Goal: Task Accomplishment & Management: Manage account settings

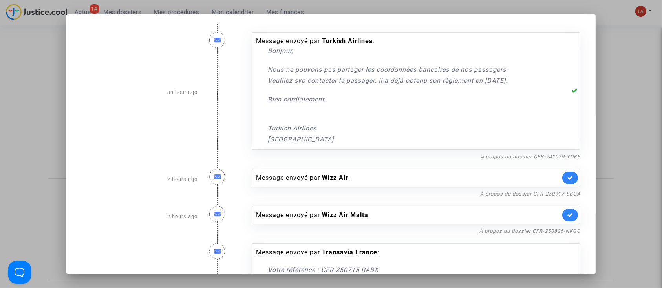
click at [18, 66] on div at bounding box center [331, 144] width 662 height 288
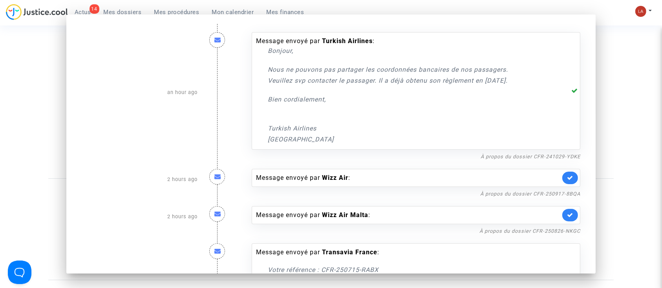
scroll to position [36, 0]
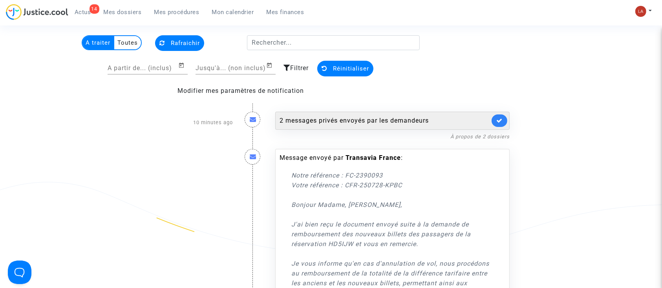
click at [398, 113] on div "2 messages privés envoyés par les demandeurs" at bounding box center [392, 121] width 234 height 18
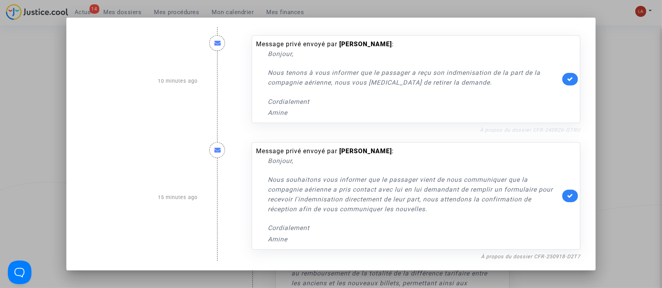
click at [517, 131] on link "À propos du dossier CFR-240826-QTRU" at bounding box center [529, 130] width 100 height 6
click at [574, 85] on link at bounding box center [570, 79] width 16 height 13
click at [502, 257] on link "À propos du dossier CFR-250918-D2T7" at bounding box center [530, 257] width 99 height 6
click at [574, 193] on link at bounding box center [570, 196] width 16 height 13
click at [618, 146] on div at bounding box center [331, 144] width 662 height 288
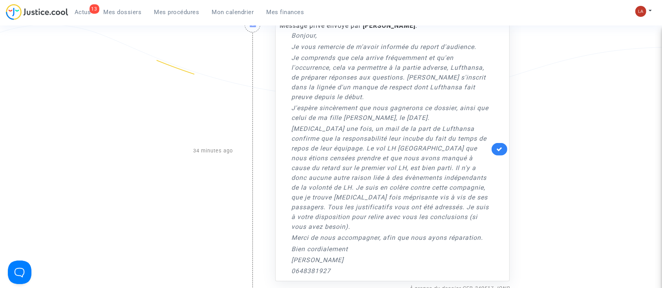
scroll to position [607, 0]
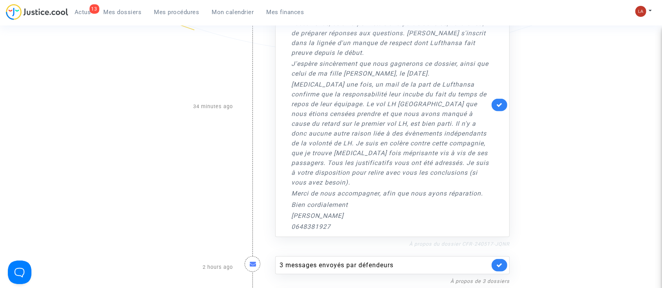
click at [446, 241] on link "À propos du dossier CFR-240517-JQNR" at bounding box center [459, 244] width 100 height 6
click at [490, 98] on div "Message privé envoyé par Jacqueline LOUSTALOT : Bonjour, Je vous remercie de m'…" at bounding box center [392, 105] width 234 height 265
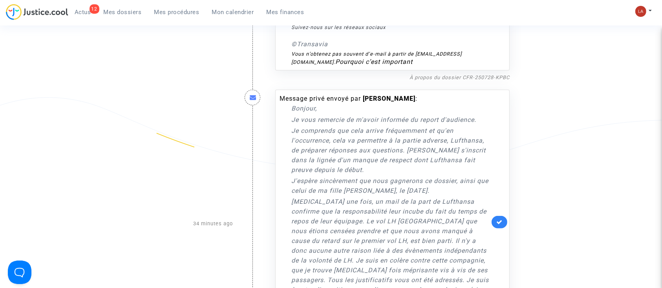
scroll to position [488, 0]
click at [496, 220] on icon at bounding box center [499, 223] width 6 height 6
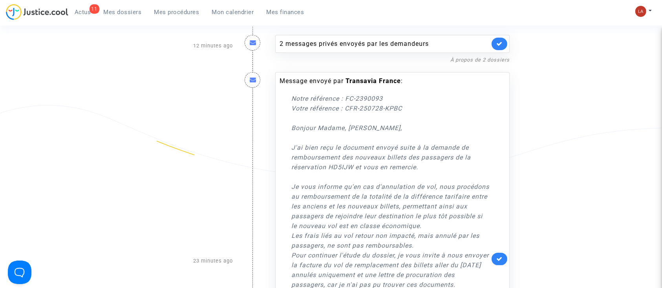
scroll to position [0, 0]
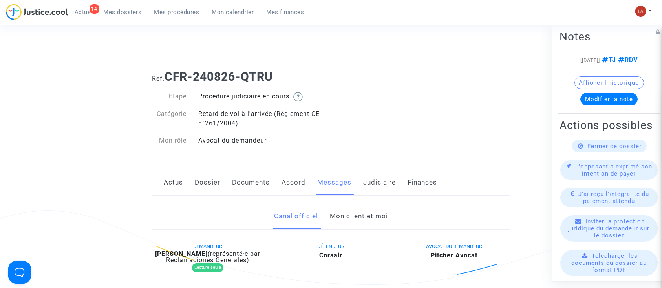
click at [345, 208] on link "Mon client et moi" at bounding box center [359, 217] width 58 height 26
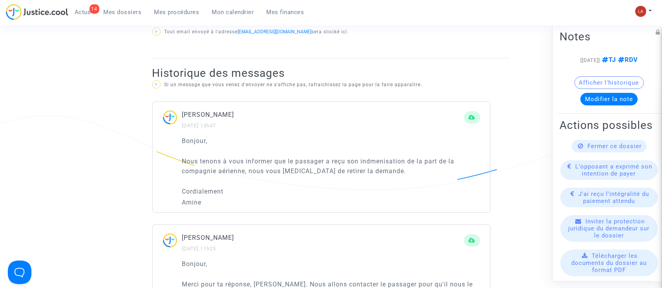
scroll to position [512, 0]
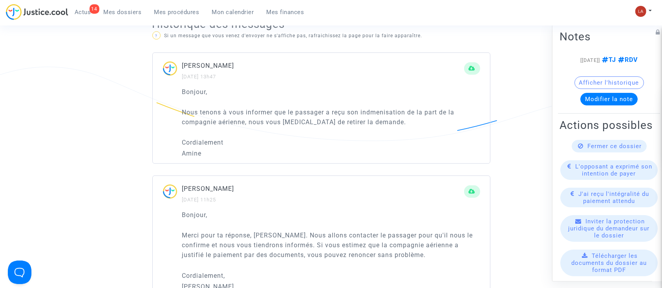
click at [605, 150] on span "Fermer ce dossier" at bounding box center [614, 146] width 54 height 7
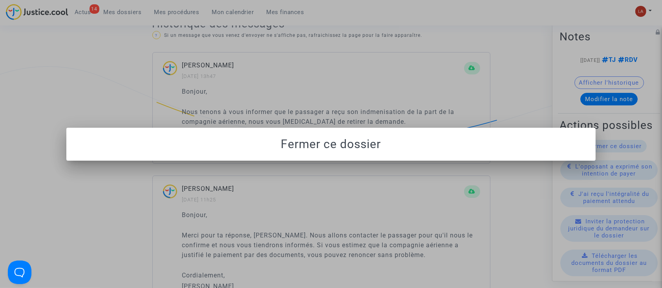
scroll to position [0, 0]
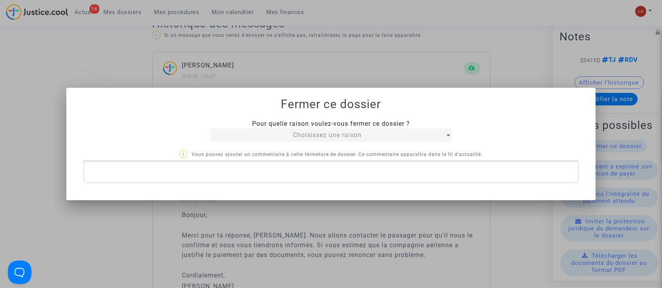
click at [304, 131] on span "Choisissez une raison" at bounding box center [327, 134] width 69 height 7
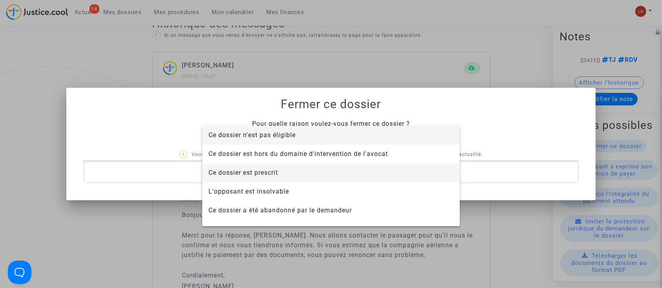
scroll to position [50, 0]
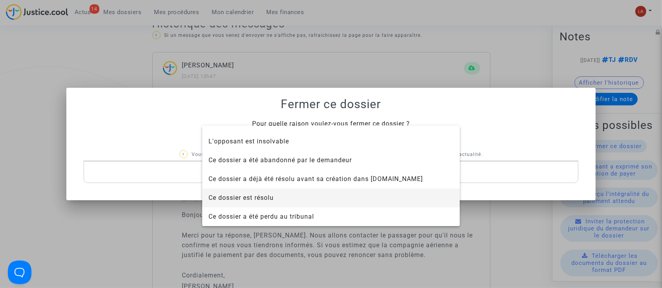
click at [259, 202] on span "Ce dossier est résolu" at bounding box center [240, 197] width 65 height 7
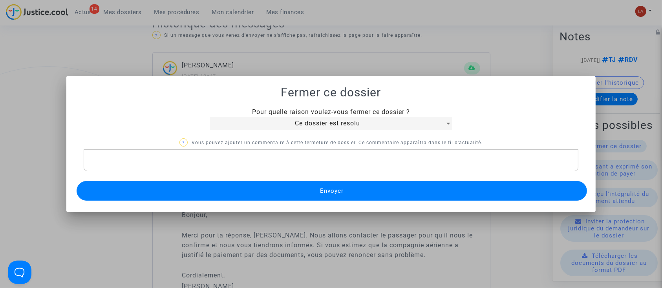
click at [245, 193] on button "Envoyer" at bounding box center [332, 191] width 510 height 20
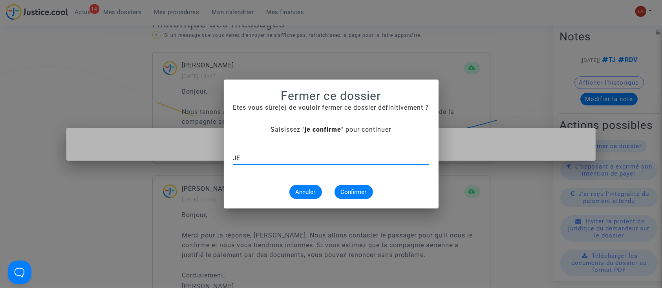
type input "J"
type input "je confirme"
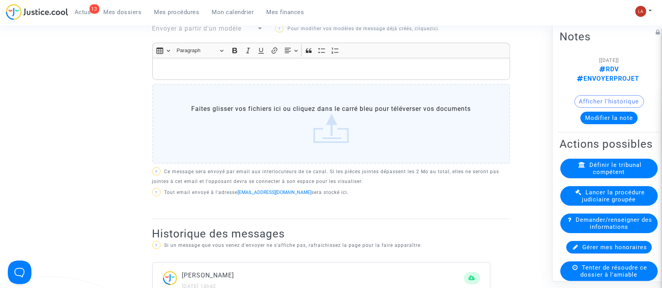
scroll to position [301, 0]
click at [613, 112] on button "Modifier la note" at bounding box center [608, 118] width 57 height 13
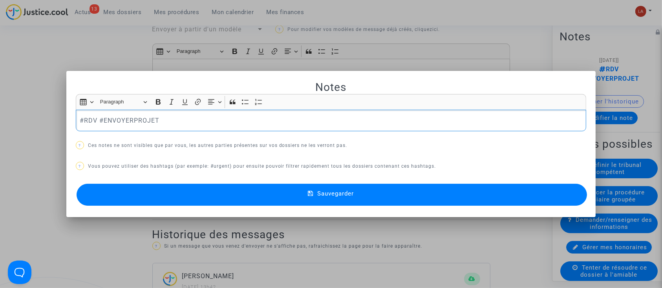
scroll to position [0, 0]
click at [186, 70] on div at bounding box center [331, 144] width 662 height 288
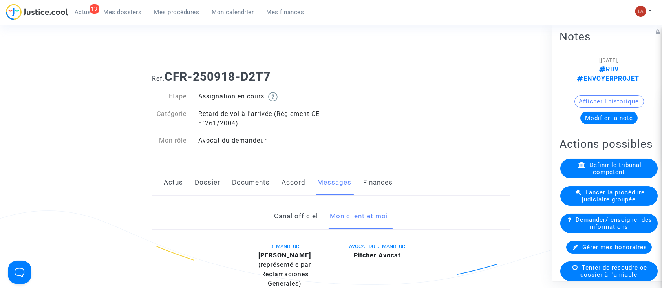
scroll to position [301, 0]
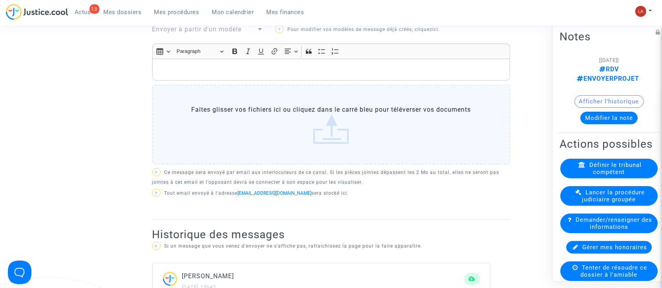
click at [186, 71] on p "Rich Text Editor, main" at bounding box center [330, 70] width 349 height 10
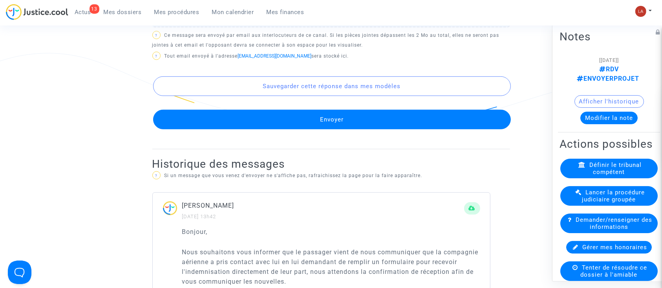
scroll to position [534, 0]
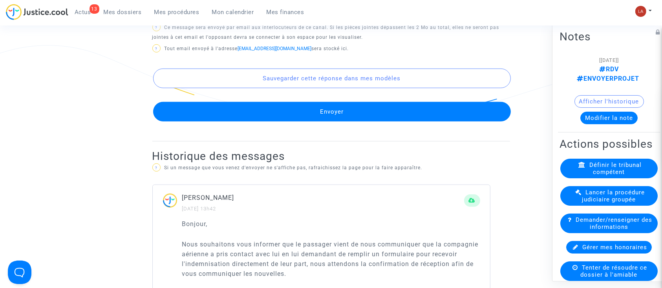
click at [209, 111] on button "Envoyer" at bounding box center [331, 112] width 357 height 20
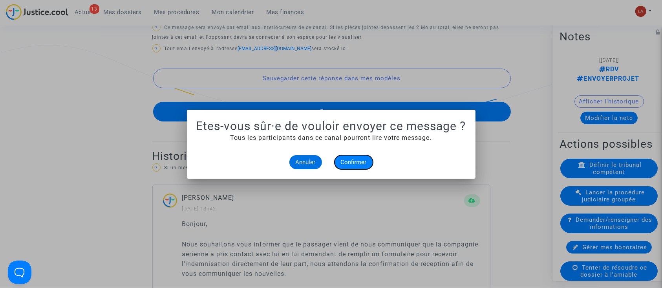
click at [340, 162] on button "Confirmer" at bounding box center [353, 162] width 38 height 14
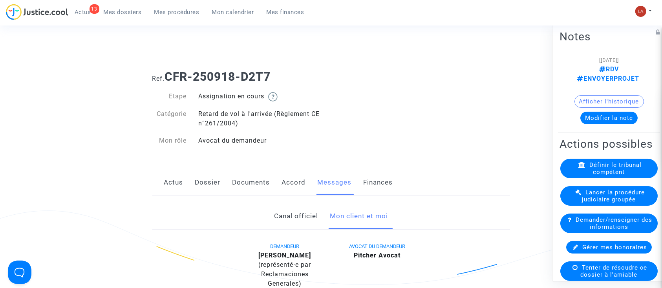
scroll to position [534, 0]
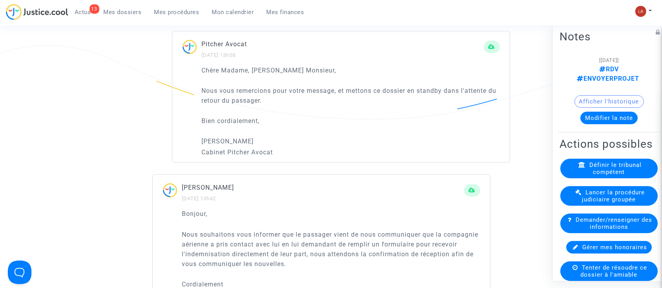
click at [606, 112] on button "Modifier la note" at bounding box center [608, 118] width 57 height 13
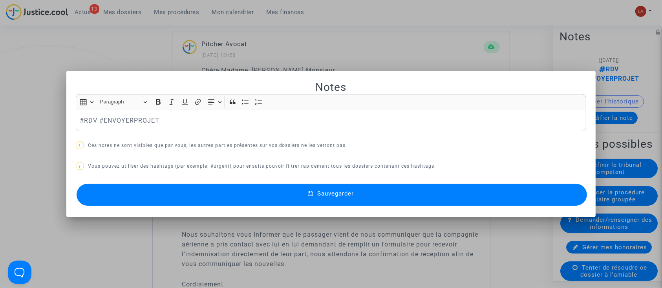
scroll to position [0, 0]
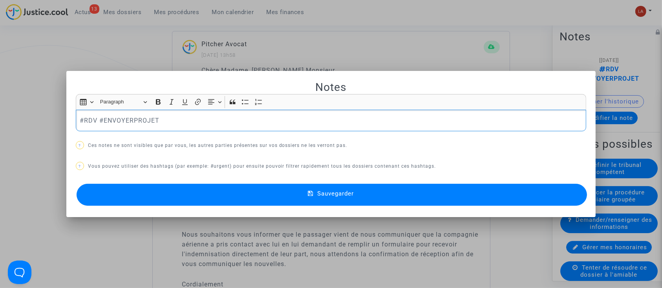
click at [147, 115] on div "#RDV #ENVOYERPROJET" at bounding box center [331, 121] width 510 height 22
click at [117, 30] on div at bounding box center [331, 144] width 662 height 288
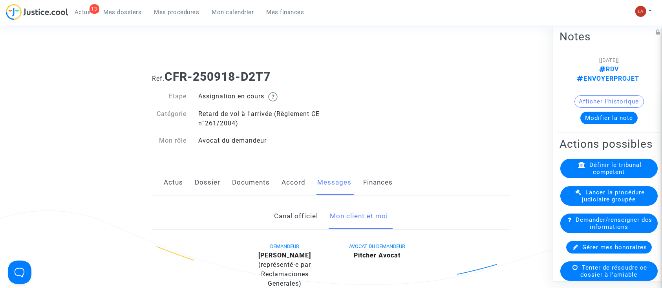
scroll to position [534, 0]
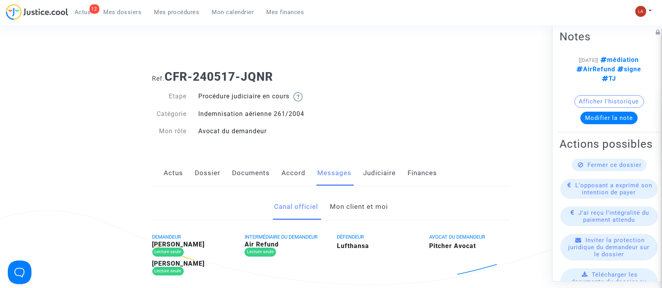
click at [358, 198] on link "Mon client et moi" at bounding box center [359, 207] width 58 height 26
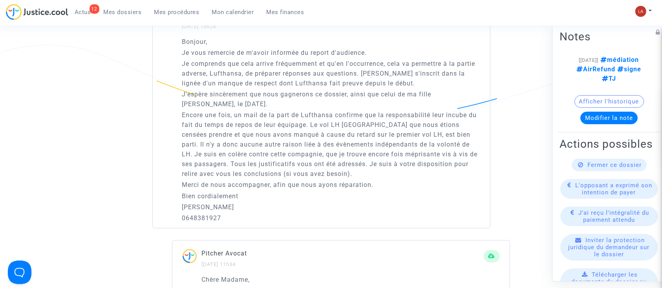
scroll to position [534, 0]
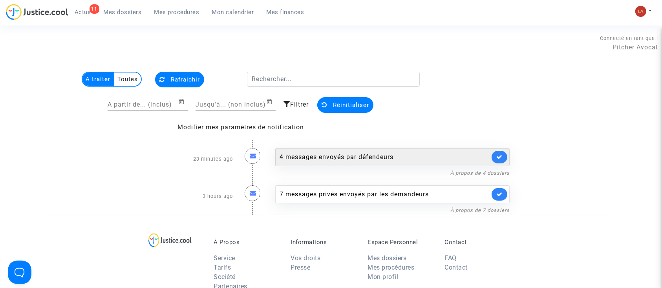
click at [370, 153] on div "4 messages envoyés par défendeurs" at bounding box center [384, 157] width 210 height 9
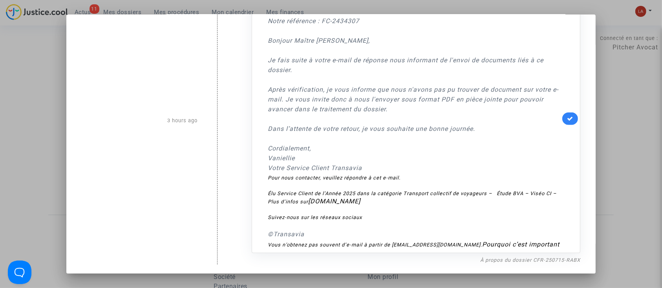
scroll to position [484, 0]
click at [487, 266] on mat-dialog-container "23 minutes ago Message envoyé par Transavia France : Notre référence : FC-23900…" at bounding box center [330, 145] width 529 height 260
click at [481, 260] on link "À propos du dossier CFR-250715-RABX" at bounding box center [530, 260] width 100 height 6
click at [568, 120] on link at bounding box center [570, 119] width 16 height 13
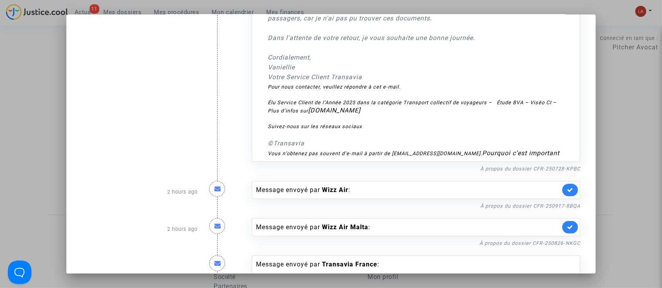
scroll to position [197, 0]
click at [554, 247] on link "À propos du dossier CFR-250826-NKGC" at bounding box center [529, 244] width 101 height 6
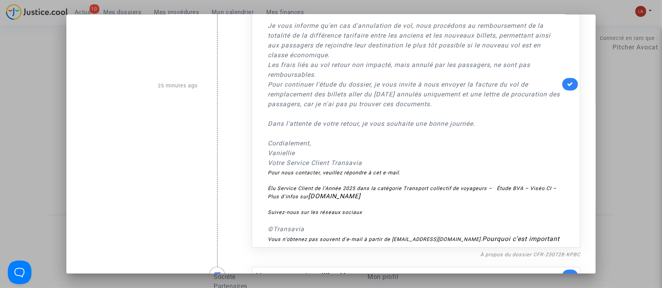
scroll to position [107, 0]
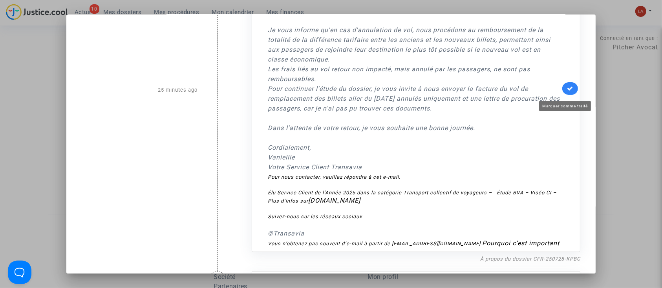
click at [567, 91] on icon at bounding box center [570, 89] width 6 height 6
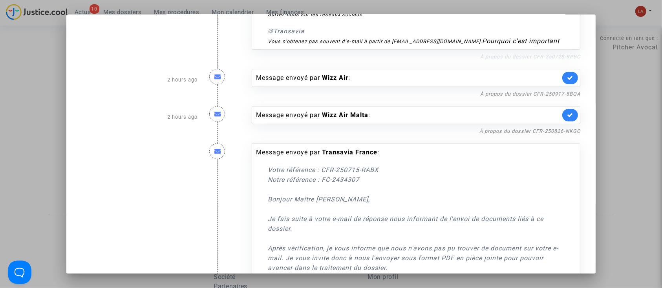
scroll to position [306, 0]
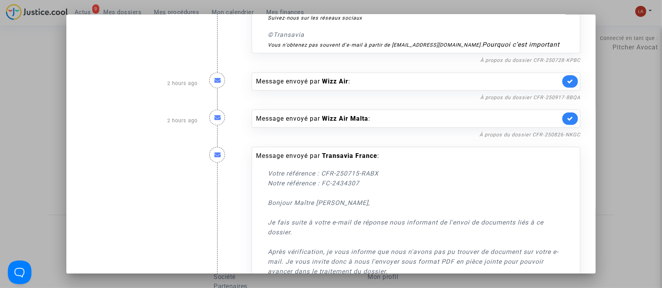
click at [562, 125] on link at bounding box center [570, 119] width 16 height 13
click at [536, 63] on link "À propos du dossier CFR-250728-KPBC" at bounding box center [530, 60] width 100 height 6
click at [549, 100] on link "À propos du dossier CFR-250917-8BQA" at bounding box center [530, 98] width 100 height 6
click at [562, 88] on link at bounding box center [570, 81] width 16 height 13
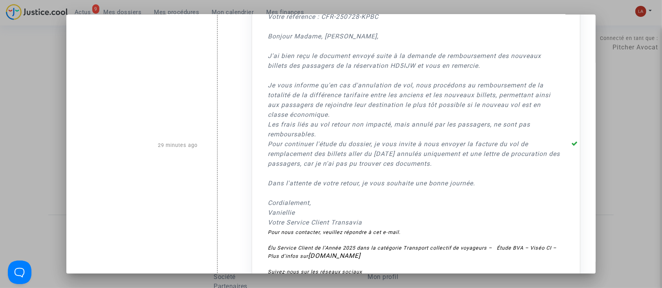
scroll to position [49, 0]
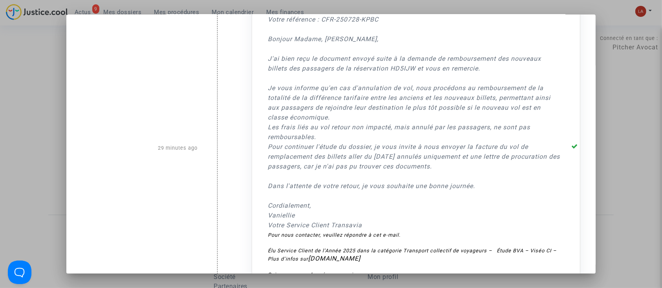
click at [643, 100] on div at bounding box center [331, 144] width 662 height 288
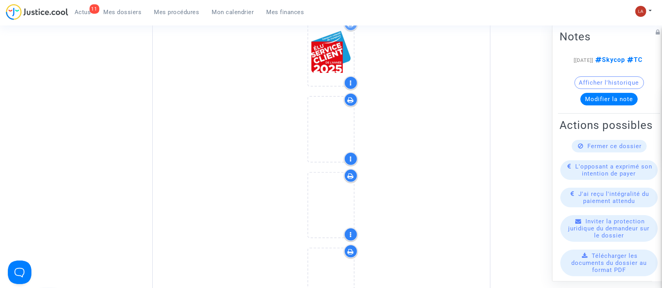
scroll to position [3237, 0]
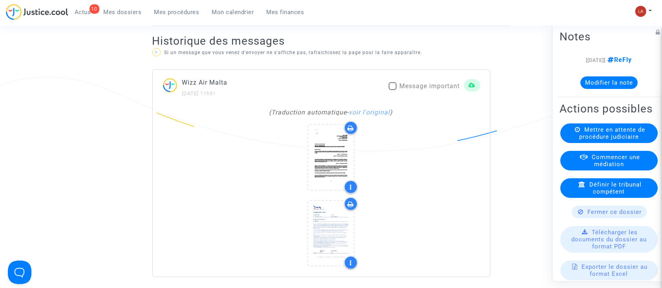
scroll to position [502, 0]
click at [369, 116] on link "voir l'original" at bounding box center [369, 111] width 41 height 7
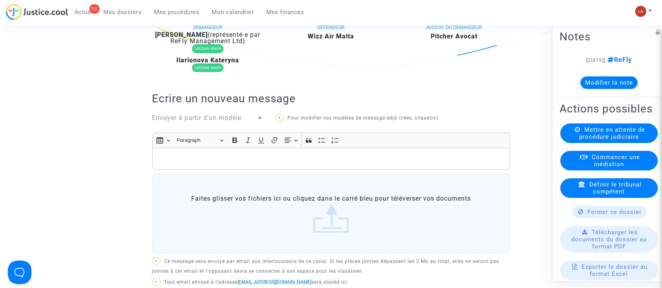
scroll to position [219, 0]
click at [194, 122] on span "Envoyer à partir d'un modèle" at bounding box center [196, 118] width 89 height 7
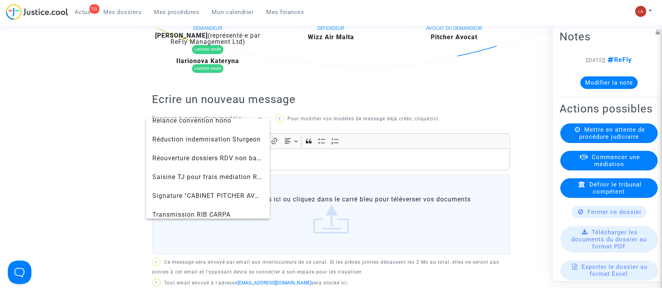
scroll to position [818, 0]
click at [182, 194] on span "Signature "CABINET PITCHER AVOCAT"" at bounding box center [213, 194] width 122 height 7
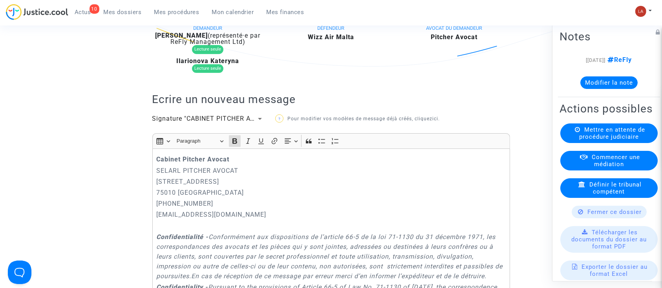
click at [157, 163] on strong "Cabinet Pitcher Avocat" at bounding box center [192, 159] width 73 height 7
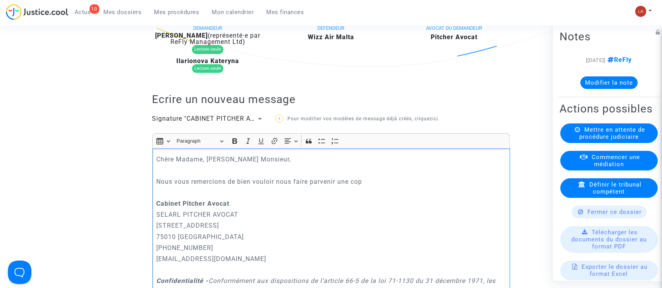
click at [157, 164] on p "Chère Madame, [PERSON_NAME] Monsieur," at bounding box center [330, 160] width 349 height 10
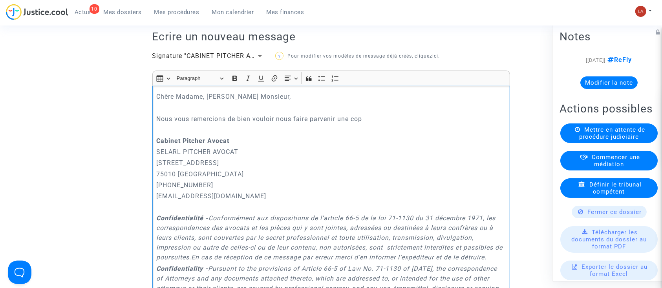
scroll to position [281, 0]
click at [348, 124] on p "Nous vous remercions de bien vouloir nous faire parvenir une cop" at bounding box center [330, 120] width 349 height 10
click at [344, 124] on p "Nous vous remercions de bien vouloir nous faire parvenir une" at bounding box center [330, 120] width 349 height 10
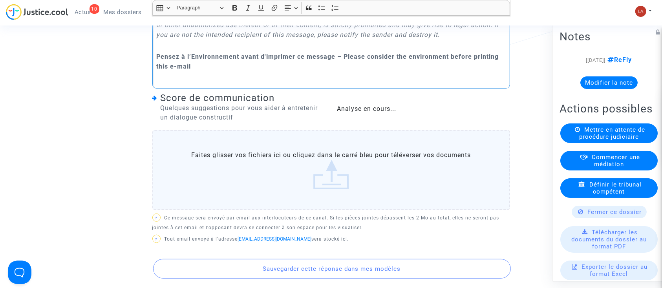
scroll to position [765, 0]
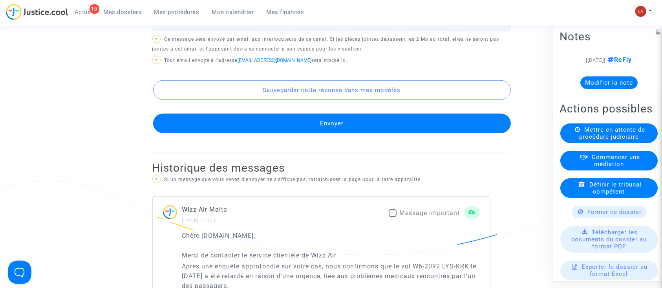
click at [284, 133] on button "Envoyer" at bounding box center [331, 124] width 357 height 20
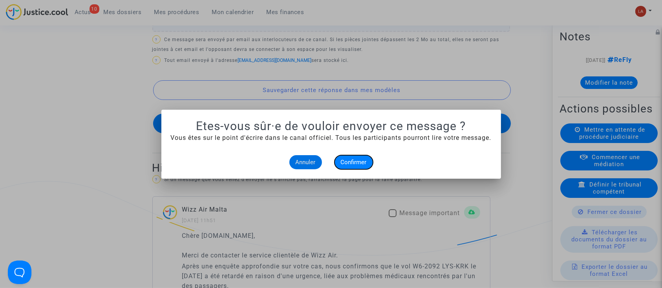
click at [348, 165] on span "Confirmer" at bounding box center [354, 162] width 26 height 7
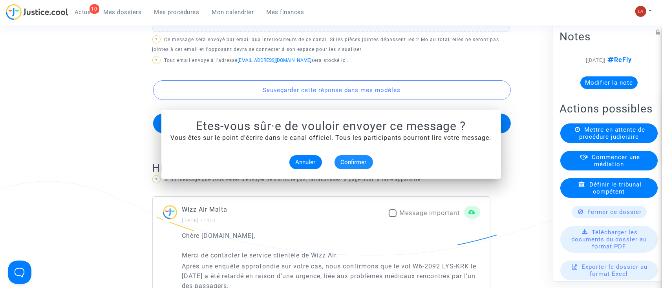
scroll to position [765, 0]
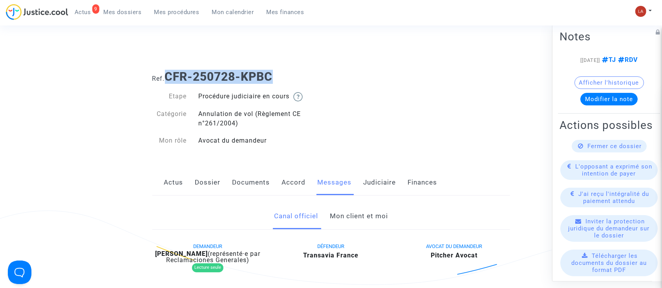
drag, startPoint x: 282, startPoint y: 77, endPoint x: 166, endPoint y: 70, distance: 116.7
click at [166, 70] on h1 "Ref. CFR-250728-KPBC" at bounding box center [330, 77] width 357 height 14
copy b "CFR-250728-KPBC"
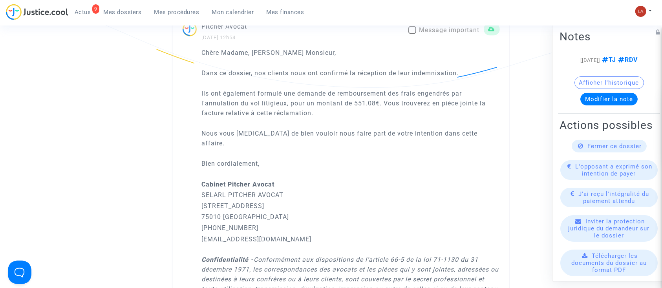
scroll to position [1669, 0]
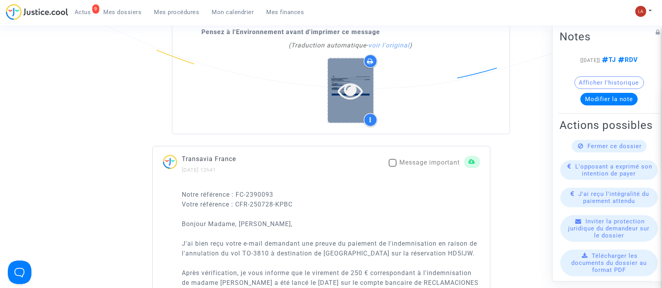
click at [356, 71] on div at bounding box center [351, 90] width 46 height 65
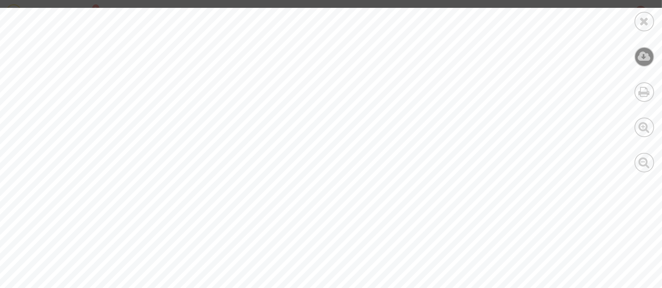
click at [645, 57] on icon at bounding box center [644, 57] width 13 height 12
click at [645, 24] on icon at bounding box center [644, 21] width 10 height 12
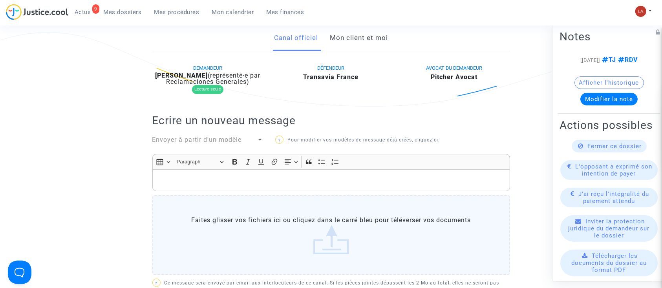
scroll to position [159, 0]
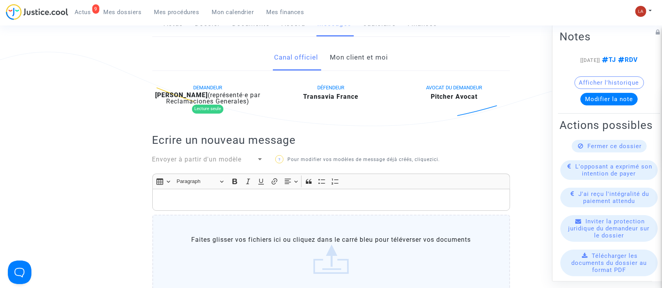
click at [204, 163] on span "Envoyer à partir d'un modèle" at bounding box center [196, 159] width 89 height 7
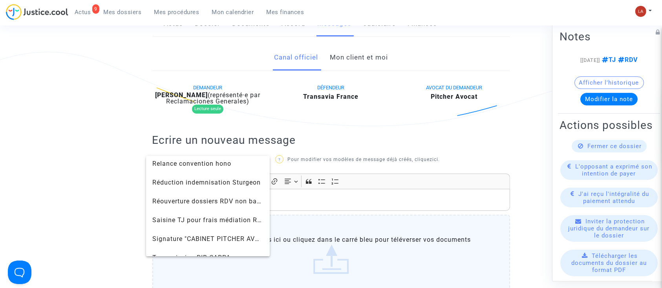
scroll to position [841, 0]
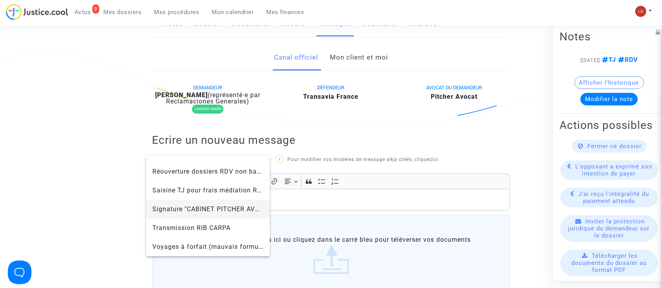
click at [203, 213] on span "Signature "CABINET PITCHER AVOCAT"" at bounding box center [207, 209] width 111 height 19
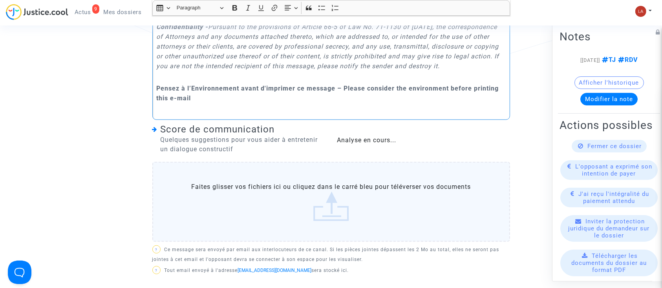
scroll to position [578, 0]
click at [234, 239] on label "Faites glisser vos fichiers ici ou cliquez dans le carré bleu pour téléverser v…" at bounding box center [330, 202] width 357 height 80
click at [0, 0] on input "Faites glisser vos fichiers ici ou cliquez dans le carré bleu pour téléverser v…" at bounding box center [0, 0] width 0 height 0
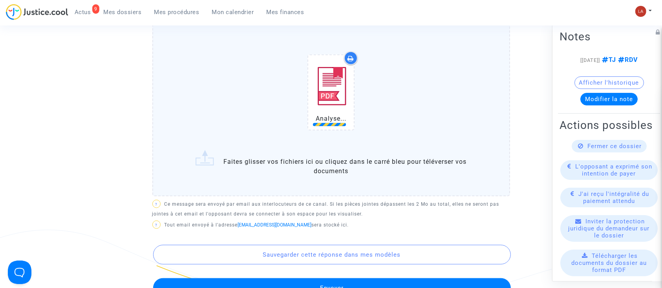
scroll to position [717, 0]
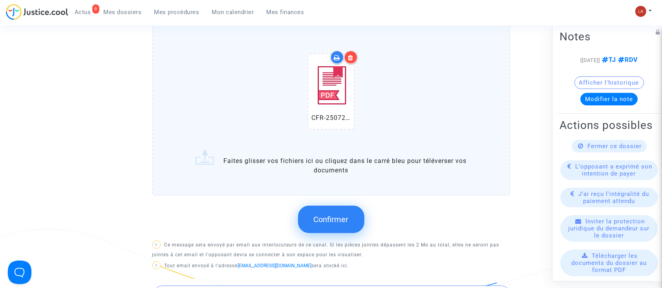
click at [338, 224] on span "Confirmer" at bounding box center [330, 219] width 35 height 9
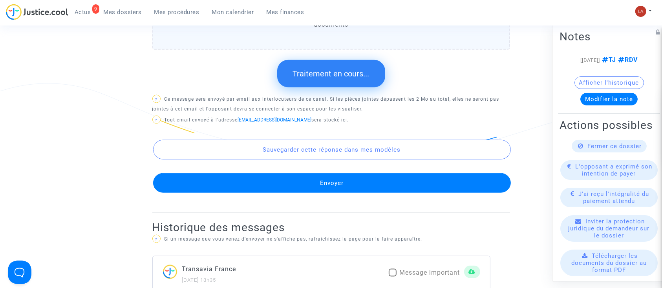
scroll to position [882, 0]
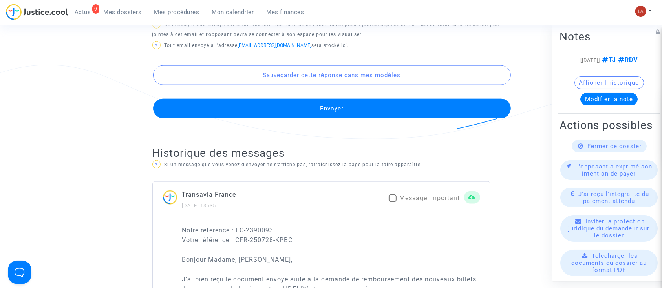
click at [293, 118] on button "Envoyer" at bounding box center [331, 109] width 357 height 20
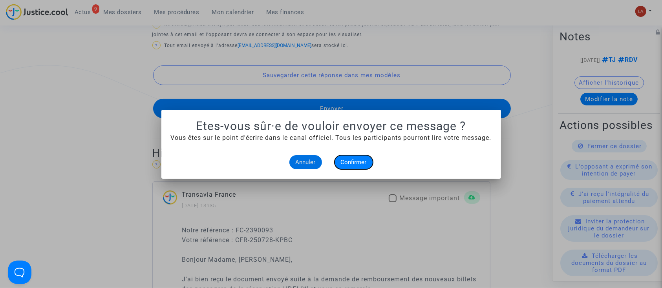
click at [348, 161] on span "Confirmer" at bounding box center [354, 162] width 26 height 7
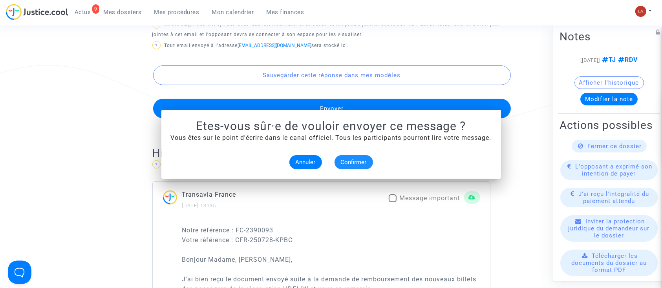
scroll to position [882, 0]
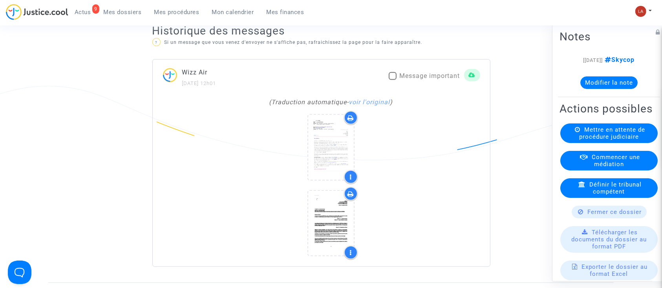
click at [365, 117] on div "( Traduction automatique - voir l'original )" at bounding box center [321, 182] width 337 height 169
click at [364, 107] on div "( Traduction automatique - voir l'original )" at bounding box center [331, 102] width 290 height 9
click at [378, 106] on link "voir l'original" at bounding box center [369, 101] width 41 height 7
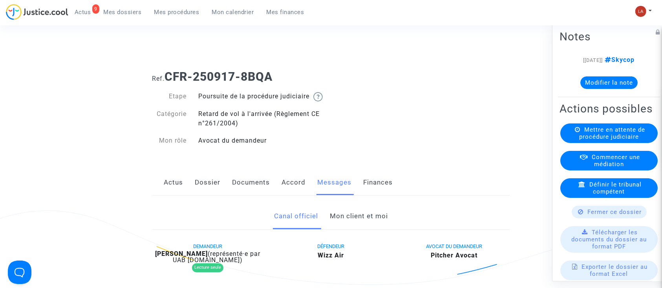
click at [207, 186] on link "Dossier" at bounding box center [208, 183] width 26 height 26
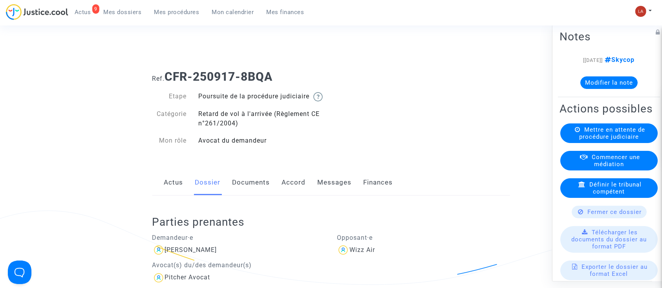
click at [329, 188] on link "Messages" at bounding box center [334, 183] width 34 height 26
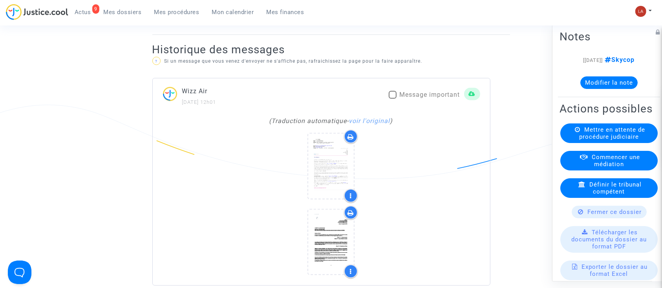
scroll to position [453, 0]
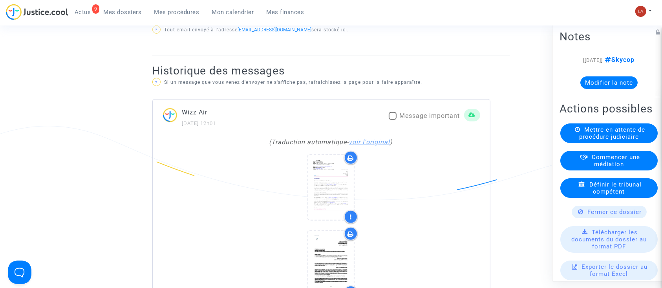
click at [373, 146] on link "voir l'original" at bounding box center [369, 142] width 41 height 7
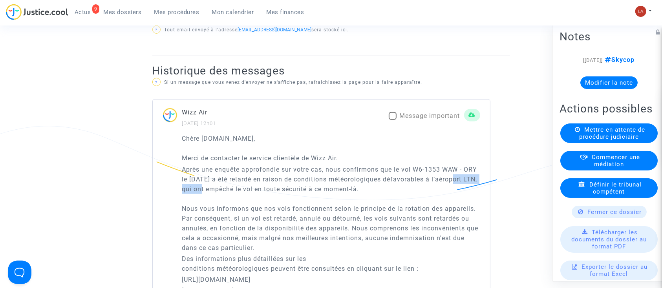
drag, startPoint x: 319, startPoint y: 196, endPoint x: 365, endPoint y: 199, distance: 46.8
click at [365, 199] on p "Après une enquête approfondie sur votre cas, nous confirmons que le vol W6-1353…" at bounding box center [331, 209] width 298 height 88
copy p "l’aéroport LTN"
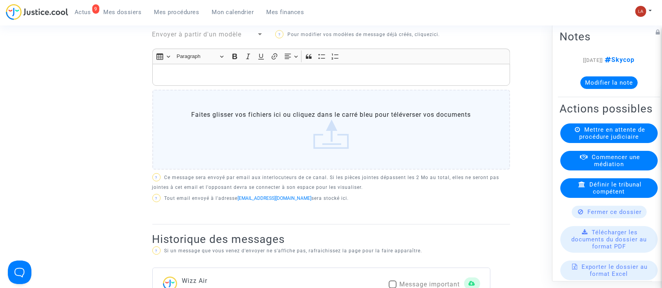
scroll to position [280, 0]
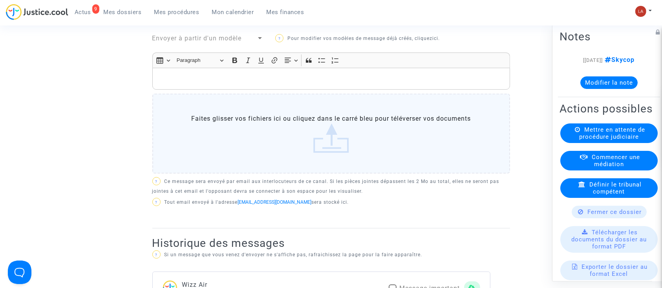
click at [195, 42] on span "Envoyer à partir d'un modèle" at bounding box center [196, 38] width 89 height 7
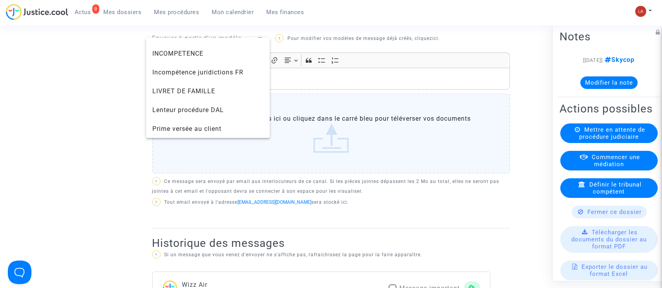
scroll to position [841, 0]
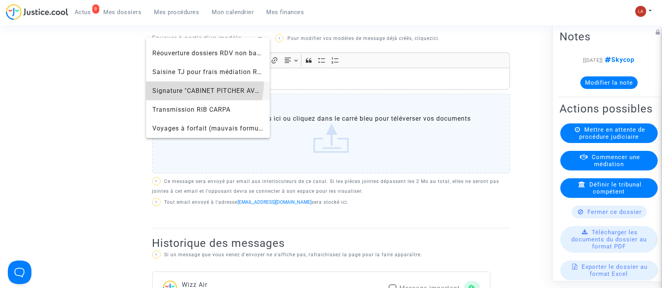
click at [184, 83] on span "Signature "CABINET PITCHER AVOCAT"" at bounding box center [207, 91] width 111 height 19
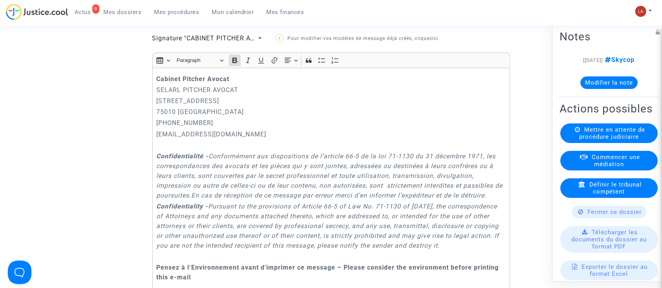
drag, startPoint x: 157, startPoint y: 87, endPoint x: 149, endPoint y: 90, distance: 8.6
click at [158, 82] on p "Cabinet Pitcher Avocat" at bounding box center [330, 79] width 349 height 10
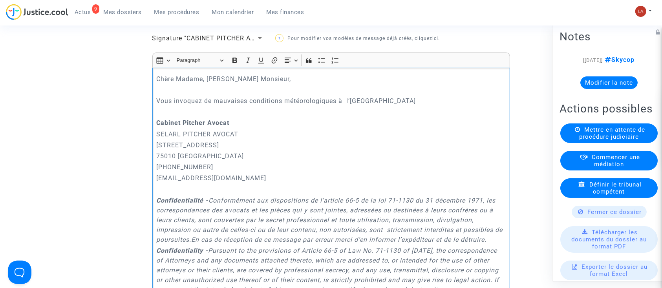
click at [345, 106] on p "Vous invoquez de mauvaises conditions météorologiques à l’[GEOGRAPHIC_DATA]" at bounding box center [330, 101] width 349 height 10
click at [423, 106] on p "Vous invoquez de mauvaises conditions météorologiques à l’[GEOGRAPHIC_DATA]" at bounding box center [330, 101] width 349 height 10
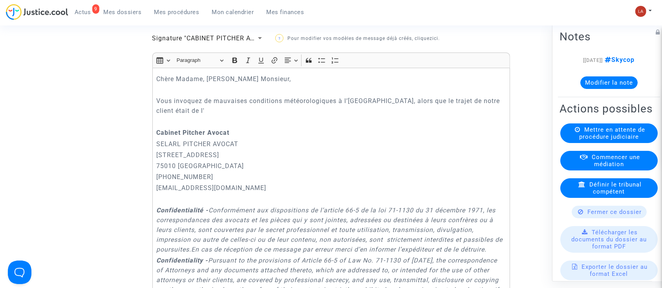
click at [215, 126] on p "Rich Text Editor, main" at bounding box center [330, 122] width 349 height 10
click at [206, 116] on p "Vous invoquez de mauvaises conditions météorologiques à l’[GEOGRAPHIC_DATA], al…" at bounding box center [330, 106] width 349 height 20
click at [315, 116] on p "Vous invoquez de mauvaises conditions météorologiques à l’[GEOGRAPHIC_DATA], al…" at bounding box center [330, 106] width 349 height 20
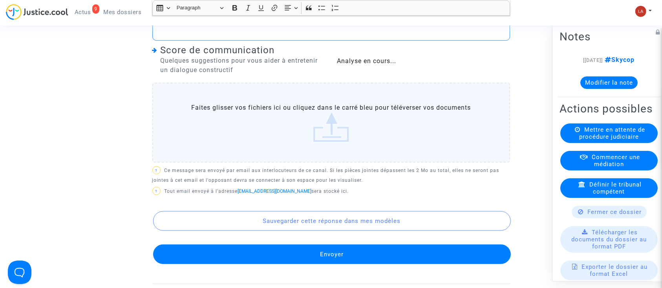
scroll to position [658, 0]
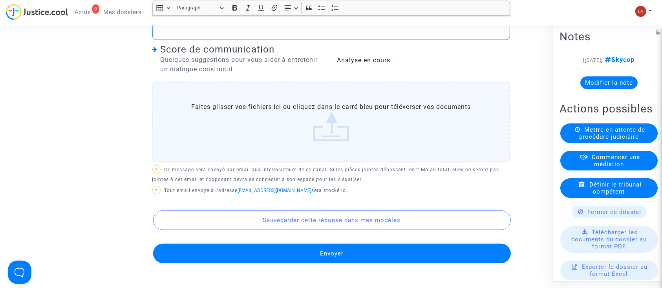
click at [273, 260] on div "Sauvegarder cette réponse dans mes modèles Envoyer" at bounding box center [330, 230] width 357 height 67
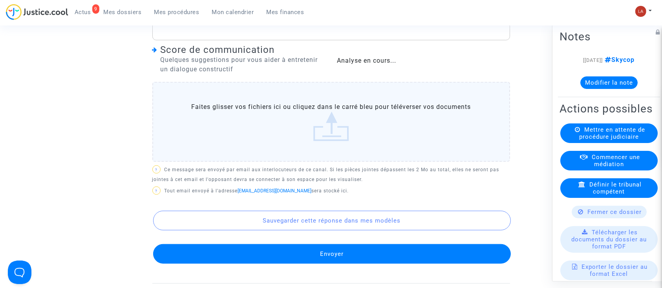
click at [273, 263] on button "Envoyer" at bounding box center [331, 254] width 357 height 20
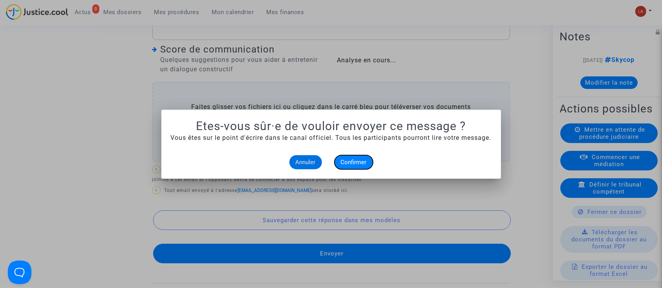
click at [347, 167] on button "Confirmer" at bounding box center [353, 162] width 38 height 14
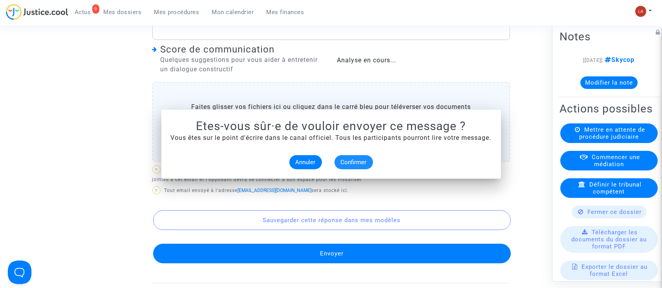
scroll to position [658, 0]
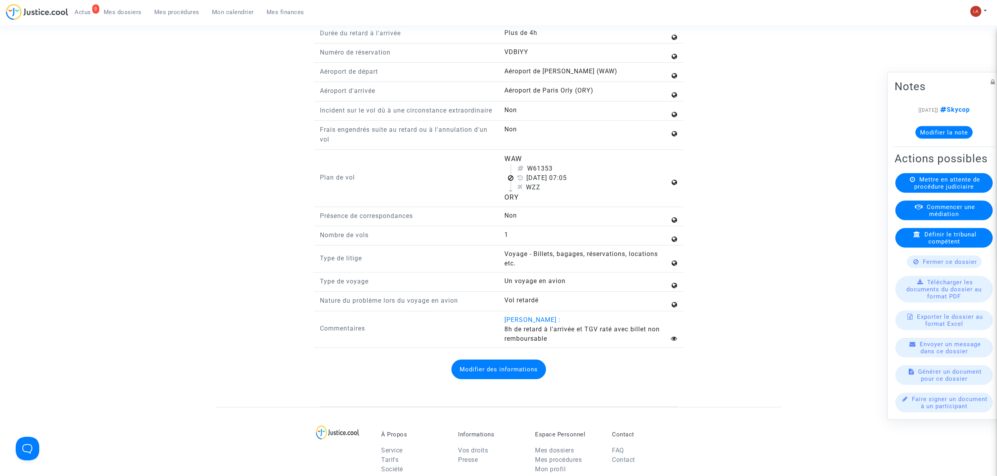
click at [558, 75] on span "Aéroport de Frédéric Chopin (WAW)" at bounding box center [560, 70] width 113 height 7
copy span "Aéroport de Frédéric Chopin (WAW)"
click at [583, 94] on span "Aéroport de Paris Orly (ORY)" at bounding box center [548, 90] width 89 height 7
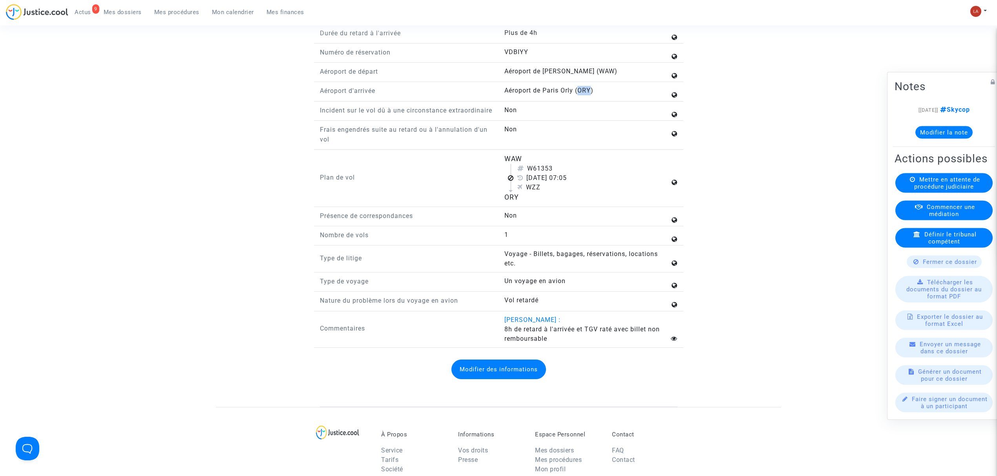
click at [583, 94] on span "Aéroport de Paris Orly (ORY)" at bounding box center [548, 90] width 89 height 7
copy span "Aéroport de Paris Orly (ORY)"
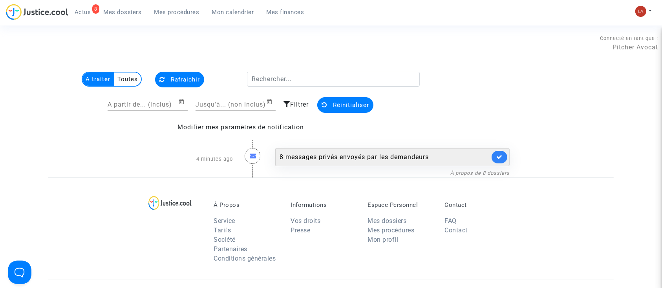
click at [362, 154] on div "8 messages privés envoyés par les demandeurs" at bounding box center [384, 157] width 210 height 9
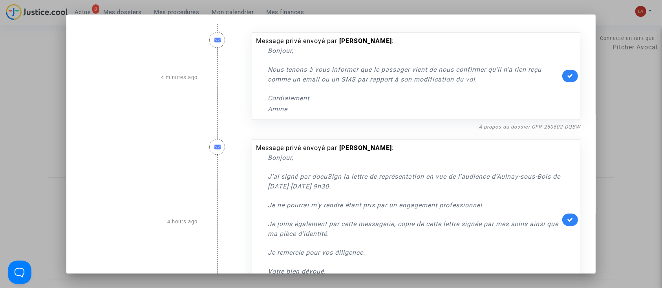
click at [562, 73] on link at bounding box center [570, 76] width 16 height 13
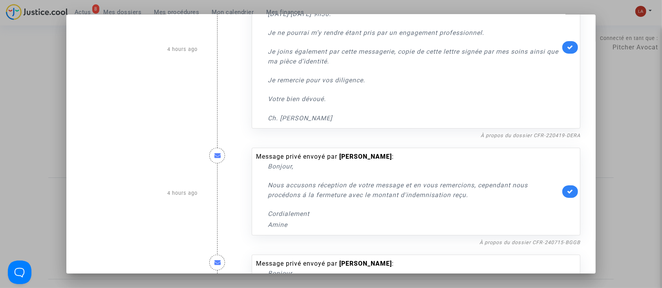
scroll to position [176, 0]
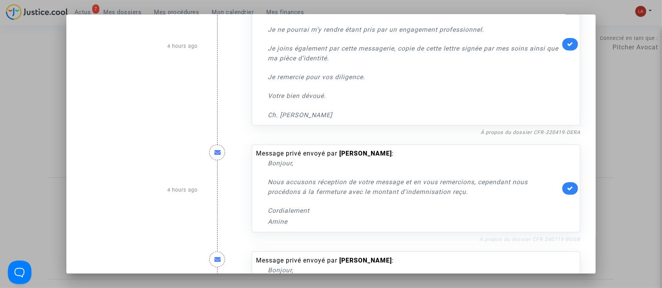
click at [525, 238] on link "À propos du dossier CFR-240715-BGGB" at bounding box center [529, 240] width 101 height 6
click at [562, 193] on link at bounding box center [570, 188] width 16 height 13
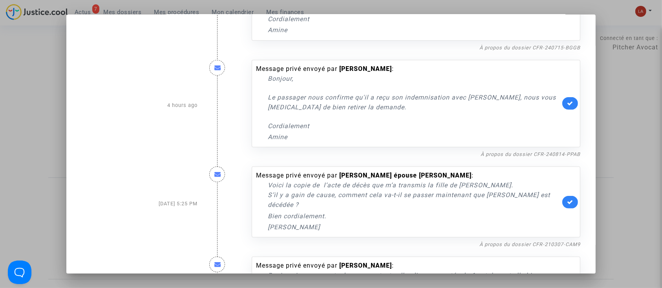
scroll to position [368, 0]
click at [518, 151] on link "À propos du dossier CFR-240814-PPAB" at bounding box center [530, 154] width 100 height 6
click at [566, 106] on link at bounding box center [570, 103] width 16 height 13
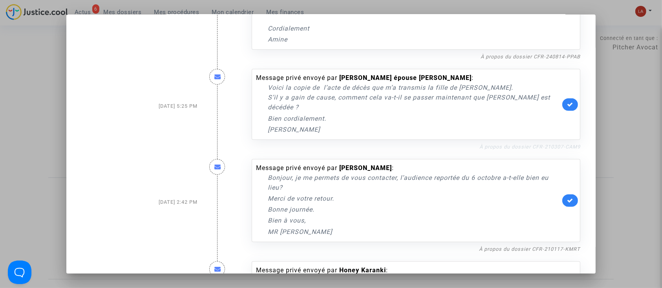
click at [485, 145] on link "À propos du dossier CFR-210307-CAM9" at bounding box center [529, 147] width 101 height 6
click at [564, 109] on link at bounding box center [570, 104] width 16 height 13
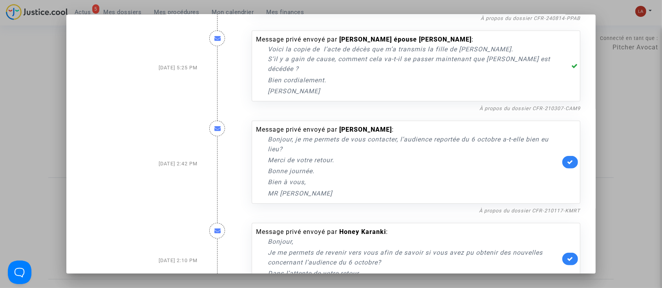
scroll to position [505, 0]
click at [493, 207] on link "À propos du dossier CFR-210117-KMRT" at bounding box center [529, 210] width 101 height 6
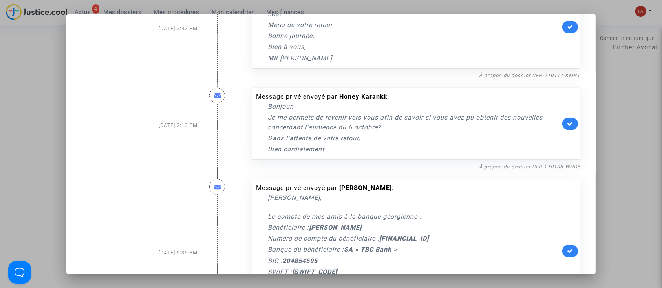
scroll to position [709, 0]
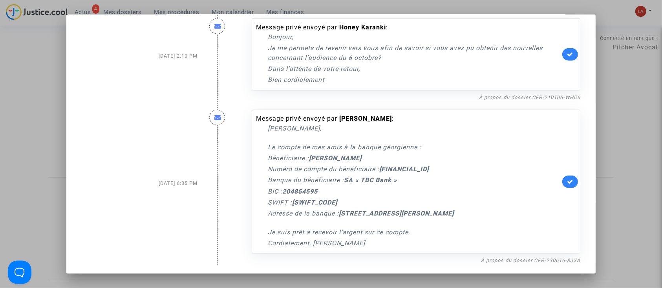
click at [601, 79] on div at bounding box center [331, 144] width 662 height 288
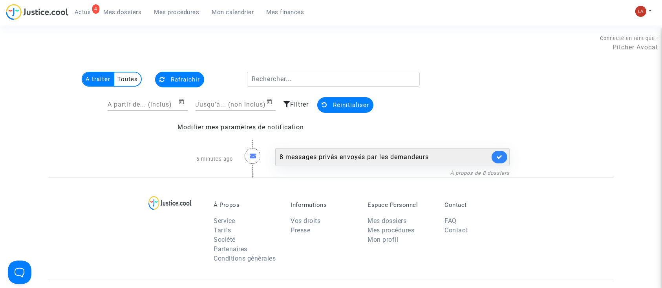
scroll to position [29, 0]
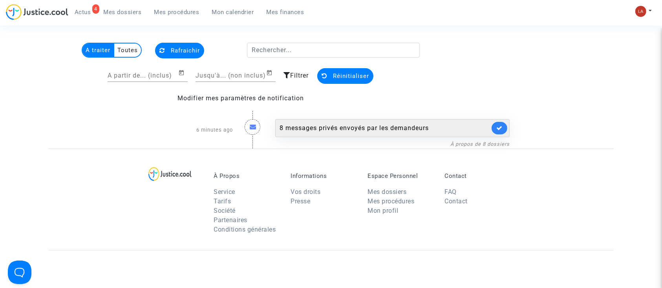
click at [295, 135] on div "8 messages privés envoyés par les demandeurs" at bounding box center [392, 128] width 234 height 18
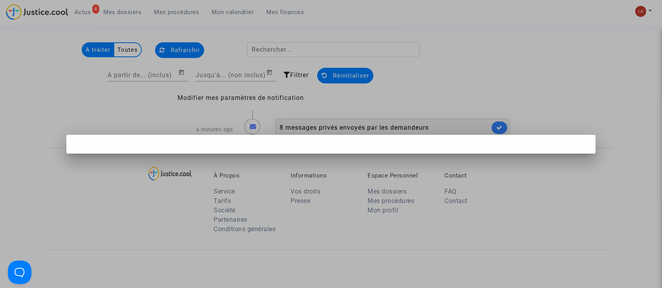
scroll to position [0, 0]
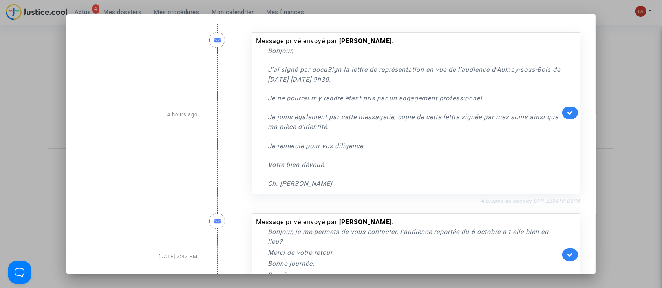
click at [547, 200] on link "À propos du dossier CFR-220419-DERA" at bounding box center [530, 201] width 100 height 6
click at [562, 114] on link at bounding box center [570, 113] width 16 height 13
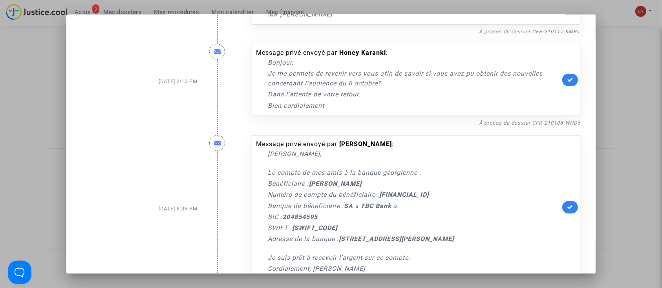
scroll to position [298, 0]
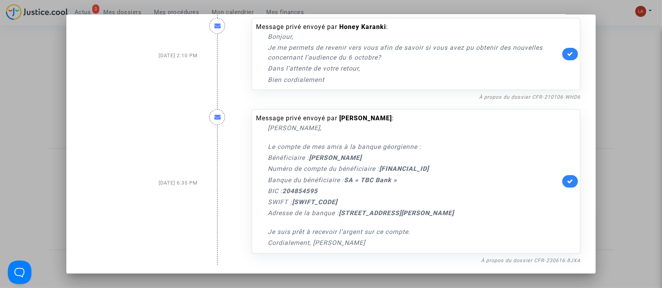
click at [614, 104] on div at bounding box center [331, 144] width 662 height 288
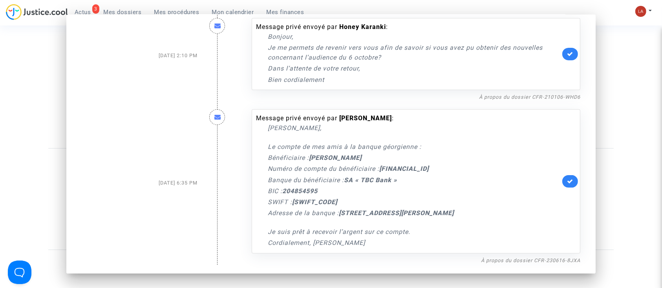
scroll to position [29, 0]
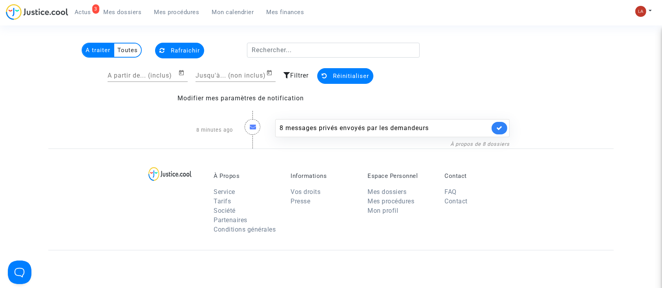
click at [111, 11] on span "Mes dossiers" at bounding box center [123, 12] width 38 height 7
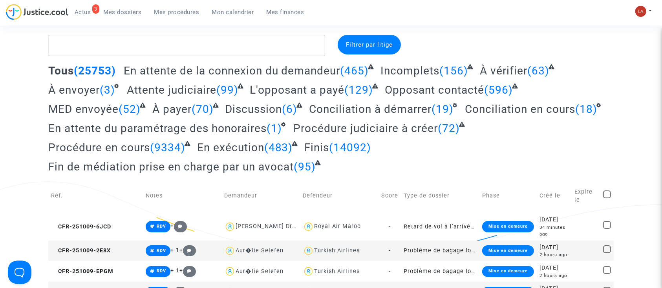
click at [210, 128] on span "En attente du paramétrage des honoraires" at bounding box center [157, 128] width 218 height 13
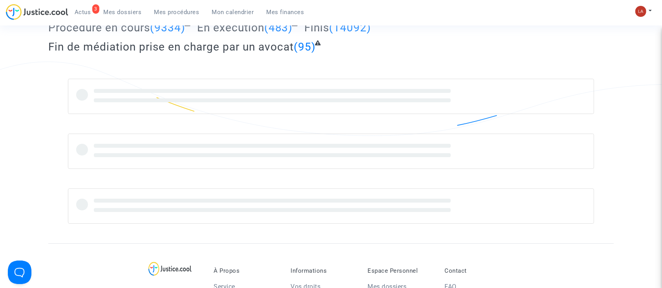
scroll to position [157, 0]
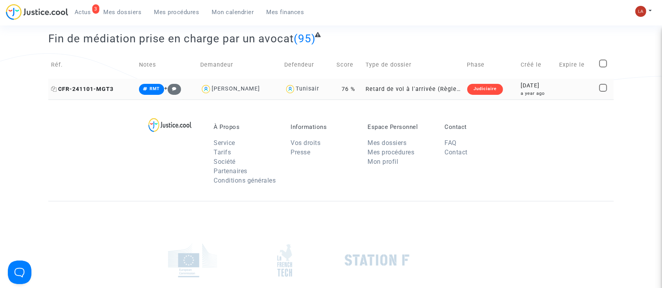
click at [88, 87] on span "CFR-241101-MGT3" at bounding box center [82, 89] width 62 height 7
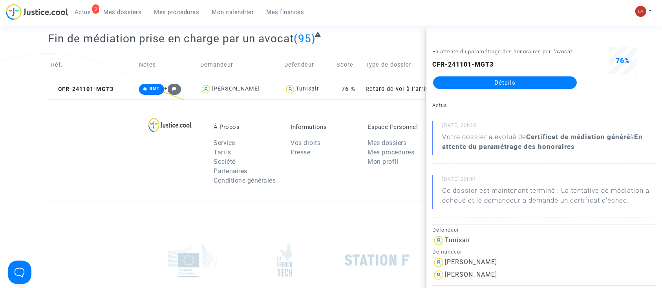
scroll to position [0, 0]
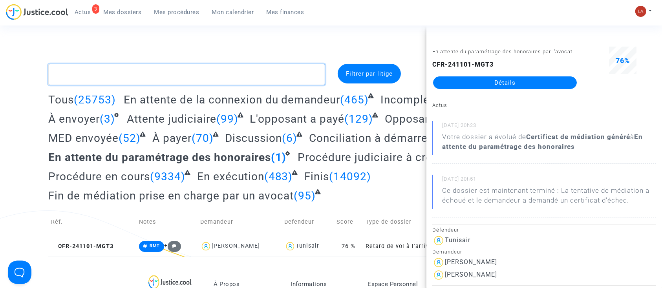
click at [171, 74] on textarea at bounding box center [186, 74] width 277 height 21
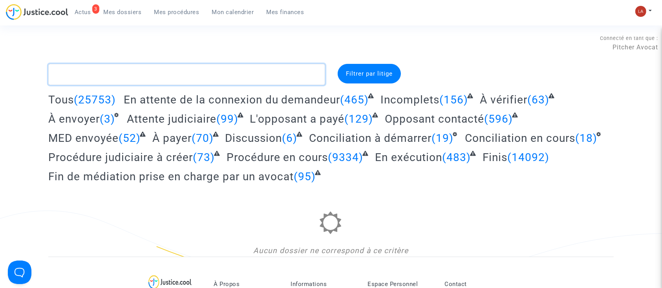
click at [219, 83] on textarea at bounding box center [186, 74] width 277 height 21
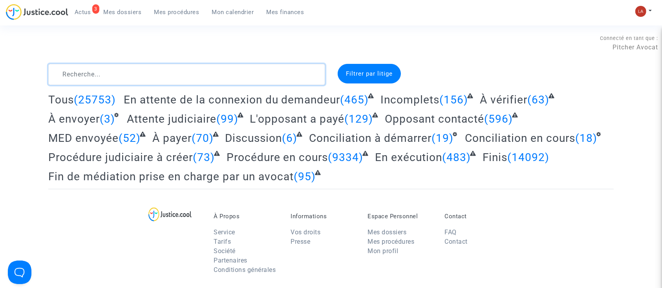
type textarea "§"
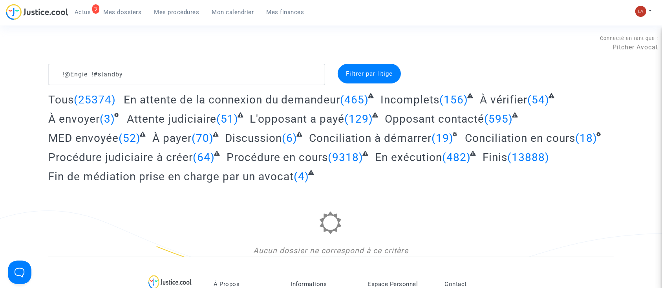
click at [240, 175] on span "Fin de médiation prise en charge par un avocat" at bounding box center [170, 176] width 245 height 13
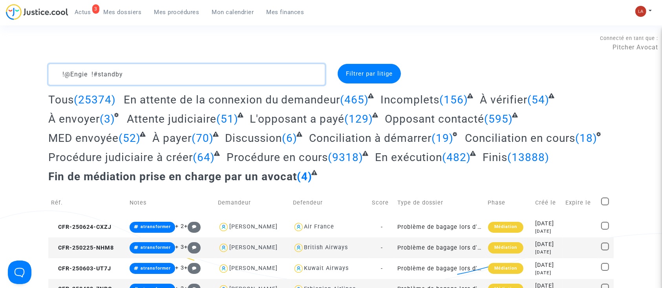
click at [144, 69] on textarea at bounding box center [186, 74] width 277 height 21
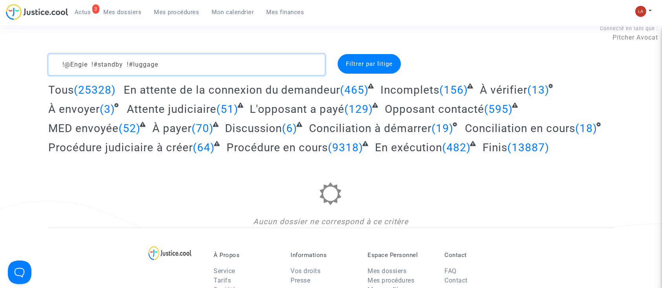
scroll to position [10, 0]
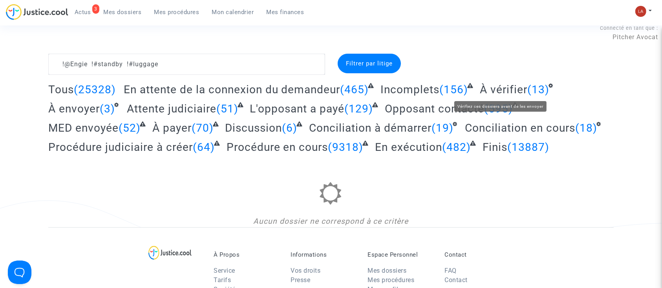
click at [500, 84] on span "À vérifier" at bounding box center [502, 89] width 47 height 13
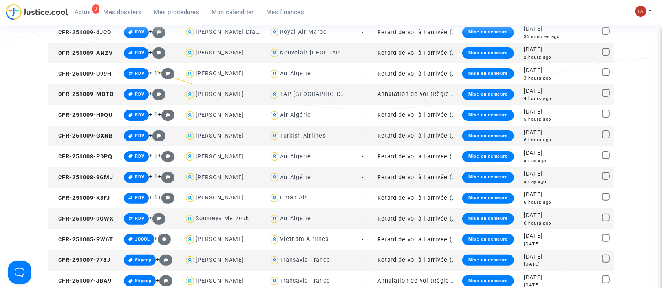
scroll to position [176, 0]
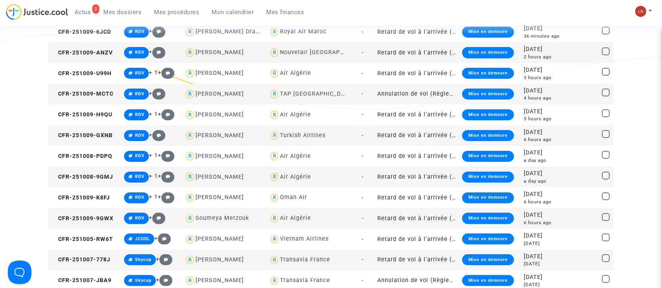
click at [221, 170] on td "Mélinda Forestier" at bounding box center [223, 177] width 84 height 21
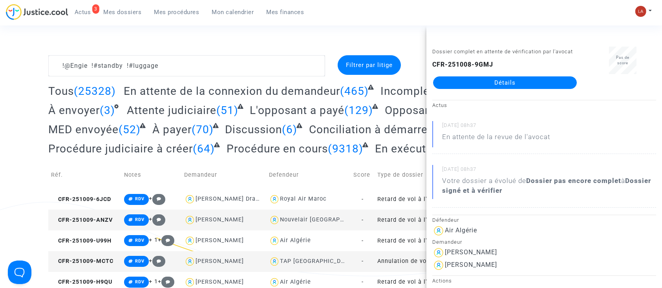
scroll to position [0, 0]
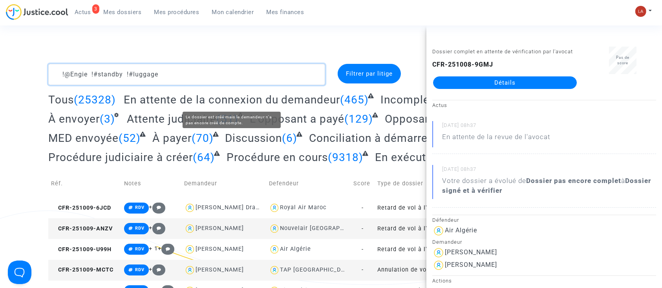
click at [174, 71] on textarea at bounding box center [186, 74] width 277 height 21
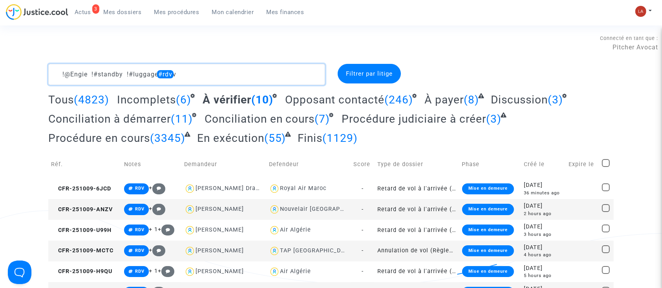
drag, startPoint x: 166, startPoint y: 75, endPoint x: 246, endPoint y: 77, distance: 80.1
click at [242, 78] on textarea at bounding box center [186, 74] width 277 height 21
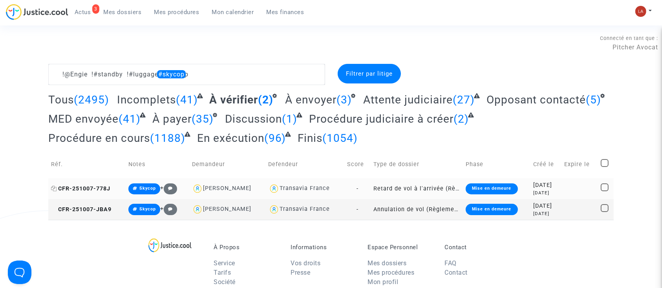
click at [92, 187] on span "CFR-251007-778J" at bounding box center [80, 189] width 59 height 7
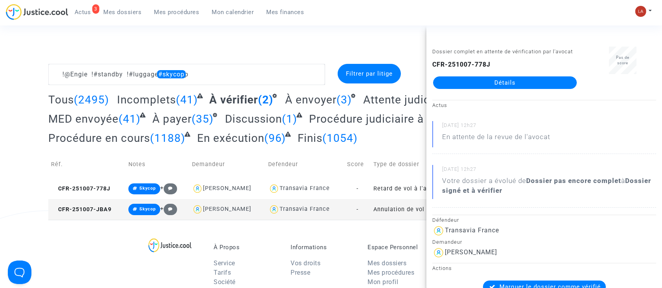
drag, startPoint x: 476, startPoint y: 99, endPoint x: 496, endPoint y: 91, distance: 21.9
click at [95, 209] on span "CFR-251007-JBA9" at bounding box center [81, 209] width 60 height 7
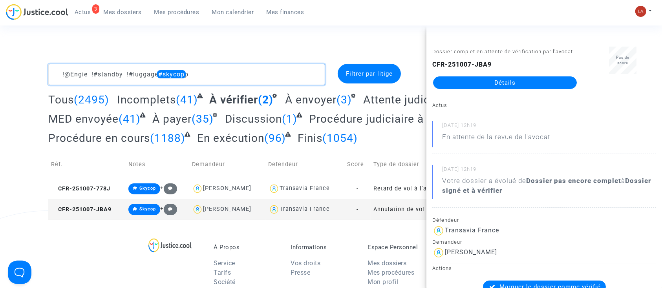
click at [214, 75] on textarea at bounding box center [186, 74] width 277 height 21
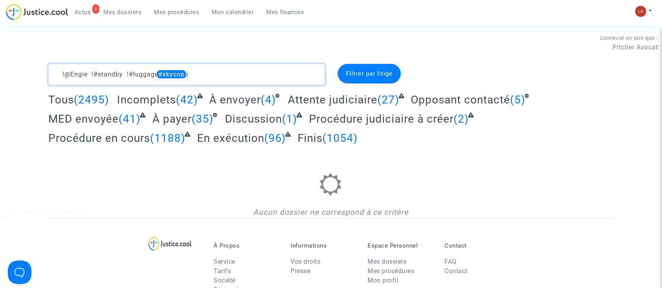
drag, startPoint x: 164, startPoint y: 73, endPoint x: 230, endPoint y: 83, distance: 66.8
click at [230, 83] on textarea at bounding box center [186, 74] width 277 height 21
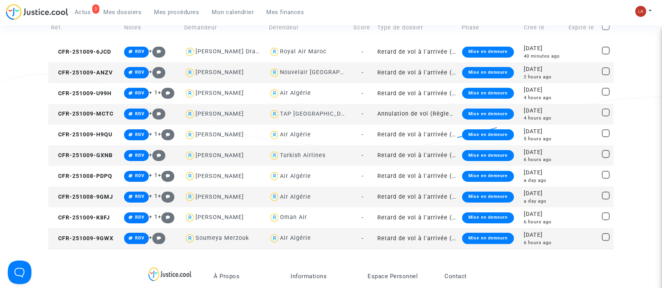
scroll to position [135, 0]
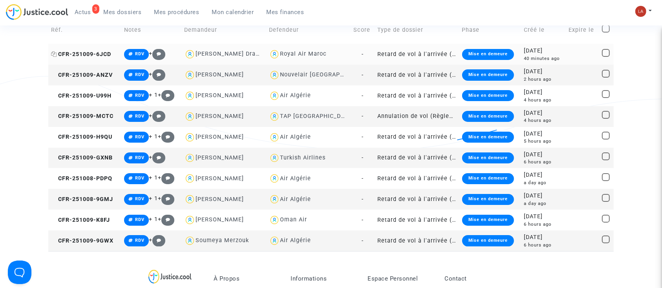
click at [86, 56] on span "CFR-251009-6JCD" at bounding box center [81, 54] width 60 height 7
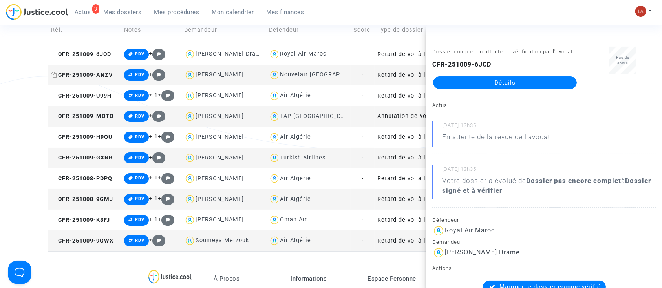
click at [73, 73] on span "CFR-251009-ANZV" at bounding box center [82, 75] width 62 height 7
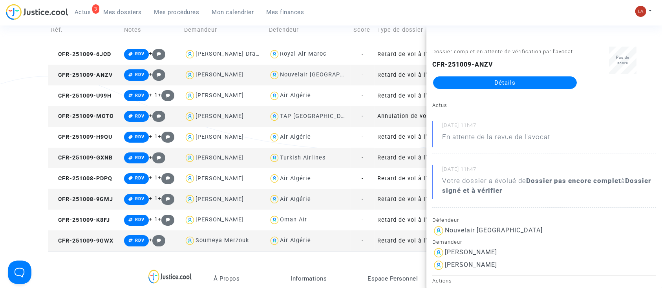
click at [89, 84] on td "CFR-251009-ANZV" at bounding box center [84, 75] width 73 height 21
click at [90, 96] on span "CFR-251009-U99H" at bounding box center [81, 96] width 60 height 7
click at [96, 119] on span "CFR-251009-MCTC" at bounding box center [82, 116] width 62 height 7
click at [106, 145] on td "CFR-251009-H9QU" at bounding box center [84, 137] width 73 height 21
click at [113, 153] on td "CFR-251009-GXNB" at bounding box center [84, 158] width 73 height 21
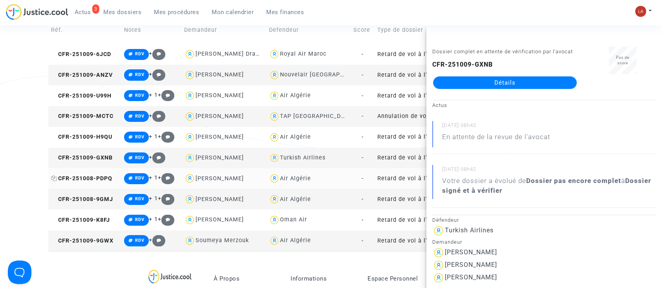
click at [95, 179] on span "CFR-251008-PDPQ" at bounding box center [81, 178] width 61 height 7
click at [102, 196] on span "CFR-251008-9GMJ" at bounding box center [82, 199] width 62 height 7
click at [100, 227] on td "CFR-251009-K8FJ" at bounding box center [84, 220] width 73 height 21
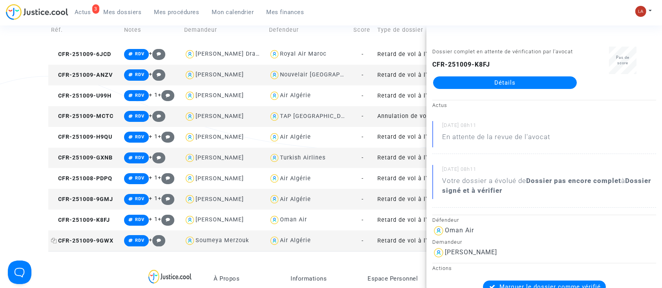
click at [81, 241] on span "CFR-251009-9GWX" at bounding box center [82, 241] width 62 height 7
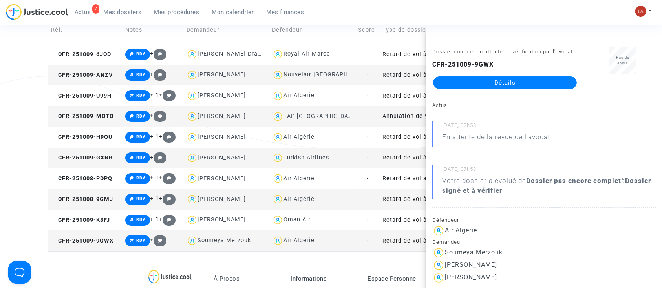
scroll to position [0, 0]
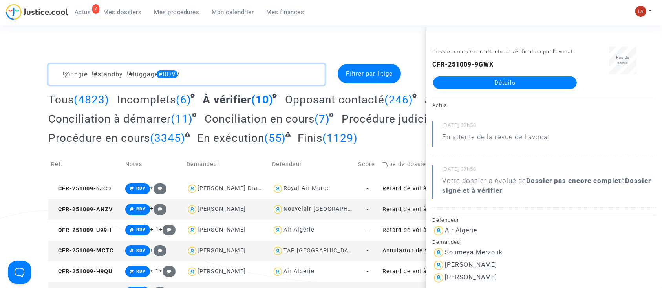
click at [208, 77] on textarea at bounding box center [186, 74] width 277 height 21
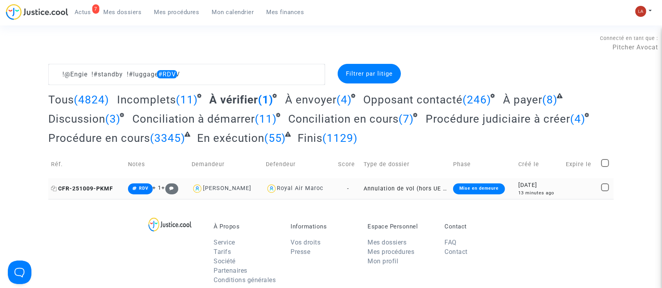
click at [101, 189] on span "CFR-251009-PKMF" at bounding box center [82, 189] width 62 height 7
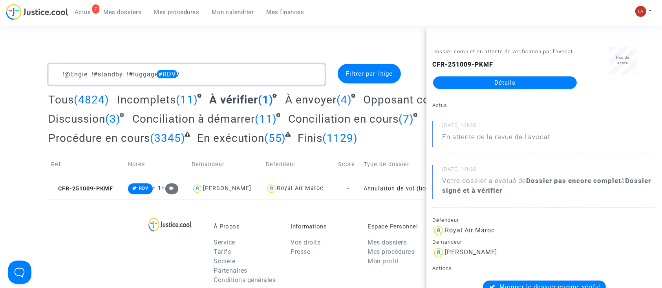
click at [206, 65] on textarea at bounding box center [186, 74] width 277 height 21
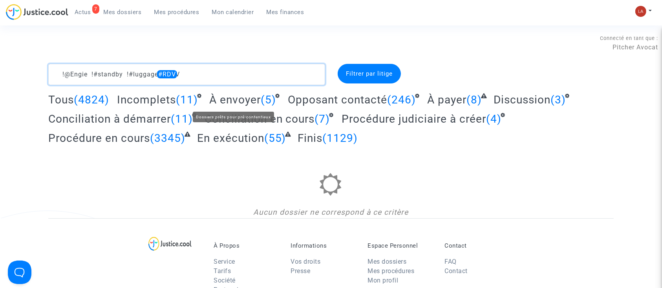
type textarea "!@Engie !#standby !#luggage #RDV"
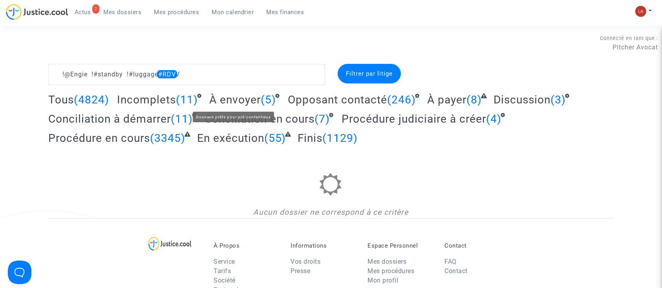
click at [231, 102] on span "À envoyer" at bounding box center [234, 99] width 51 height 13
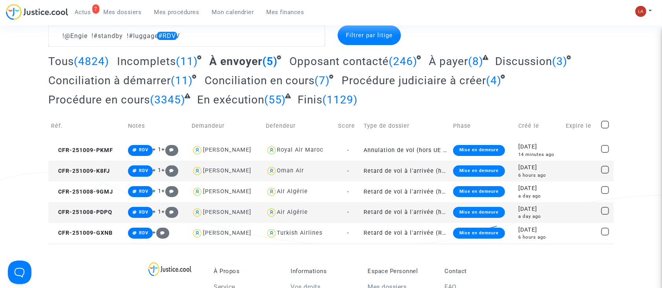
scroll to position [36, 0]
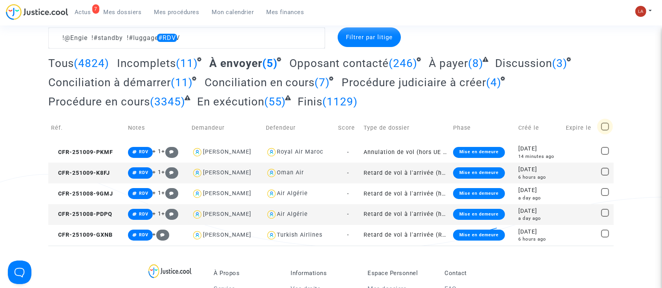
click at [605, 129] on span at bounding box center [605, 127] width 8 height 8
click at [605, 131] on input "checkbox" at bounding box center [604, 131] width 0 height 0
checkbox input "true"
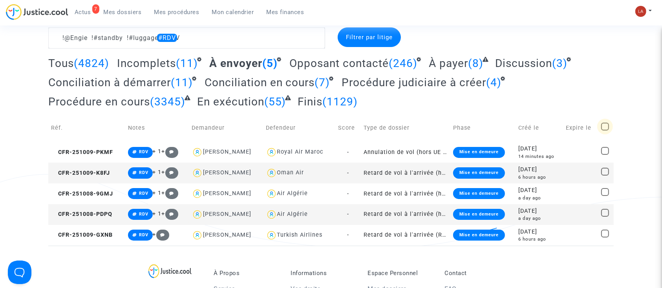
checkbox input "true"
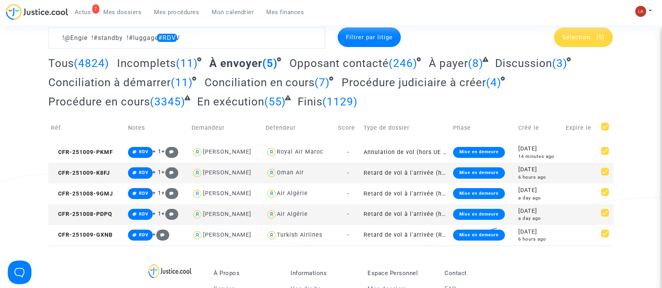
click at [585, 34] on span "Sélection" at bounding box center [576, 37] width 28 height 7
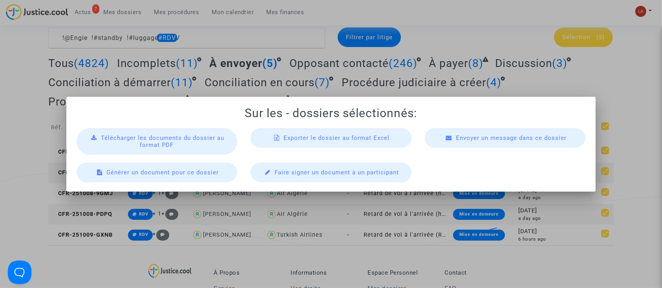
scroll to position [0, 0]
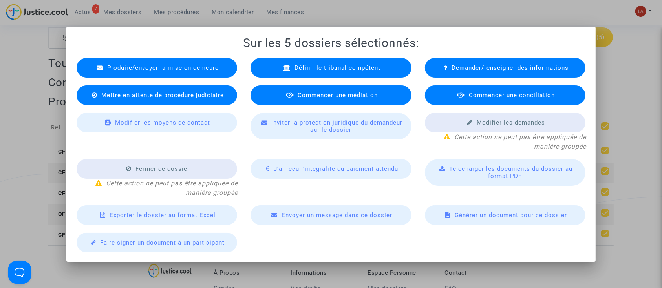
click at [347, 102] on div "Commencer une médiation" at bounding box center [330, 96] width 161 height 20
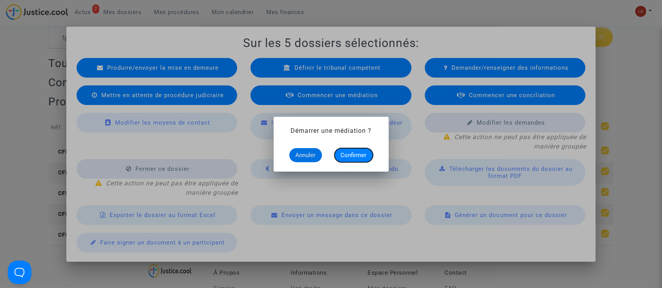
click at [359, 153] on span "Confirmer" at bounding box center [354, 155] width 26 height 7
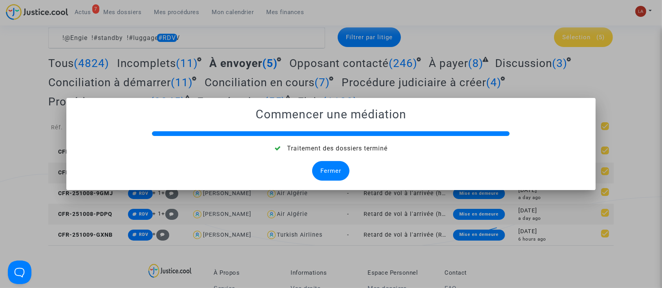
click at [320, 169] on div "Fermer" at bounding box center [330, 171] width 37 height 20
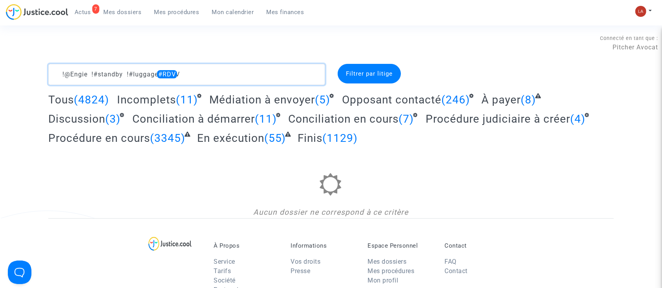
click at [226, 74] on textarea at bounding box center [186, 74] width 277 height 21
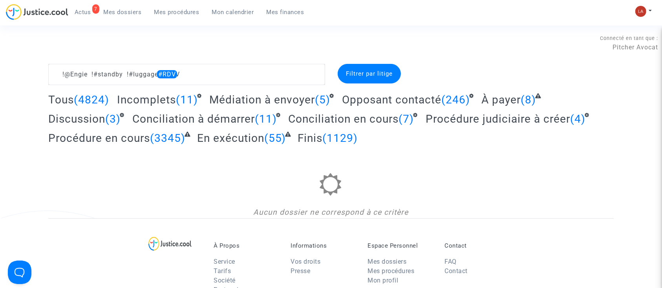
click at [89, 14] on span "Actus" at bounding box center [83, 12] width 16 height 7
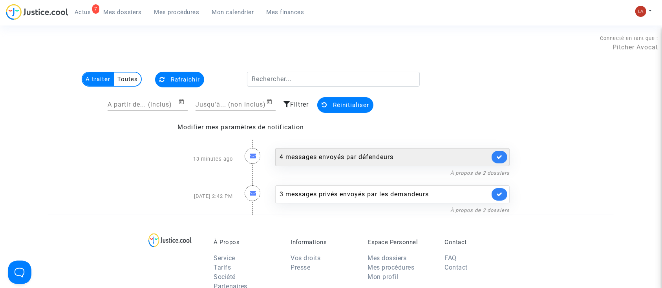
click at [376, 159] on div "4 messages envoyés par défendeurs" at bounding box center [384, 157] width 210 height 9
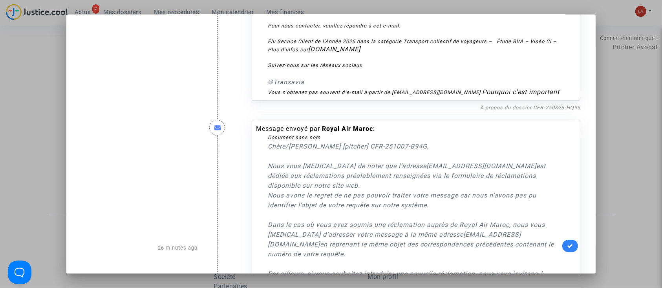
scroll to position [919, 0]
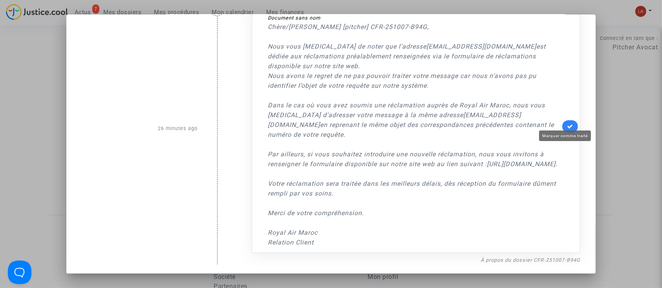
click at [567, 124] on icon at bounding box center [570, 127] width 6 height 6
click at [618, 129] on div at bounding box center [331, 144] width 662 height 288
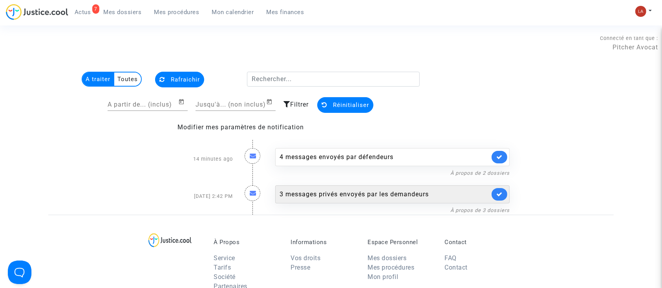
click at [306, 194] on div "3 messages privés envoyés par les demandeurs" at bounding box center [384, 194] width 210 height 9
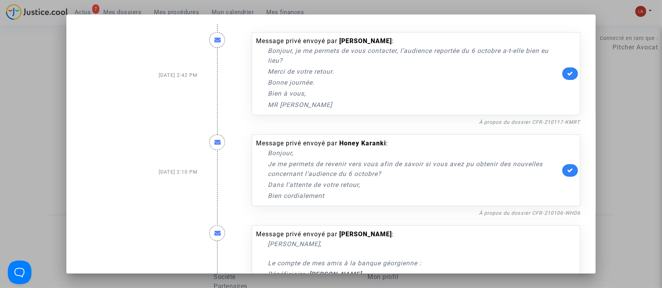
click at [605, 123] on div at bounding box center [331, 144] width 662 height 288
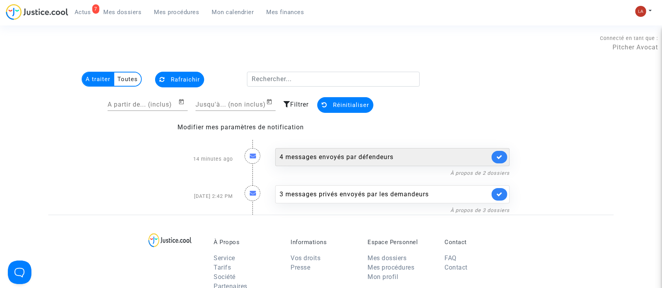
click at [365, 154] on div "4 messages envoyés par défendeurs" at bounding box center [384, 157] width 210 height 9
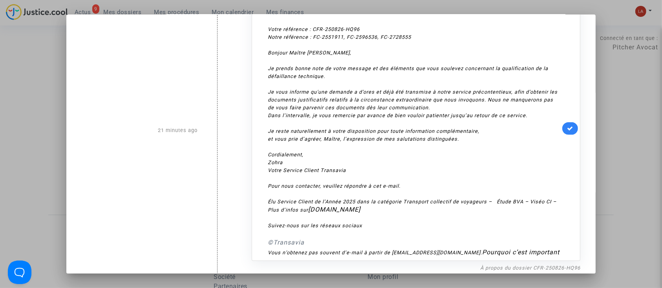
scroll to position [448, 0]
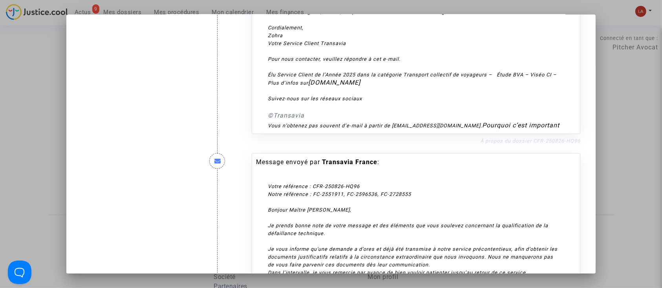
click at [511, 144] on link "À propos du dossier CFR-250826-HQ96" at bounding box center [530, 141] width 100 height 6
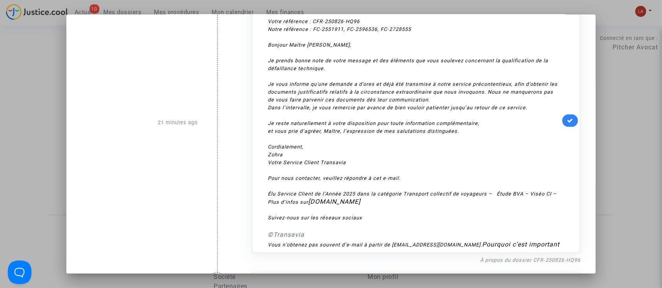
scroll to position [327, 0]
click at [569, 128] on link at bounding box center [570, 122] width 16 height 13
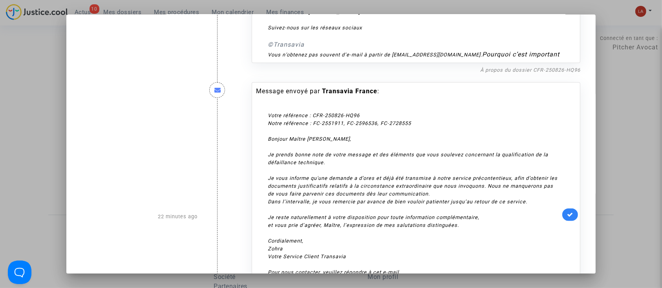
scroll to position [637, 0]
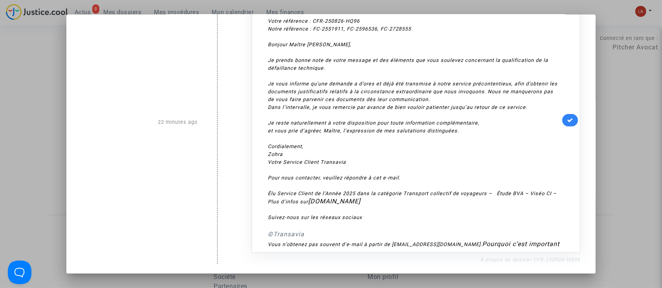
click at [515, 257] on link "À propos du dossier CFR-250826-HQ96" at bounding box center [530, 260] width 100 height 6
click at [566, 114] on link at bounding box center [570, 120] width 16 height 13
click at [630, 131] on div at bounding box center [331, 144] width 662 height 288
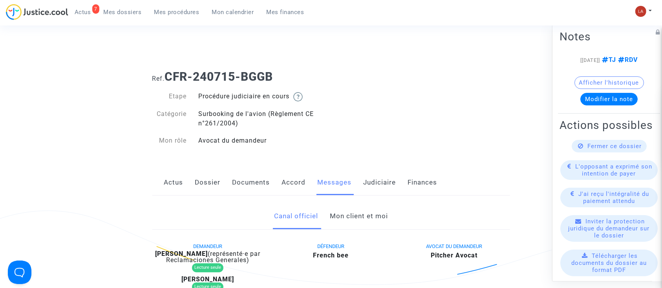
click at [346, 209] on link "Mon client et moi" at bounding box center [359, 217] width 58 height 26
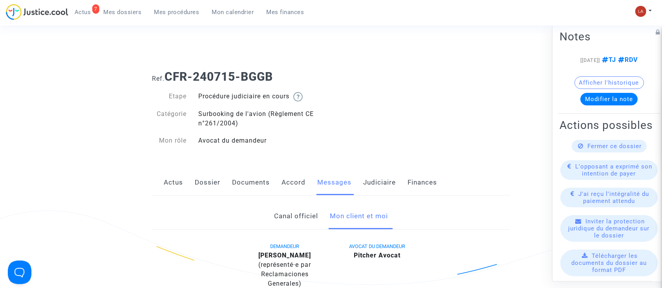
drag, startPoint x: 183, startPoint y: 177, endPoint x: 176, endPoint y: 178, distance: 7.1
click at [176, 178] on div "Actus Dossier Documents Accord Messages Judiciaire Finances" at bounding box center [330, 183] width 357 height 26
click at [176, 178] on link "Actus" at bounding box center [173, 183] width 19 height 26
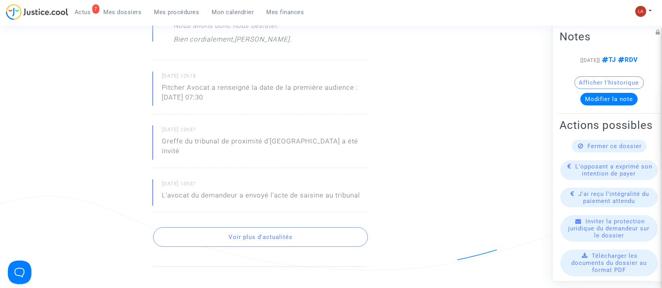
scroll to position [383, 0]
click at [204, 227] on button "Voir plus d'actualités" at bounding box center [260, 237] width 215 height 20
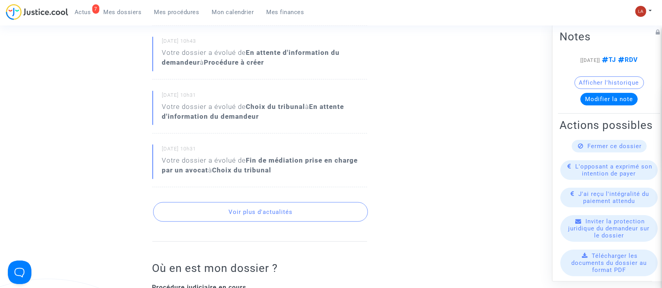
scroll to position [712, 0]
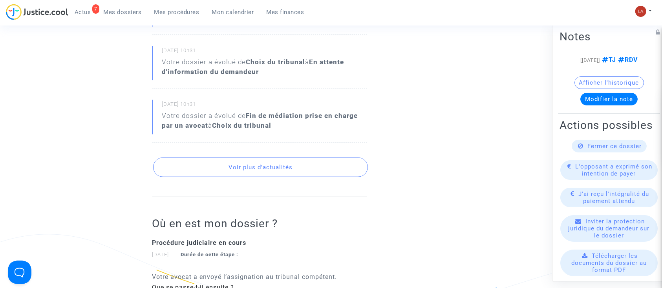
click at [210, 161] on button "Voir plus d'actualités" at bounding box center [260, 168] width 215 height 20
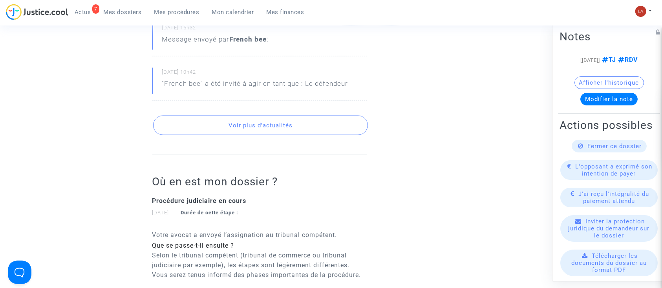
scroll to position [1003, 0]
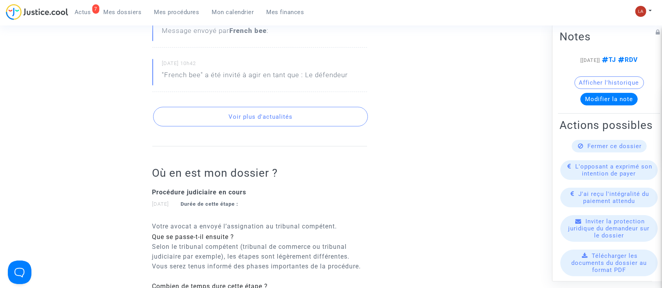
click at [201, 107] on button "Voir plus d'actualités" at bounding box center [260, 117] width 215 height 20
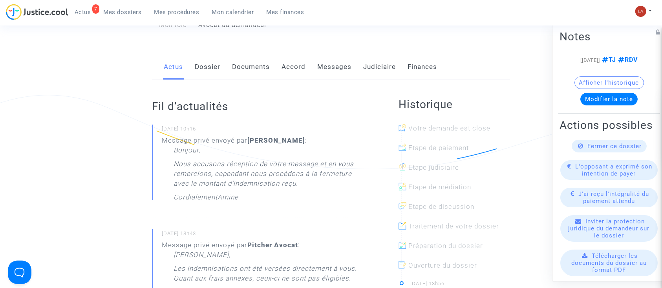
scroll to position [87, 0]
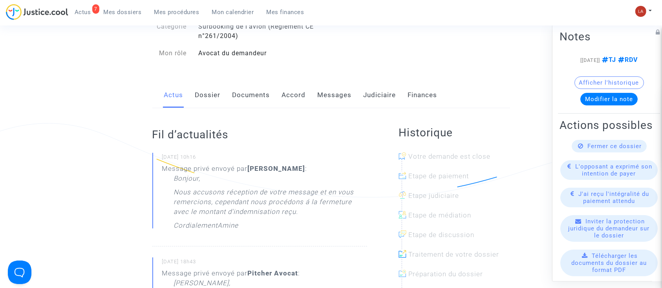
click at [588, 150] on span "Fermer ce dossier" at bounding box center [614, 146] width 54 height 7
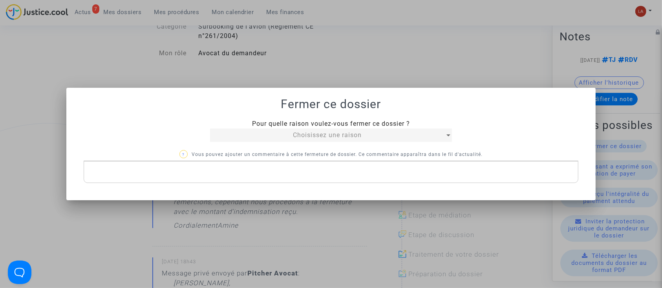
click at [273, 127] on span "Pour quelle raison voulez-vous fermer ce dossier ?" at bounding box center [331, 123] width 158 height 7
click at [272, 130] on mat-select "Choisissez une raison" at bounding box center [330, 135] width 241 height 13
click at [268, 135] on div "Choisissez une raison" at bounding box center [327, 135] width 234 height 9
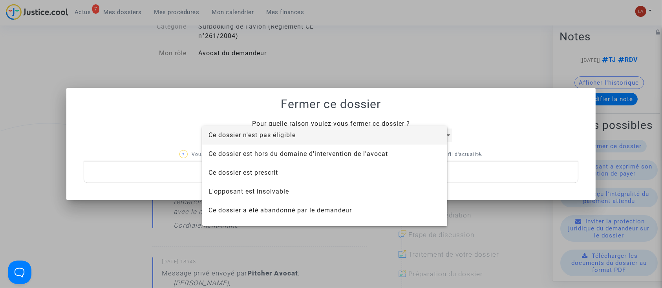
scroll to position [50, 0]
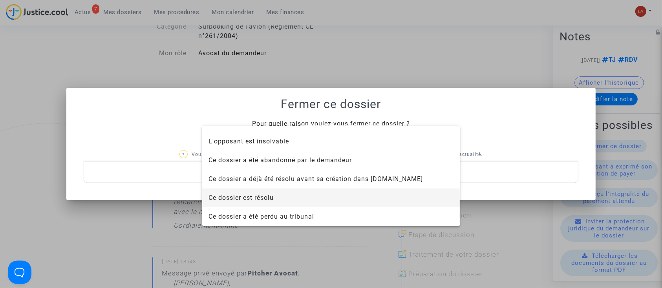
click at [245, 203] on span "Ce dossier est résolu" at bounding box center [330, 198] width 245 height 19
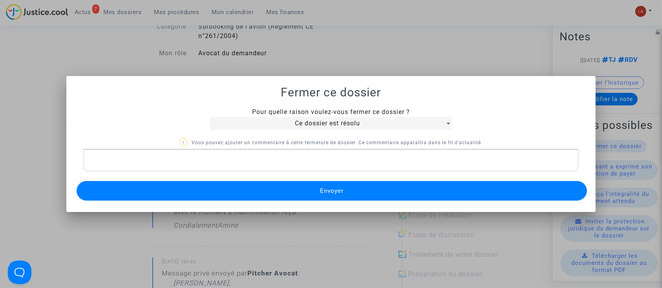
click at [232, 182] on button "Envoyer" at bounding box center [332, 191] width 510 height 20
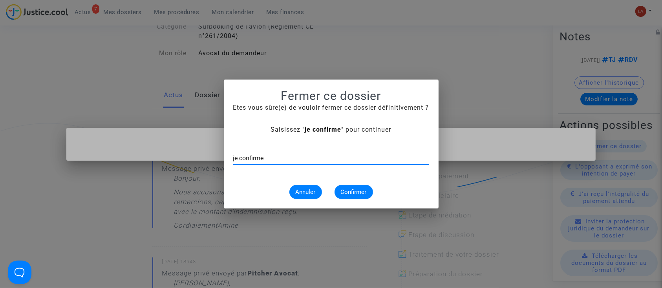
type input "je confirme"
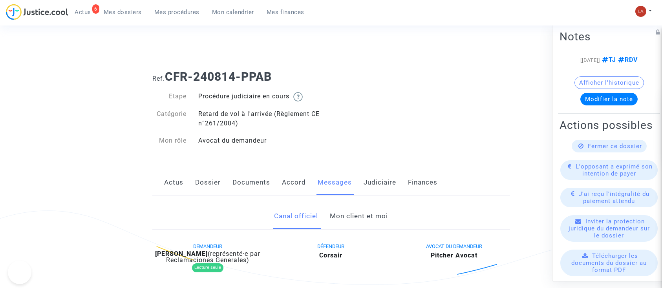
click at [587, 150] on span "Fermer ce dossier" at bounding box center [614, 146] width 54 height 7
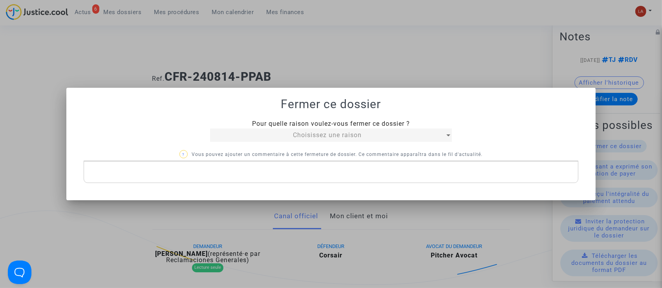
click at [315, 132] on span "Choisissez une raison" at bounding box center [327, 134] width 69 height 7
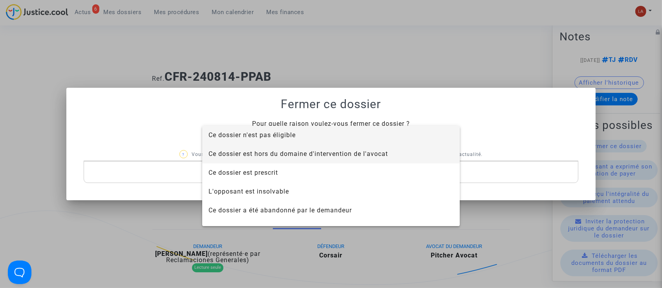
scroll to position [50, 0]
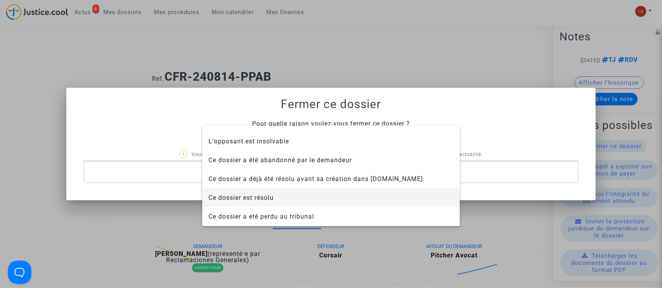
click at [270, 198] on span "Ce dossier est résolu" at bounding box center [240, 197] width 65 height 7
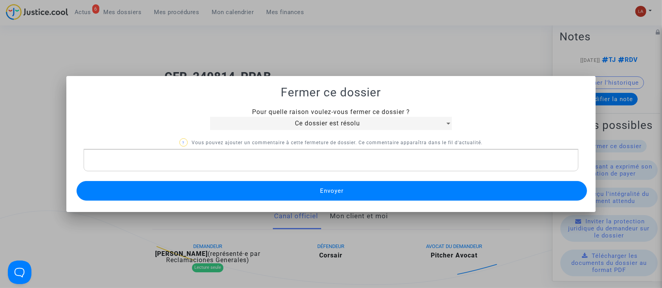
click at [262, 190] on button "Envoyer" at bounding box center [332, 191] width 510 height 20
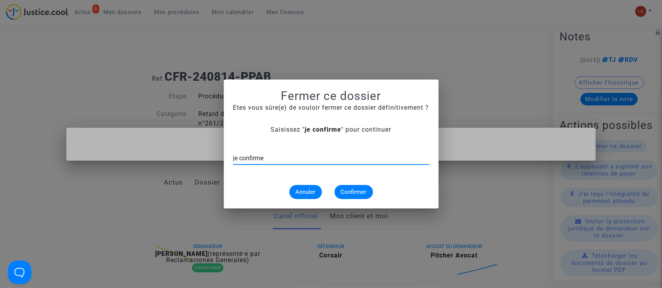
type input "je confirme"
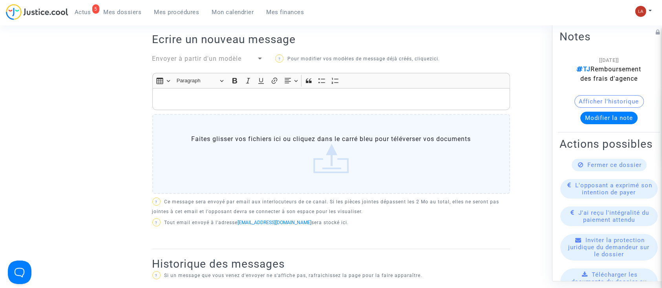
scroll to position [262, 0]
click at [218, 95] on p "Rich Text Editor, main" at bounding box center [330, 100] width 349 height 10
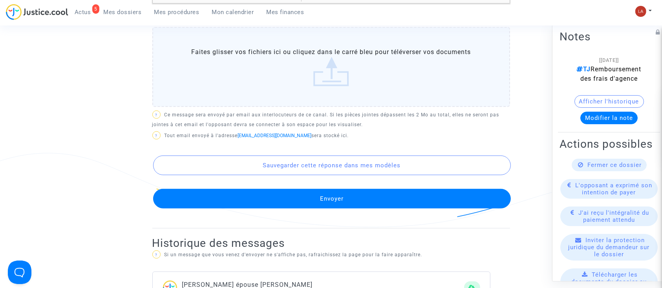
scroll to position [428, 0]
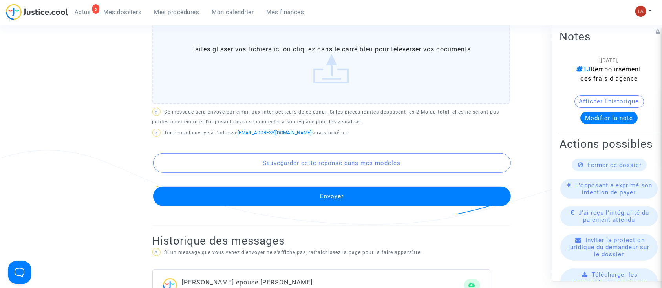
click at [228, 197] on div "DEMANDEUR Marie-Claire Desmettre épouse Bazan Marie-Térèse Pavic AVOCAT DU DEMA…" at bounding box center [330, 19] width 357 height 413
click at [339, 190] on button "Envoyer" at bounding box center [331, 197] width 357 height 20
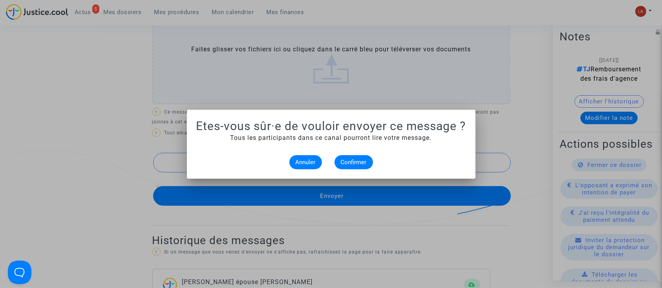
scroll to position [0, 0]
click at [346, 162] on span "Confirmer" at bounding box center [354, 162] width 26 height 7
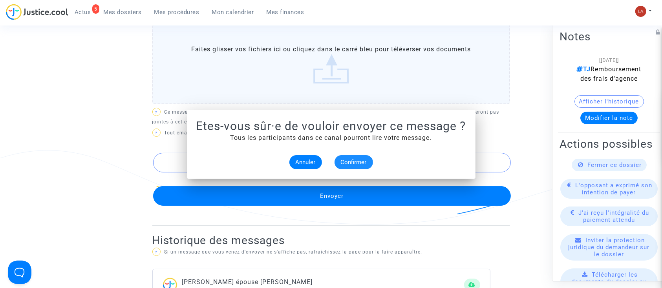
scroll to position [428, 0]
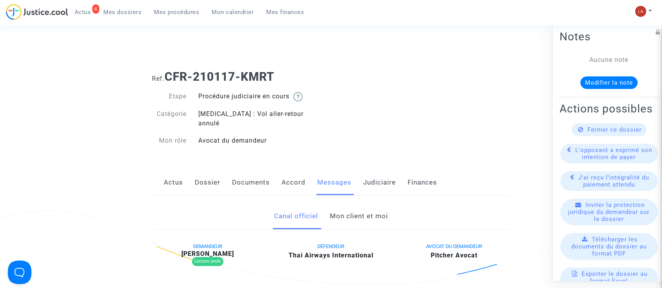
click at [364, 204] on link "Mon client et moi" at bounding box center [359, 217] width 58 height 26
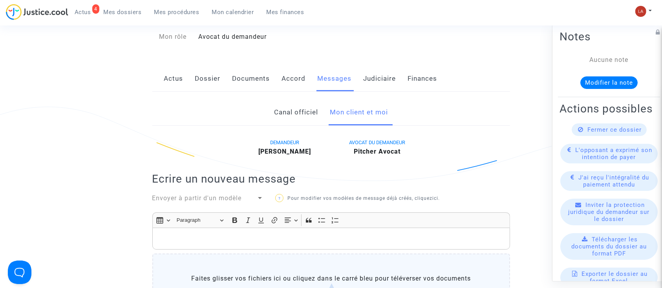
scroll to position [103, 0]
click at [376, 67] on link "Judiciaire" at bounding box center [379, 80] width 33 height 26
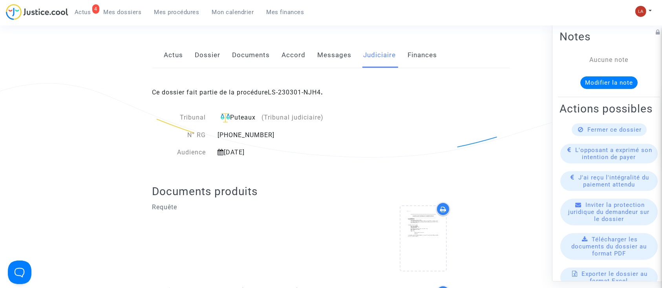
scroll to position [93, 0]
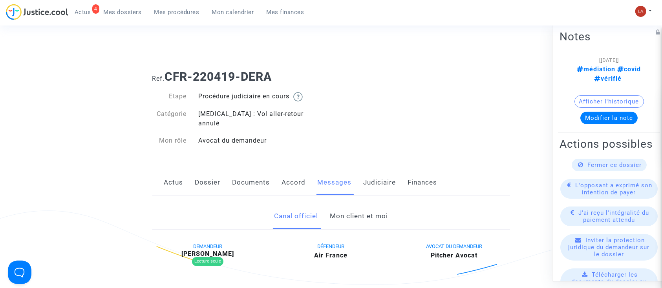
drag, startPoint x: 0, startPoint y: 0, endPoint x: 369, endPoint y: 213, distance: 426.3
click at [369, 213] on link "Mon client et moi" at bounding box center [359, 217] width 58 height 26
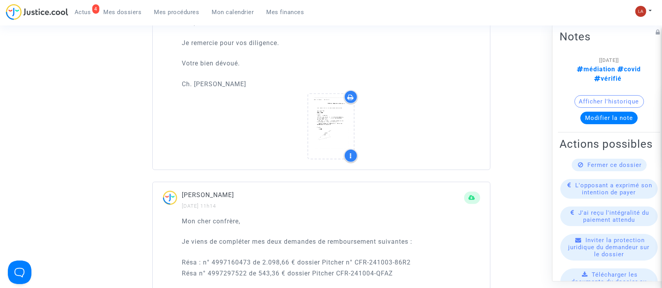
scroll to position [537, 0]
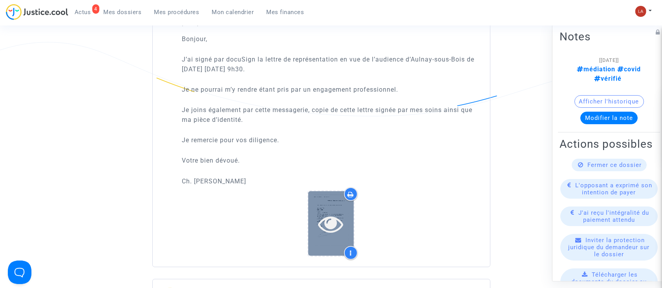
click at [324, 219] on icon at bounding box center [331, 223] width 26 height 25
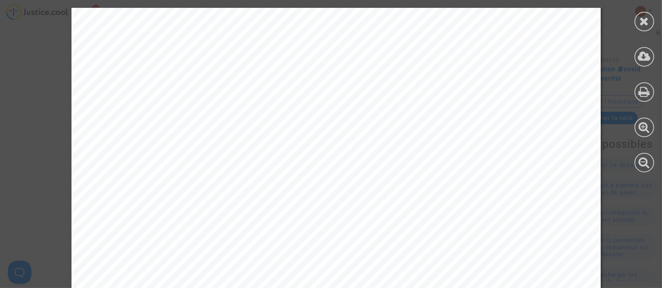
scroll to position [0, 0]
click at [636, 24] on div at bounding box center [644, 22] width 20 height 20
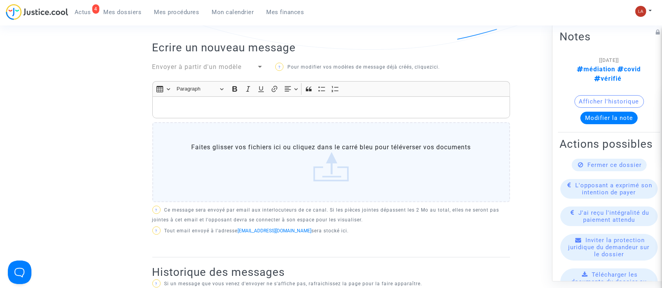
scroll to position [235, 0]
click at [181, 97] on div "Rich Text Editor, main" at bounding box center [330, 108] width 357 height 22
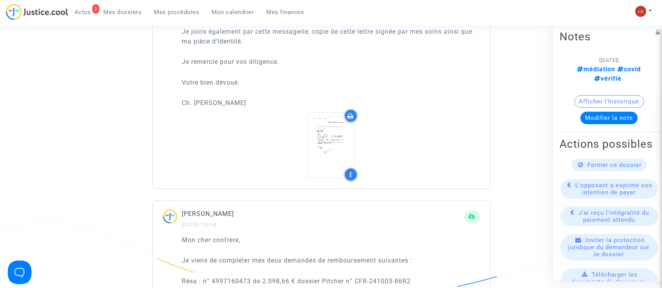
scroll to position [738, 0]
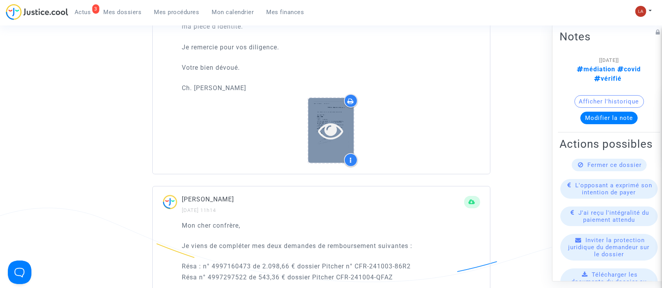
click at [334, 121] on icon at bounding box center [331, 130] width 26 height 25
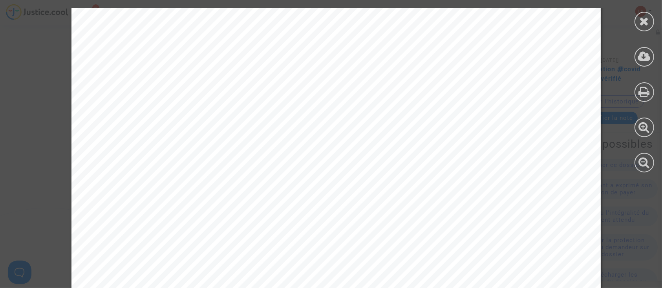
scroll to position [123, 0]
click at [643, 26] on icon at bounding box center [644, 21] width 10 height 12
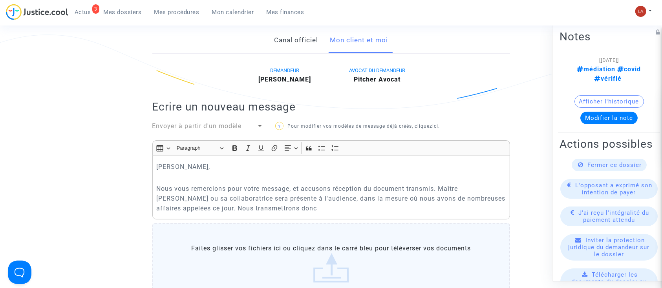
scroll to position [176, 0]
click at [276, 198] on p "Nous vous remercions pour votre message, et accusons réception du document tran…" at bounding box center [330, 198] width 349 height 29
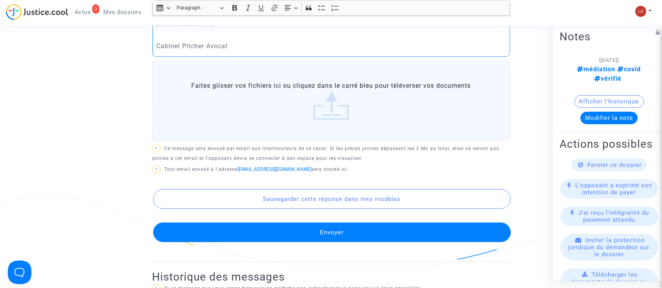
scroll to position [385, 0]
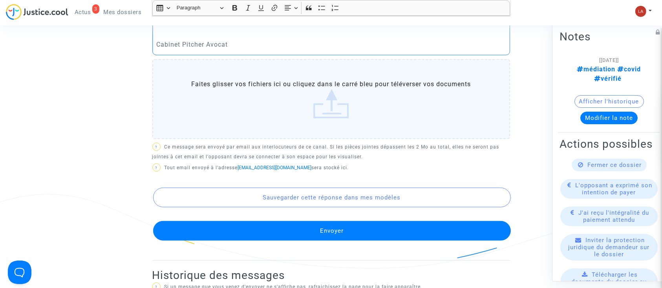
click at [261, 221] on button "Envoyer" at bounding box center [331, 231] width 357 height 20
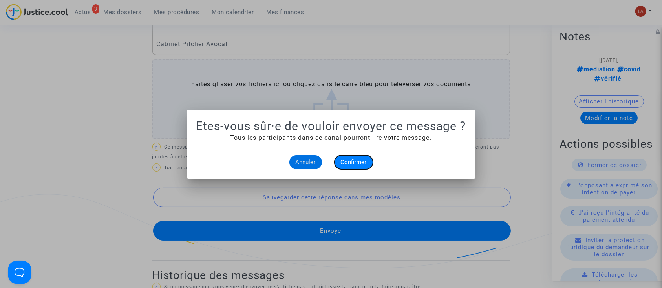
click at [344, 159] on span "Confirmer" at bounding box center [354, 162] width 26 height 7
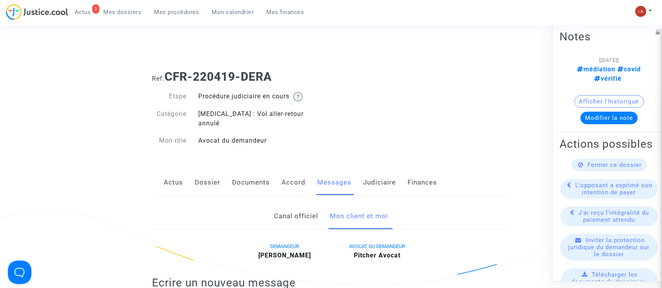
scroll to position [385, 0]
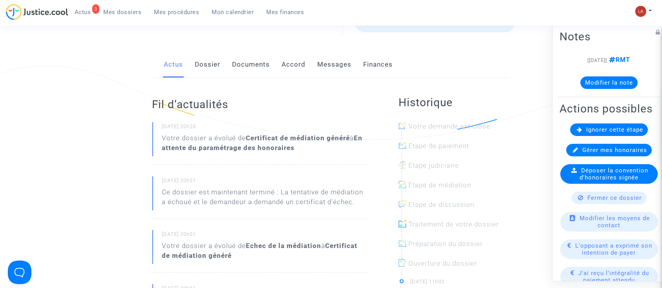
scroll to position [145, 0]
click at [200, 80] on div "Fil d’actualités [DATE] 20h23 Votre dossier a évolué de Certificat de médiation…" at bounding box center [259, 252] width 215 height 348
click at [197, 55] on link "Dossier" at bounding box center [208, 65] width 26 height 26
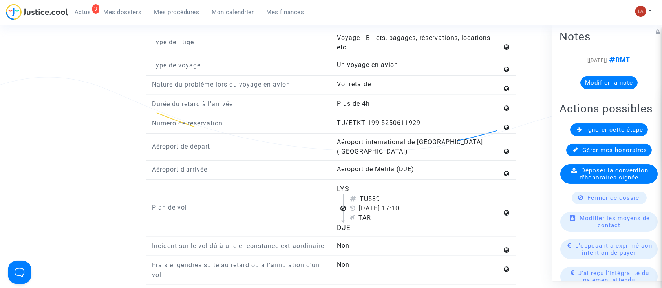
scroll to position [870, 0]
drag, startPoint x: 372, startPoint y: 190, endPoint x: 393, endPoint y: 190, distance: 21.2
click at [393, 194] on div "TU589" at bounding box center [426, 198] width 152 height 9
copy div "589"
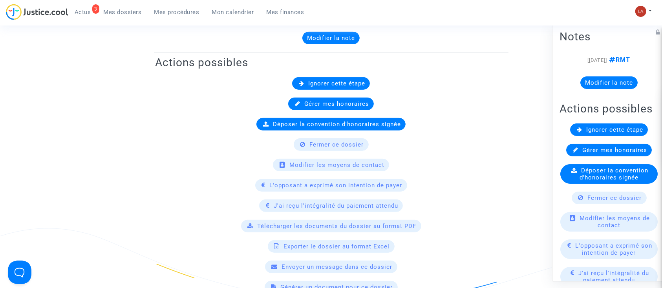
scroll to position [262, 0]
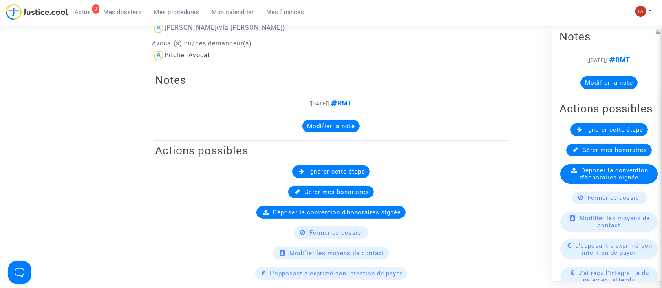
click at [596, 133] on span "Ignorer cette étape" at bounding box center [614, 129] width 57 height 7
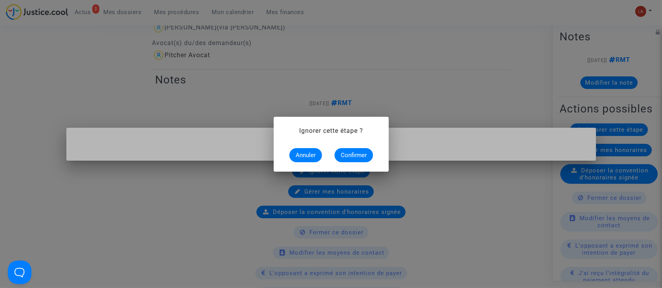
scroll to position [0, 0]
click at [348, 162] on button "Confirmer" at bounding box center [353, 155] width 38 height 14
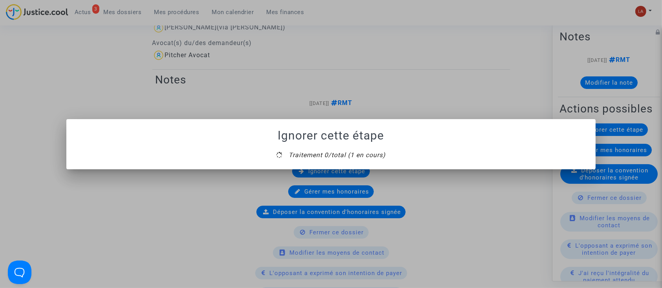
click at [335, 164] on mat-dialog-container "Ignorer cette étape Traitement 0/total (1 en cours)" at bounding box center [330, 144] width 529 height 50
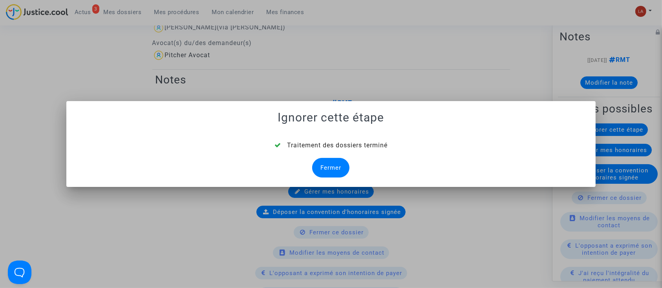
click at [335, 164] on div "Fermer" at bounding box center [330, 168] width 37 height 20
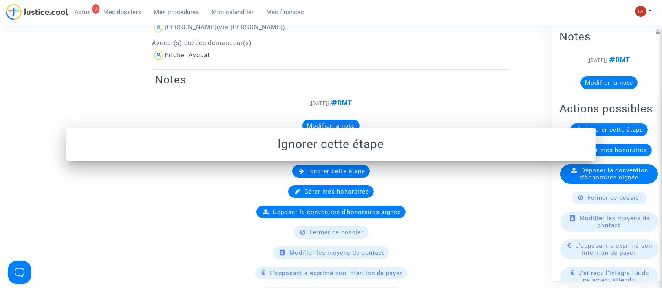
scroll to position [262, 0]
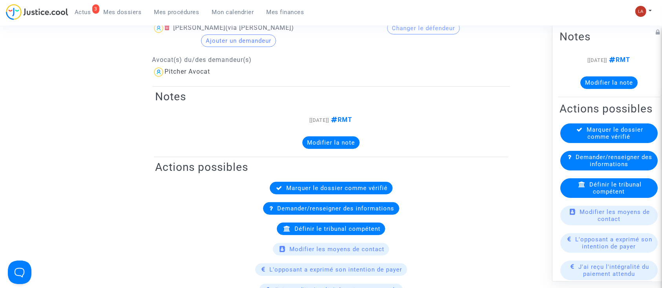
click at [602, 195] on span "Définir le tribunal compétent" at bounding box center [615, 188] width 52 height 14
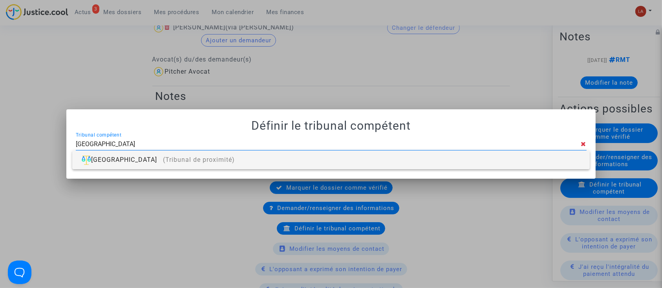
type input "[GEOGRAPHIC_DATA]"
click at [418, 159] on div "Villeurbanne (Tribunal de proximité)" at bounding box center [330, 160] width 504 height 19
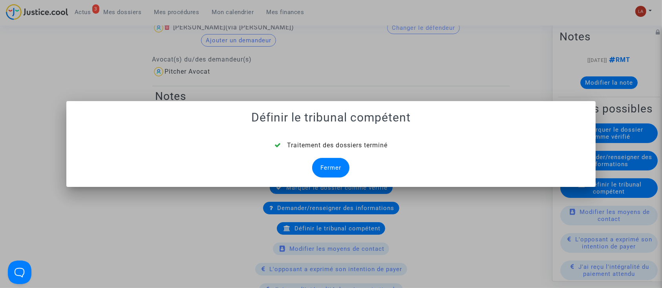
click at [320, 166] on div "Fermer" at bounding box center [330, 168] width 37 height 20
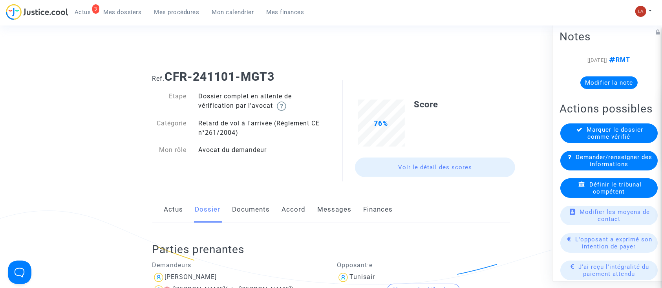
click at [242, 209] on link "Documents" at bounding box center [251, 210] width 38 height 26
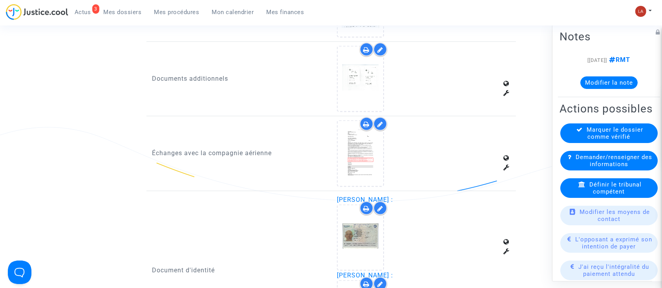
scroll to position [1185, 0]
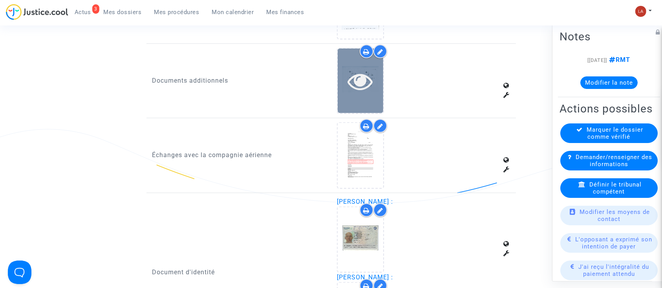
click at [364, 89] on icon at bounding box center [361, 81] width 26 height 25
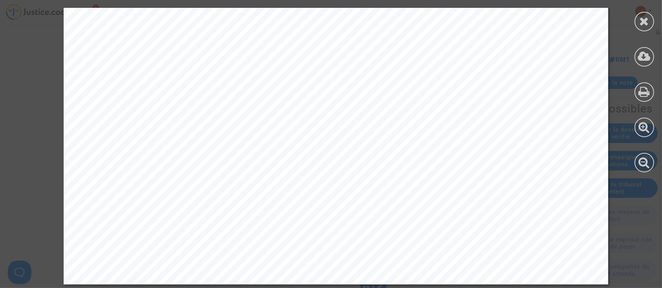
scroll to position [3824, 0]
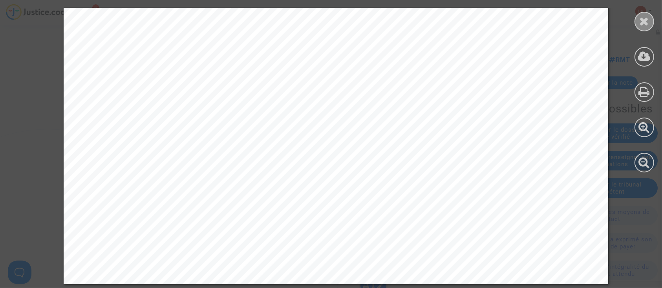
click at [636, 23] on div at bounding box center [644, 22] width 20 height 20
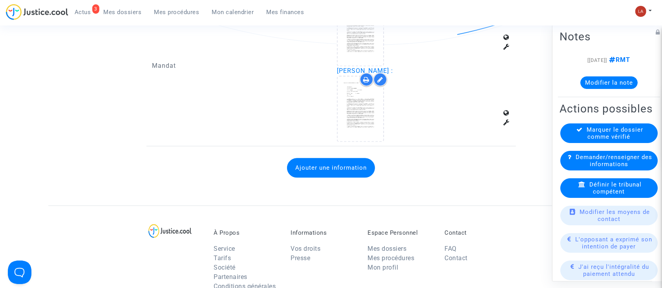
scroll to position [1717, 0]
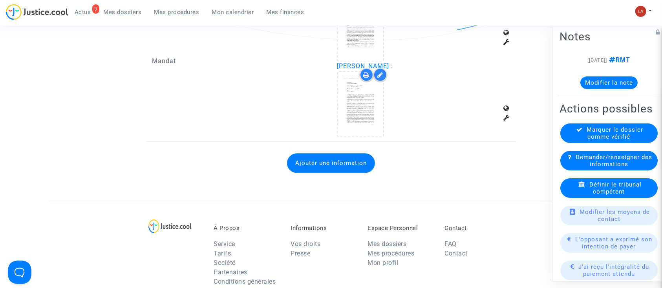
click at [334, 162] on button "Ajouter une information" at bounding box center [331, 163] width 88 height 20
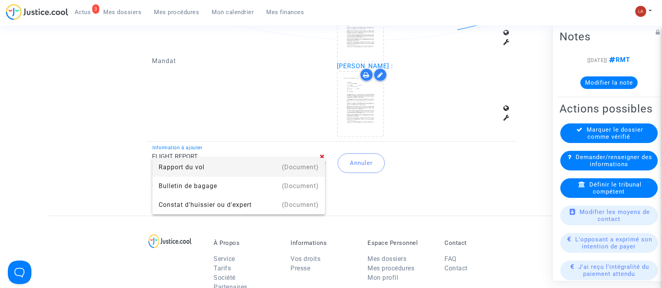
click at [316, 170] on div "(Document)" at bounding box center [300, 167] width 37 height 19
type input "Rapport du vol"
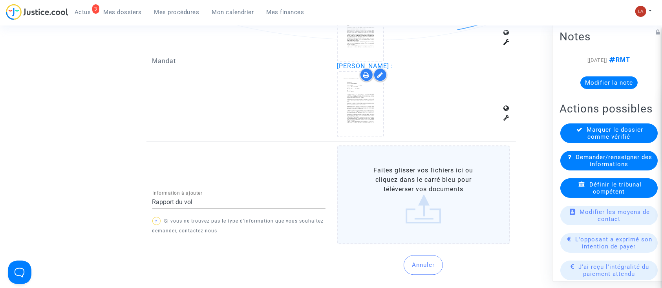
click at [368, 186] on label "Faites glisser vos fichiers ici ou cliquez dans le carré bleu pour téléverser v…" at bounding box center [423, 195] width 173 height 99
click at [0, 0] on input "Faites glisser vos fichiers ici ou cliquez dans le carré bleu pour téléverser v…" at bounding box center [0, 0] width 0 height 0
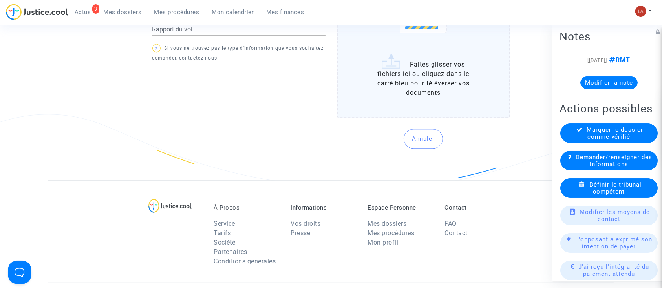
scroll to position [1943, 0]
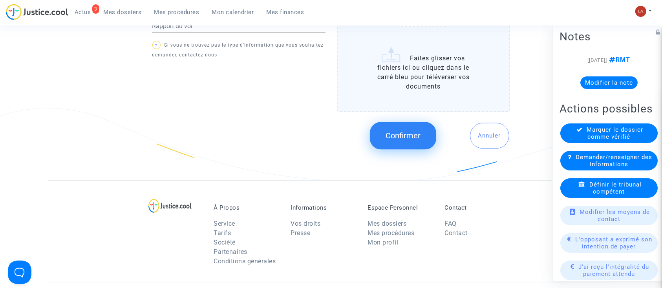
click at [386, 132] on span "Confirmer" at bounding box center [402, 135] width 35 height 9
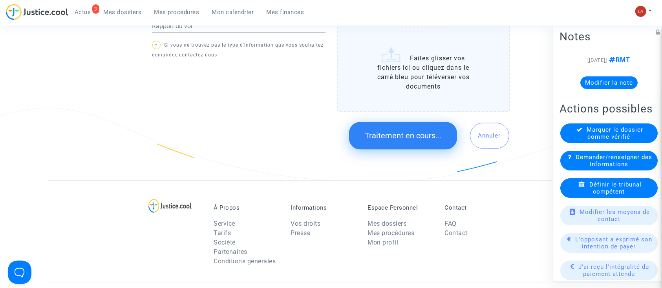
click at [607, 83] on button "Modifier la note" at bounding box center [608, 83] width 57 height 13
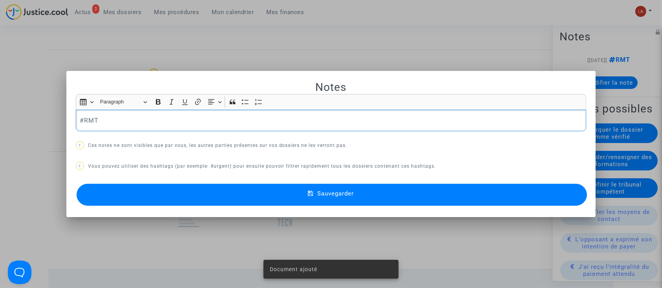
scroll to position [0, 0]
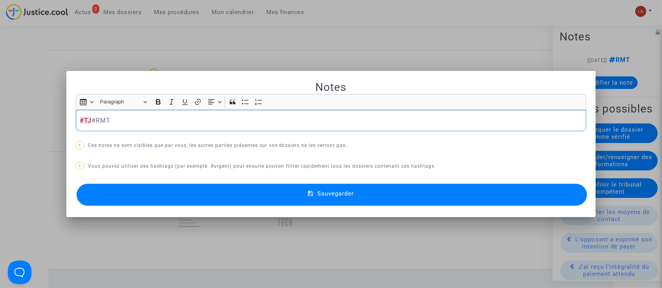
click at [540, 193] on button "Sauvegarder" at bounding box center [332, 195] width 510 height 22
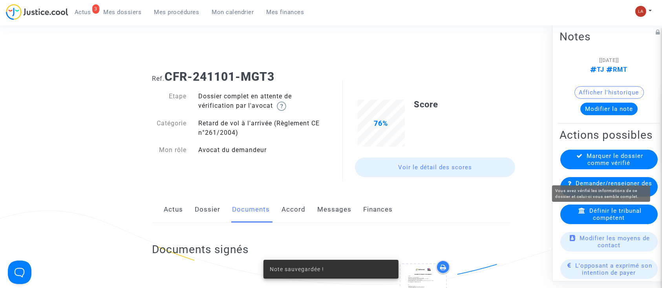
scroll to position [1943, 0]
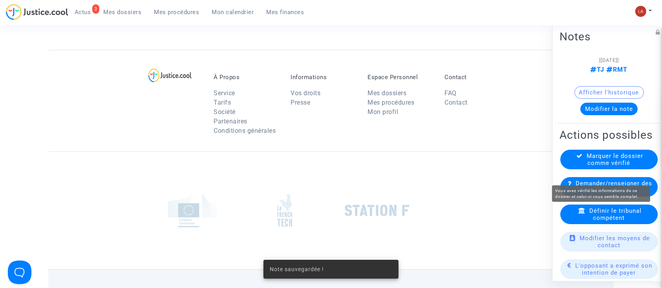
click at [588, 167] on span "Marquer le dossier comme vérifié" at bounding box center [615, 160] width 56 height 14
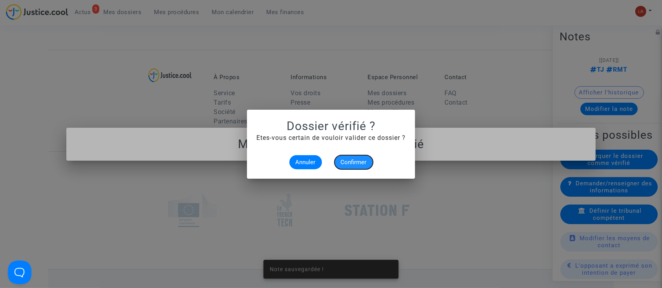
click at [361, 159] on span "Confirmer" at bounding box center [354, 162] width 26 height 7
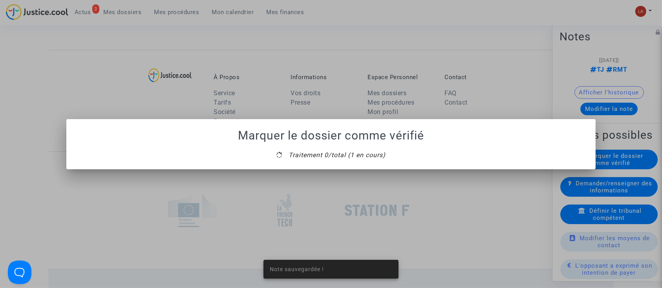
click at [334, 165] on mat-dialog-container "Marquer le dossier comme vérifié Traitement 0/total (1 en cours)" at bounding box center [330, 144] width 529 height 50
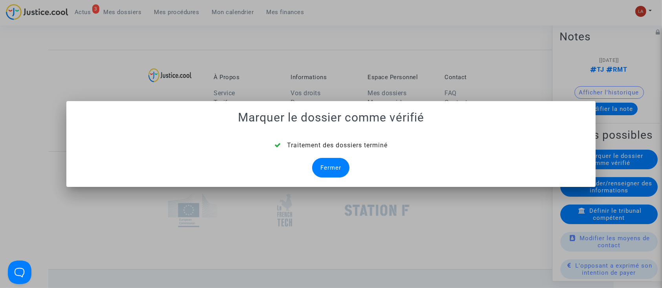
click at [334, 165] on div "Fermer" at bounding box center [330, 168] width 37 height 20
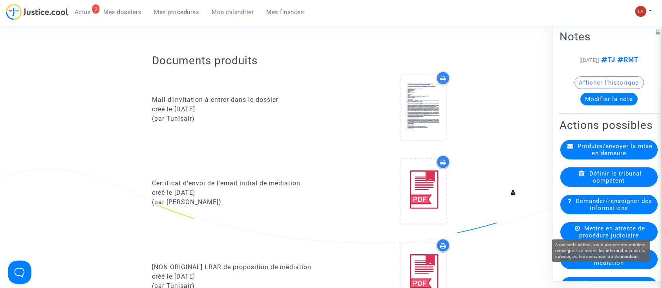
scroll to position [1943, 0]
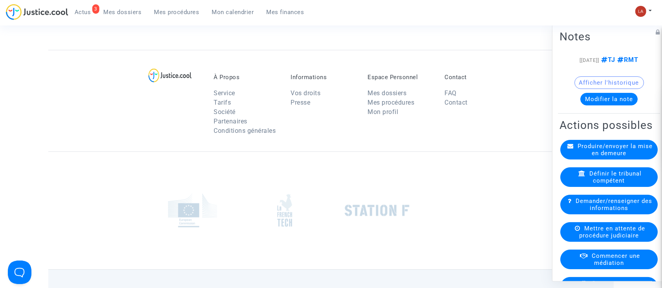
click at [581, 242] on div "Mettre en attente de procédure judiciaire" at bounding box center [608, 232] width 97 height 20
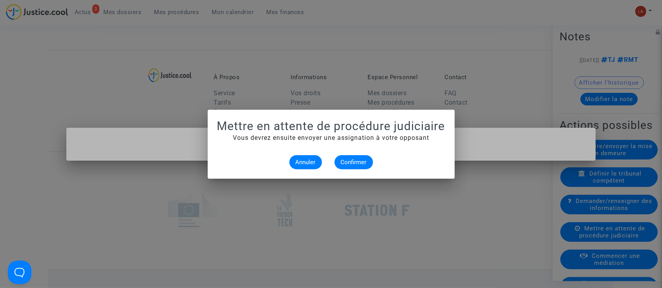
scroll to position [0, 0]
click at [357, 156] on button "Confirmer" at bounding box center [353, 162] width 38 height 14
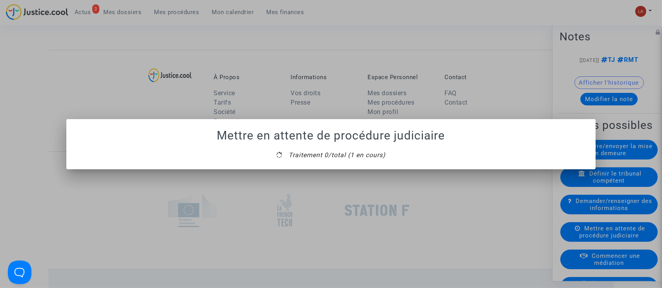
click at [335, 160] on mat-dialog-container "Mettre en attente de procédure judiciaire Traitement 0/total (1 en cours)" at bounding box center [330, 144] width 529 height 50
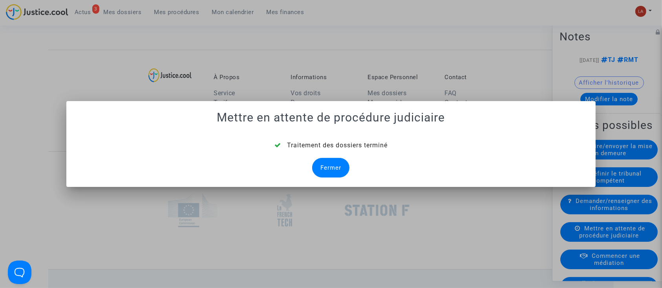
click at [330, 165] on div "Fermer" at bounding box center [330, 168] width 37 height 20
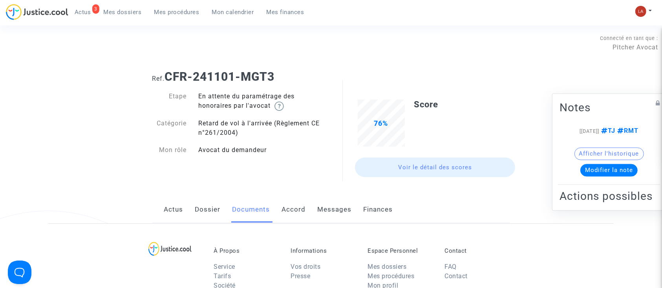
scroll to position [1943, 0]
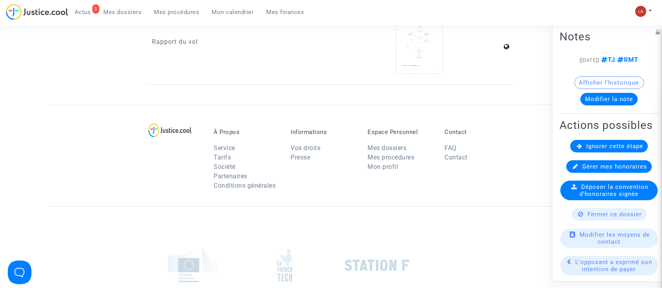
click at [605, 153] on div "Ignorer cette étape" at bounding box center [609, 146] width 78 height 13
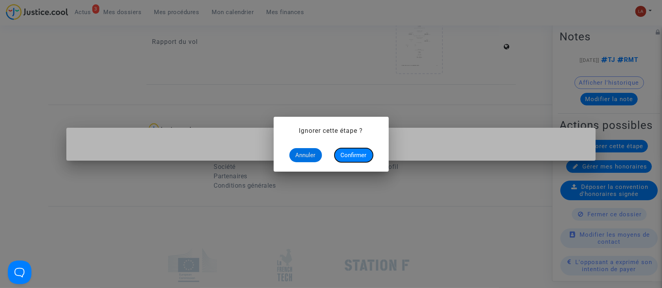
click at [354, 155] on span "Confirmer" at bounding box center [354, 155] width 26 height 7
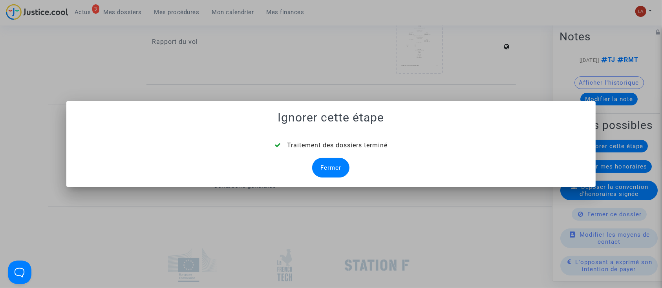
click at [331, 161] on div "Fermer" at bounding box center [330, 168] width 37 height 20
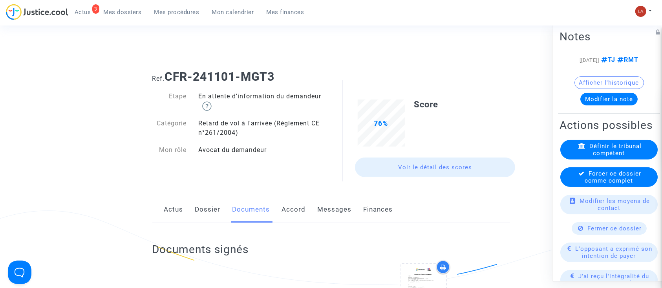
scroll to position [1943, 0]
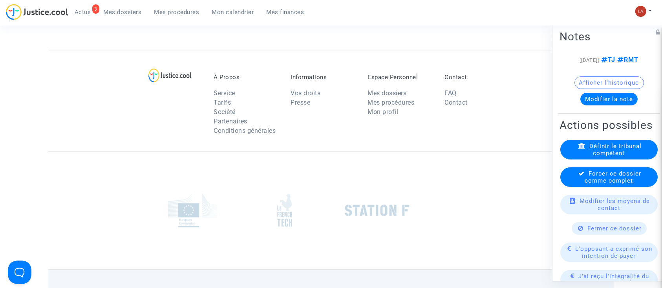
click at [578, 177] on icon at bounding box center [581, 174] width 6 height 6
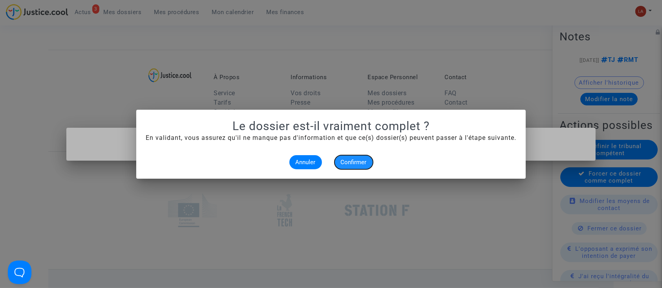
click at [352, 161] on span "Confirmer" at bounding box center [354, 162] width 26 height 7
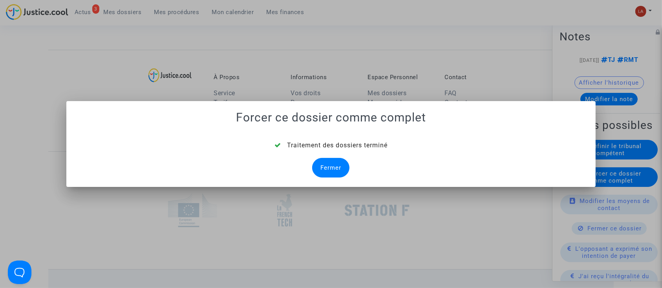
click at [348, 172] on div "Fermer" at bounding box center [330, 168] width 37 height 20
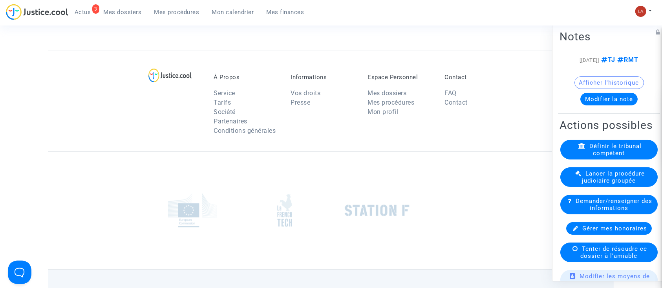
click at [124, 11] on span "Mes dossiers" at bounding box center [123, 12] width 38 height 7
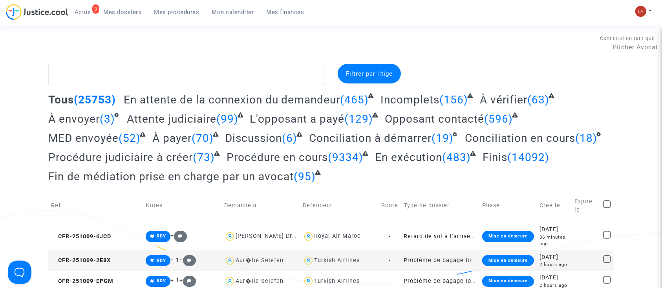
click at [78, 120] on span "À envoyer" at bounding box center [73, 119] width 51 height 13
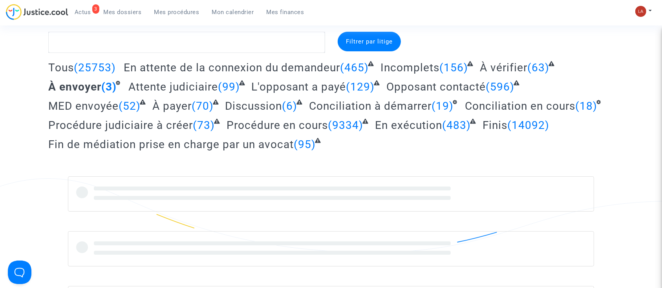
scroll to position [104, 0]
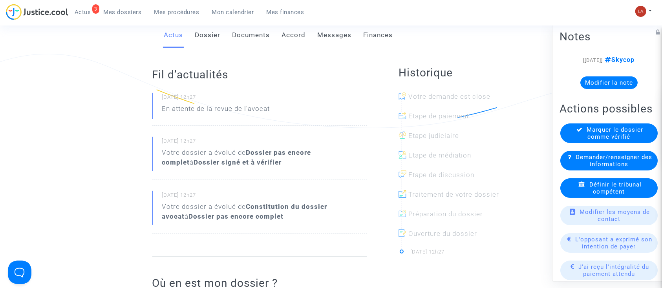
drag, startPoint x: 201, startPoint y: 37, endPoint x: 214, endPoint y: 42, distance: 13.9
click at [201, 37] on link "Dossier" at bounding box center [208, 35] width 26 height 26
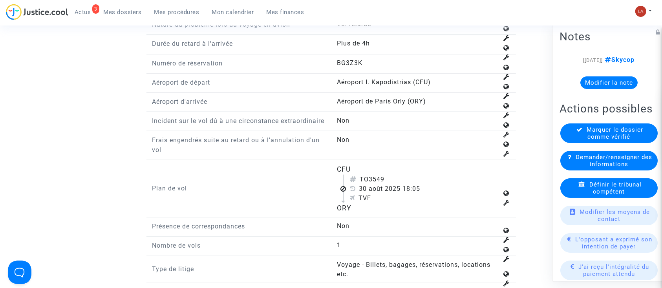
scroll to position [1046, 0]
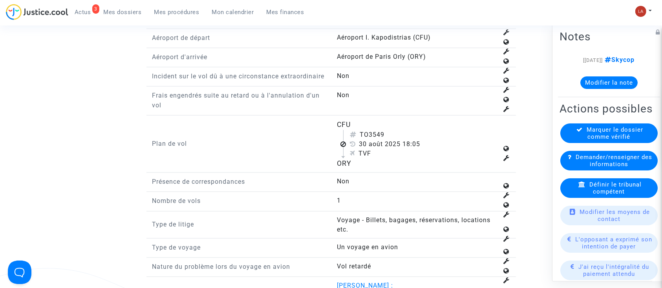
drag, startPoint x: 370, startPoint y: 140, endPoint x: 413, endPoint y: 146, distance: 43.6
click at [414, 140] on div "TO3549" at bounding box center [424, 134] width 148 height 9
copy div "3549"
click at [571, 198] on div "Définir le tribunal compétent" at bounding box center [608, 189] width 97 height 20
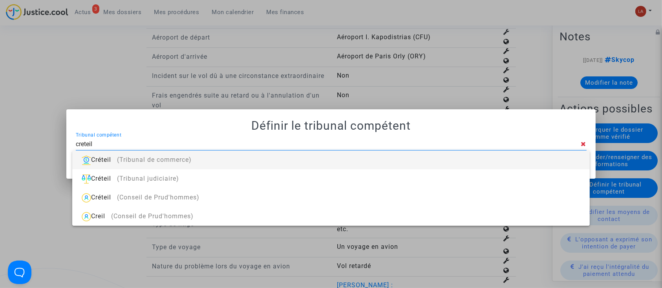
type input "creteil"
click at [406, 151] on div "Créteil (Tribunal de commerce)" at bounding box center [330, 160] width 504 height 19
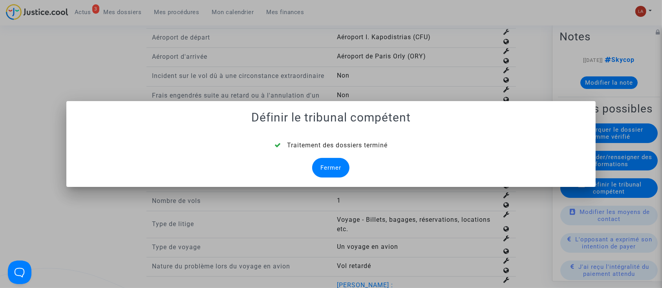
click at [324, 163] on div "Fermer" at bounding box center [330, 168] width 37 height 20
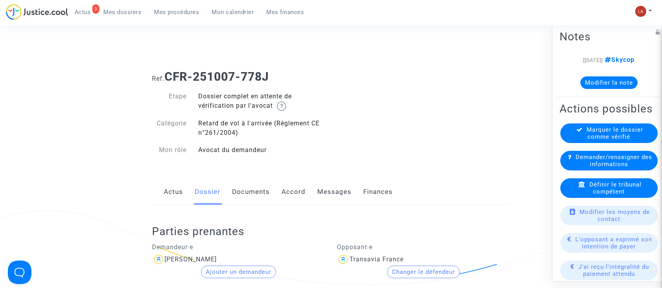
click at [233, 196] on link "Documents" at bounding box center [251, 192] width 38 height 26
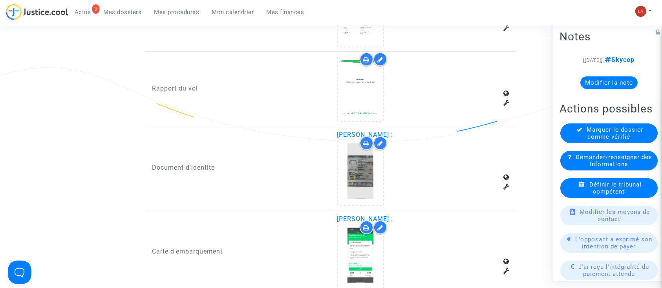
scroll to position [504, 0]
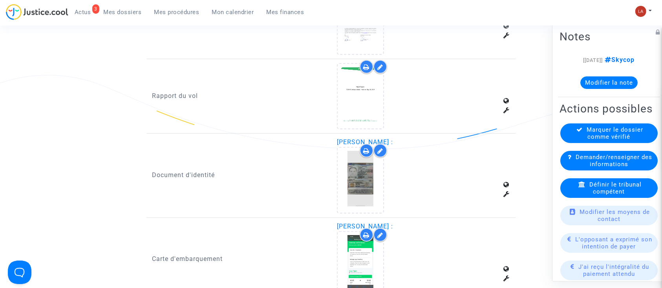
click at [382, 67] on icon at bounding box center [380, 67] width 6 height 6
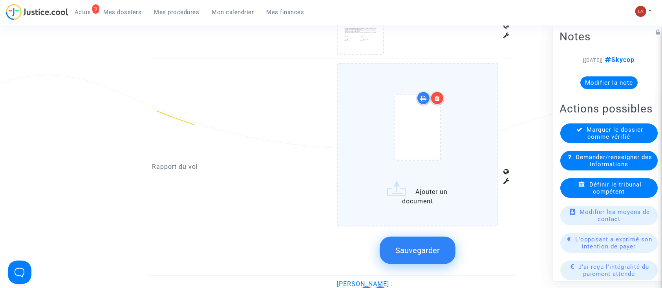
click at [465, 106] on div at bounding box center [417, 129] width 128 height 91
click at [0, 0] on input "Ajouter un document" at bounding box center [0, 0] width 0 height 0
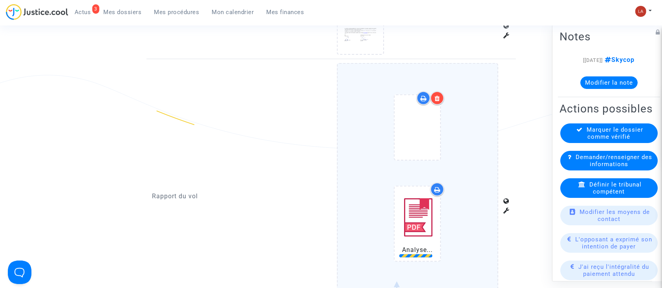
scroll to position [597, 0]
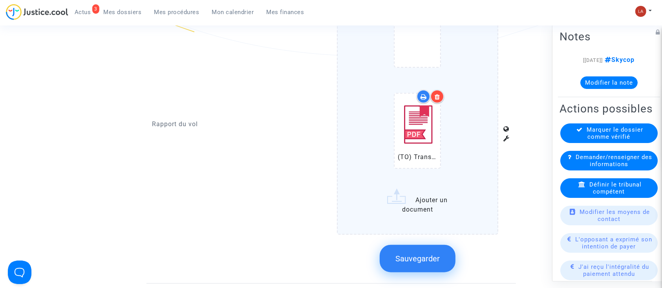
click at [403, 257] on span "Sauvegarder" at bounding box center [417, 258] width 44 height 9
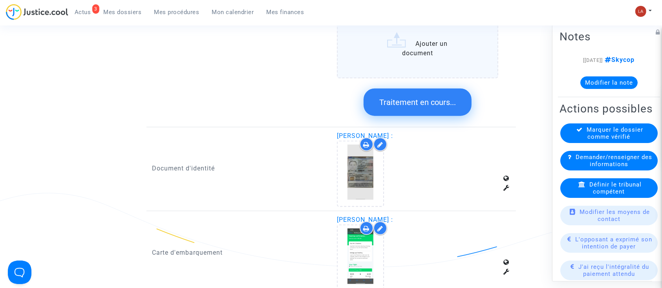
scroll to position [754, 0]
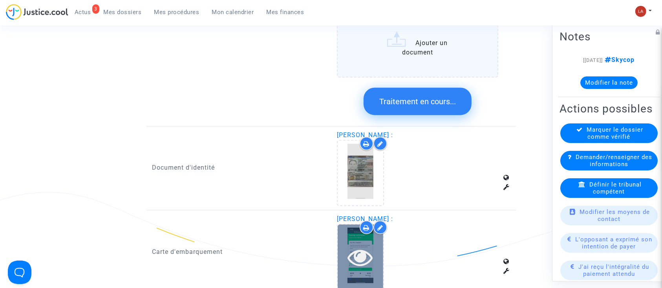
click at [365, 258] on icon at bounding box center [361, 257] width 26 height 25
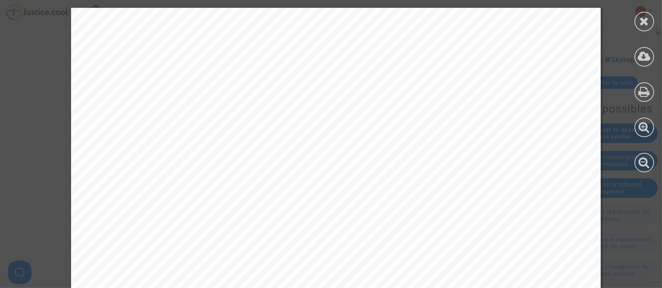
scroll to position [480, 0]
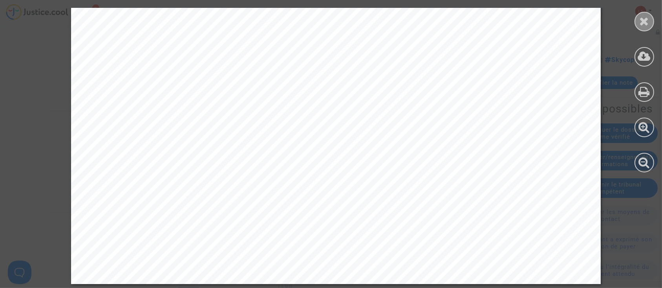
click at [642, 19] on icon at bounding box center [644, 21] width 10 height 12
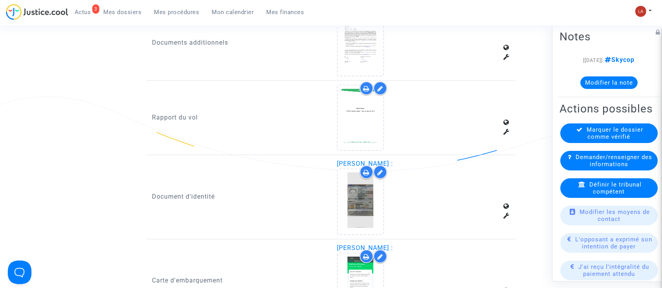
scroll to position [483, 0]
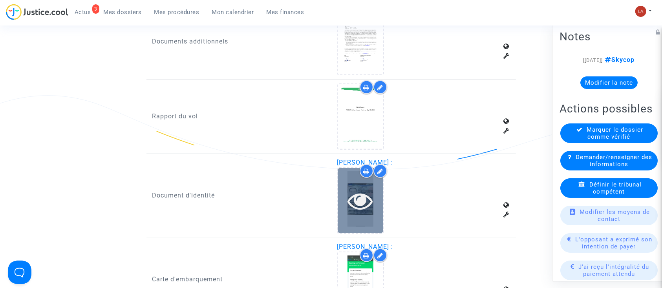
click at [360, 212] on div at bounding box center [360, 200] width 46 height 65
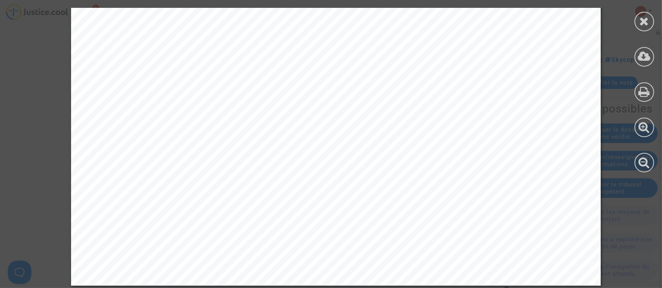
scroll to position [480, 0]
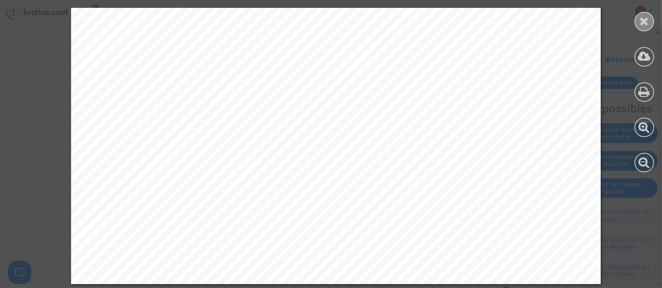
click at [648, 20] on icon at bounding box center [644, 21] width 10 height 12
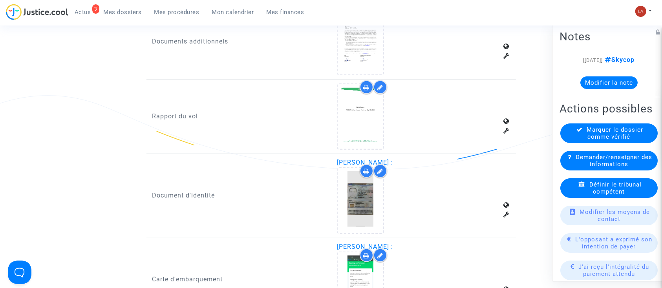
click at [587, 140] on span "Marquer le dossier comme vérifié" at bounding box center [615, 133] width 56 height 14
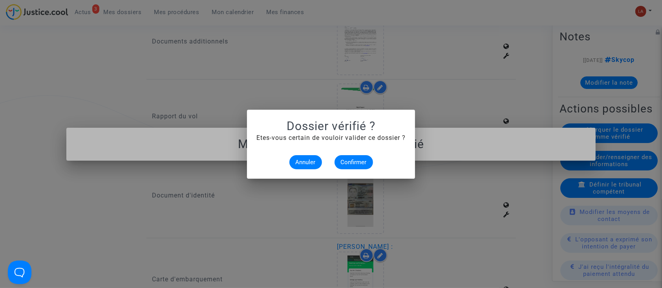
scroll to position [0, 0]
click at [355, 165] on span "Confirmer" at bounding box center [354, 162] width 26 height 7
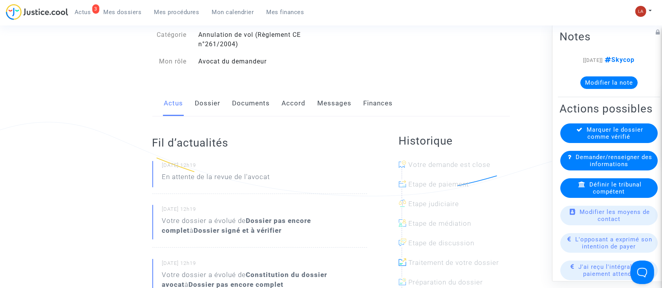
scroll to position [86, 0]
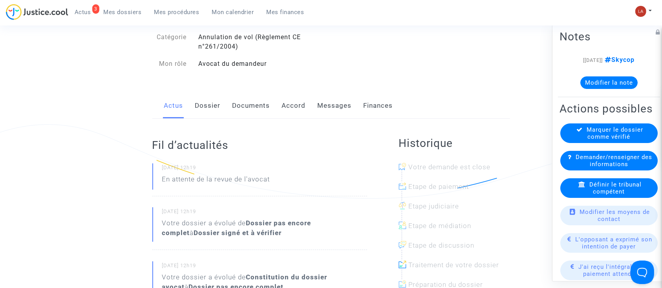
click at [208, 94] on link "Dossier" at bounding box center [208, 106] width 26 height 26
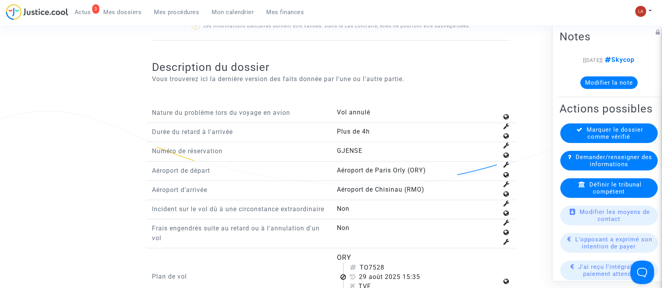
scroll to position [836, 0]
click at [572, 198] on div "Définir le tribunal compétent" at bounding box center [608, 189] width 97 height 20
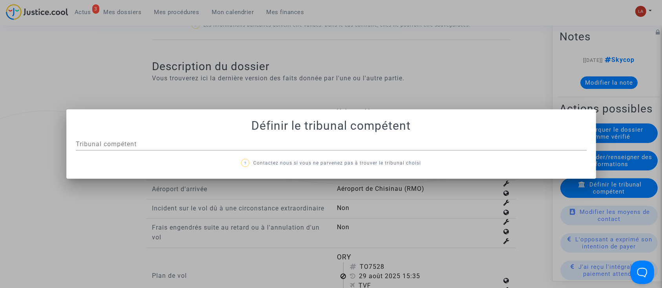
scroll to position [0, 0]
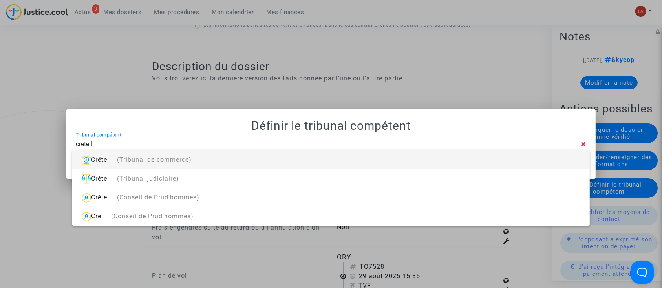
type input "creteil"
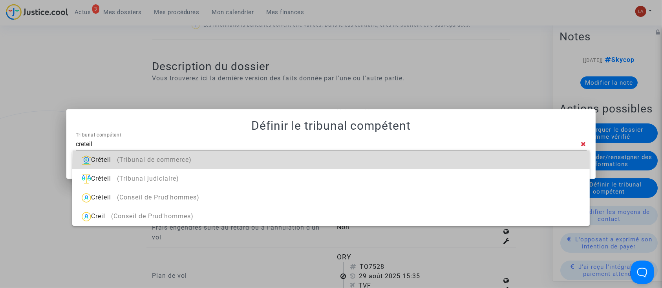
click at [473, 168] on div "Créteil (Tribunal de commerce)" at bounding box center [330, 160] width 504 height 19
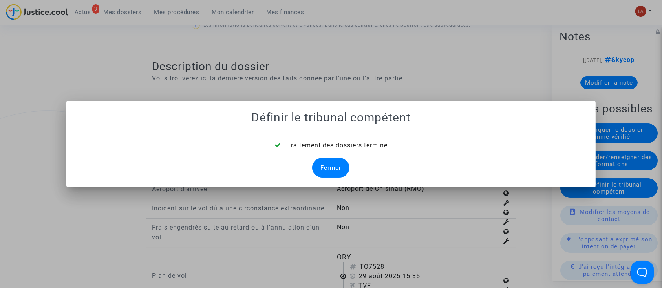
click at [364, 167] on div "Traitement des dossiers terminé Fermer" at bounding box center [331, 159] width 510 height 37
click at [343, 170] on div "Fermer" at bounding box center [330, 168] width 37 height 20
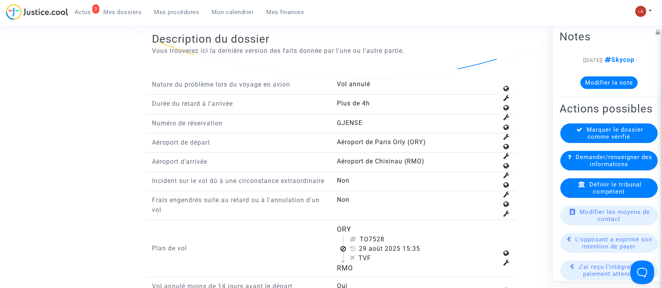
scroll to position [946, 0]
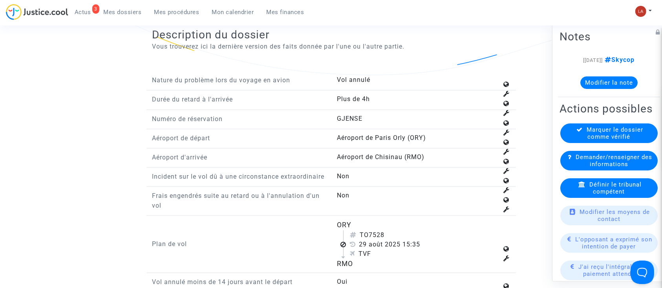
drag, startPoint x: 369, startPoint y: 244, endPoint x: 386, endPoint y: 245, distance: 17.3
click at [386, 240] on div "TO7528" at bounding box center [424, 235] width 148 height 9
copy div "7528"
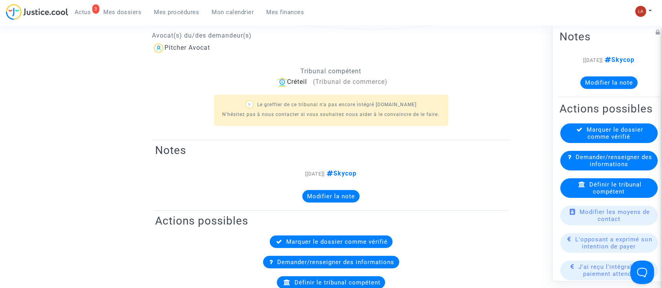
scroll to position [0, 0]
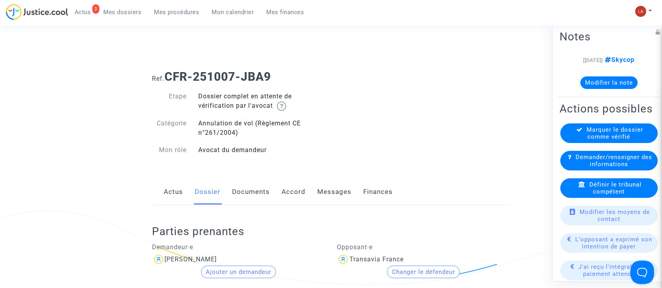
click at [261, 201] on link "Documents" at bounding box center [251, 192] width 38 height 26
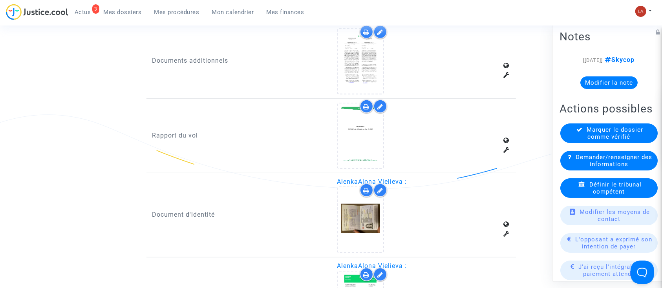
scroll to position [471, 0]
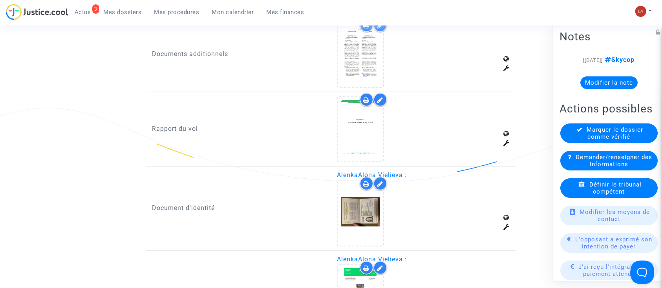
click at [378, 97] on icon at bounding box center [380, 100] width 6 height 6
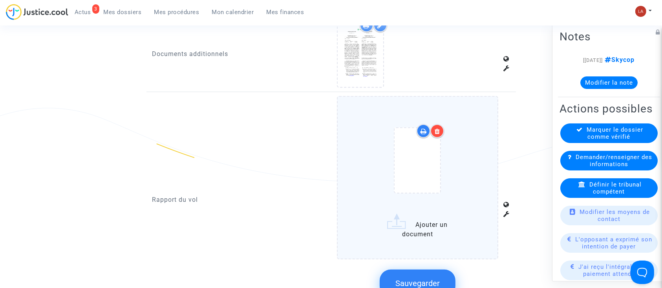
click at [470, 121] on div at bounding box center [417, 162] width 128 height 91
click at [0, 0] on input "Ajouter un document" at bounding box center [0, 0] width 0 height 0
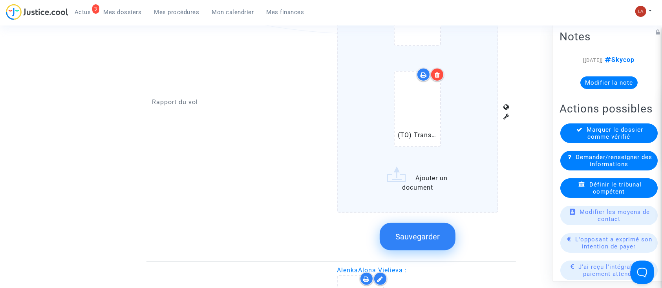
click at [430, 244] on button "Sauvegarder" at bounding box center [417, 236] width 76 height 27
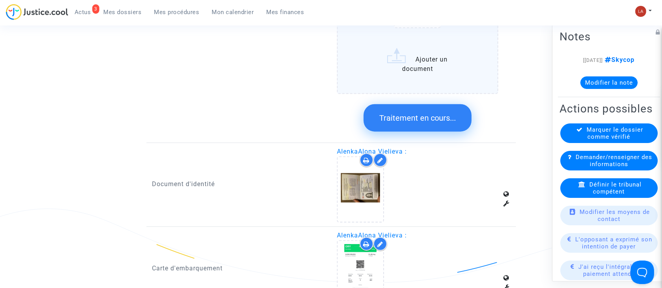
scroll to position [739, 0]
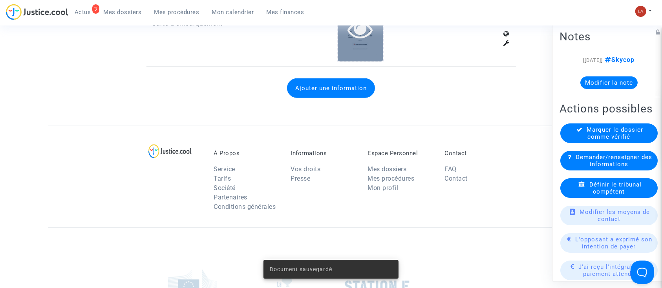
click at [355, 44] on div at bounding box center [360, 29] width 46 height 65
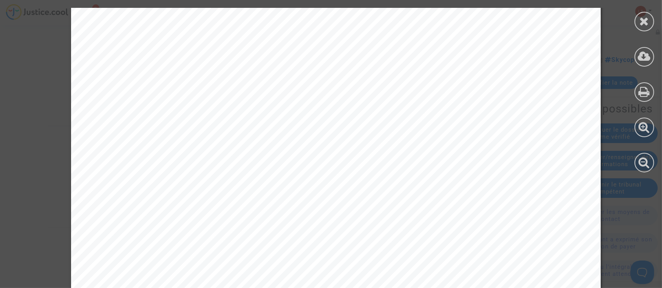
scroll to position [399, 0]
click at [643, 24] on icon at bounding box center [644, 21] width 10 height 12
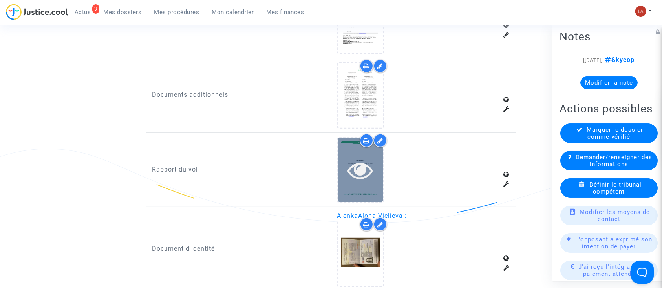
scroll to position [428, 0]
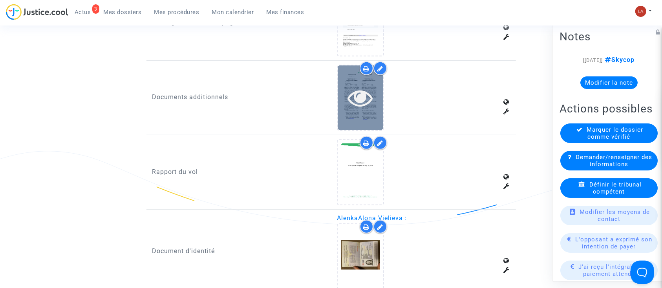
click at [365, 103] on icon at bounding box center [361, 97] width 26 height 25
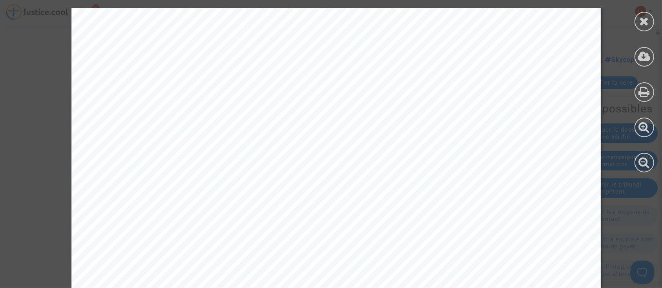
scroll to position [1232, 0]
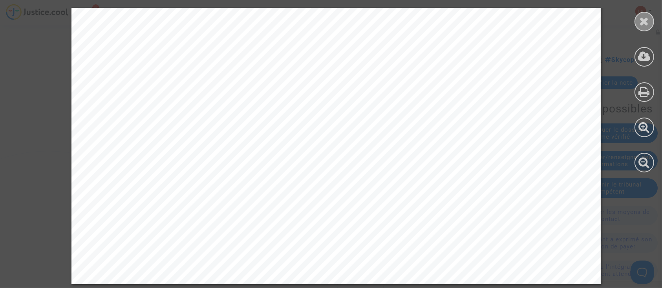
click at [643, 26] on icon at bounding box center [644, 21] width 10 height 12
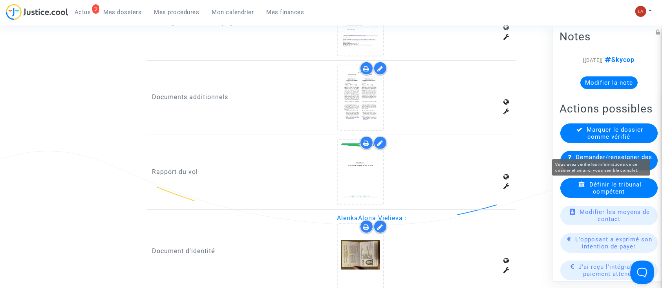
click at [596, 168] on span "Demander/renseigner des informations" at bounding box center [613, 161] width 77 height 14
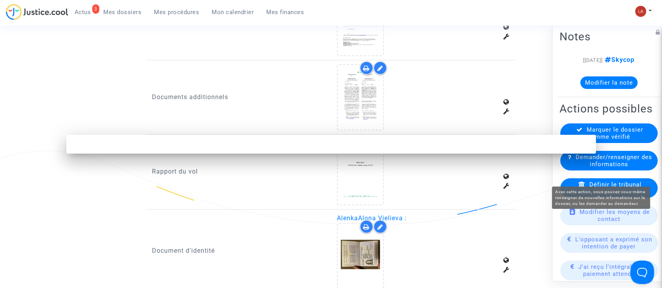
scroll to position [0, 0]
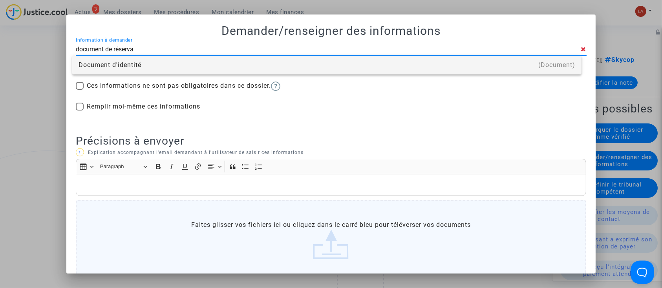
type input "document de réserva"
click at [408, 66] on div "Document d'identité" at bounding box center [326, 65] width 496 height 19
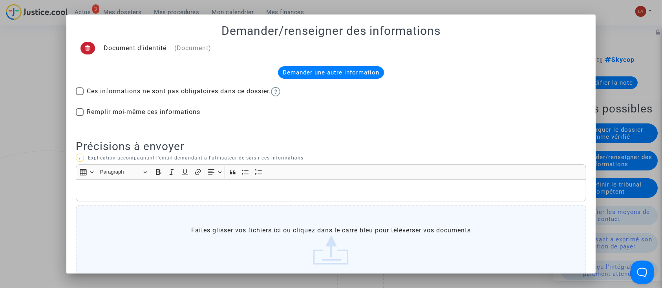
click at [85, 47] on icon at bounding box center [87, 48] width 5 height 6
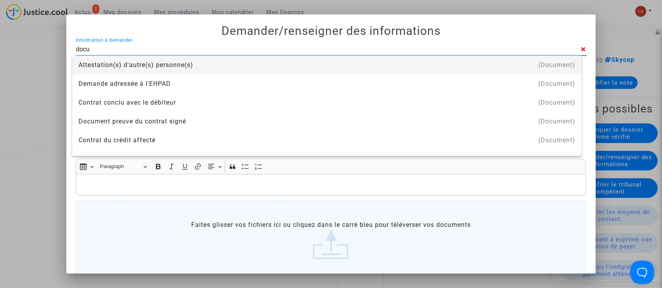
type input "document de réservation"
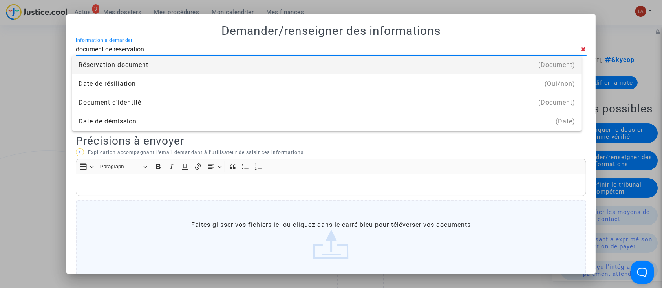
click at [117, 67] on div "Réservation document" at bounding box center [326, 65] width 496 height 19
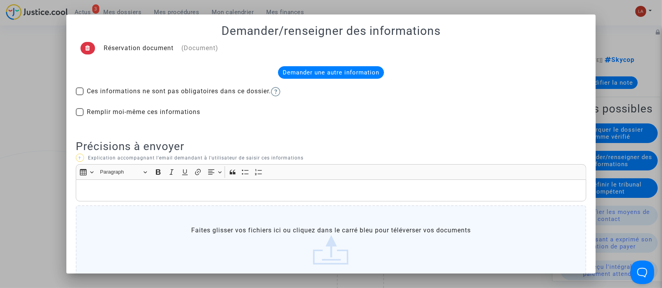
click at [169, 188] on p "Rich Text Editor, main" at bounding box center [331, 191] width 502 height 10
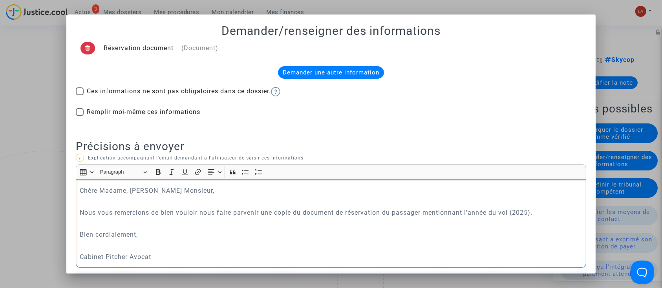
scroll to position [125, 0]
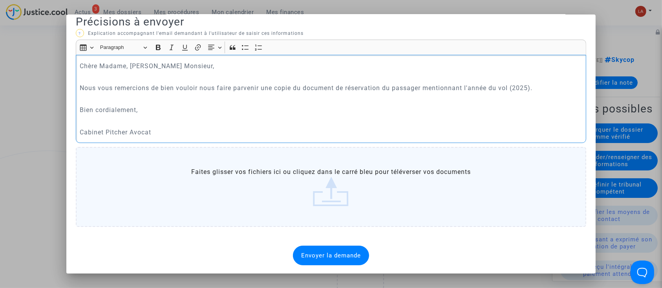
click at [346, 256] on span "Envoyer la demande" at bounding box center [331, 255] width 60 height 7
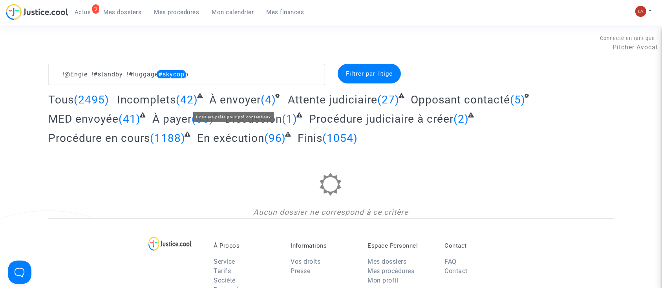
click at [227, 103] on span "À envoyer" at bounding box center [234, 99] width 51 height 13
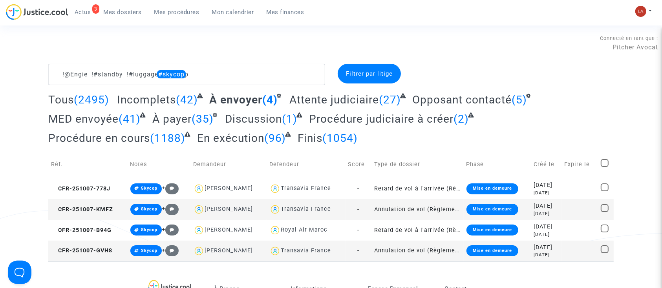
click at [605, 162] on span at bounding box center [604, 163] width 8 height 8
click at [604, 167] on input "checkbox" at bounding box center [604, 167] width 0 height 0
checkbox input "true"
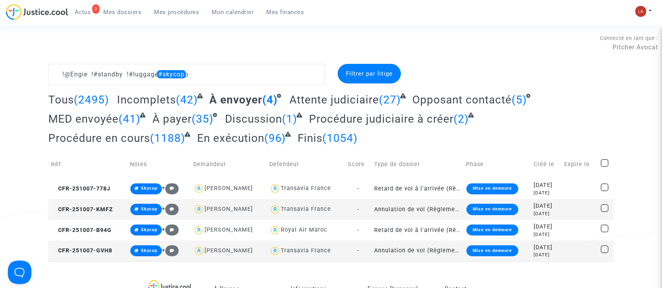
checkbox input "true"
click at [578, 69] on div "Sélection (4)" at bounding box center [583, 74] width 59 height 20
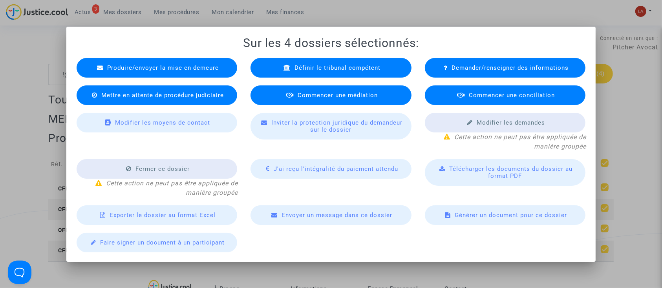
click at [158, 70] on span "Produire/envoyer la mise en demeure" at bounding box center [162, 67] width 111 height 7
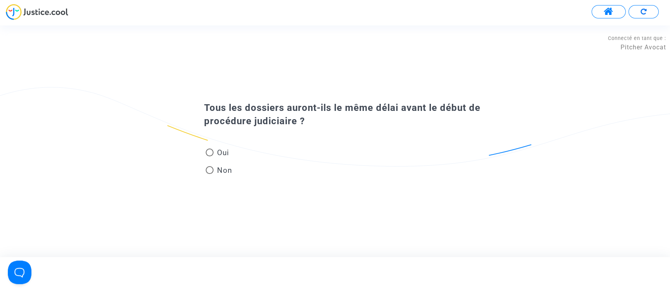
click at [217, 157] on span "Oui" at bounding box center [220, 153] width 15 height 11
click at [210, 157] on input "Oui" at bounding box center [209, 157] width 0 height 0
radio input "true"
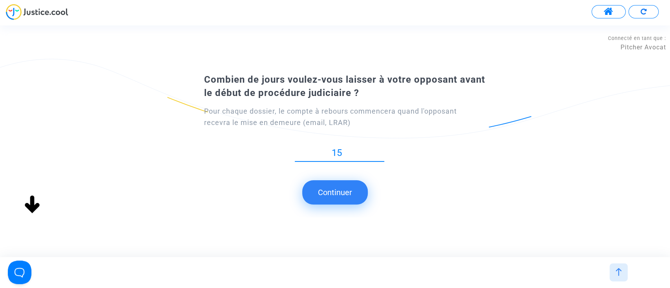
click at [335, 193] on button "Continuer" at bounding box center [335, 192] width 66 height 24
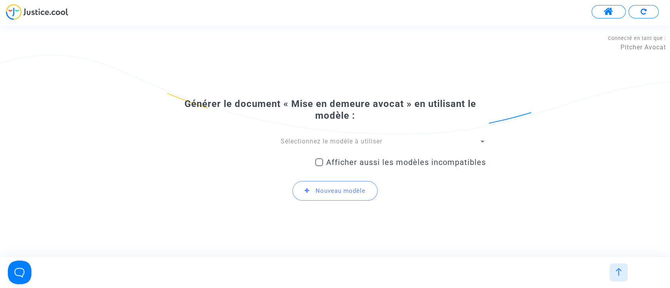
click at [294, 141] on span "Sélectionnez le modèle à utiliser" at bounding box center [332, 141] width 102 height 7
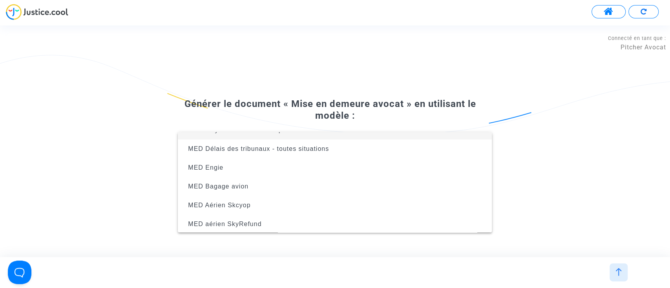
scroll to position [50, 0]
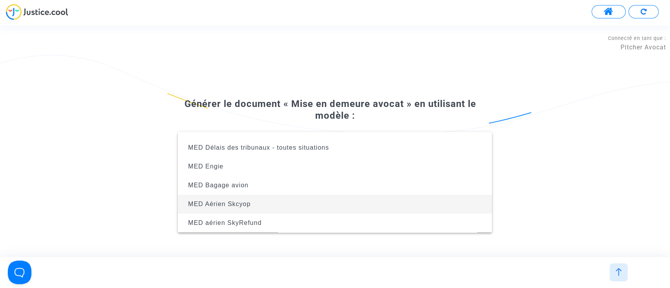
click at [253, 208] on span "MED Aérien Skcyop" at bounding box center [334, 204] width 301 height 19
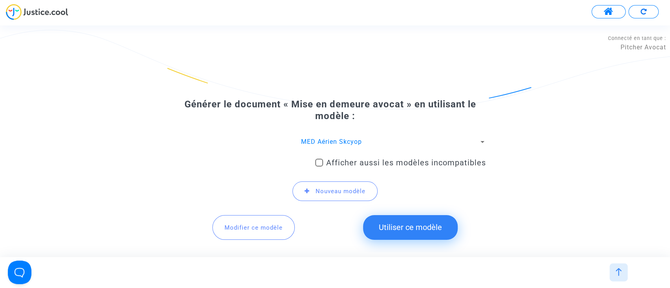
click at [383, 228] on button "Utiliser ce modèle" at bounding box center [410, 227] width 95 height 24
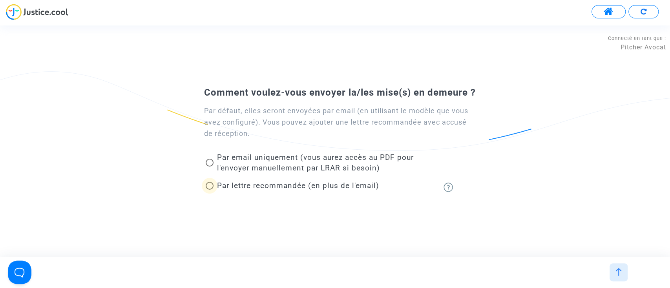
click at [279, 186] on span "Par lettre recommandée (en plus de l'email)" at bounding box center [298, 185] width 162 height 9
click at [210, 190] on input "Par lettre recommandée (en plus de l'email)" at bounding box center [209, 190] width 0 height 0
radio input "true"
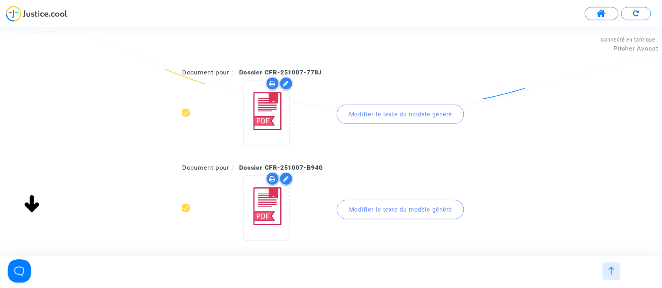
scroll to position [273, 0]
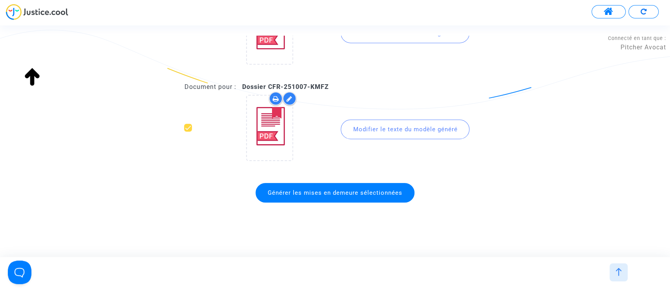
click at [296, 186] on span "Générer les mises en demeure sélectionnées" at bounding box center [334, 193] width 159 height 20
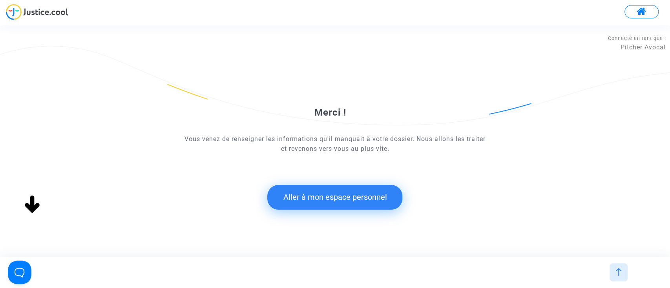
click at [349, 205] on button "Aller à mon espace personnel" at bounding box center [334, 197] width 135 height 24
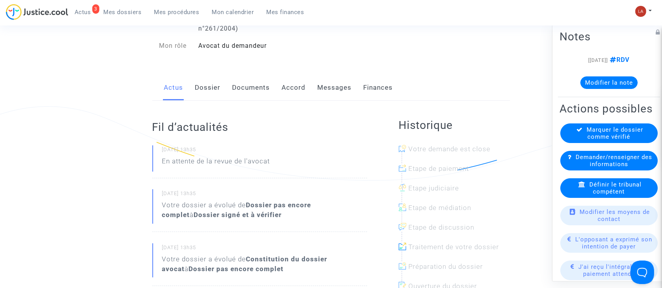
click at [205, 86] on link "Dossier" at bounding box center [208, 88] width 26 height 26
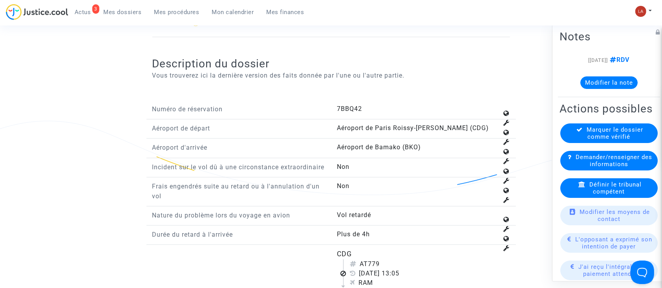
scroll to position [889, 0]
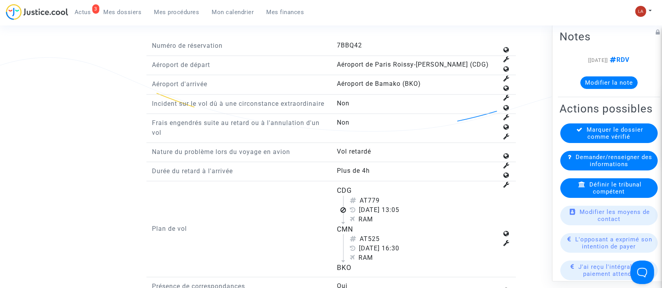
click at [625, 198] on div "Définir le tribunal compétent" at bounding box center [608, 189] width 97 height 20
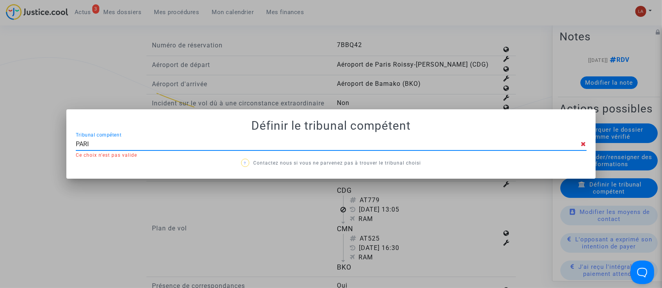
type input "[GEOGRAPHIC_DATA]"
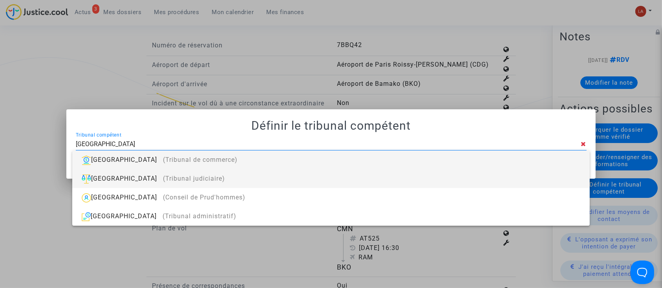
click at [509, 174] on div "Paris (Tribunal judiciaire)" at bounding box center [330, 178] width 504 height 19
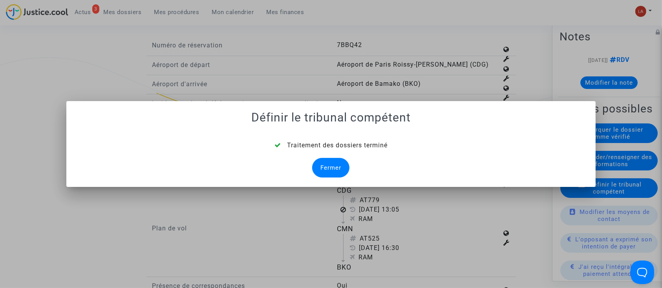
click at [325, 160] on div "Fermer" at bounding box center [330, 168] width 37 height 20
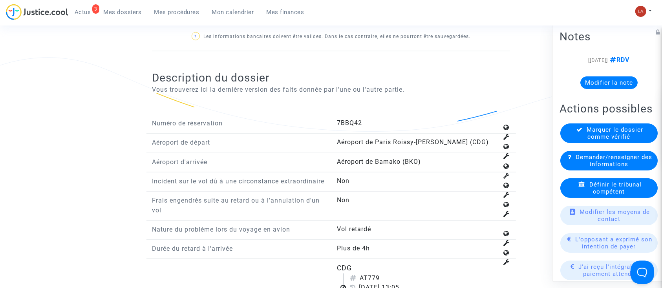
scroll to position [1046, 0]
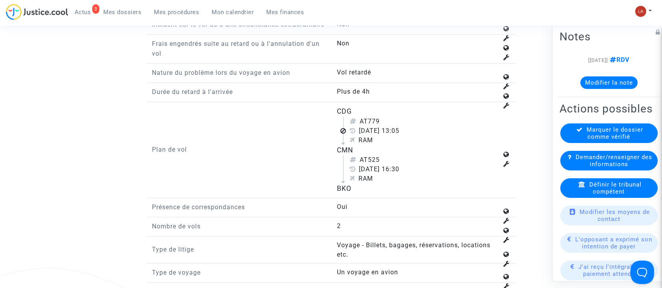
drag, startPoint x: 370, startPoint y: 128, endPoint x: 394, endPoint y: 127, distance: 23.5
click at [394, 126] on div "AT779" at bounding box center [424, 121] width 148 height 9
copy div "779"
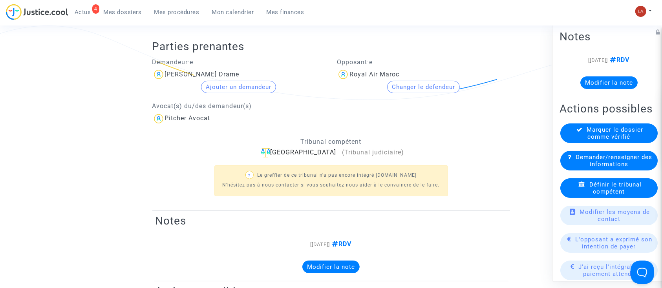
scroll to position [104, 0]
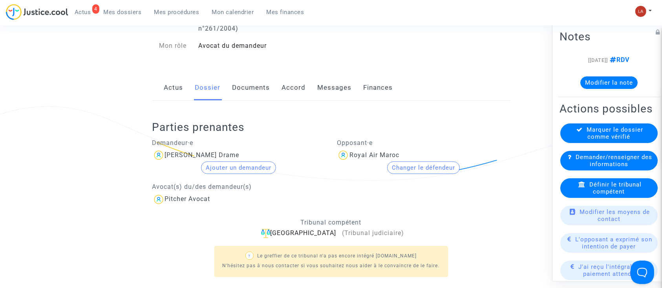
click at [252, 75] on link "Documents" at bounding box center [251, 88] width 38 height 26
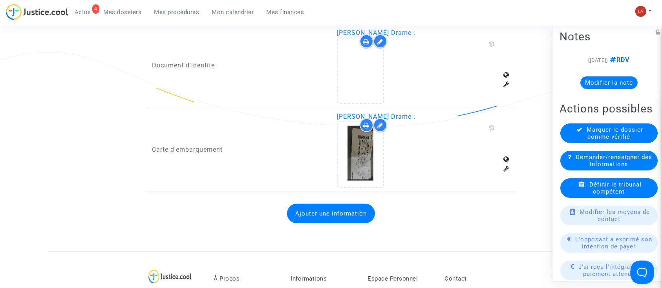
scroll to position [523, 0]
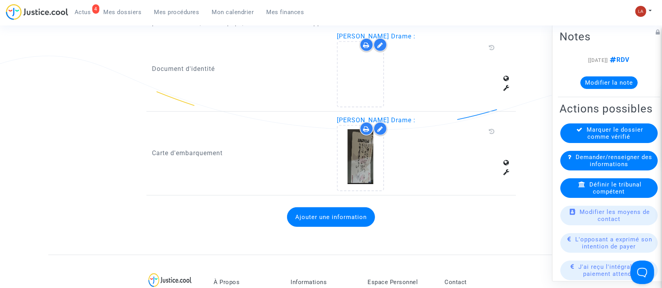
click at [328, 221] on button "Ajouter une information" at bounding box center [331, 218] width 88 height 20
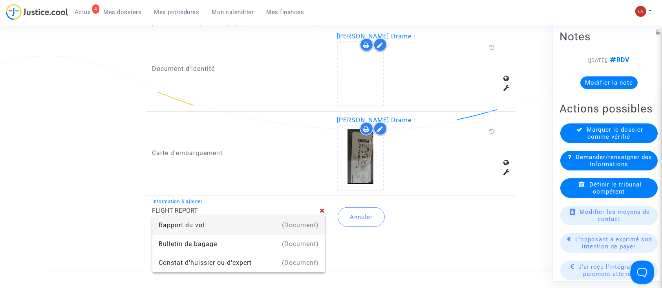
click at [295, 224] on div "(Document)" at bounding box center [300, 225] width 37 height 19
type input "Rapport du vol"
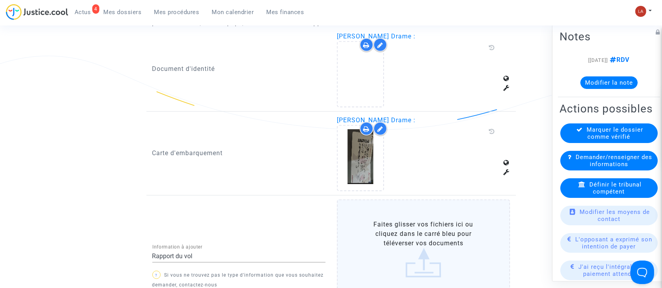
click at [377, 230] on label "Faites glisser vos fichiers ici ou cliquez dans le carré bleu pour téléverser v…" at bounding box center [423, 249] width 173 height 99
click at [0, 0] on input "Faites glisser vos fichiers ici ou cliquez dans le carré bleu pour téléverser v…" at bounding box center [0, 0] width 0 height 0
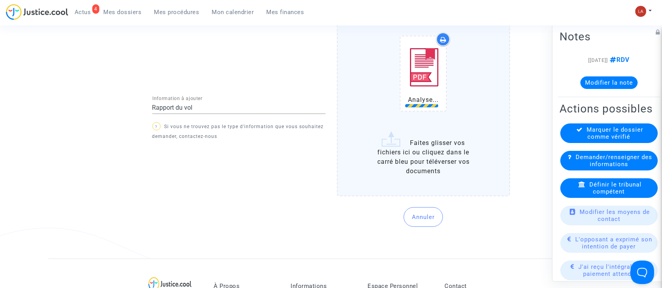
scroll to position [722, 0]
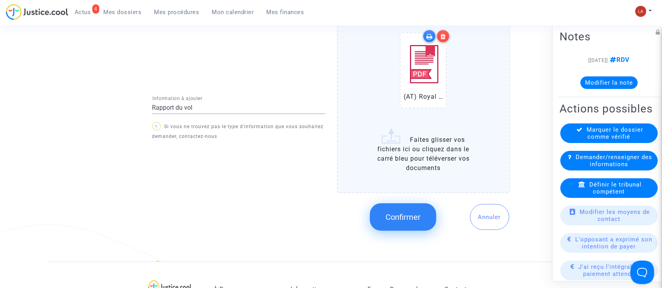
click at [390, 210] on button "Confirmer" at bounding box center [403, 217] width 66 height 27
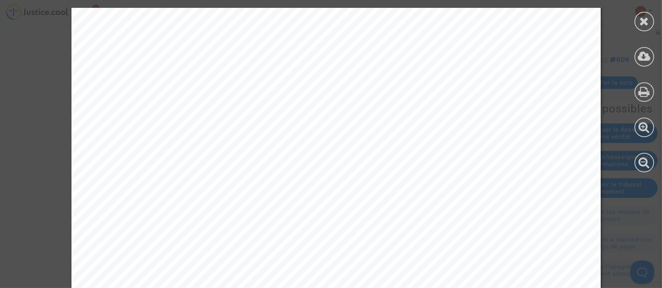
scroll to position [480, 0]
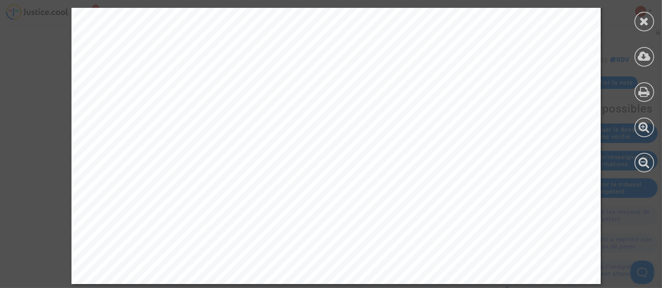
click at [654, 25] on div at bounding box center [643, 90] width 35 height 180
click at [647, 24] on icon at bounding box center [644, 21] width 10 height 12
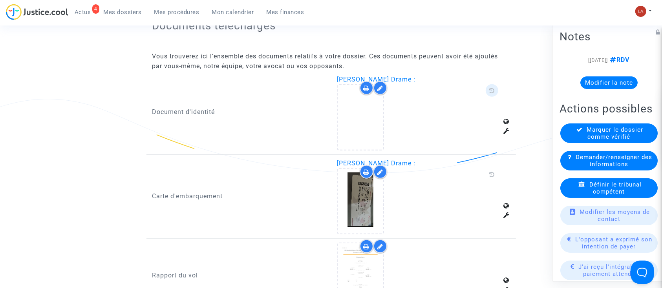
click at [488, 91] on icon at bounding box center [491, 90] width 6 height 6
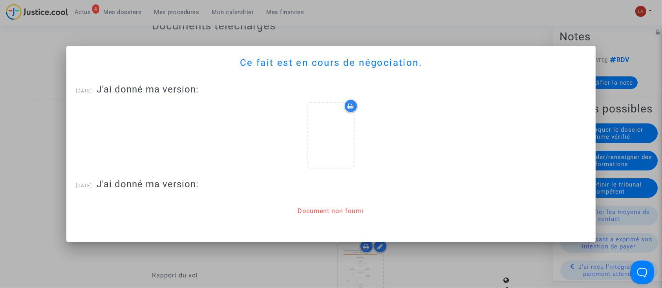
click at [607, 86] on div at bounding box center [331, 144] width 662 height 288
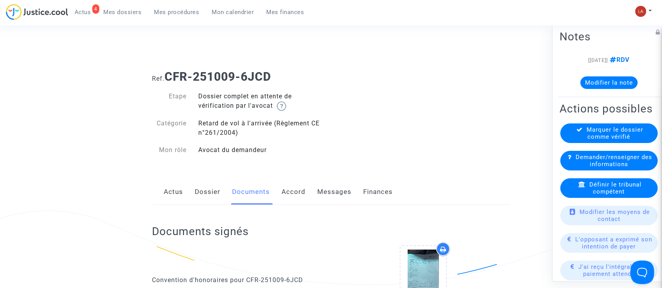
scroll to position [480, 0]
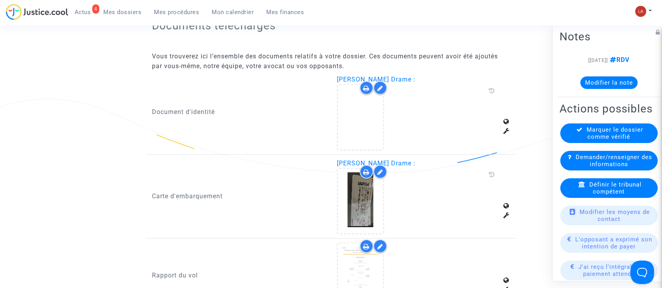
click at [378, 87] on icon at bounding box center [380, 88] width 6 height 6
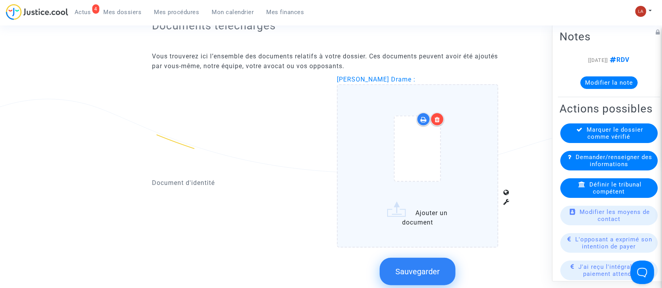
click at [433, 124] on div at bounding box center [429, 120] width 27 height 14
click at [434, 121] on div at bounding box center [437, 120] width 14 height 14
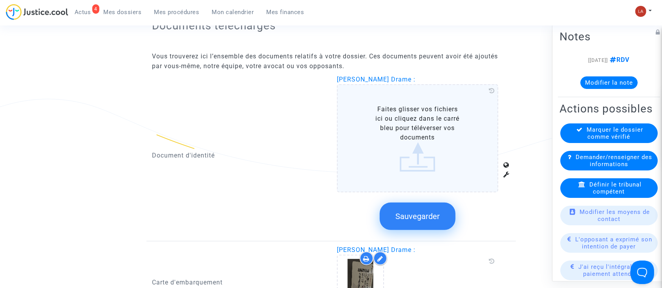
click at [428, 212] on span "Sauvegarder" at bounding box center [417, 216] width 44 height 9
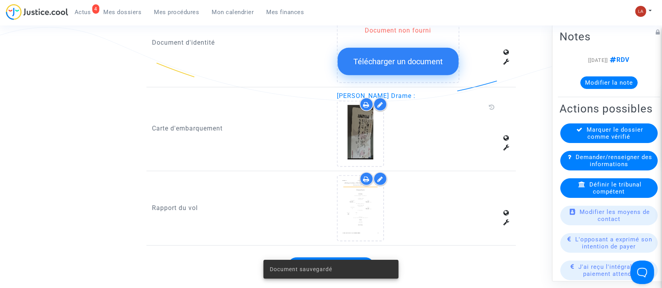
scroll to position [559, 0]
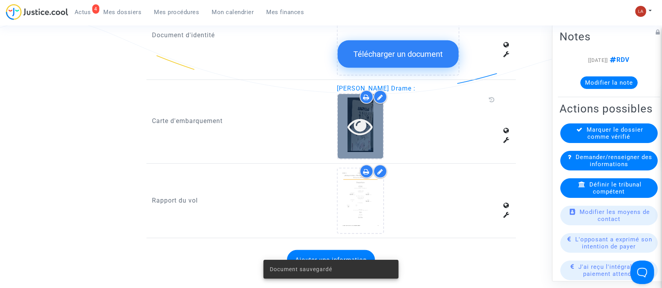
click at [364, 150] on div at bounding box center [360, 126] width 46 height 65
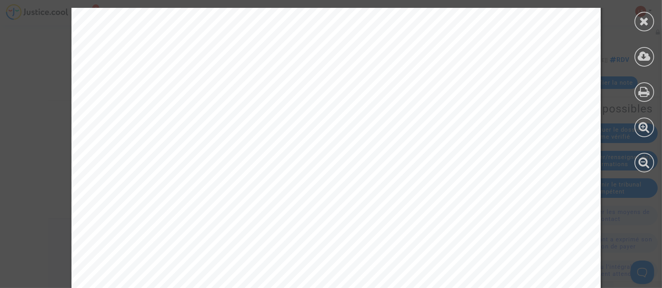
scroll to position [0, 0]
click at [647, 20] on icon at bounding box center [644, 21] width 10 height 12
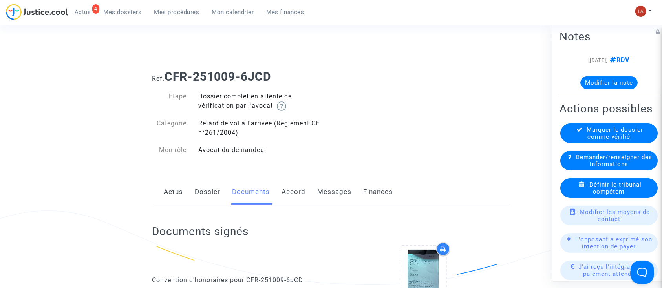
click at [206, 190] on link "Dossier" at bounding box center [208, 192] width 26 height 26
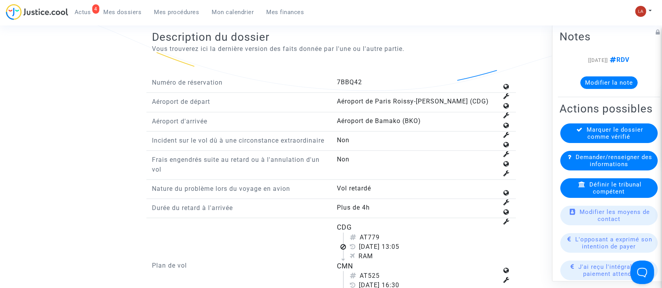
scroll to position [931, 0]
click at [370, 250] on div "29 août 2025 13:05" at bounding box center [424, 245] width 148 height 9
click at [369, 241] on div "AT779" at bounding box center [424, 236] width 148 height 9
copy div "AT779"
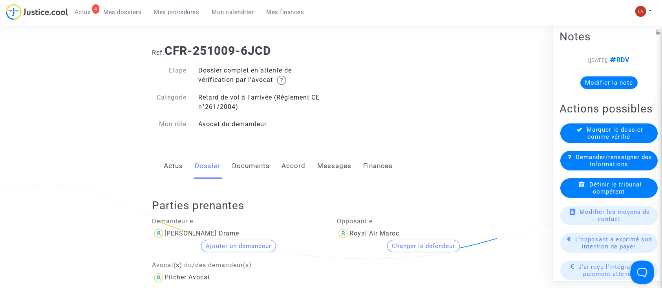
scroll to position [0, 0]
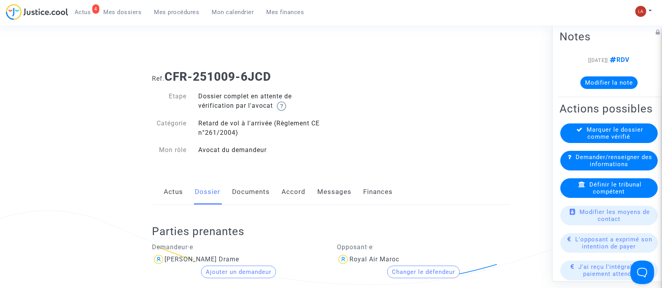
click at [245, 184] on link "Documents" at bounding box center [251, 192] width 38 height 26
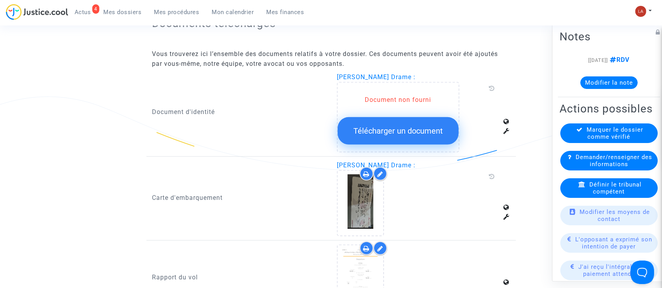
scroll to position [458, 0]
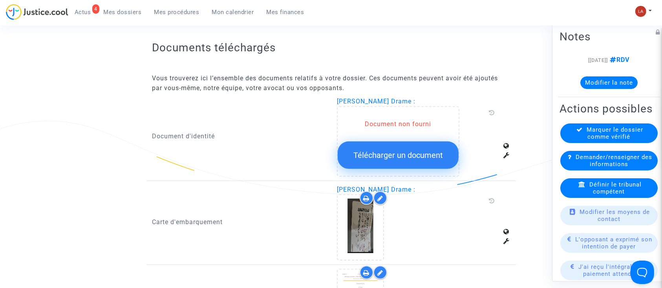
click at [570, 160] on icon at bounding box center [569, 157] width 4 height 6
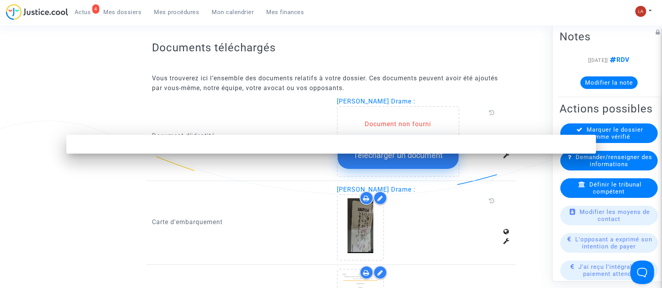
scroll to position [0, 0]
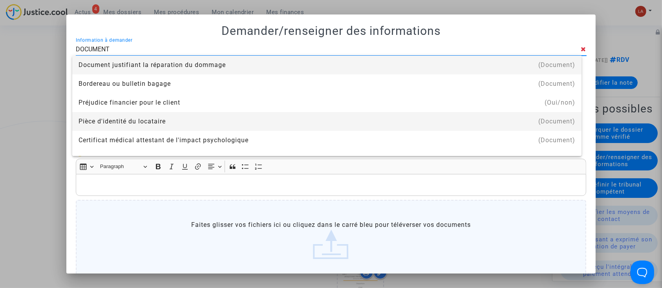
type input "document d'identité"
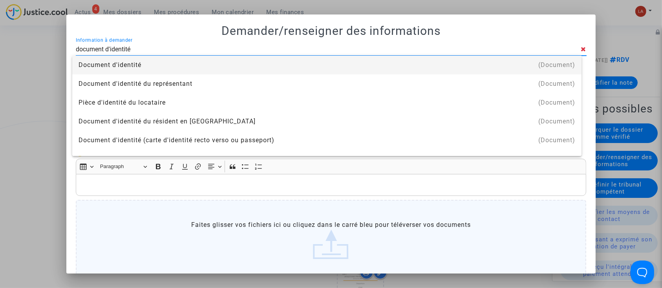
click at [140, 64] on div "Document d'identité" at bounding box center [326, 65] width 496 height 19
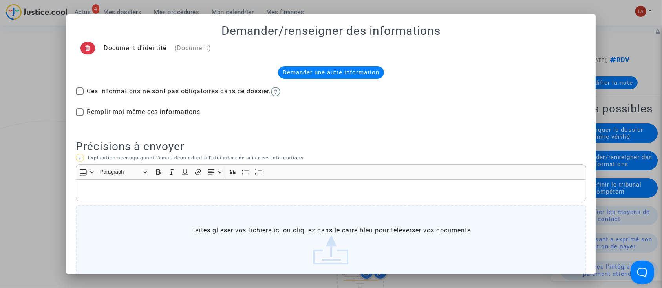
click at [288, 70] on div "Demander une autre information" at bounding box center [331, 72] width 106 height 13
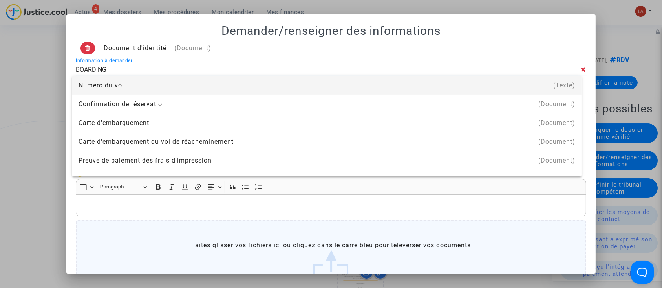
type input "boarding pass"
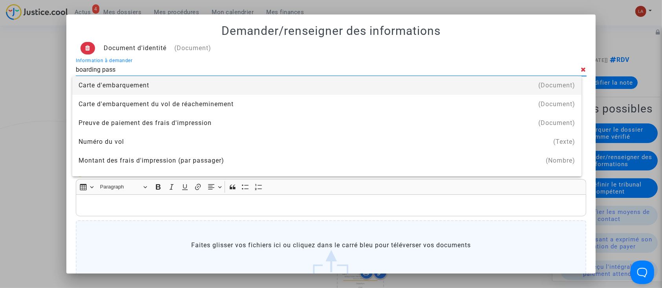
click at [126, 85] on div "Carte d'embarquement" at bounding box center [326, 85] width 496 height 19
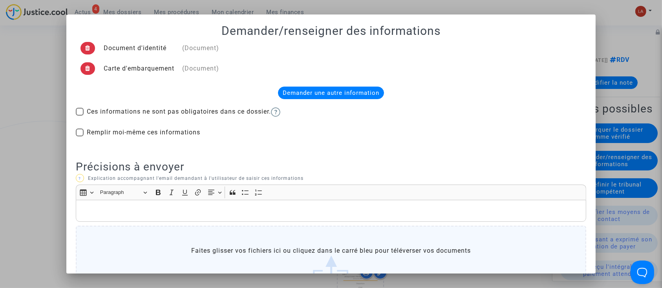
click at [165, 218] on div "Rich Text Editor, main" at bounding box center [331, 211] width 510 height 22
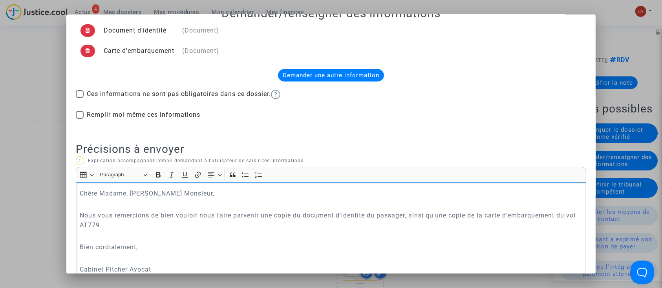
scroll to position [155, 0]
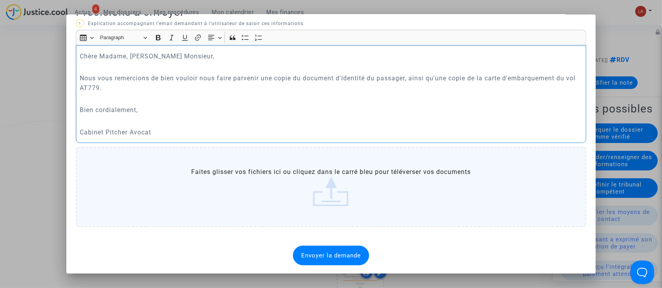
click at [315, 253] on span "Envoyer la demande" at bounding box center [331, 255] width 60 height 7
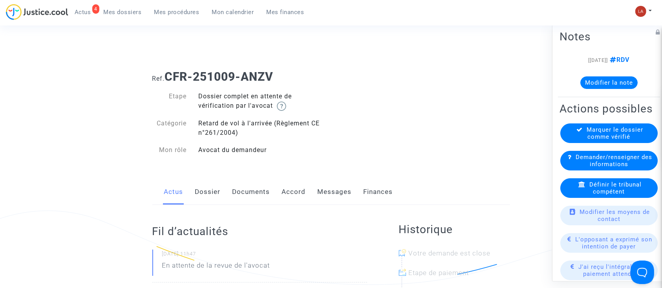
click at [203, 190] on link "Dossier" at bounding box center [208, 192] width 26 height 26
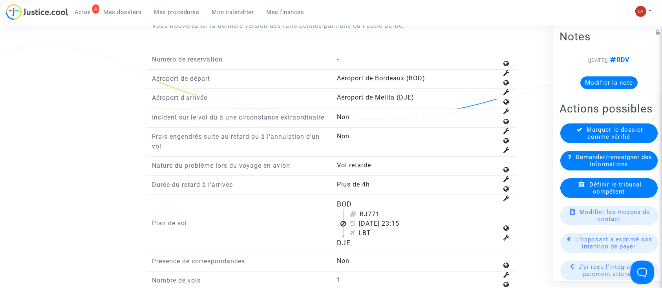
scroll to position [902, 0]
drag, startPoint x: 369, startPoint y: 221, endPoint x: 383, endPoint y: 222, distance: 13.8
click at [383, 219] on div "BJ771" at bounding box center [424, 214] width 148 height 9
copy div "771"
click at [621, 198] on div "Définir le tribunal compétent" at bounding box center [608, 189] width 97 height 20
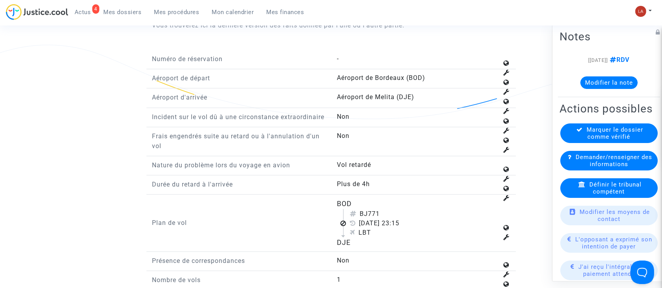
scroll to position [0, 0]
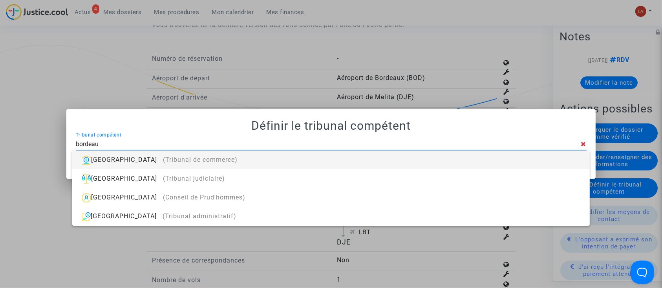
type input "[GEOGRAPHIC_DATA]"
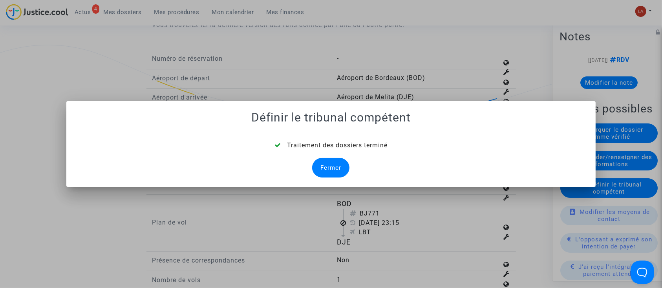
click at [324, 176] on div "Fermer" at bounding box center [330, 168] width 37 height 20
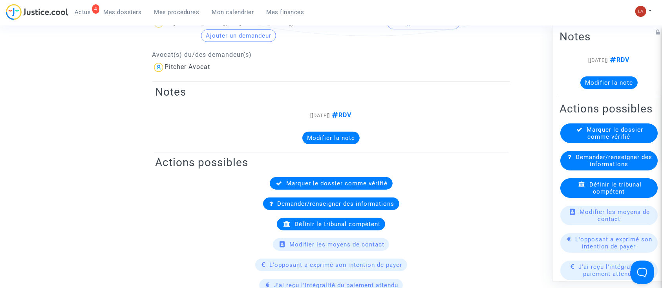
scroll to position [902, 0]
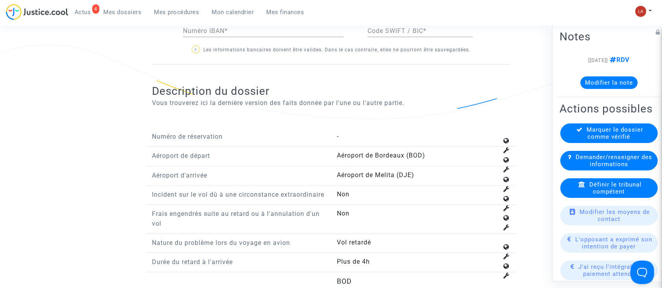
click at [585, 89] on button "Modifier la note" at bounding box center [608, 83] width 57 height 13
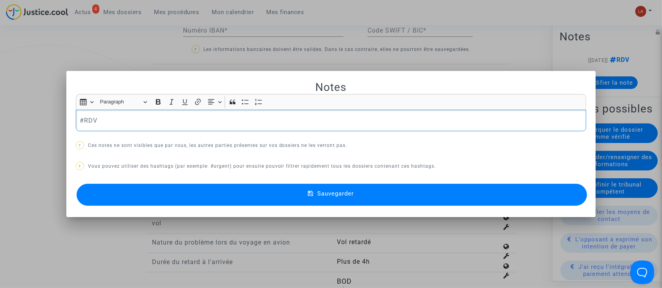
scroll to position [0, 0]
click at [174, 122] on p "#RDV" at bounding box center [331, 121] width 502 height 10
click at [182, 199] on button "Sauvegarder" at bounding box center [332, 195] width 510 height 22
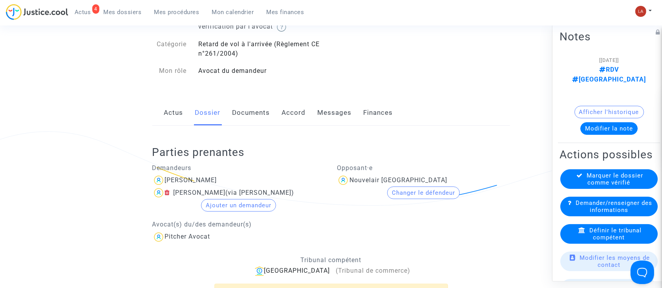
scroll to position [117, 0]
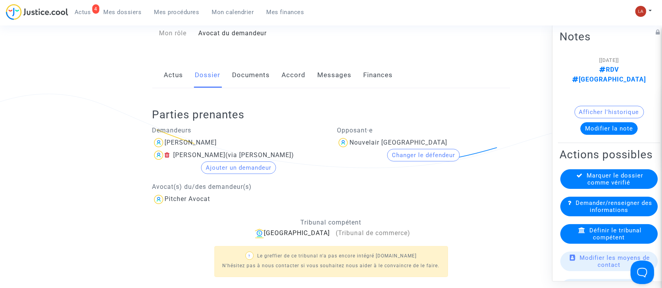
click at [591, 227] on span "Définir le tribunal compétent" at bounding box center [615, 234] width 52 height 14
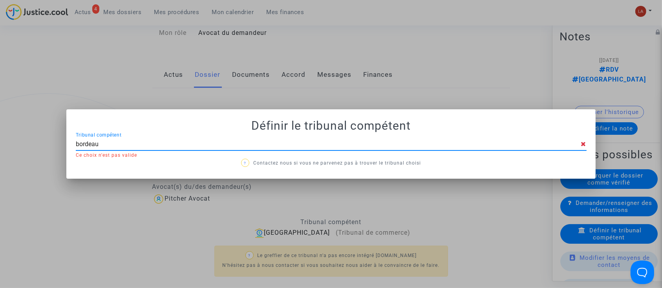
type input "bordeaux"
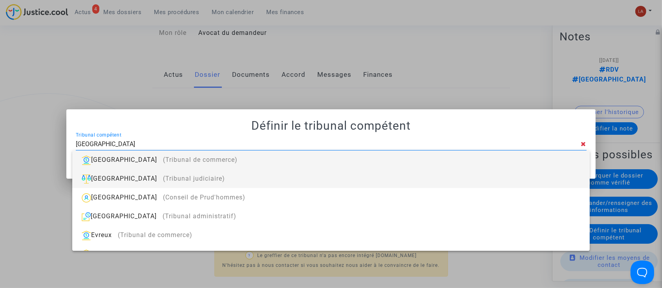
click at [535, 177] on div "Bordeaux (Tribunal judiciaire)" at bounding box center [330, 178] width 504 height 19
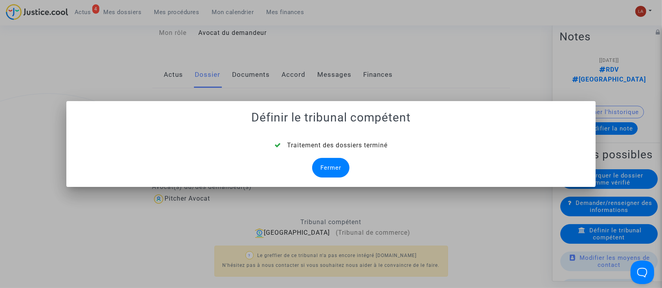
click at [325, 160] on div "Fermer" at bounding box center [330, 168] width 37 height 20
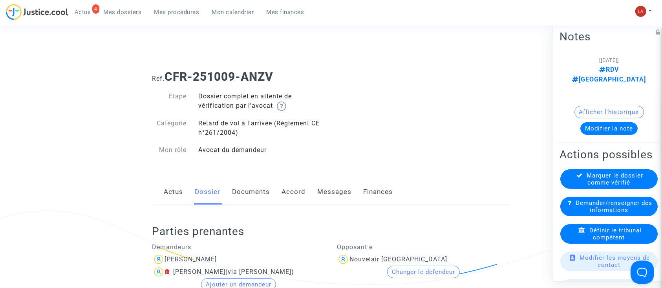
scroll to position [117, 0]
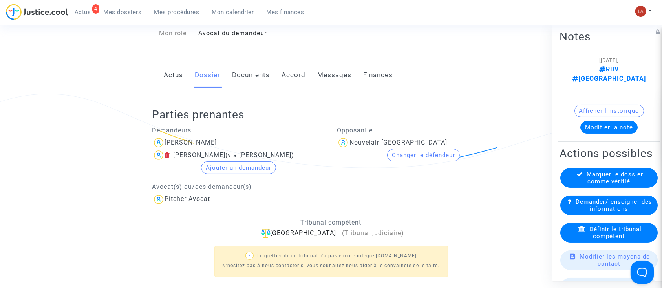
click at [250, 66] on link "Documents" at bounding box center [251, 75] width 38 height 26
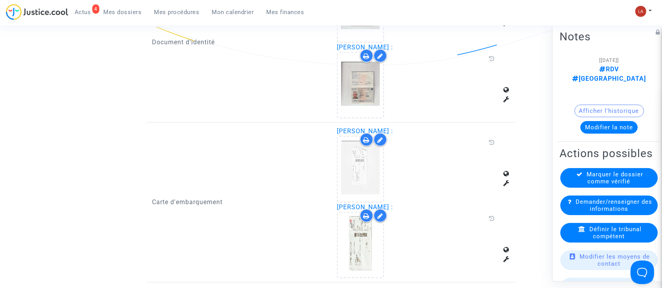
scroll to position [536, 0]
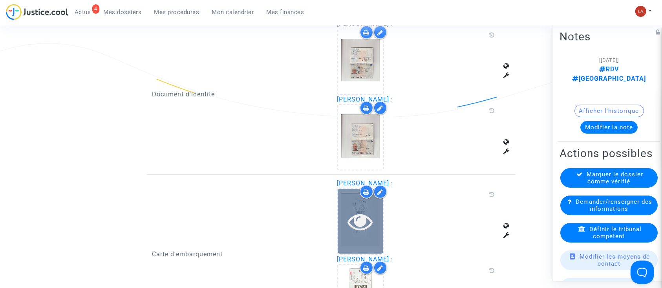
click at [339, 225] on div at bounding box center [360, 221] width 46 height 25
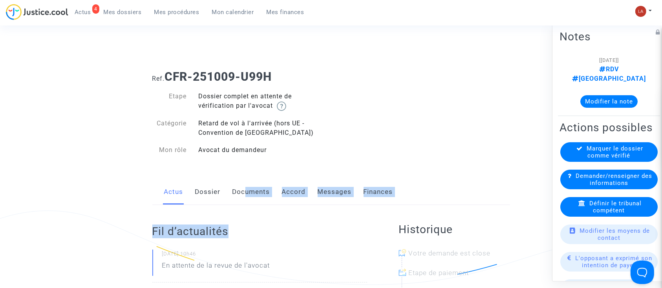
drag, startPoint x: 249, startPoint y: 208, endPoint x: 242, endPoint y: 182, distance: 26.1
click at [242, 182] on link "Documents" at bounding box center [251, 192] width 38 height 26
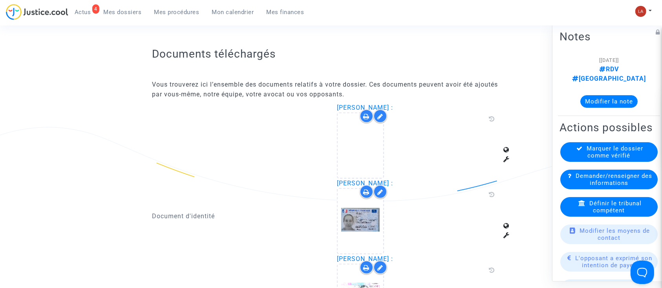
scroll to position [452, 0]
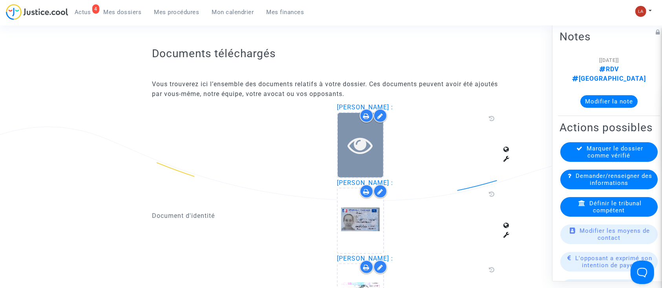
click at [355, 155] on icon at bounding box center [361, 145] width 26 height 25
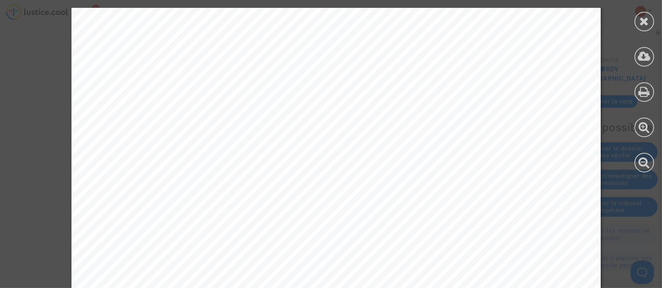
scroll to position [480, 0]
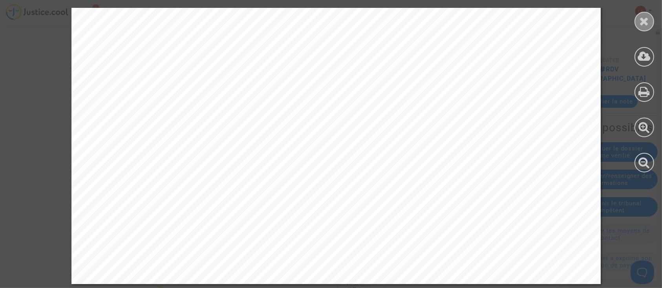
click at [647, 16] on icon at bounding box center [644, 21] width 10 height 12
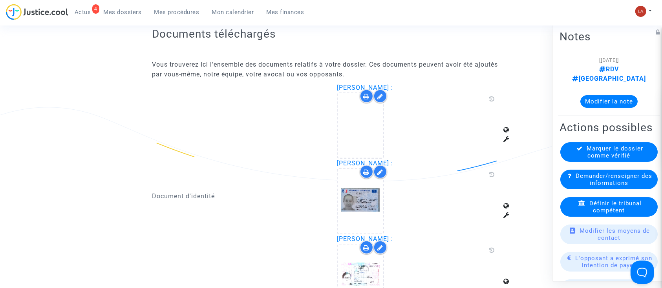
scroll to position [471, 0]
click at [381, 98] on icon at bounding box center [380, 97] width 6 height 6
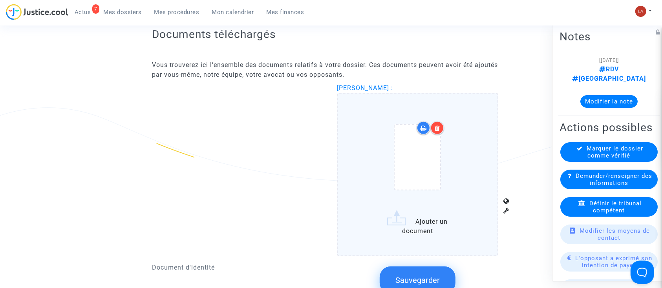
click at [437, 132] on div at bounding box center [437, 128] width 14 height 14
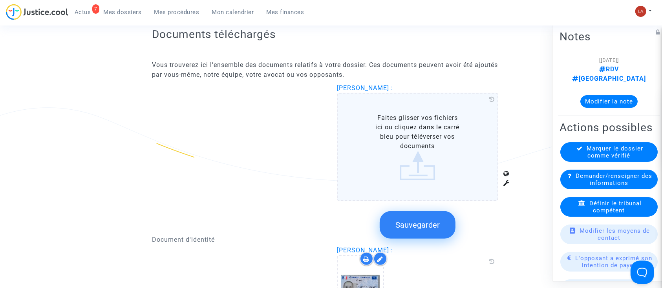
click at [408, 221] on span "Sauvegarder" at bounding box center [417, 225] width 44 height 9
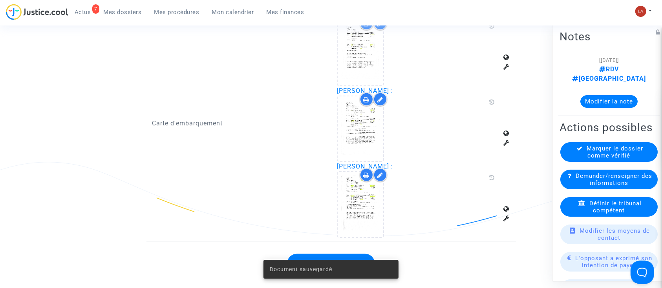
scroll to position [785, 0]
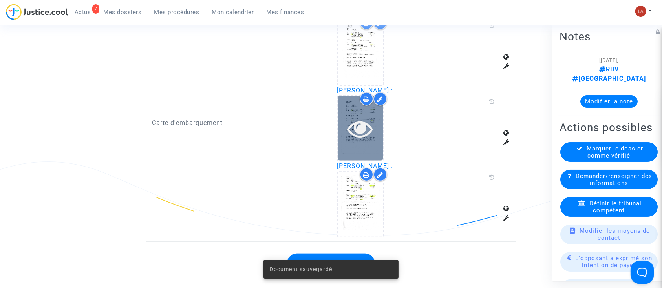
click at [368, 122] on icon at bounding box center [361, 128] width 26 height 25
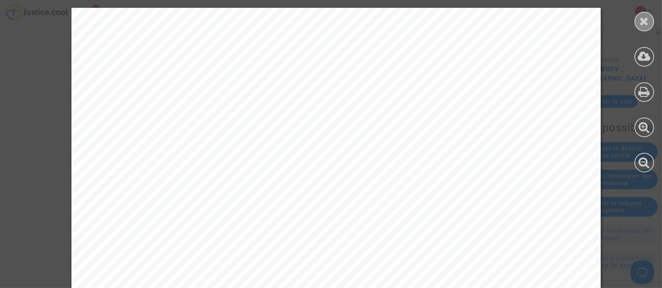
click at [640, 24] on icon at bounding box center [644, 21] width 10 height 12
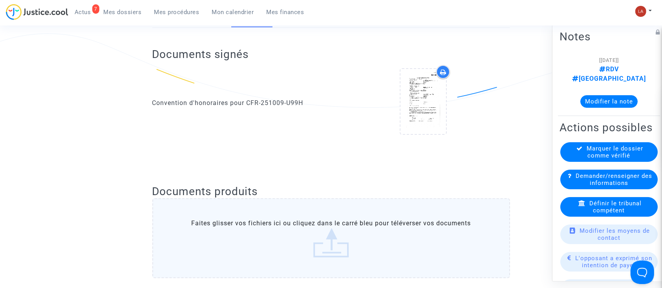
scroll to position [0, 0]
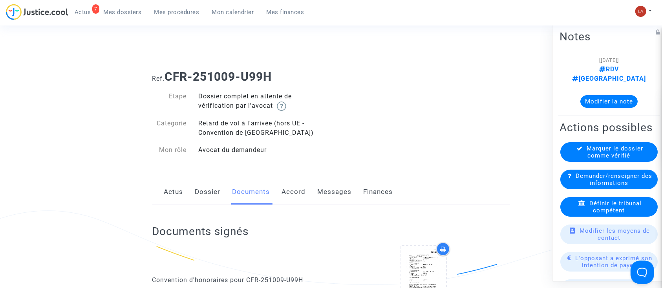
click at [211, 180] on link "Dossier" at bounding box center [208, 192] width 26 height 26
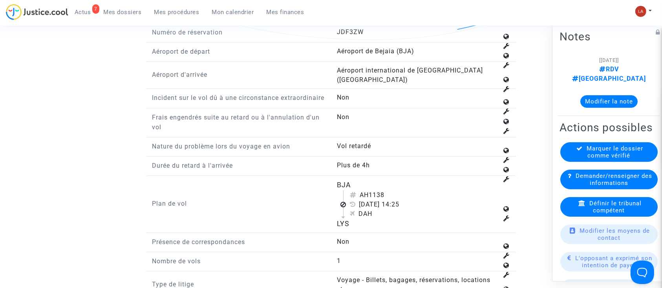
scroll to position [981, 0]
drag, startPoint x: 371, startPoint y: 195, endPoint x: 404, endPoint y: 190, distance: 33.4
click at [404, 190] on div "AH1138" at bounding box center [424, 194] width 148 height 9
copy div "1138"
click at [599, 210] on span "Définir le tribunal compétent" at bounding box center [615, 207] width 52 height 14
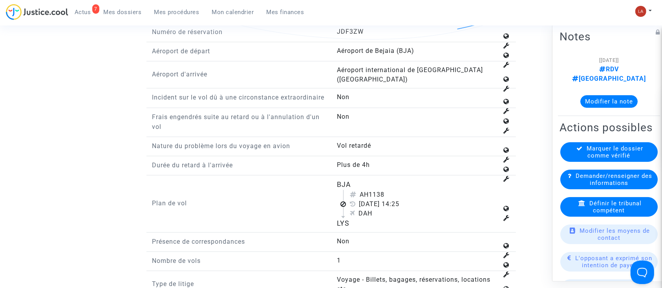
scroll to position [0, 0]
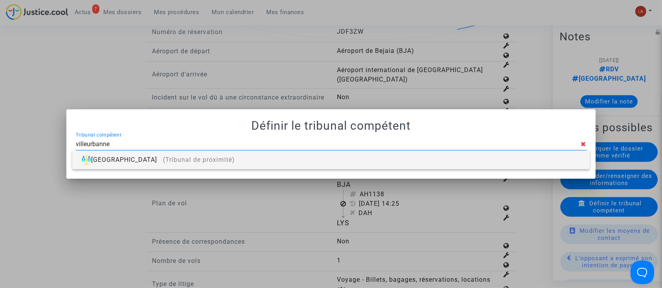
type input "villeurbanne"
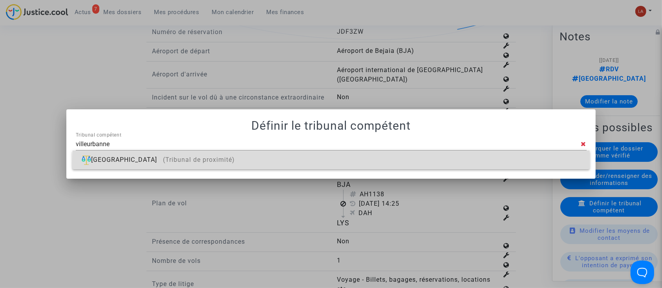
click at [450, 166] on div "Villeurbanne (Tribunal de proximité)" at bounding box center [330, 160] width 504 height 19
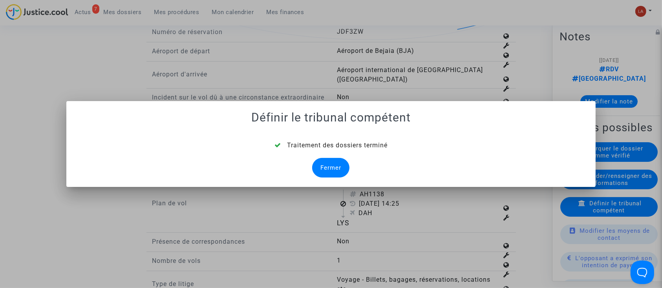
click at [323, 169] on div "Fermer" at bounding box center [330, 168] width 37 height 20
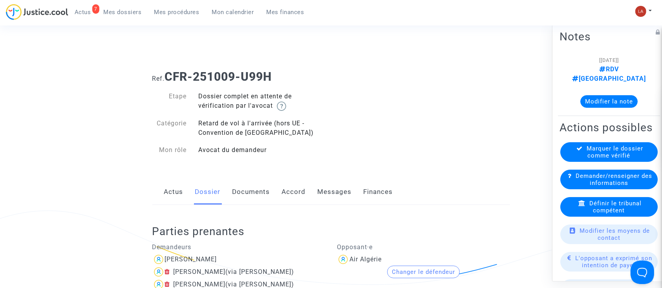
click at [249, 190] on link "Documents" at bounding box center [251, 192] width 38 height 26
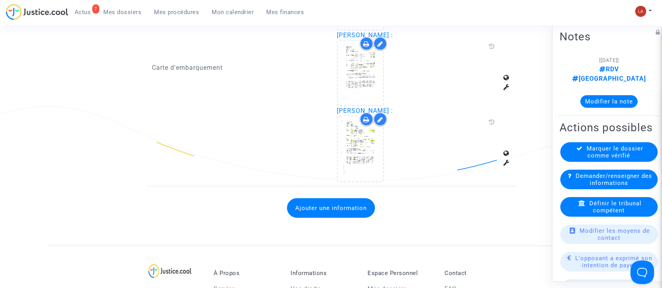
scroll to position [846, 0]
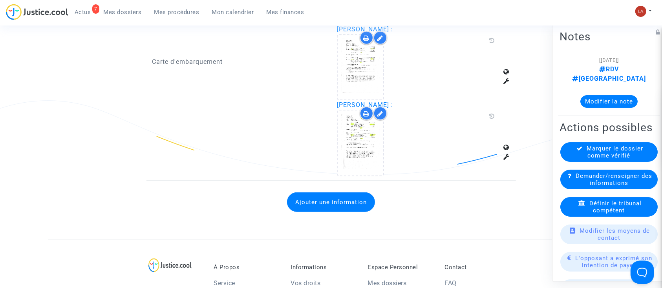
click at [306, 196] on button "Ajouter une information" at bounding box center [331, 203] width 88 height 20
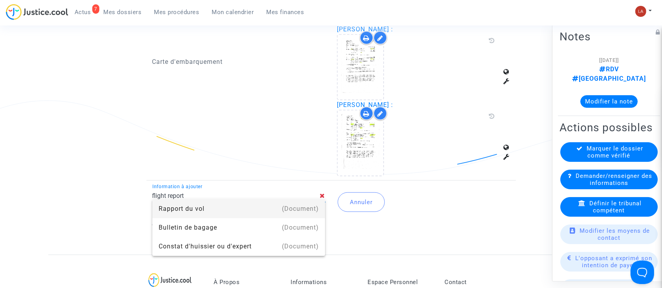
click at [284, 207] on div "(Document)" at bounding box center [300, 209] width 37 height 19
type input "Rapport du vol"
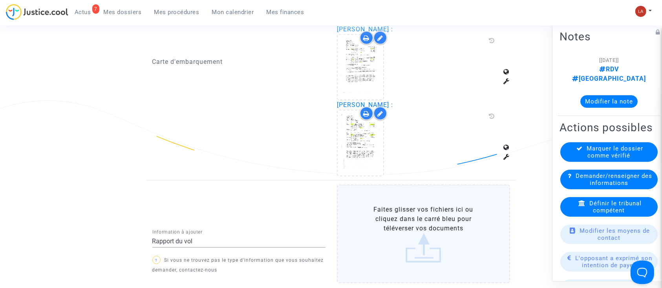
click at [442, 256] on label "Faites glisser vos fichiers ici ou cliquez dans le carré bleu pour téléverser v…" at bounding box center [423, 234] width 173 height 99
click at [0, 0] on input "Faites glisser vos fichiers ici ou cliquez dans le carré bleu pour téléverser v…" at bounding box center [0, 0] width 0 height 0
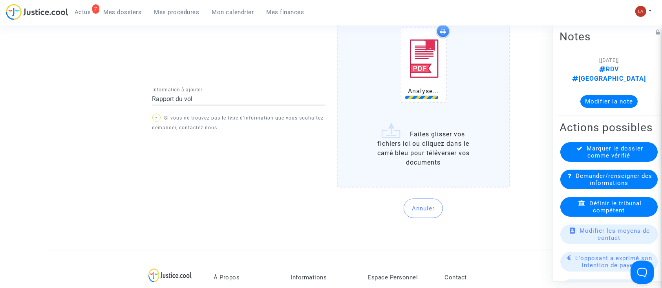
scroll to position [1035, 0]
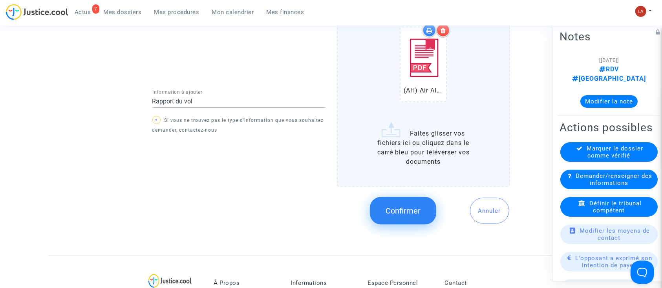
click at [395, 220] on button "Confirmer" at bounding box center [403, 210] width 66 height 27
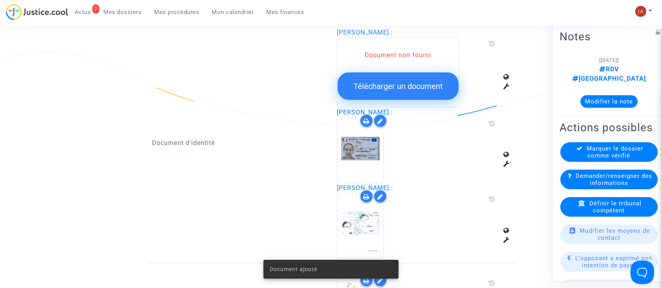
scroll to position [528, 0]
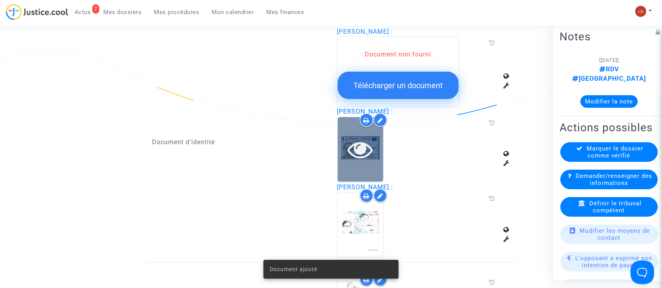
click at [368, 155] on icon at bounding box center [361, 149] width 26 height 25
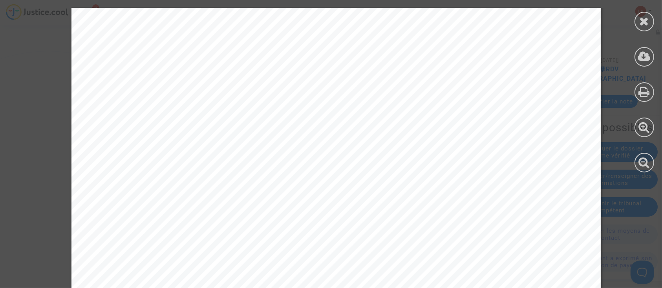
scroll to position [722, 0]
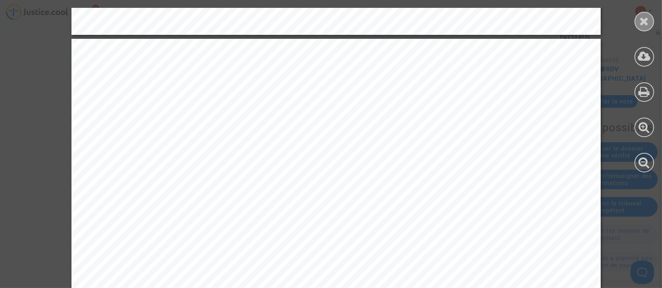
click at [640, 29] on div at bounding box center [644, 22] width 20 height 20
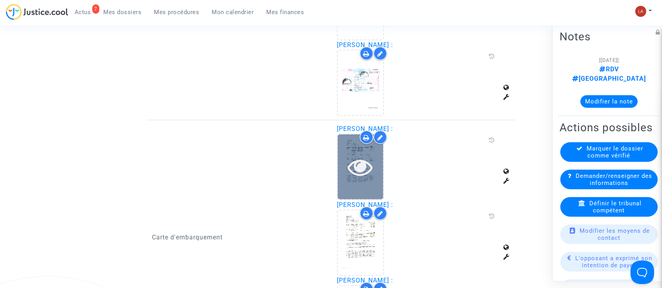
scroll to position [675, 0]
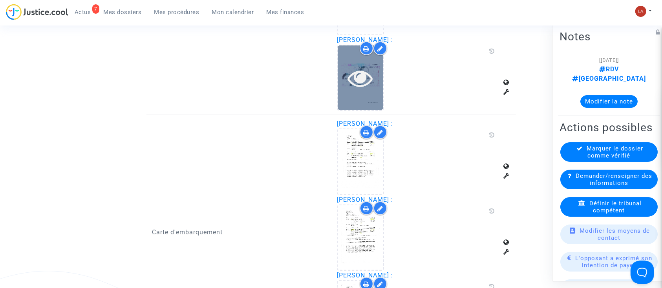
click at [373, 80] on div at bounding box center [360, 78] width 46 height 25
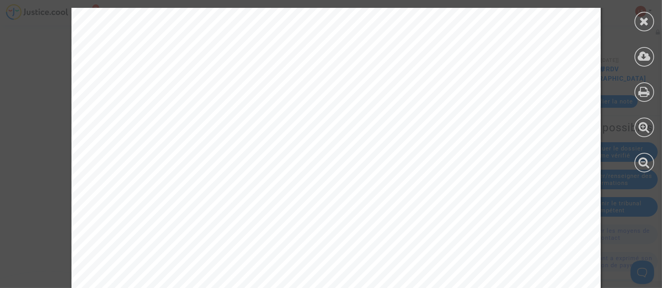
scroll to position [1232, 0]
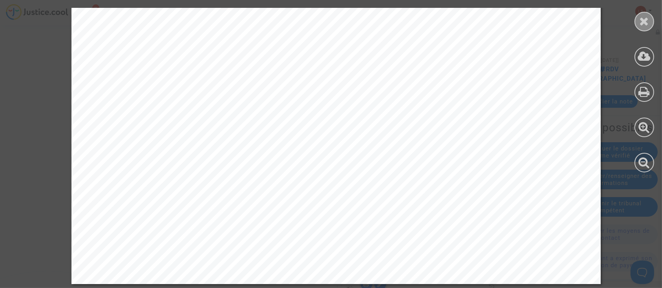
click at [642, 21] on icon at bounding box center [644, 21] width 10 height 12
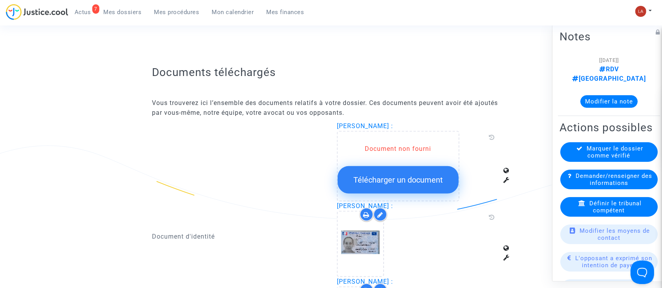
scroll to position [434, 0]
drag, startPoint x: 334, startPoint y: 124, endPoint x: 386, endPoint y: 123, distance: 52.2
click at [386, 123] on div "Arezki Allouche : Document non fourni Télécharger un document Lilia Allouche : …" at bounding box center [423, 237] width 185 height 232
copy span "Arezki Allouche"
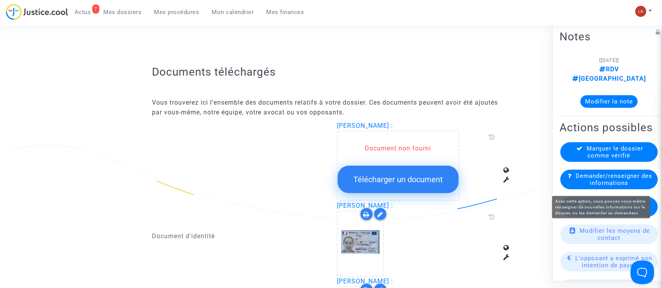
click at [601, 182] on span "Demander/renseigner des informations" at bounding box center [613, 180] width 77 height 14
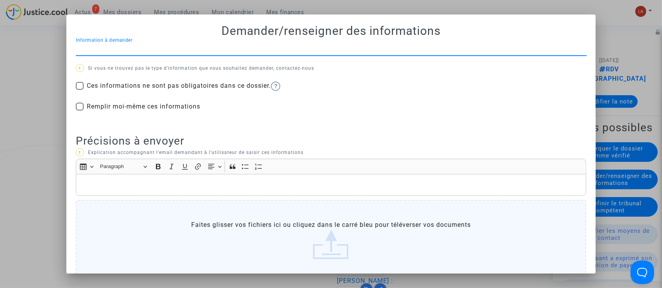
scroll to position [0, 0]
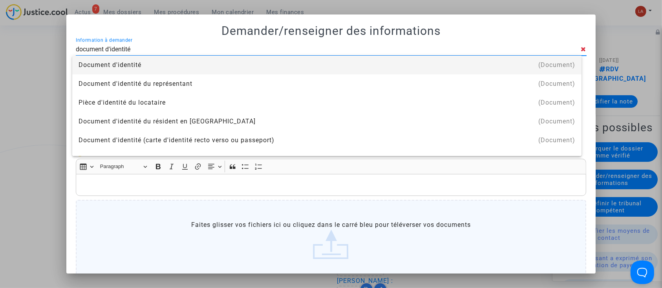
type input "document d'identité"
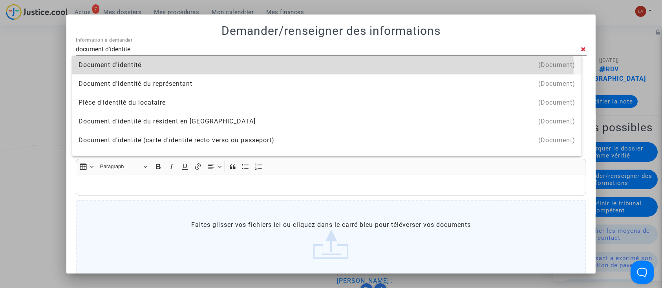
click at [322, 66] on div "Document d'identité" at bounding box center [326, 65] width 496 height 19
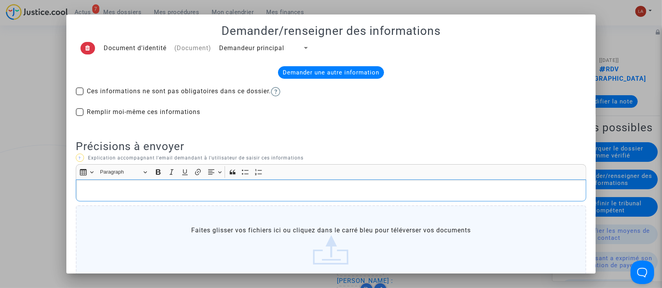
click at [183, 184] on div "Rich Text Editor, main" at bounding box center [331, 191] width 510 height 22
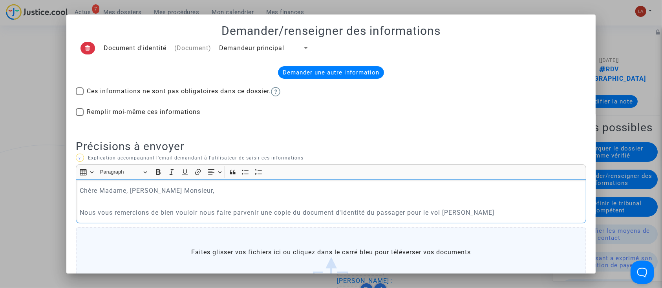
click at [434, 214] on p "Nous vous remercions de bien vouloir nous faire parvenir une copie du document …" at bounding box center [331, 213] width 502 height 10
click at [521, 212] on p "Nous vous remercions de bien vouloir nous faire parvenir une copie du document …" at bounding box center [331, 213] width 502 height 10
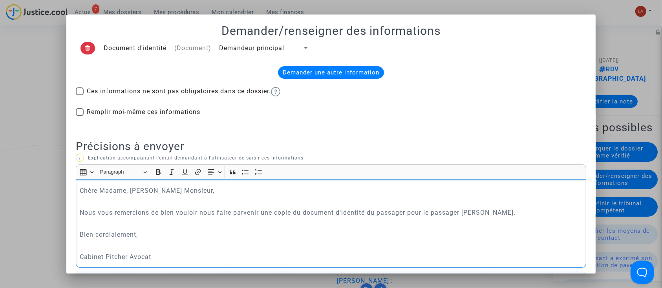
click at [232, 48] on span "Demandeur principal" at bounding box center [251, 47] width 65 height 7
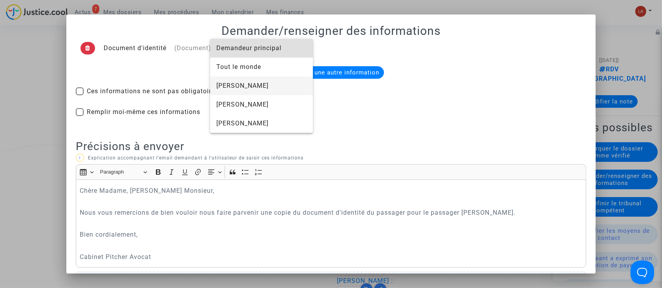
click at [243, 88] on span "Arezki Allouche" at bounding box center [261, 86] width 90 height 19
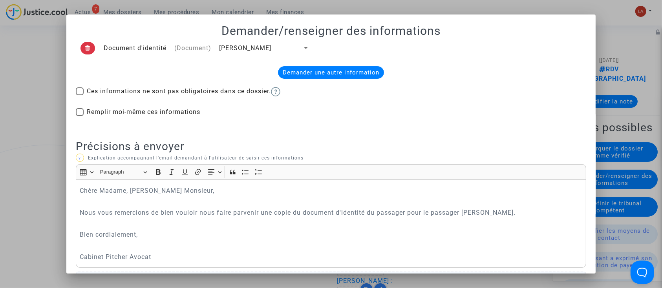
scroll to position [125, 0]
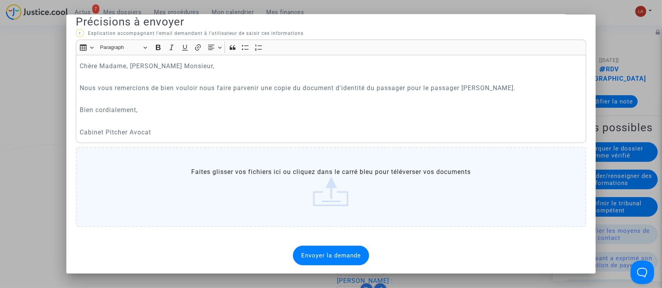
click at [301, 254] on span "Envoyer la demande" at bounding box center [331, 255] width 60 height 7
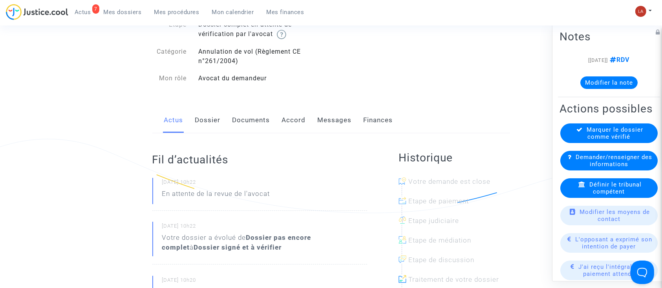
scroll to position [60, 0]
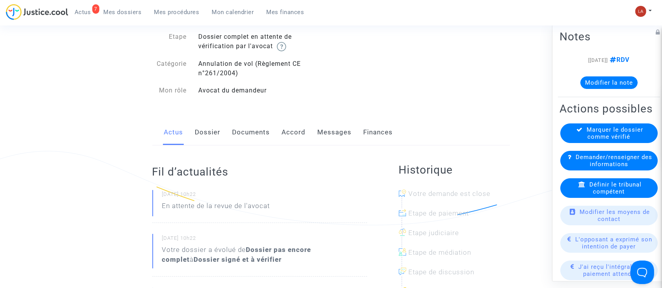
click at [199, 128] on link "Dossier" at bounding box center [208, 133] width 26 height 26
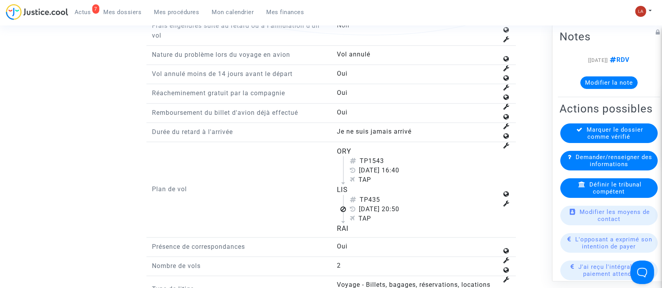
scroll to position [986, 0]
click at [578, 198] on div "Définir le tribunal compétent" at bounding box center [608, 189] width 97 height 20
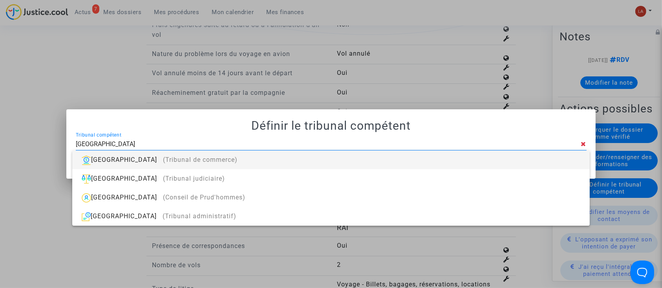
type input "[GEOGRAPHIC_DATA]"
click at [277, 12] on div at bounding box center [331, 144] width 662 height 288
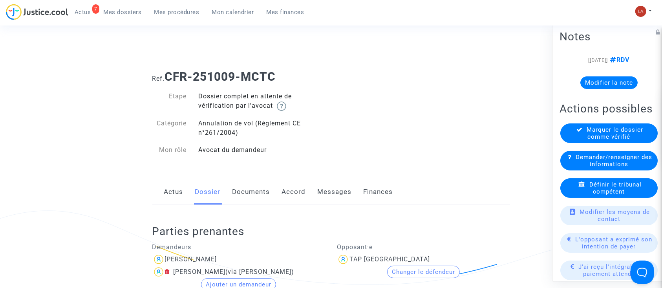
scroll to position [986, 0]
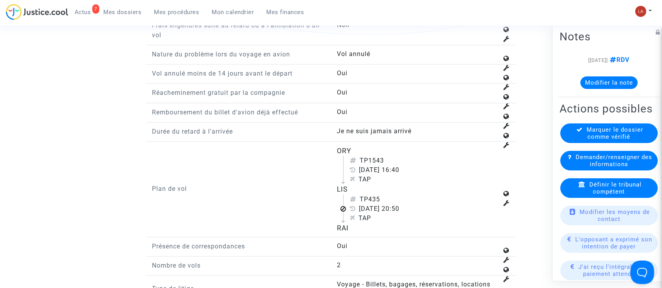
click at [618, 195] on span "Définir le tribunal compétent" at bounding box center [615, 188] width 52 height 14
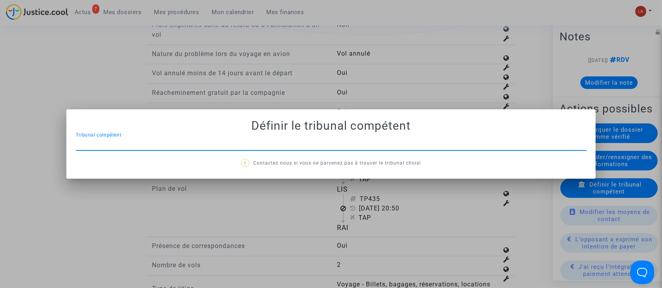
scroll to position [0, 0]
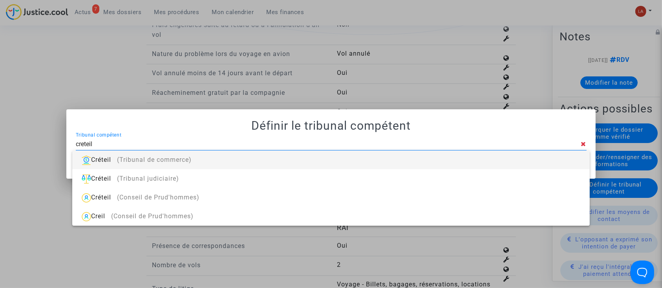
type input "creteil"
click at [438, 164] on div "Créteil (Tribunal de commerce)" at bounding box center [330, 160] width 504 height 19
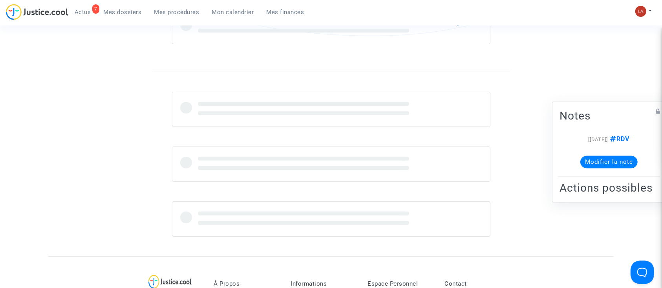
scroll to position [986, 0]
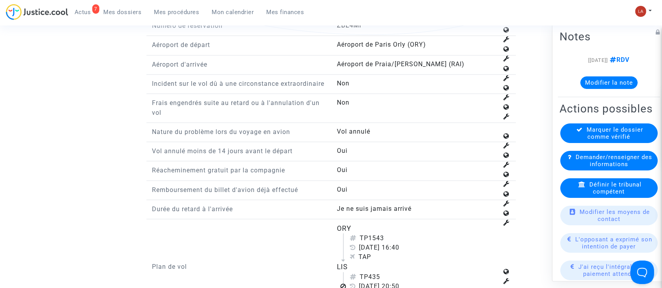
click at [592, 84] on button "Modifier la note" at bounding box center [608, 83] width 57 height 13
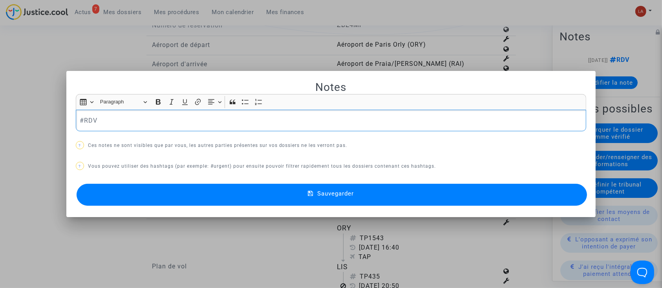
scroll to position [0, 0]
click at [521, 196] on button "Sauvegarder" at bounding box center [332, 195] width 510 height 22
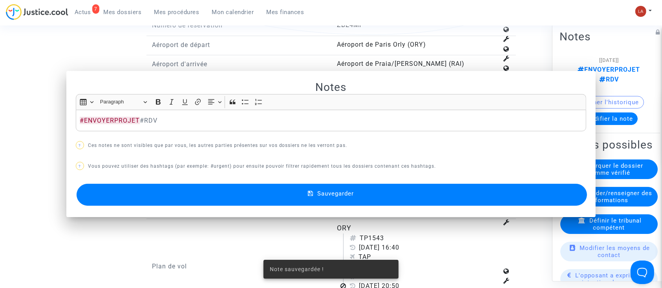
scroll to position [986, 0]
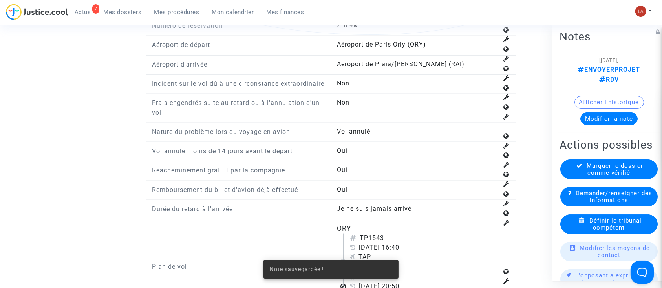
click at [614, 179] on div "Marquer le dossier comme vérifié" at bounding box center [608, 170] width 97 height 20
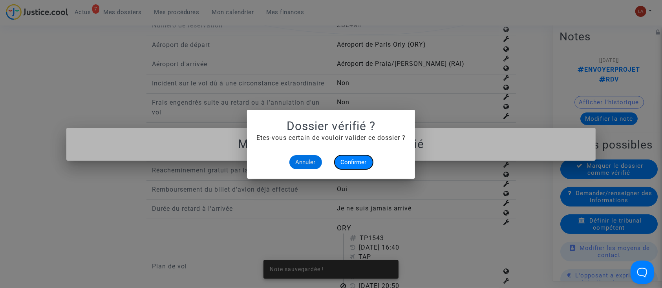
click at [341, 160] on span "Confirmer" at bounding box center [354, 162] width 26 height 7
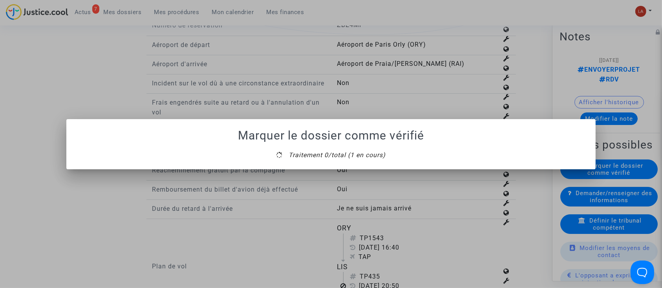
click at [322, 163] on mat-dialog-container "Marquer le dossier comme vérifié Traitement 0/total (1 en cours)" at bounding box center [330, 144] width 529 height 50
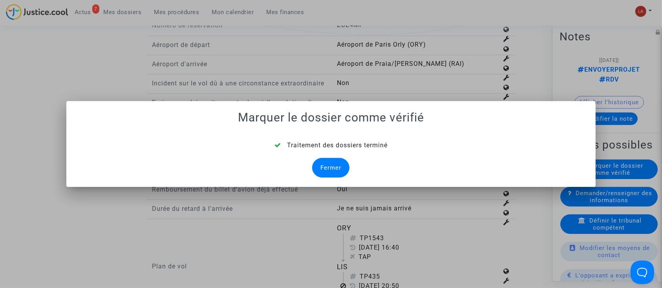
click at [322, 163] on div "Fermer" at bounding box center [330, 168] width 37 height 20
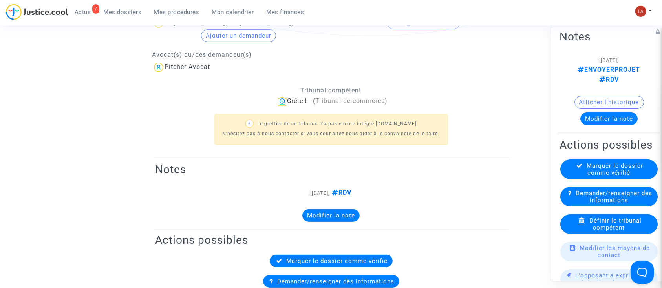
scroll to position [986, 0]
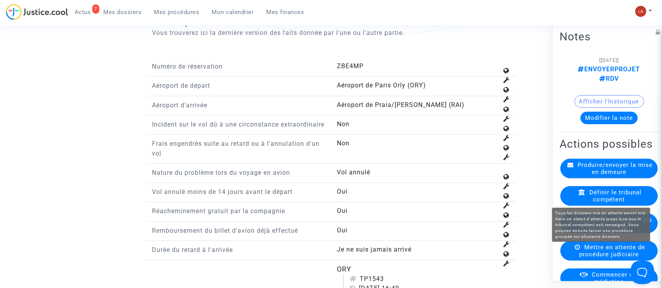
click at [592, 258] on span "Mettre en attente de procédure judiciaire" at bounding box center [612, 251] width 66 height 14
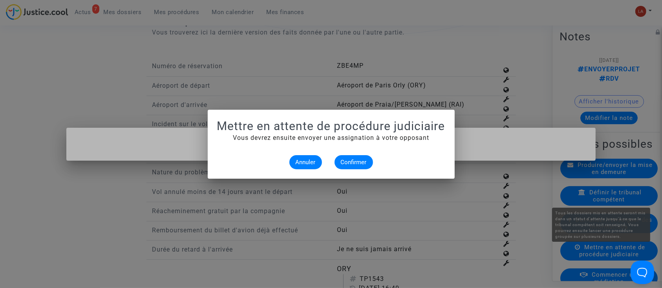
scroll to position [0, 0]
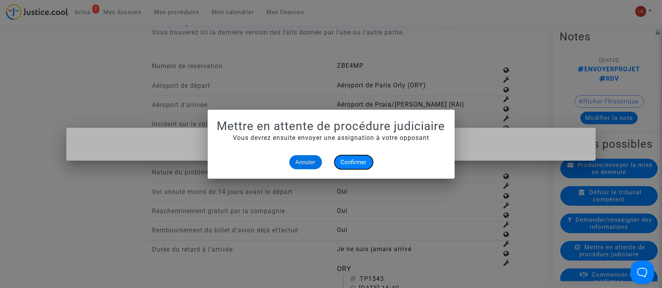
click at [354, 167] on button "Confirmer" at bounding box center [353, 162] width 38 height 14
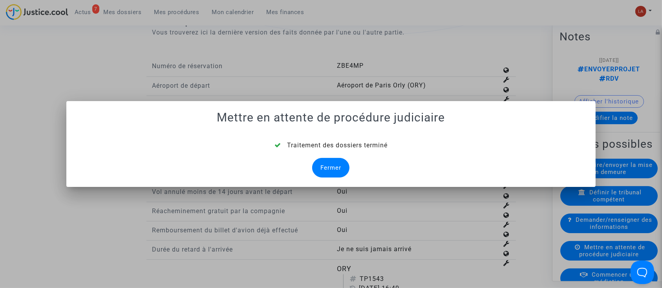
click at [335, 166] on div "Fermer" at bounding box center [330, 168] width 37 height 20
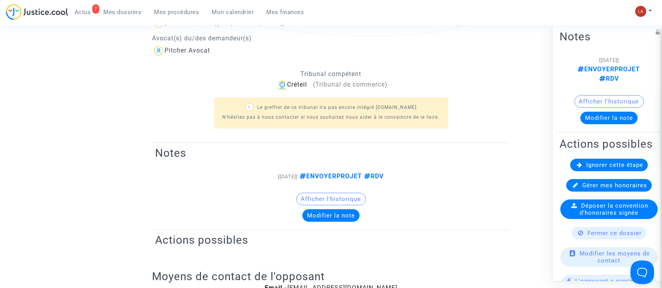
scroll to position [986, 0]
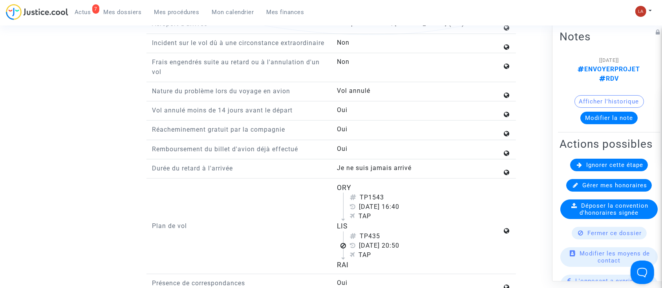
click at [603, 169] on span "Ignorer cette étape" at bounding box center [614, 165] width 57 height 7
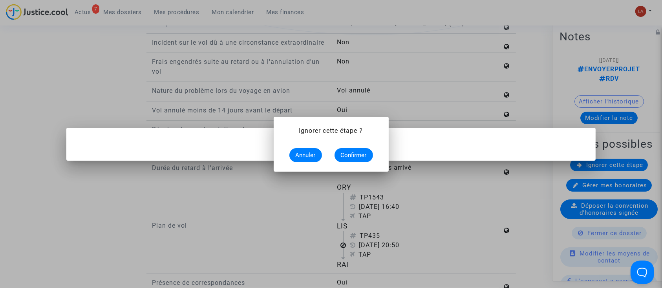
scroll to position [0, 0]
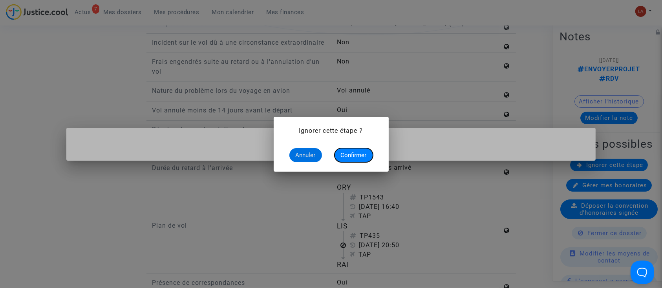
click at [364, 151] on button "Confirmer" at bounding box center [353, 155] width 38 height 14
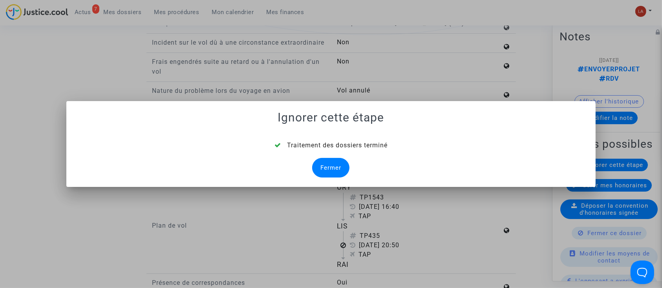
click at [332, 169] on div "Fermer" at bounding box center [330, 168] width 37 height 20
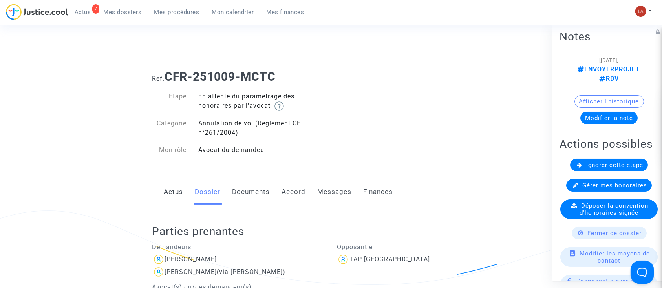
scroll to position [986, 0]
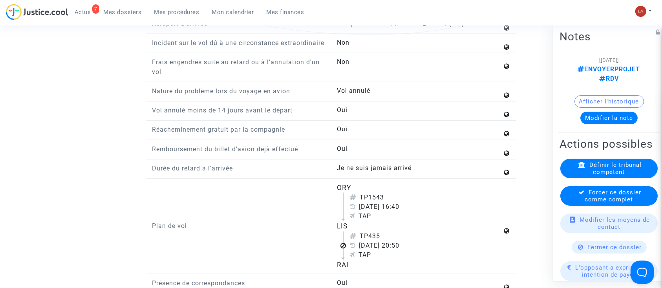
click at [590, 203] on span "Forcer ce dossier comme complet" at bounding box center [613, 196] width 56 height 14
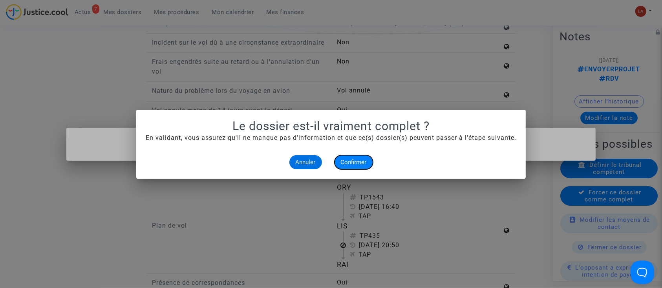
click at [342, 160] on span "Confirmer" at bounding box center [354, 162] width 26 height 7
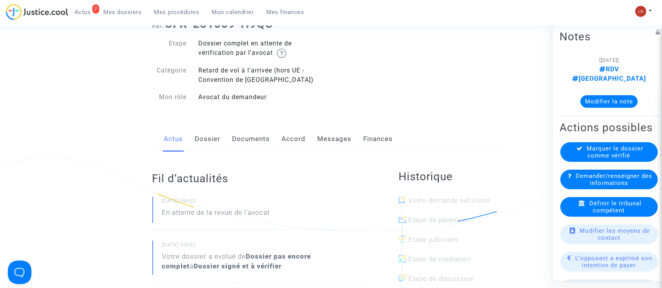
click at [201, 140] on link "Dossier" at bounding box center [208, 139] width 26 height 26
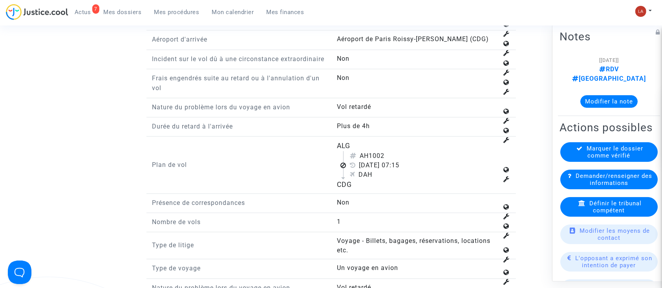
scroll to position [1038, 0]
drag, startPoint x: 371, startPoint y: 160, endPoint x: 394, endPoint y: 162, distance: 22.8
click at [394, 160] on div "AH1002" at bounding box center [424, 155] width 148 height 9
copy div "1002"
click at [603, 208] on span "Définir le tribunal compétent" at bounding box center [615, 207] width 52 height 14
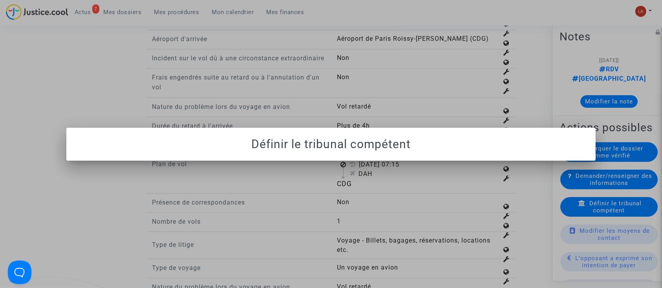
scroll to position [0, 0]
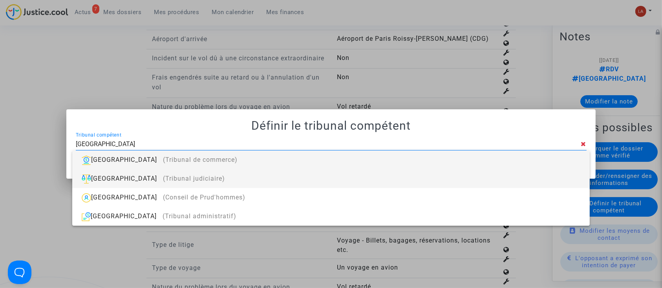
type input "paris"
click at [477, 183] on div "Paris (Tribunal judiciaire)" at bounding box center [330, 178] width 504 height 19
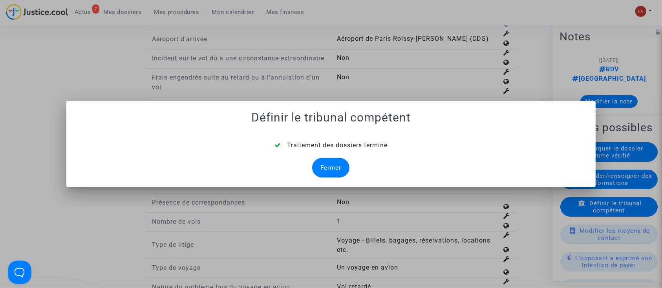
click at [315, 168] on div "Fermer" at bounding box center [330, 168] width 37 height 20
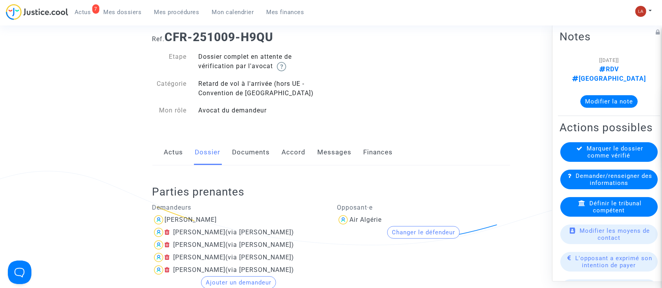
scroll to position [38, 0]
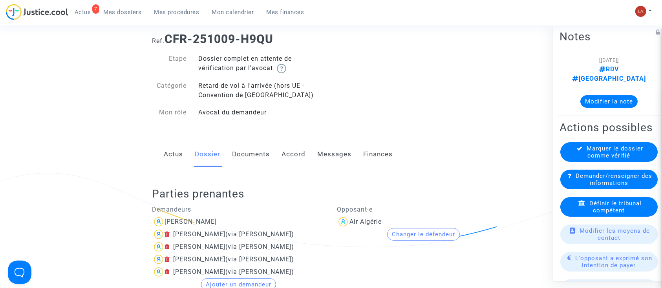
click at [249, 156] on link "Documents" at bounding box center [251, 155] width 38 height 26
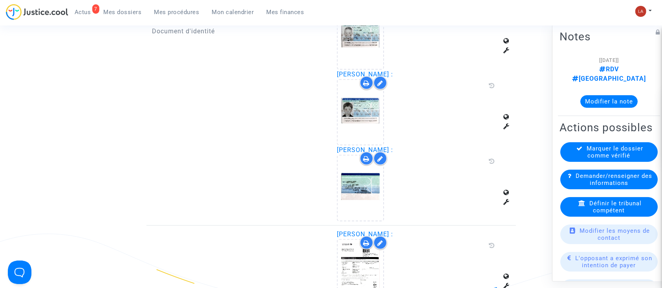
scroll to position [740, 0]
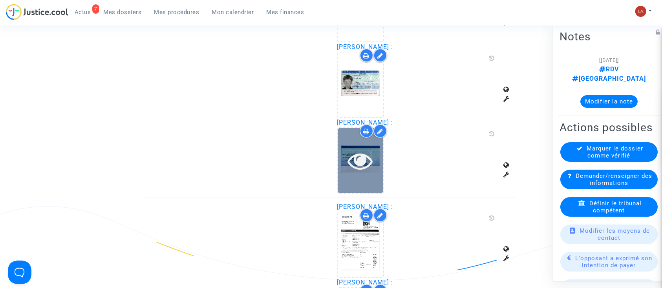
click at [369, 160] on icon at bounding box center [361, 160] width 26 height 25
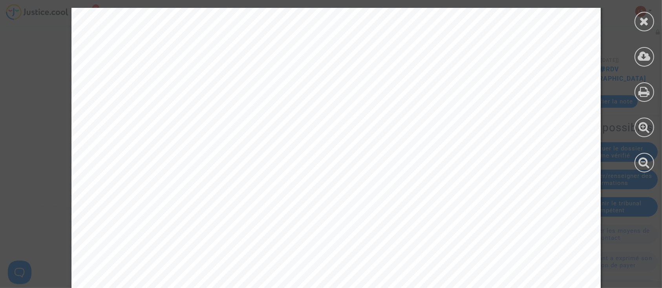
scroll to position [1232, 0]
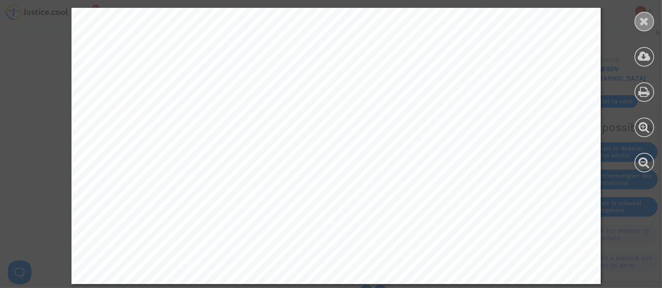
click at [634, 21] on div at bounding box center [644, 22] width 20 height 20
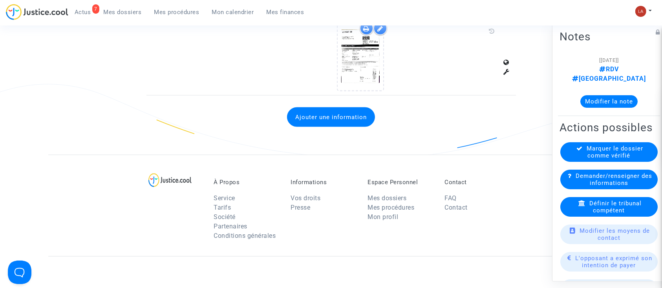
scroll to position [1230, 0]
click at [352, 118] on button "Ajouter une information" at bounding box center [331, 118] width 88 height 20
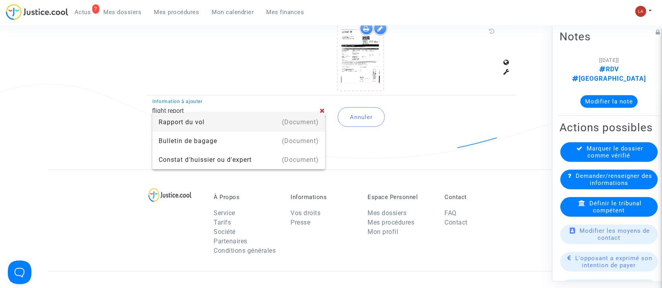
click at [320, 118] on mat-option "(Document) Rapport du vol" at bounding box center [238, 122] width 173 height 19
type input "Rapport du vol"
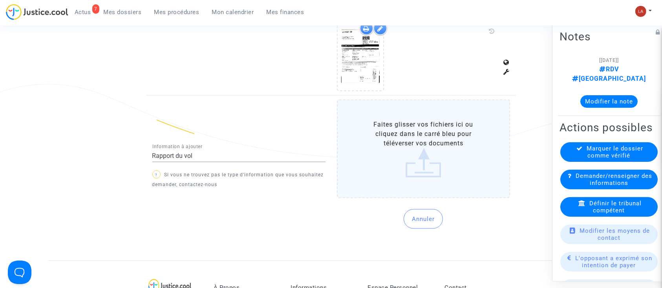
click at [381, 131] on label "Faites glisser vos fichiers ici ou cliquez dans le carré bleu pour téléverser v…" at bounding box center [423, 149] width 173 height 99
click at [0, 0] on input "Faites glisser vos fichiers ici ou cliquez dans le carré bleu pour téléverser v…" at bounding box center [0, 0] width 0 height 0
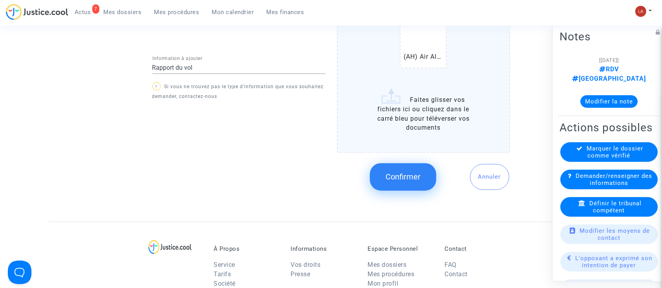
click at [399, 173] on span "Confirmer" at bounding box center [402, 177] width 35 height 9
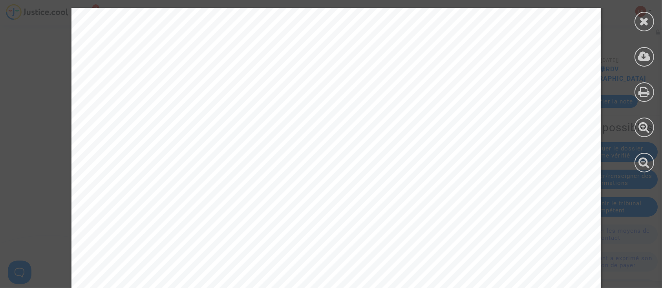
scroll to position [0, 0]
click at [638, 20] on div at bounding box center [644, 22] width 20 height 20
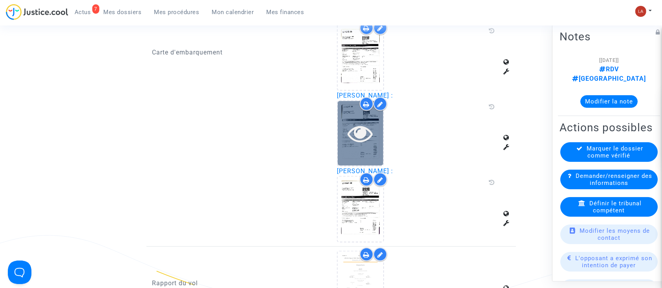
click at [361, 143] on div at bounding box center [360, 133] width 46 height 65
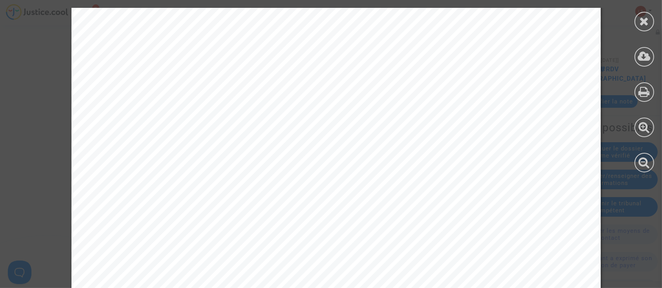
scroll to position [71, 0]
click at [643, 24] on icon at bounding box center [644, 21] width 10 height 12
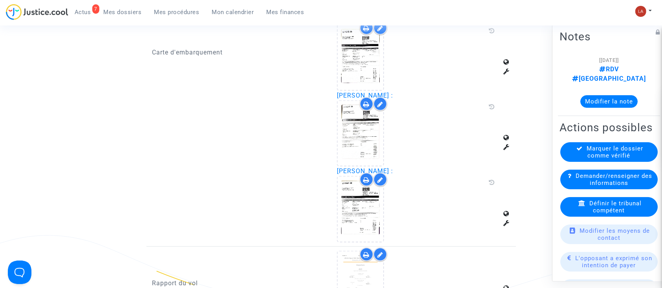
scroll to position [998, 0]
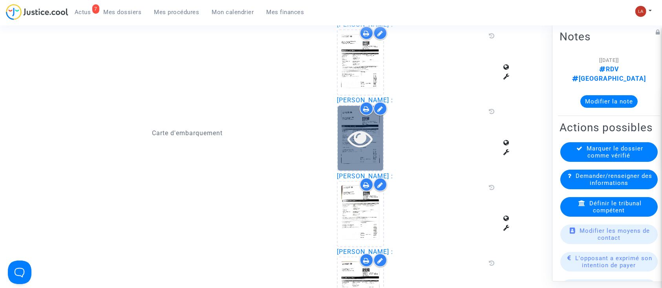
click at [357, 148] on div at bounding box center [360, 138] width 46 height 65
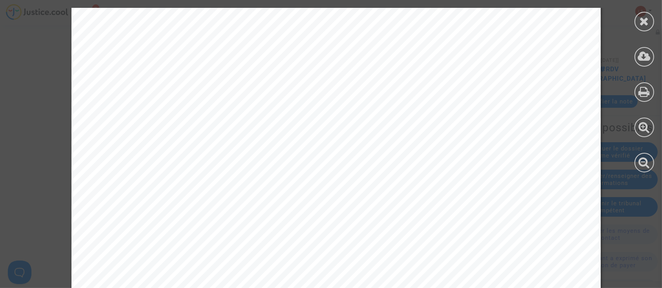
scroll to position [76, 0]
click at [641, 24] on icon at bounding box center [644, 21] width 10 height 12
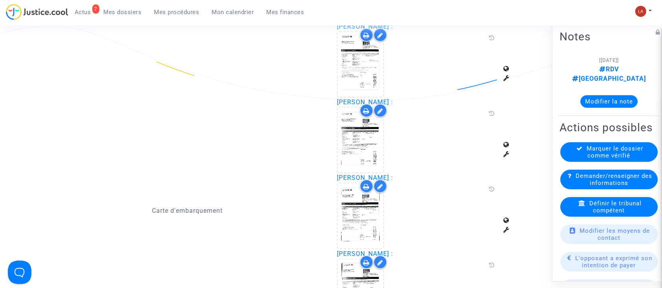
scroll to position [920, 0]
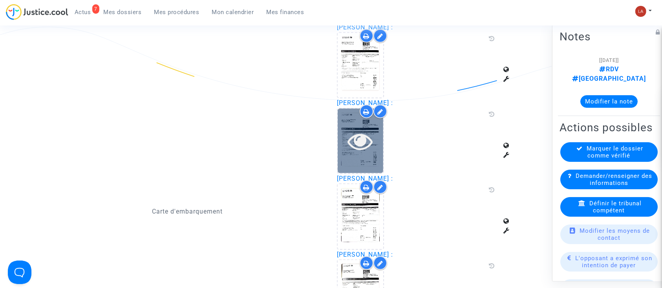
click at [351, 135] on icon at bounding box center [361, 141] width 26 height 25
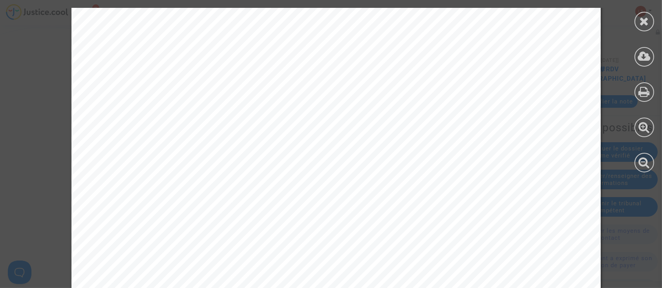
scroll to position [0, 0]
click at [645, 17] on icon at bounding box center [644, 21] width 10 height 12
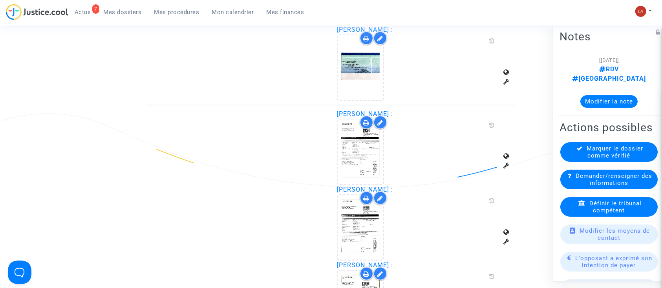
scroll to position [831, 0]
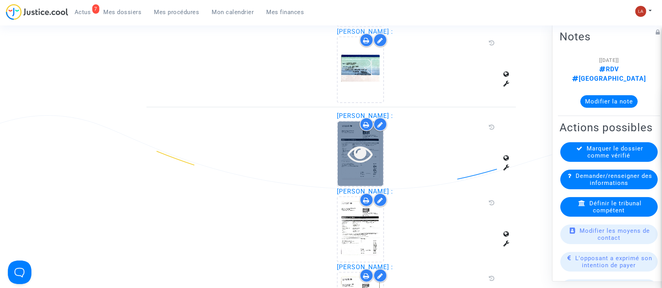
click at [363, 173] on div at bounding box center [360, 154] width 46 height 65
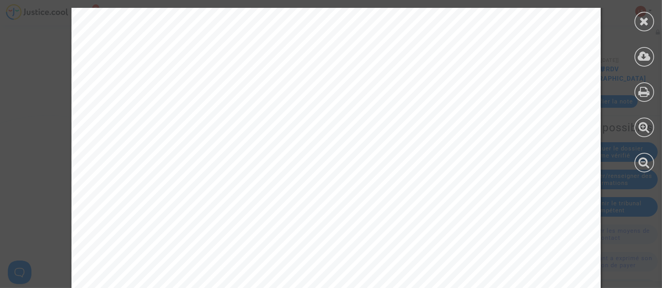
scroll to position [210, 0]
click at [640, 17] on icon at bounding box center [644, 21] width 10 height 12
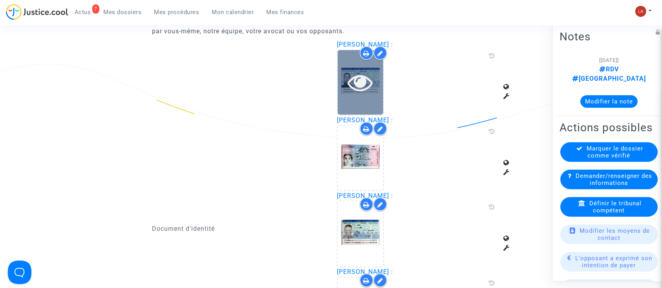
scroll to position [538, 0]
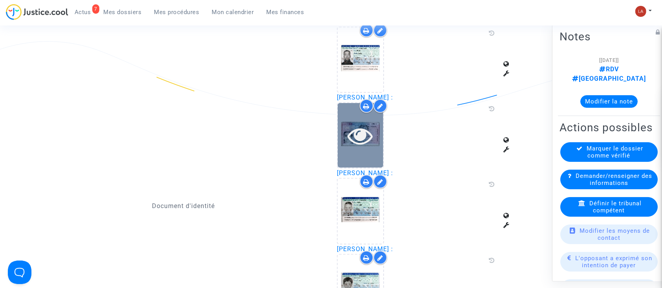
click at [351, 161] on div at bounding box center [360, 135] width 46 height 65
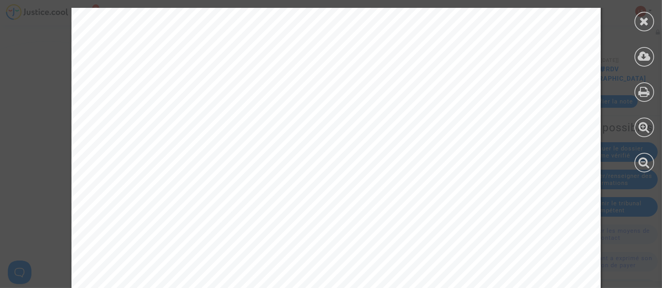
scroll to position [198, 0]
click at [642, 17] on icon at bounding box center [644, 21] width 10 height 12
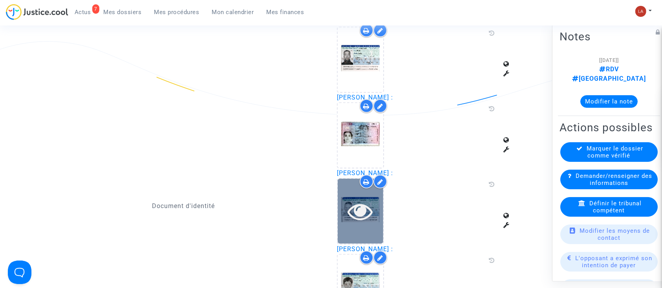
click at [345, 222] on div at bounding box center [360, 211] width 46 height 65
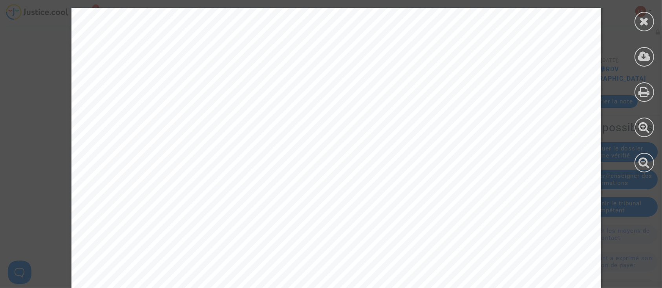
scroll to position [197, 0]
click at [638, 26] on div at bounding box center [644, 22] width 20 height 20
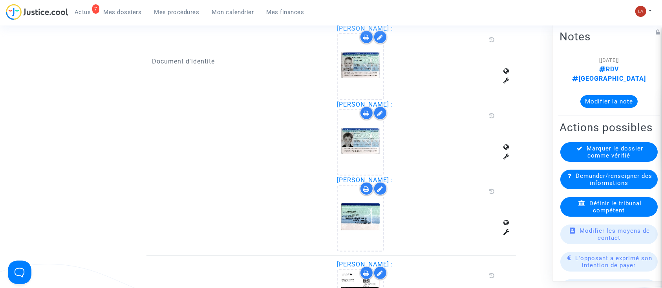
scroll to position [683, 0]
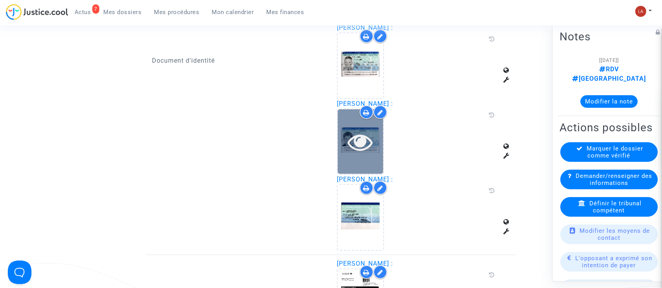
click at [351, 124] on div at bounding box center [360, 141] width 46 height 65
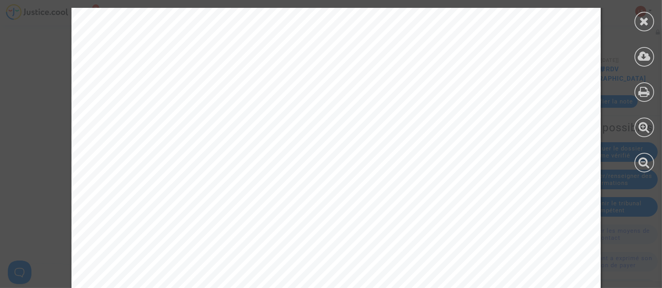
scroll to position [165, 0]
click at [638, 21] on div at bounding box center [644, 22] width 20 height 20
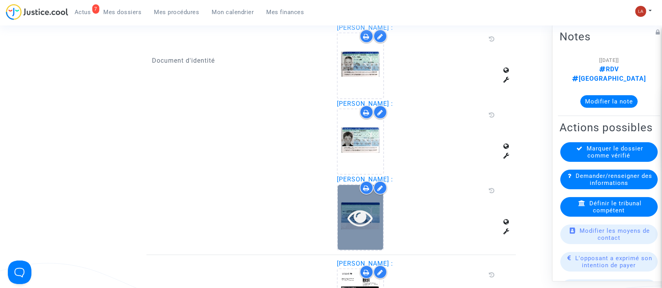
click at [359, 221] on icon at bounding box center [361, 217] width 26 height 25
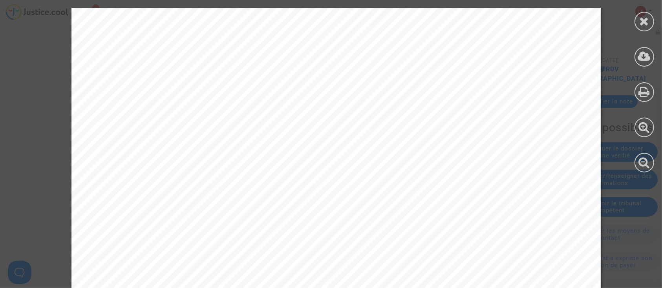
scroll to position [1112, 0]
click at [646, 29] on div at bounding box center [644, 22] width 20 height 20
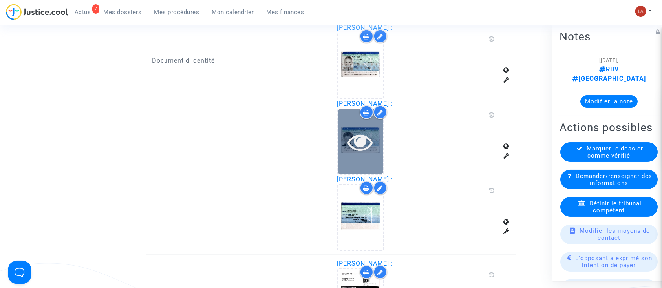
click at [360, 152] on icon at bounding box center [361, 141] width 26 height 25
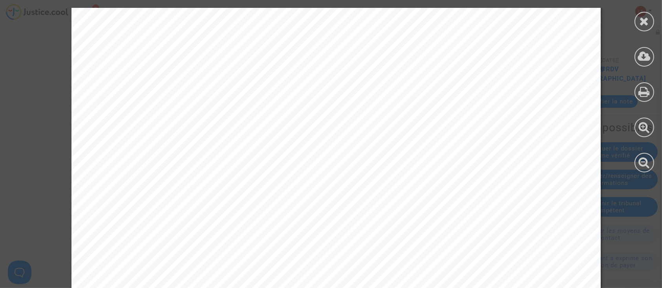
scroll to position [1232, 0]
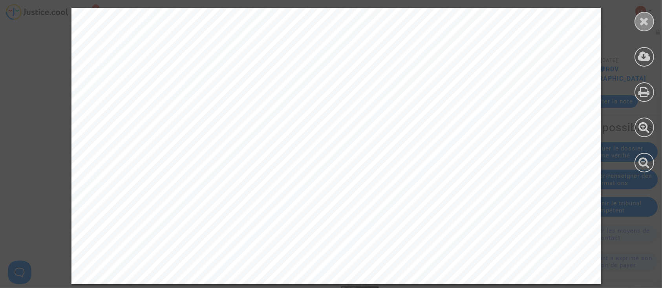
click at [640, 17] on icon at bounding box center [644, 21] width 10 height 12
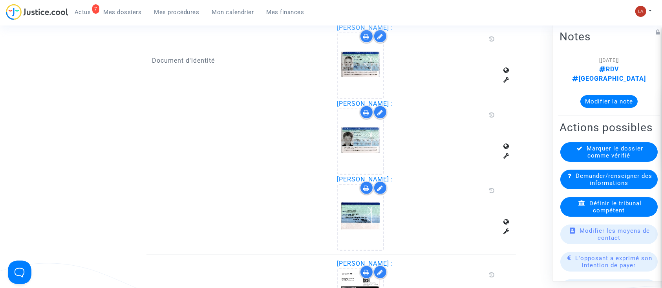
scroll to position [649, 0]
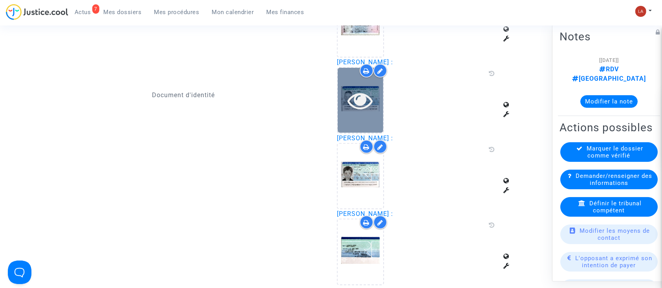
click at [357, 105] on icon at bounding box center [361, 100] width 26 height 25
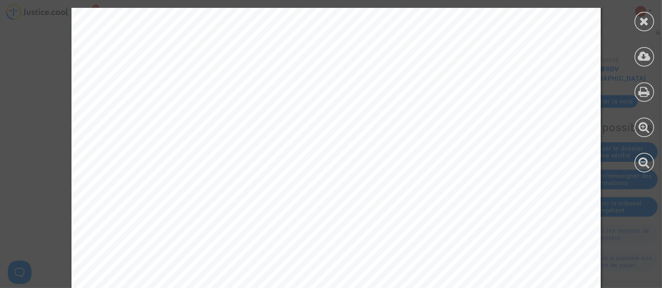
scroll to position [1196, 0]
click at [640, 21] on icon at bounding box center [644, 21] width 10 height 12
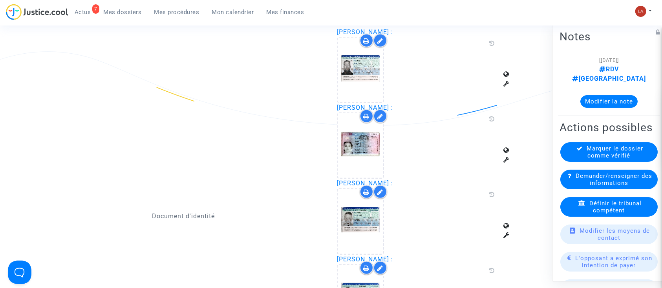
scroll to position [510, 0]
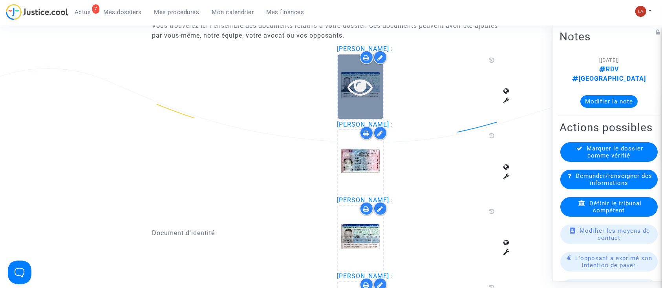
click at [345, 102] on div at bounding box center [360, 87] width 46 height 65
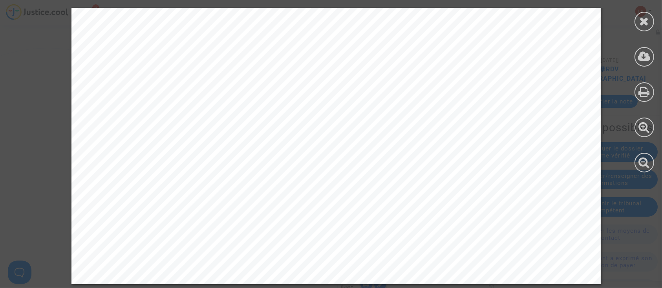
scroll to position [939, 0]
click at [645, 23] on icon at bounding box center [644, 21] width 10 height 12
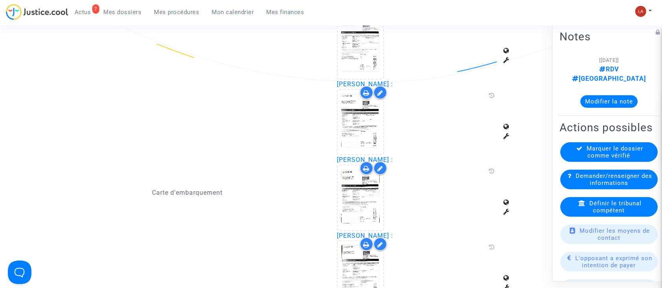
click at [576, 187] on div "Demander/renseigner des informations" at bounding box center [608, 180] width 97 height 20
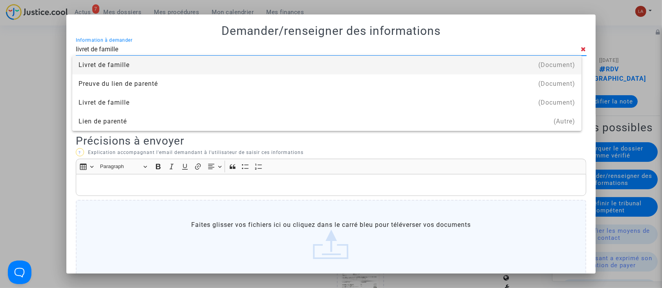
type input "livret de famille"
click at [336, 62] on div "Livret de famille" at bounding box center [326, 65] width 496 height 19
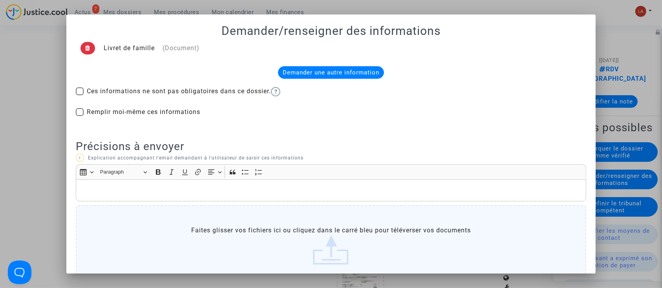
click at [229, 187] on p "Rich Text Editor, main" at bounding box center [331, 191] width 502 height 10
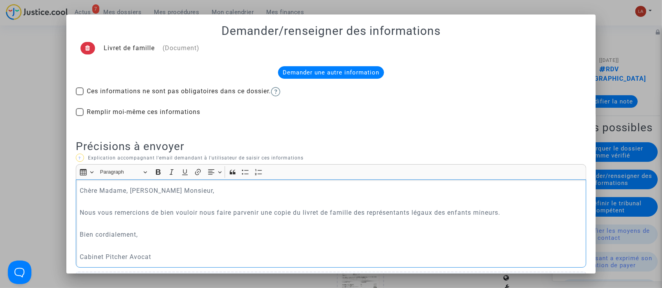
scroll to position [125, 0]
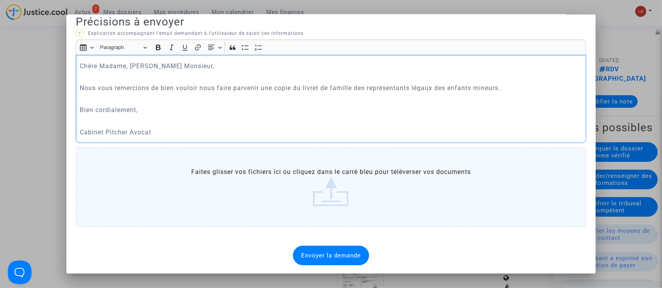
click at [330, 262] on div "Envoyer la demande" at bounding box center [331, 256] width 76 height 20
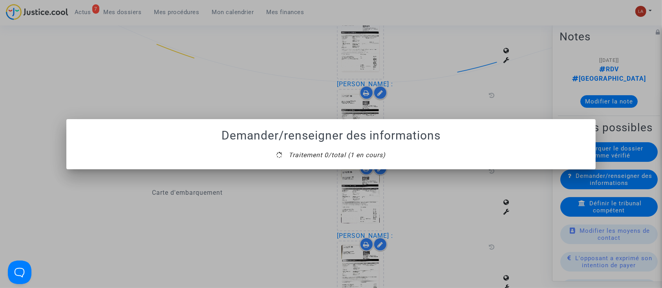
scroll to position [0, 0]
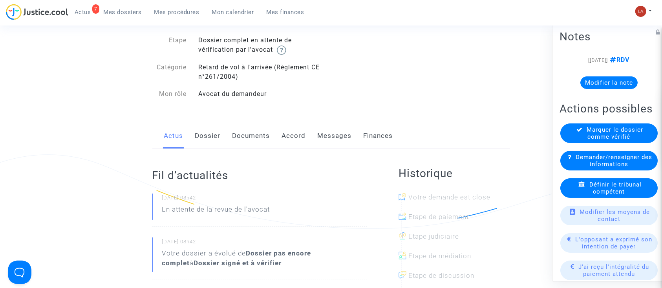
scroll to position [53, 0]
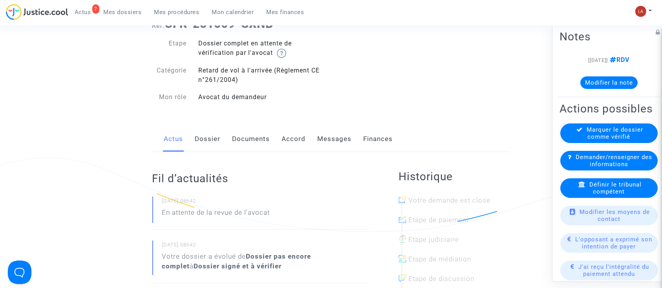
click at [204, 141] on link "Dossier" at bounding box center [208, 139] width 26 height 26
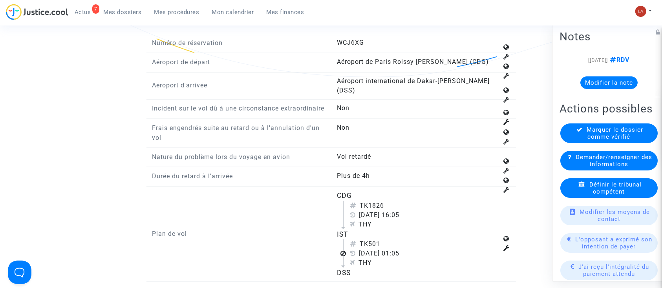
scroll to position [944, 0]
click at [594, 195] on span "Définir le tribunal compétent" at bounding box center [615, 188] width 52 height 14
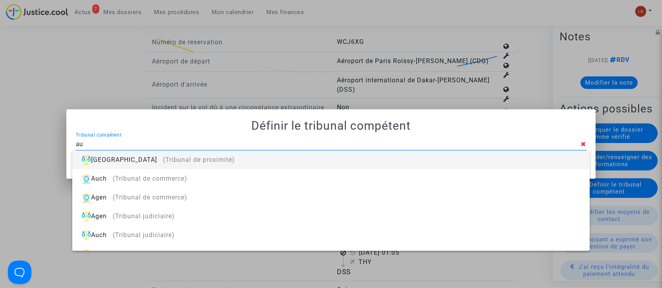
type input "a"
type input "[GEOGRAPHIC_DATA]"
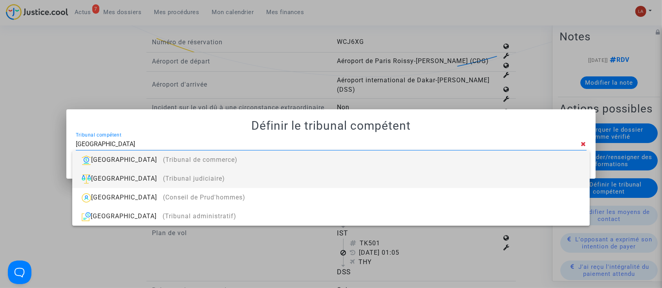
click at [461, 176] on div "Paris (Tribunal judiciaire)" at bounding box center [330, 178] width 504 height 19
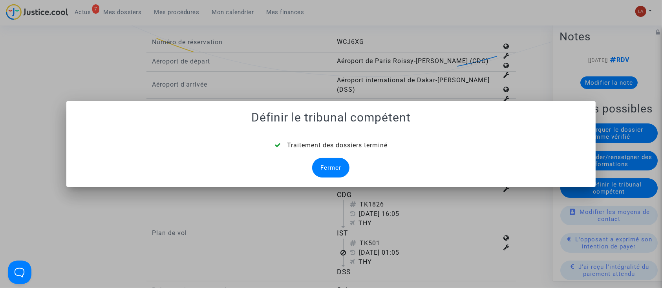
click at [321, 167] on div "Fermer" at bounding box center [330, 168] width 37 height 20
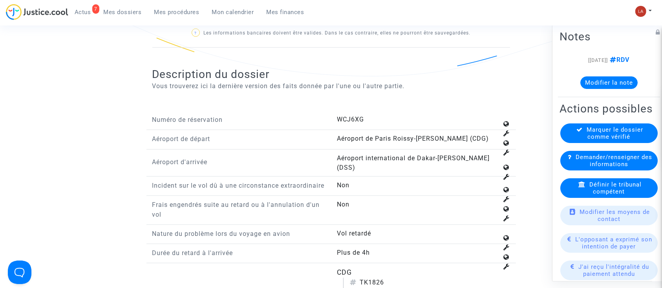
scroll to position [1075, 0]
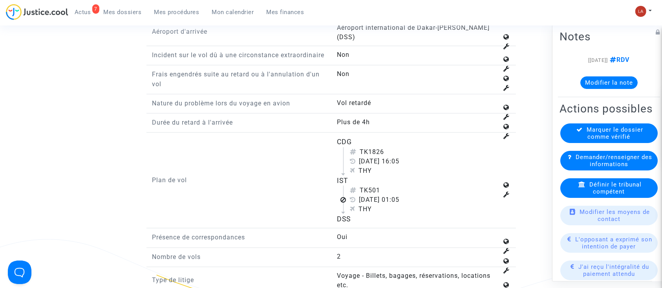
drag, startPoint x: 372, startPoint y: 197, endPoint x: 383, endPoint y: 196, distance: 11.4
click at [383, 195] on div "TK501" at bounding box center [424, 190] width 148 height 9
copy div "501"
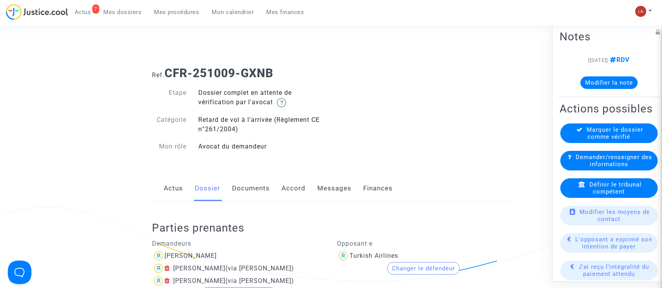
scroll to position [3, 0]
click at [248, 182] on link "Documents" at bounding box center [251, 189] width 38 height 26
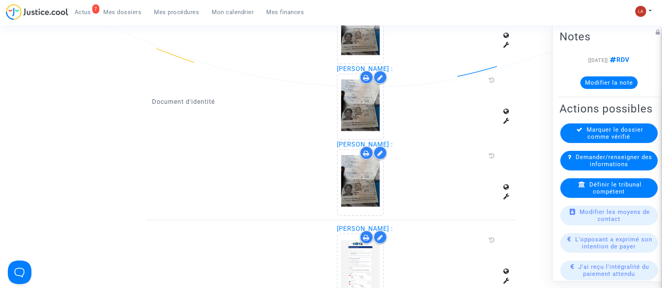
scroll to position [522, 0]
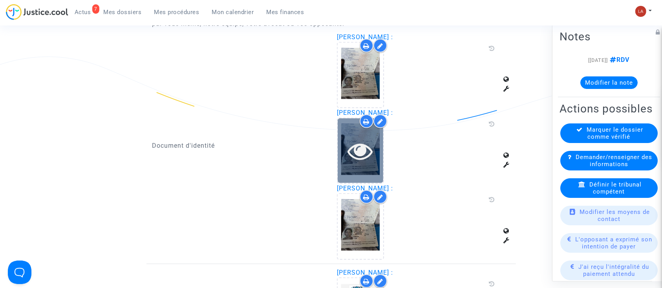
click at [351, 154] on icon at bounding box center [361, 151] width 26 height 25
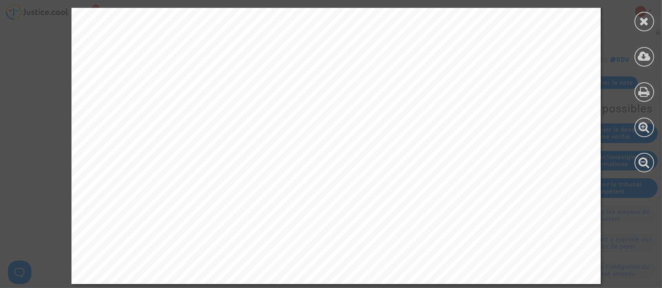
scroll to position [980, 0]
click at [645, 26] on icon at bounding box center [644, 21] width 10 height 12
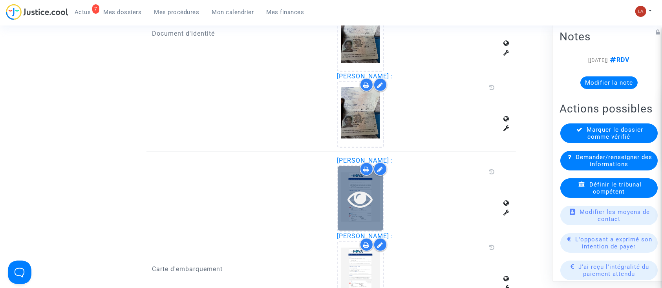
scroll to position [631, 0]
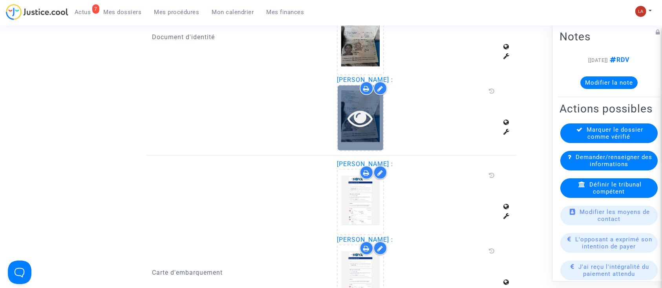
click at [351, 122] on icon at bounding box center [361, 118] width 26 height 25
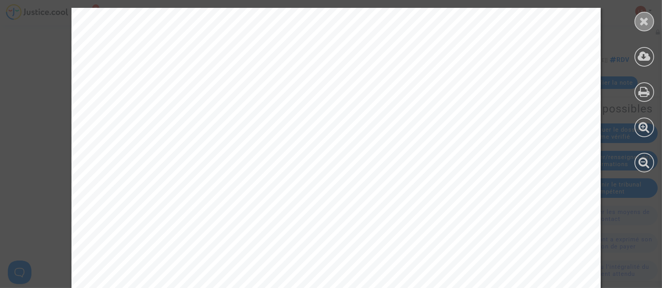
click at [645, 30] on div at bounding box center [644, 22] width 20 height 20
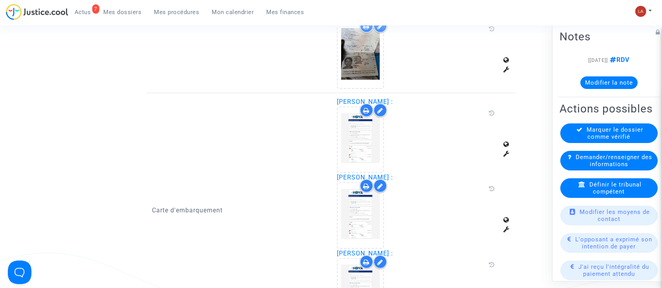
scroll to position [703, 0]
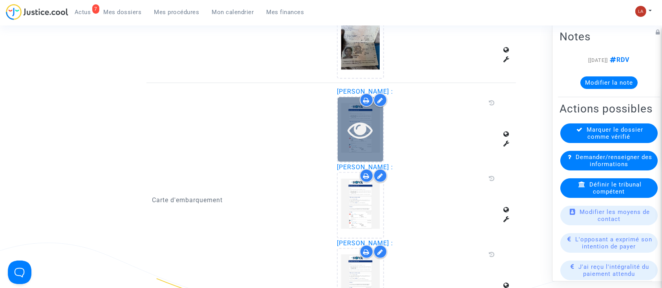
click at [346, 111] on div at bounding box center [360, 129] width 46 height 65
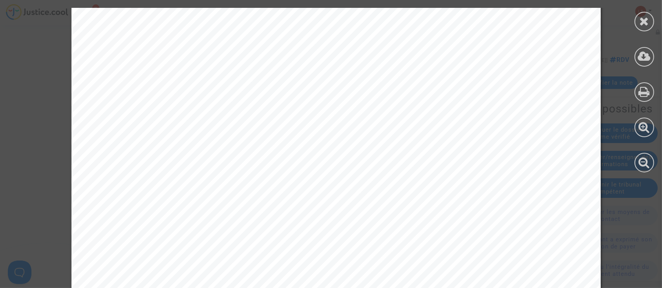
scroll to position [502, 0]
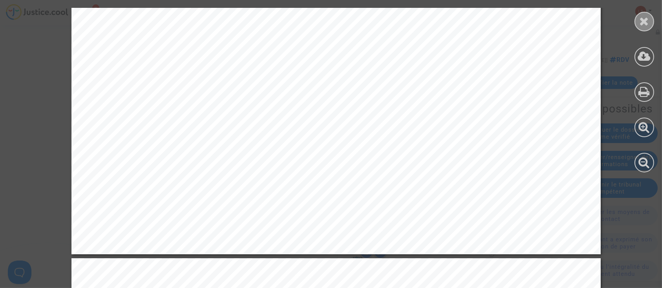
click at [639, 20] on icon at bounding box center [644, 21] width 10 height 12
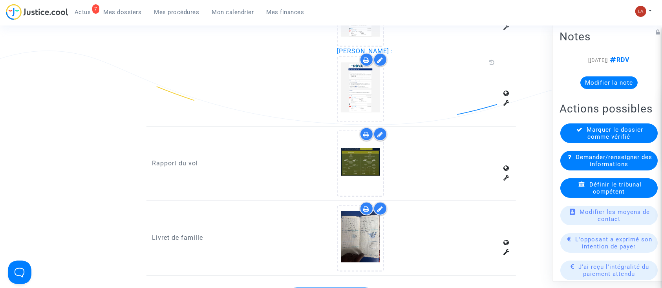
scroll to position [951, 0]
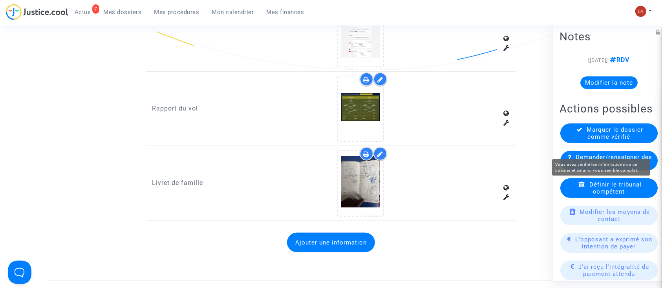
click at [587, 140] on span "Marquer le dossier comme vérifié" at bounding box center [615, 133] width 56 height 14
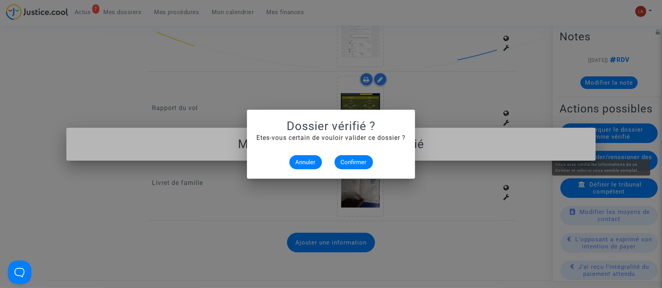
scroll to position [0, 0]
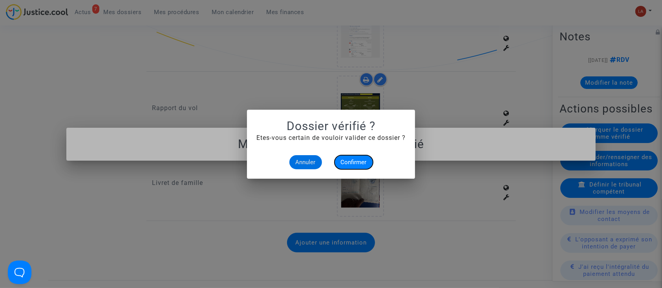
click at [362, 160] on span "Confirmer" at bounding box center [354, 162] width 26 height 7
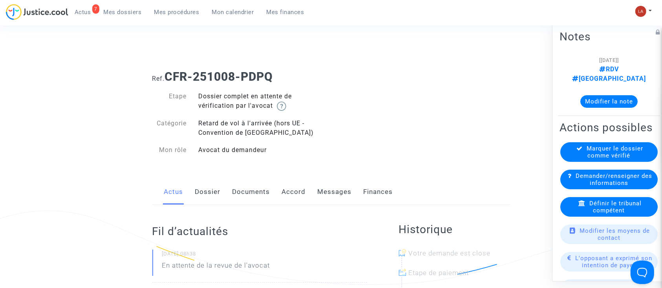
click at [213, 184] on link "Dossier" at bounding box center [208, 192] width 26 height 26
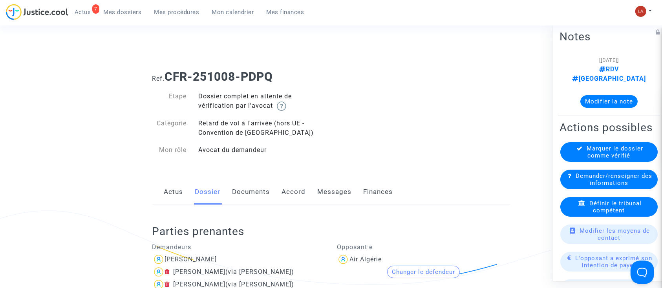
click at [250, 193] on link "Documents" at bounding box center [251, 192] width 38 height 26
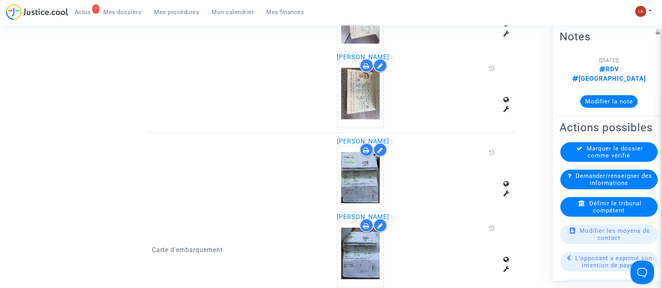
scroll to position [651, 0]
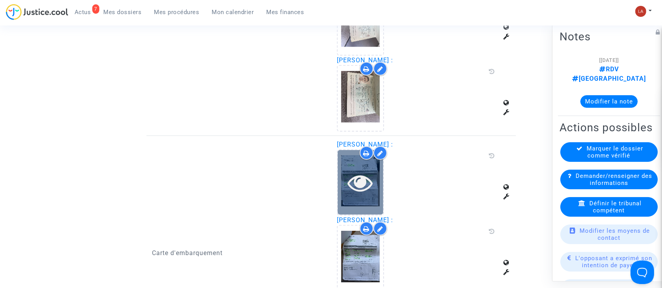
click at [345, 184] on div at bounding box center [360, 182] width 46 height 25
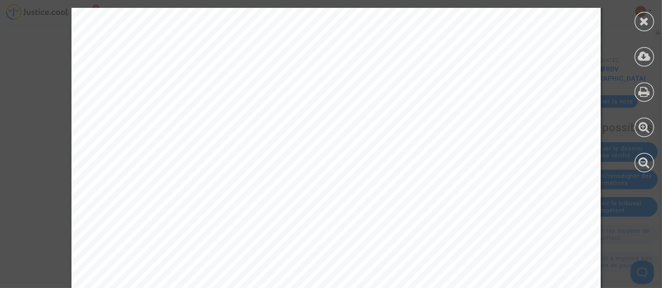
scroll to position [83, 0]
click at [645, 29] on div at bounding box center [644, 22] width 20 height 20
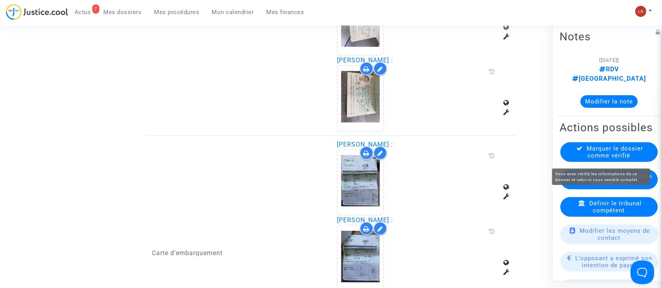
click at [587, 159] on span "Marquer le dossier comme vérifié" at bounding box center [615, 152] width 56 height 14
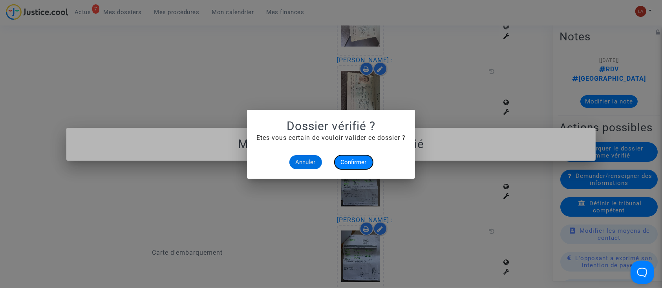
click at [350, 169] on button "Confirmer" at bounding box center [353, 162] width 38 height 14
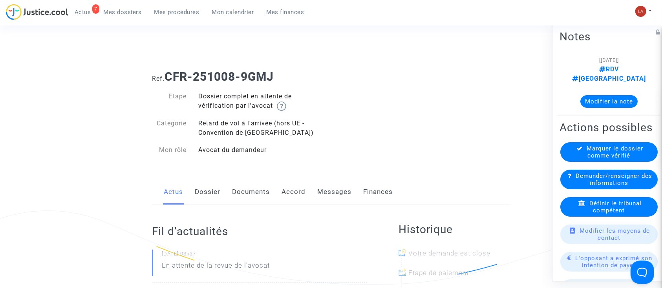
click at [209, 183] on link "Dossier" at bounding box center [208, 192] width 26 height 26
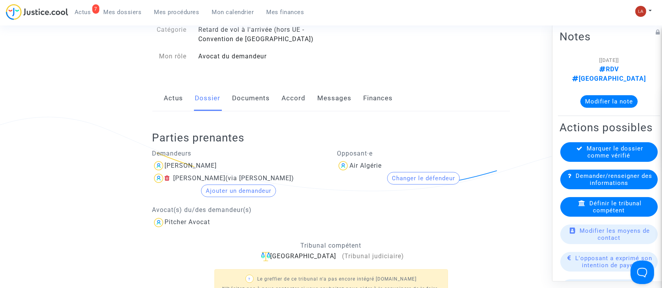
scroll to position [92, 0]
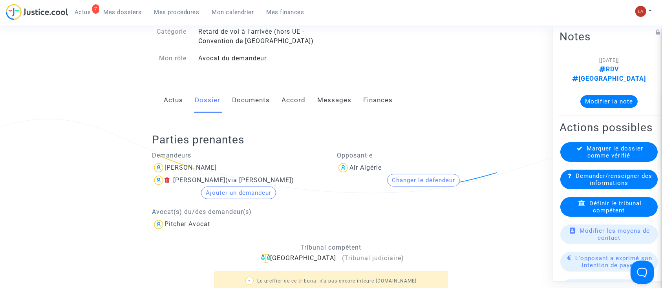
click at [171, 105] on link "Actus" at bounding box center [173, 100] width 19 height 26
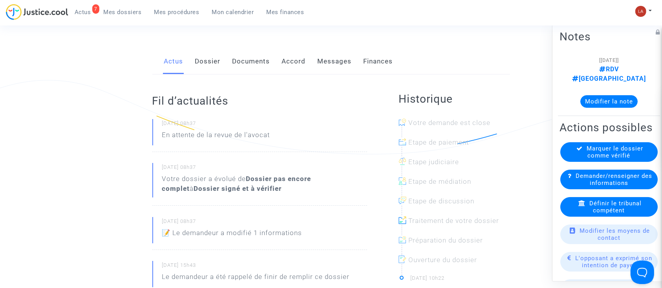
scroll to position [101, 0]
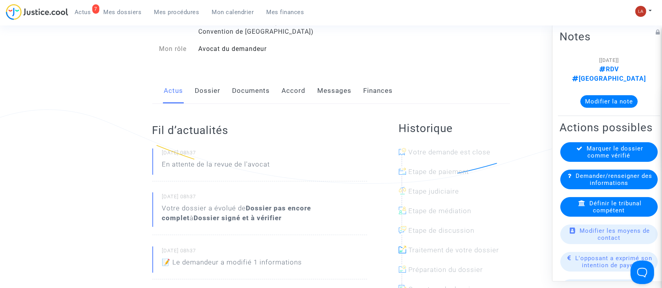
click at [258, 98] on link "Documents" at bounding box center [251, 91] width 38 height 26
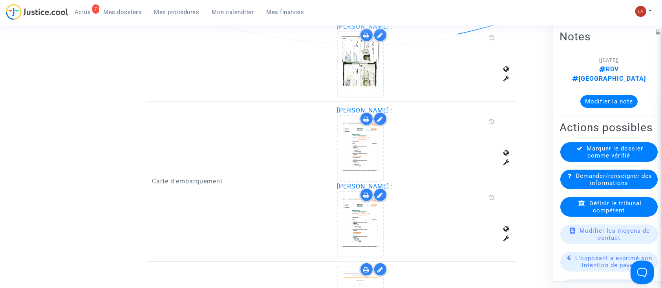
scroll to position [503, 0]
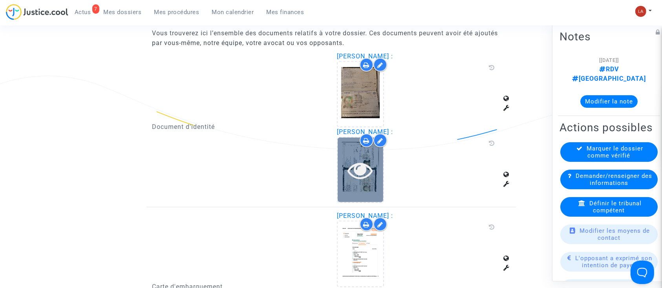
click at [355, 178] on icon at bounding box center [361, 170] width 26 height 25
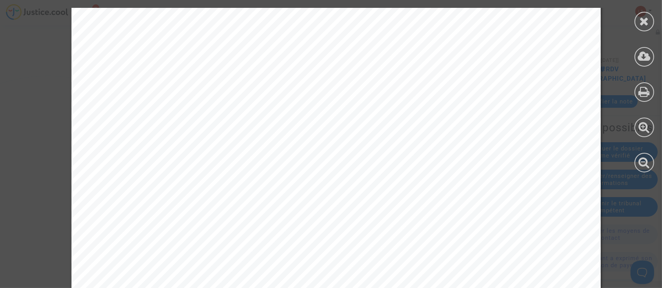
scroll to position [0, 0]
click at [640, 24] on icon at bounding box center [644, 21] width 10 height 12
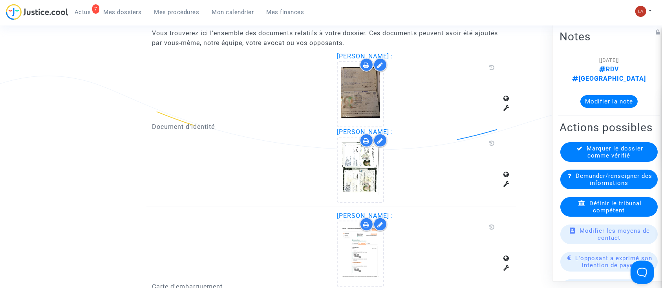
scroll to position [483, 0]
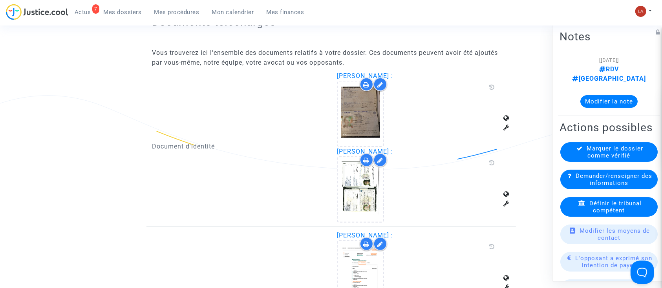
click at [582, 160] on div "Marquer le dossier comme vérifié" at bounding box center [608, 152] width 97 height 20
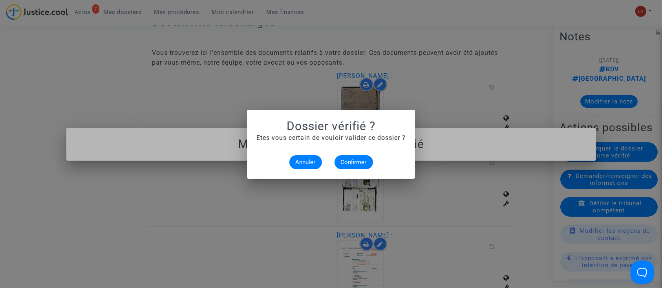
scroll to position [0, 0]
click at [355, 166] on button "Confirmer" at bounding box center [353, 162] width 38 height 14
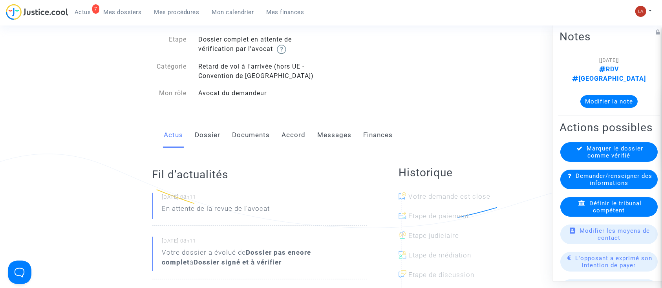
scroll to position [56, 0]
click at [203, 135] on link "Dossier" at bounding box center [208, 136] width 26 height 26
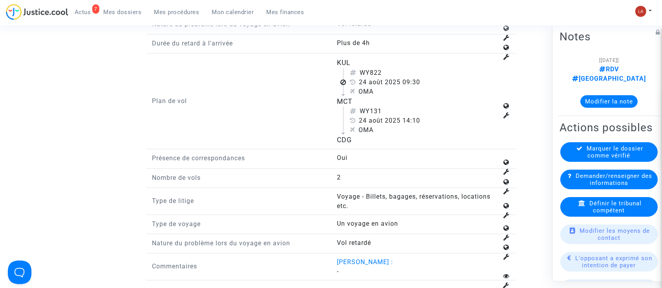
scroll to position [1023, 0]
click at [593, 217] on div "Définir le tribunal compétent" at bounding box center [608, 207] width 97 height 20
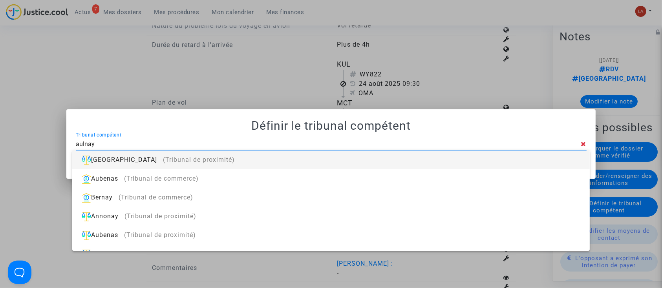
type input "aulnay"
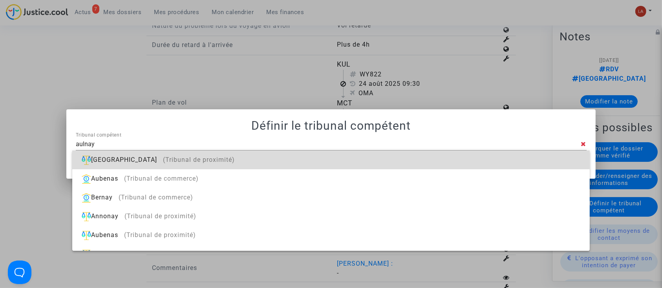
click at [392, 153] on div "[GEOGRAPHIC_DATA] (Tribunal de proximité)" at bounding box center [330, 160] width 504 height 19
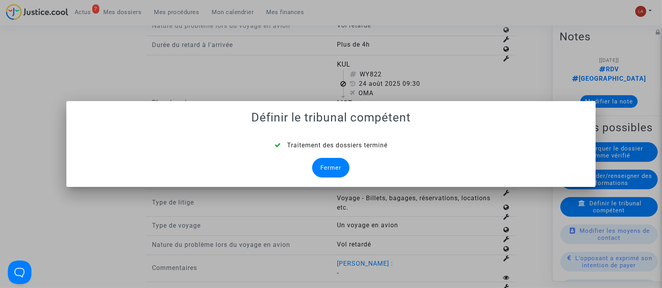
click at [335, 162] on div "Fermer" at bounding box center [330, 168] width 37 height 20
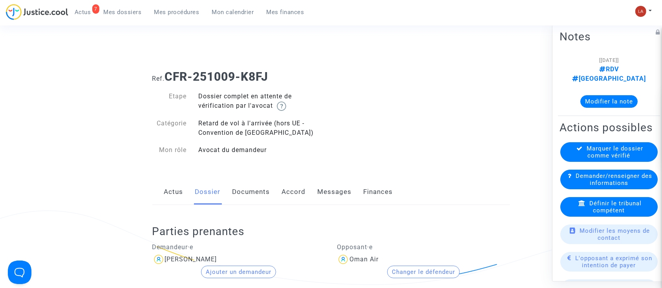
click at [246, 195] on link "Documents" at bounding box center [251, 192] width 38 height 26
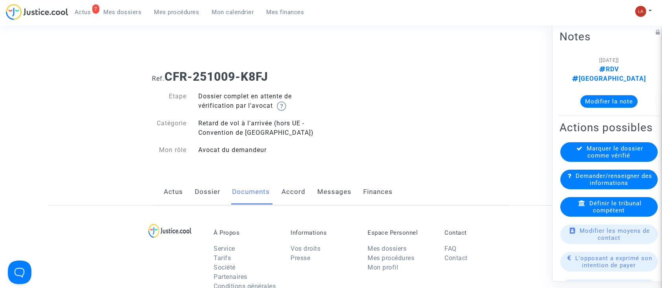
click at [246, 195] on link "Documents" at bounding box center [251, 192] width 38 height 26
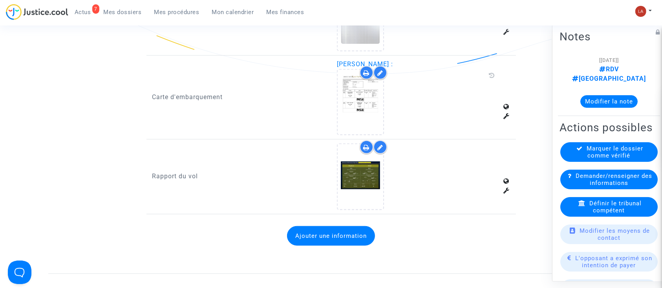
scroll to position [581, 0]
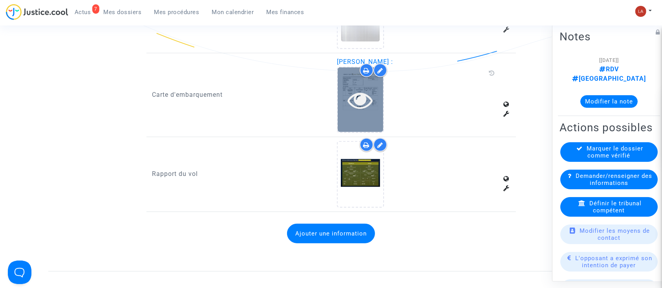
click at [365, 115] on div at bounding box center [360, 99] width 46 height 65
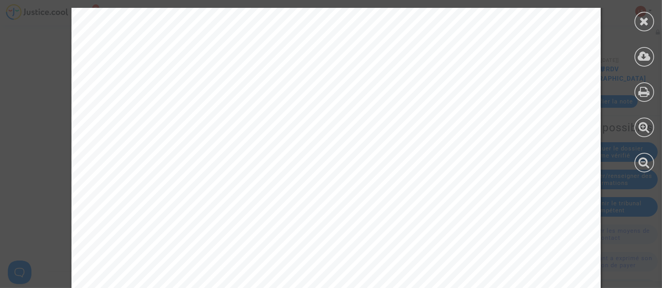
scroll to position [106, 0]
click at [638, 25] on div at bounding box center [644, 22] width 20 height 20
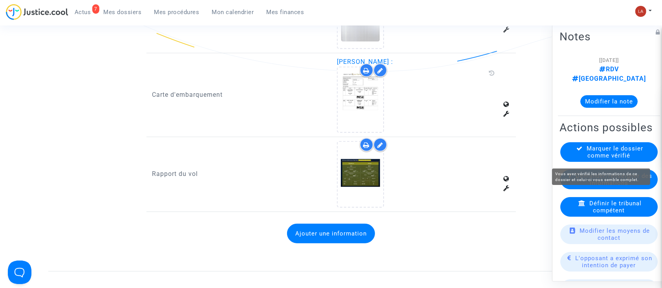
click at [594, 157] on span "Marquer le dossier comme vérifié" at bounding box center [615, 152] width 56 height 14
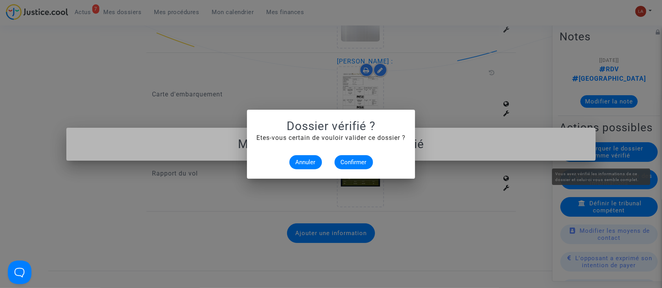
scroll to position [0, 0]
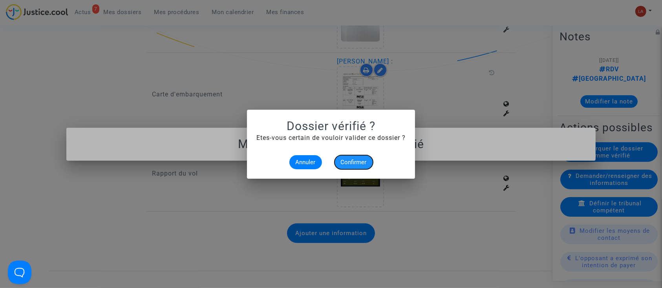
click at [354, 164] on span "Confirmer" at bounding box center [354, 162] width 26 height 7
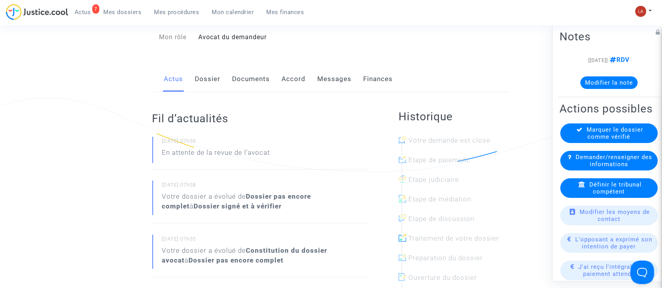
scroll to position [112, 0]
click at [193, 71] on div "Actus Dossier Documents Accord Messages Finances" at bounding box center [330, 80] width 357 height 26
click at [198, 80] on link "Dossier" at bounding box center [208, 80] width 26 height 26
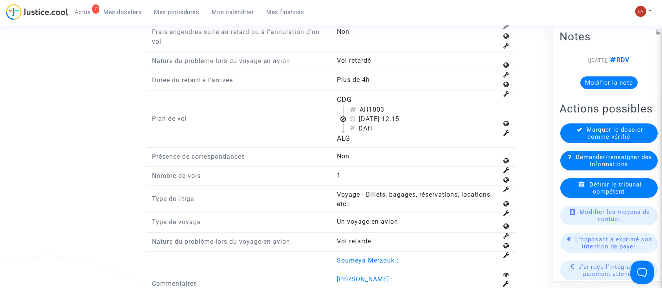
scroll to position [1068, 0]
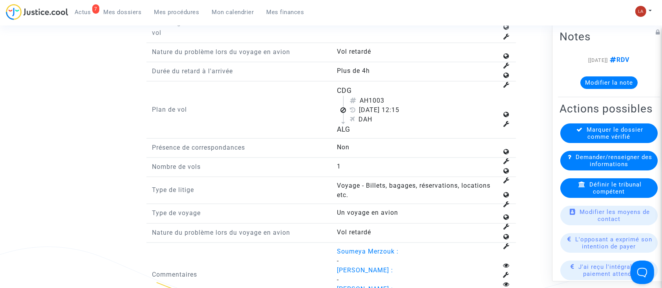
click at [597, 195] on span "Définir le tribunal compétent" at bounding box center [615, 188] width 52 height 14
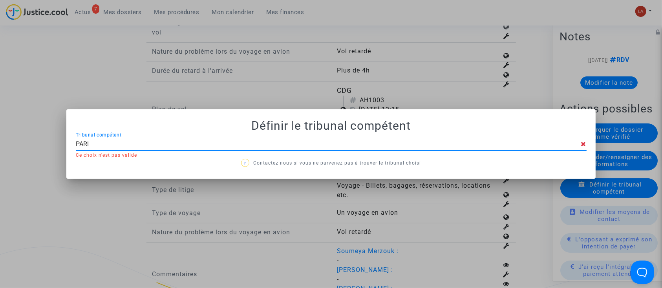
type input "[GEOGRAPHIC_DATA]"
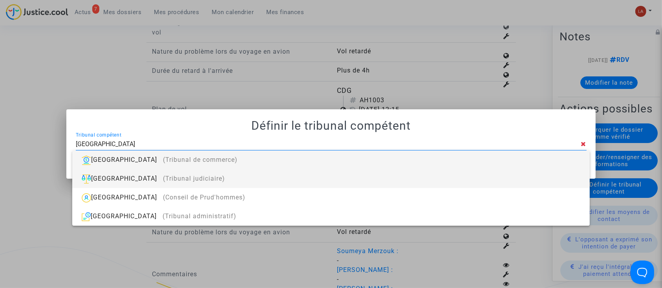
click at [436, 169] on div "Paris (Tribunal judiciaire)" at bounding box center [330, 178] width 504 height 19
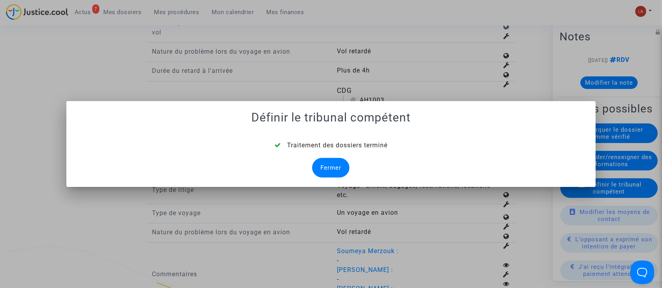
click at [317, 168] on div "Fermer" at bounding box center [330, 168] width 37 height 20
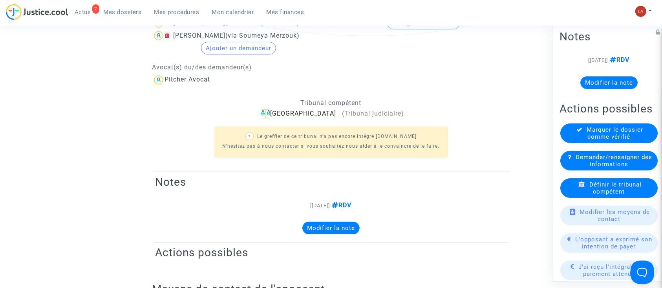
scroll to position [1068, 0]
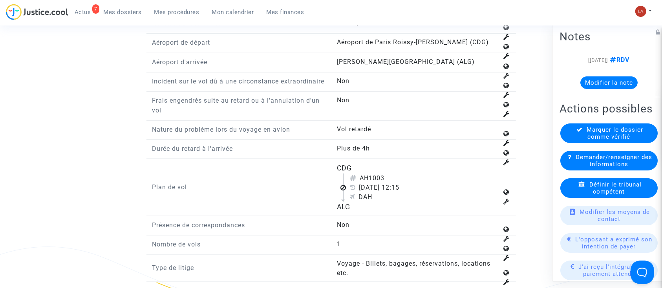
drag, startPoint x: 368, startPoint y: 185, endPoint x: 386, endPoint y: 185, distance: 18.1
click at [386, 183] on div "AH1003" at bounding box center [424, 178] width 148 height 9
copy div "1003"
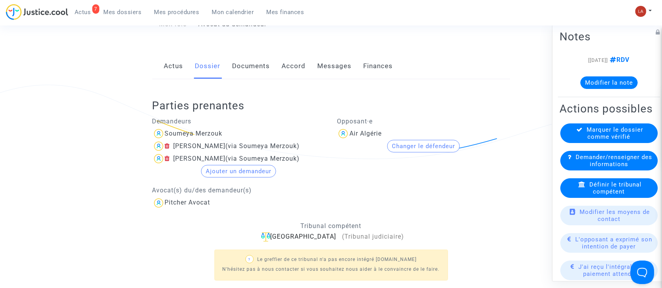
scroll to position [0, 0]
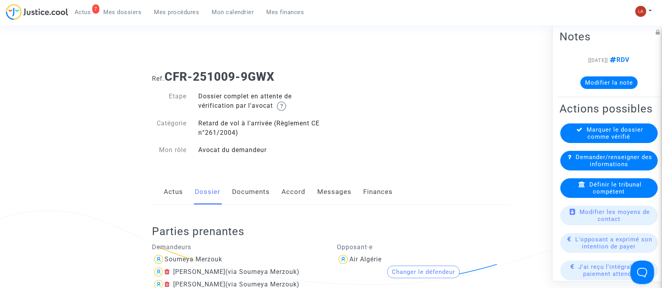
click at [260, 195] on link "Documents" at bounding box center [251, 192] width 38 height 26
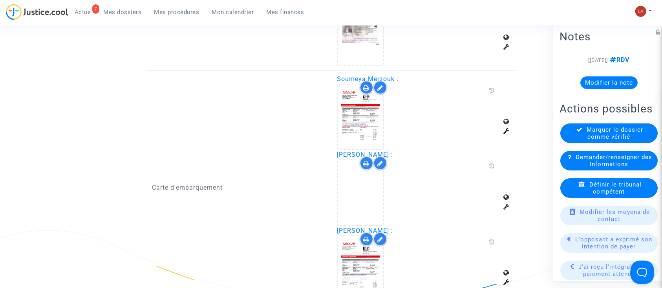
scroll to position [716, 0]
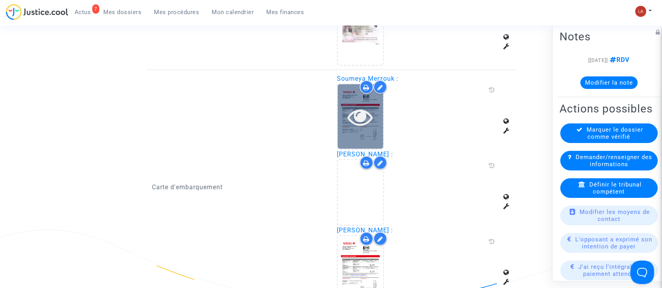
click at [357, 116] on icon at bounding box center [361, 116] width 26 height 25
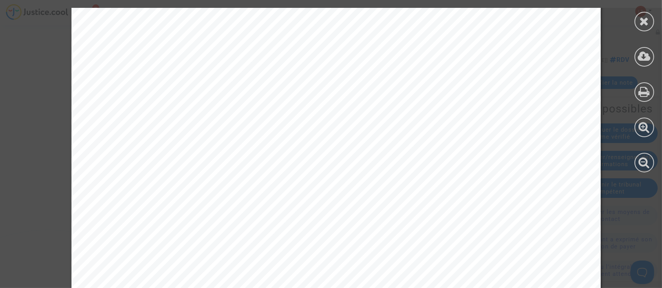
scroll to position [493, 0]
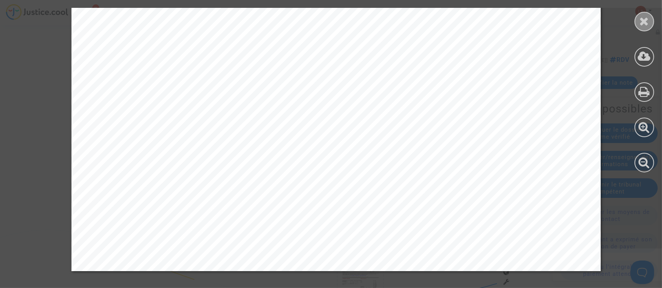
click at [642, 17] on icon at bounding box center [644, 21] width 10 height 12
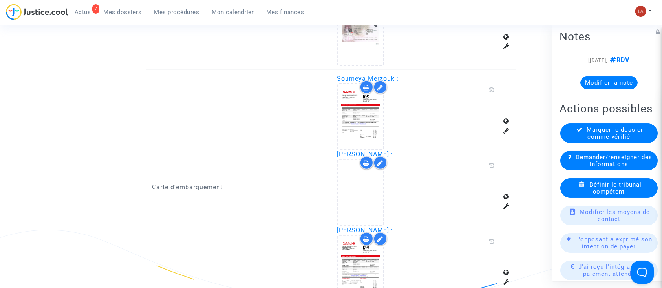
scroll to position [816, 0]
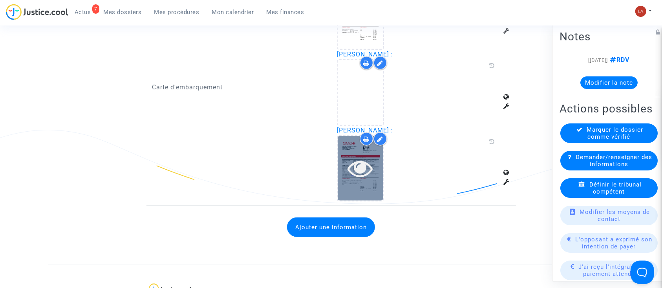
click at [368, 165] on icon at bounding box center [361, 168] width 26 height 25
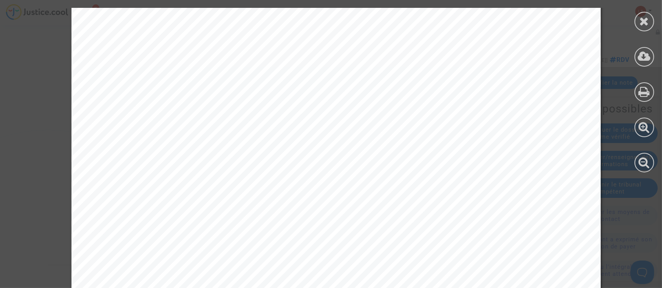
scroll to position [0, 0]
click at [634, 20] on div at bounding box center [644, 22] width 20 height 20
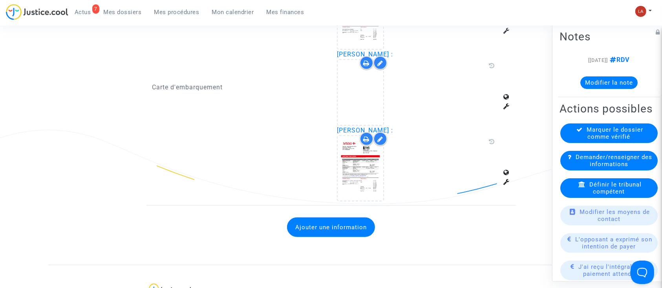
scroll to position [780, 0]
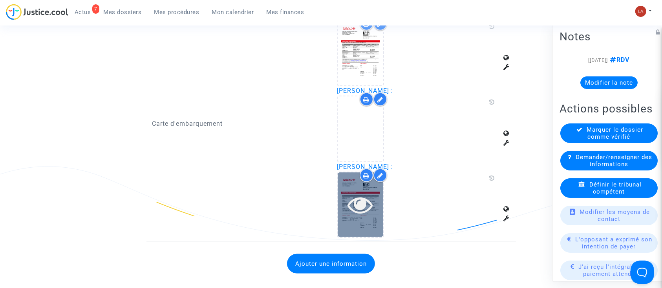
click at [363, 215] on icon at bounding box center [361, 204] width 26 height 25
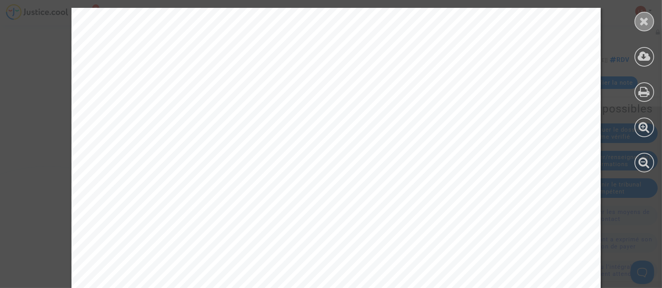
click at [642, 26] on icon at bounding box center [644, 21] width 10 height 12
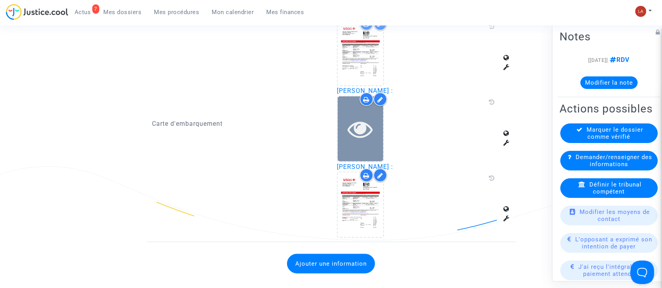
click at [367, 140] on div at bounding box center [360, 129] width 46 height 65
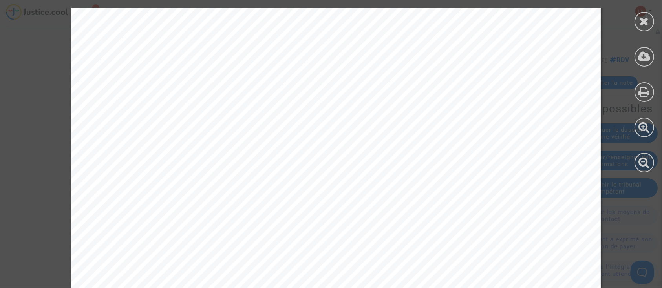
scroll to position [461, 0]
click at [637, 19] on div at bounding box center [644, 22] width 20 height 20
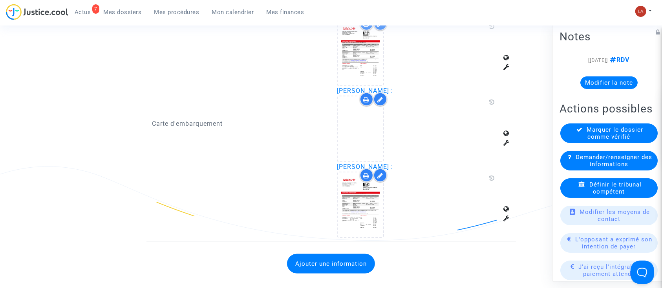
click at [384, 99] on div at bounding box center [380, 100] width 14 height 14
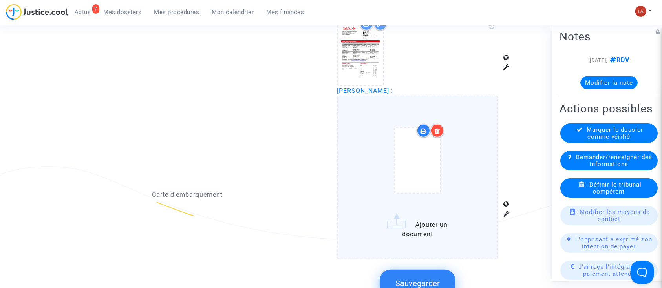
click at [438, 130] on icon at bounding box center [436, 131] width 5 height 6
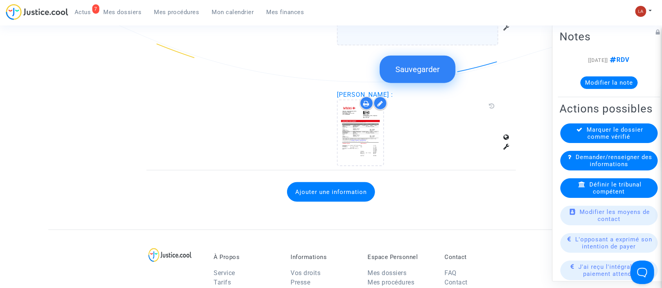
scroll to position [944, 0]
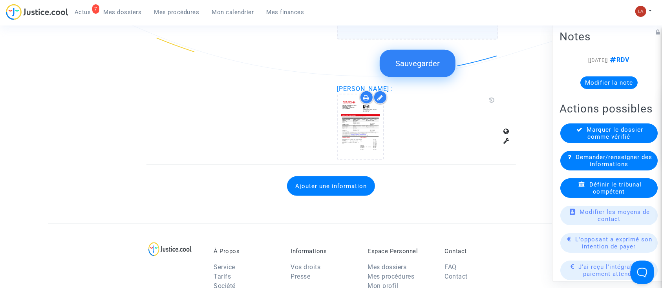
click at [346, 184] on button "Ajouter une information" at bounding box center [331, 187] width 88 height 20
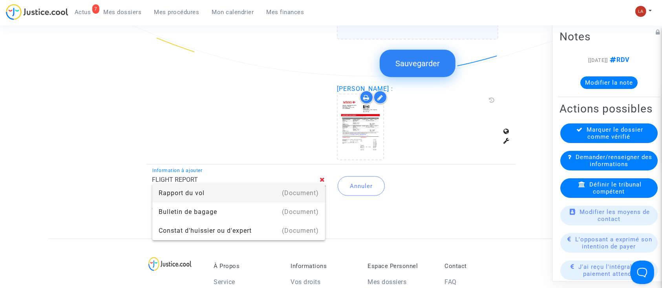
click at [301, 192] on div "(Document)" at bounding box center [300, 193] width 37 height 19
type input "Rapport du vol"
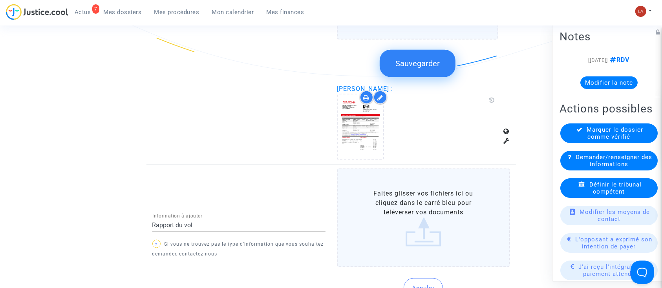
click at [425, 223] on label "Faites glisser vos fichiers ici ou cliquez dans le carré bleu pour téléverser v…" at bounding box center [423, 218] width 173 height 99
click at [0, 0] on input "Faites glisser vos fichiers ici ou cliquez dans le carré bleu pour téléverser v…" at bounding box center [0, 0] width 0 height 0
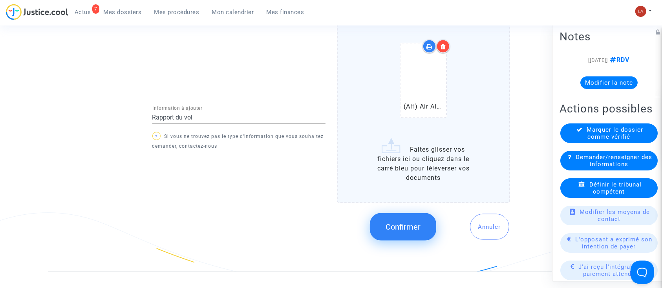
scroll to position [1102, 0]
click at [402, 222] on span "Confirmer" at bounding box center [402, 226] width 35 height 9
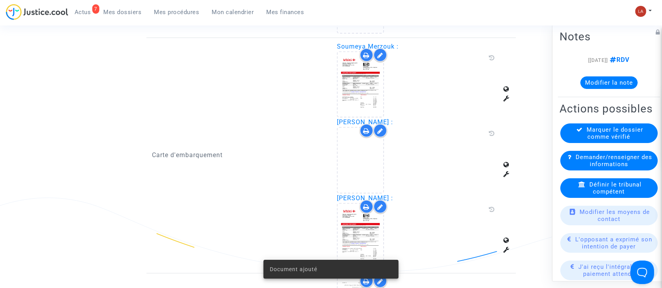
scroll to position [747, 0]
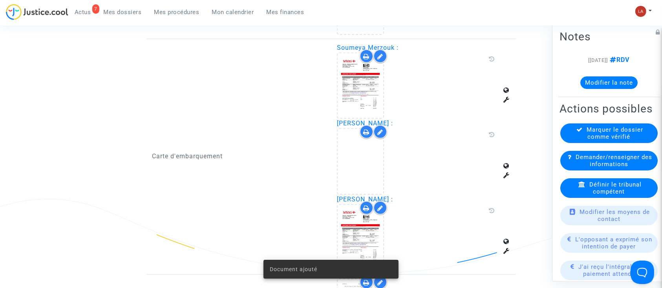
click at [382, 129] on icon at bounding box center [380, 132] width 6 height 6
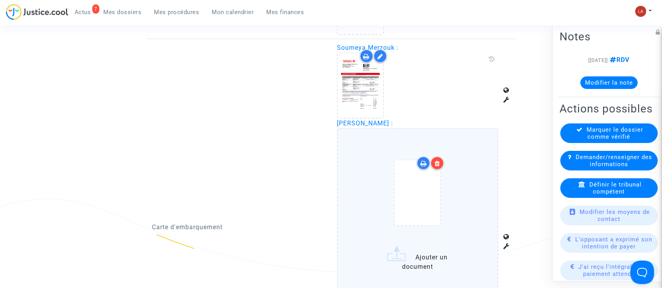
click at [440, 159] on div at bounding box center [437, 164] width 14 height 14
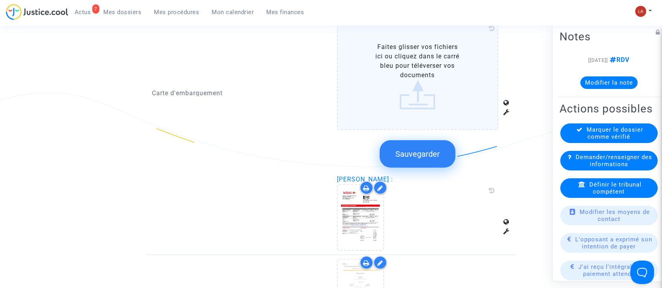
click at [414, 149] on span "Sauvegarder" at bounding box center [417, 153] width 44 height 9
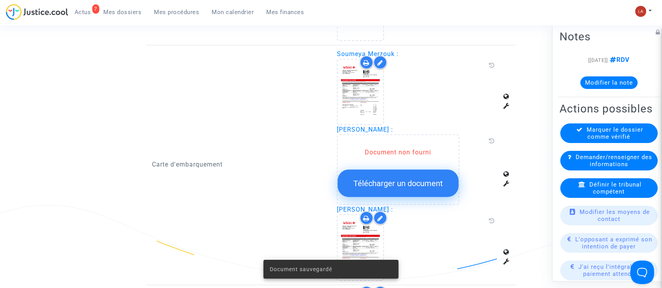
scroll to position [740, 0]
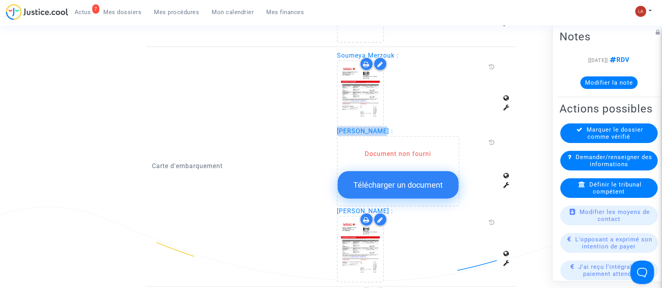
drag, startPoint x: 379, startPoint y: 129, endPoint x: 335, endPoint y: 129, distance: 43.9
click at [335, 129] on div "Soumeya Merzouk : Hakim Hazam : Document non fourni Télécharger un document Zak…" at bounding box center [423, 167] width 185 height 232
copy span "Hakim Hazam"
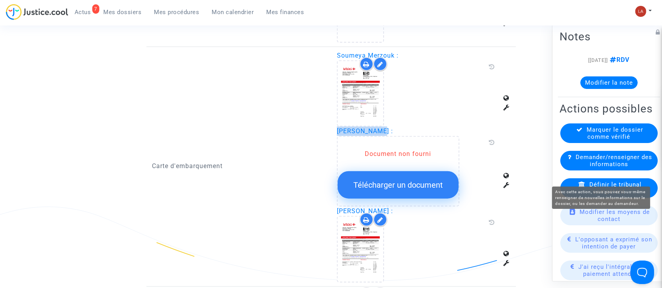
click at [619, 168] on span "Demander/renseigner des informations" at bounding box center [613, 161] width 77 height 14
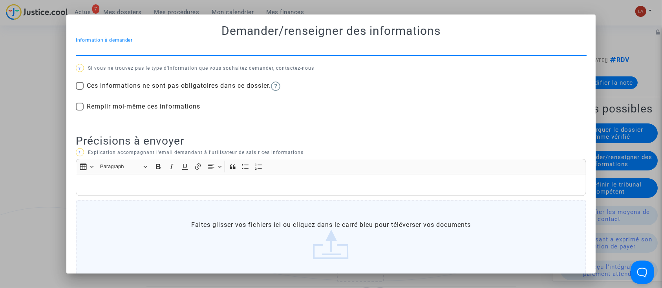
scroll to position [0, 0]
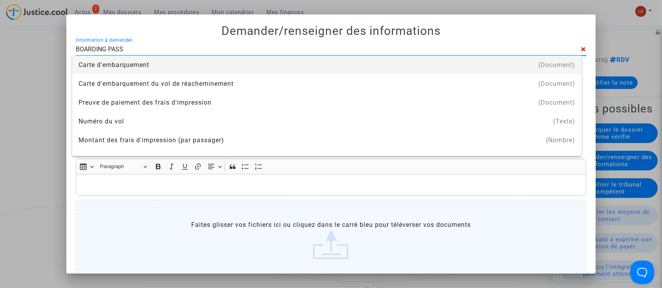
type input "BOARDING PASS"
click at [392, 68] on div "Carte d'embarquement" at bounding box center [326, 65] width 496 height 19
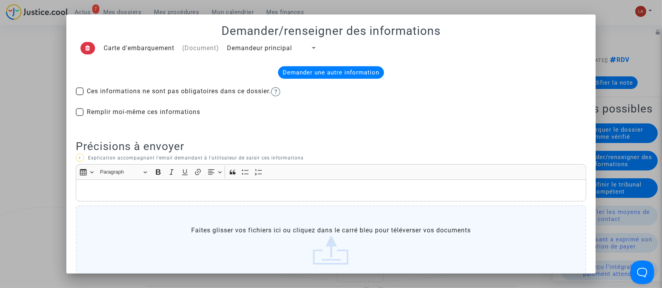
click at [195, 201] on div "Rich Text Editor, main" at bounding box center [331, 191] width 510 height 22
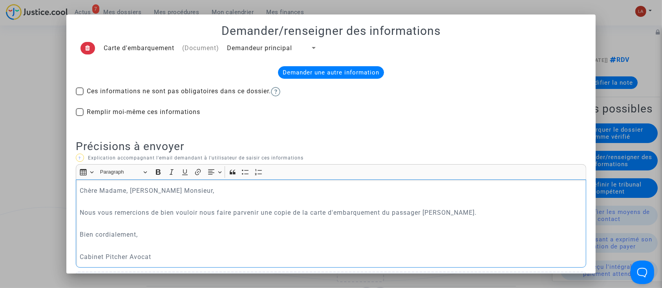
click at [231, 46] on span "Demandeur principal" at bounding box center [259, 47] width 65 height 7
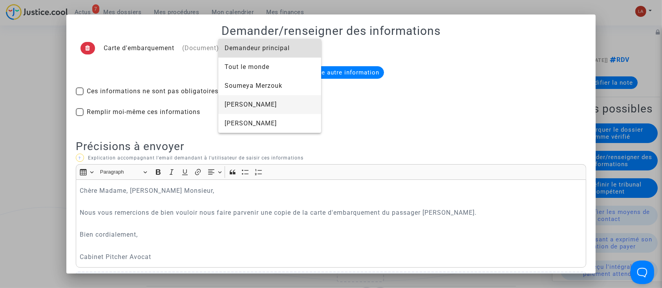
click at [252, 98] on span "Hakim Hazam" at bounding box center [269, 104] width 90 height 19
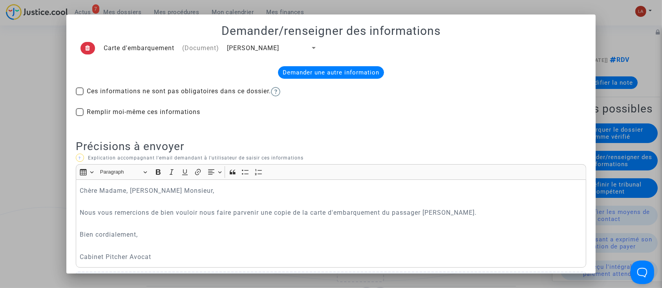
scroll to position [125, 0]
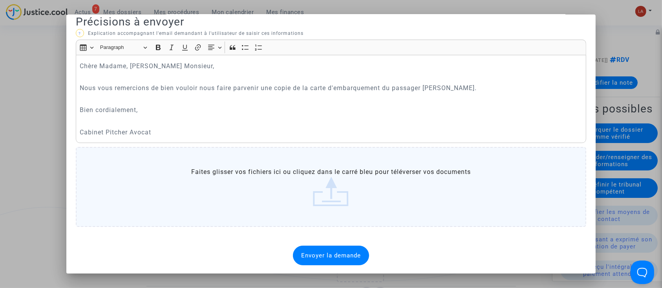
click at [314, 259] on div "Envoyer la demande" at bounding box center [331, 256] width 76 height 20
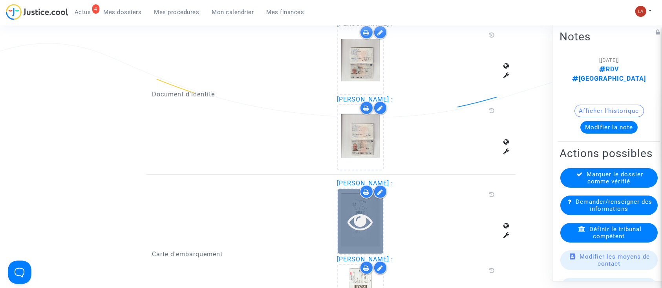
click at [363, 241] on div at bounding box center [360, 221] width 46 height 65
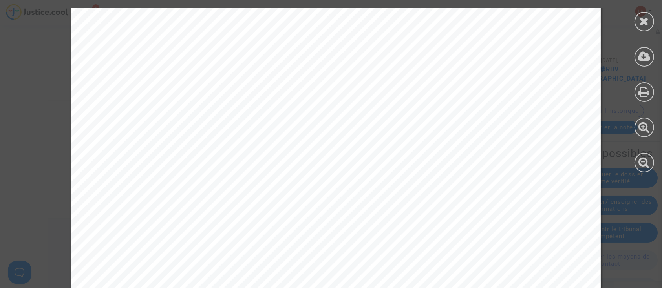
scroll to position [480, 0]
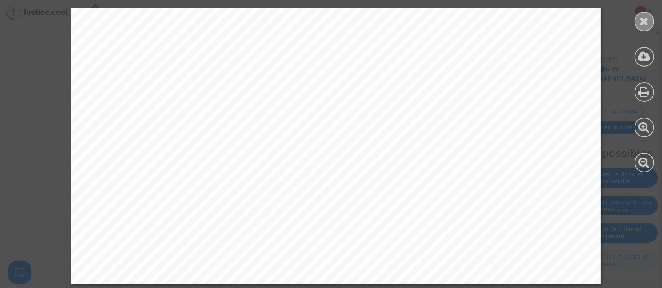
click at [643, 17] on icon at bounding box center [644, 21] width 10 height 12
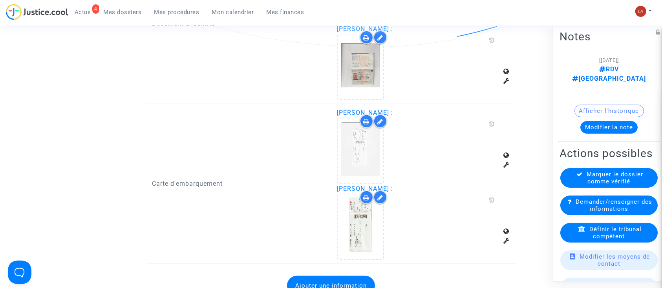
scroll to position [610, 0]
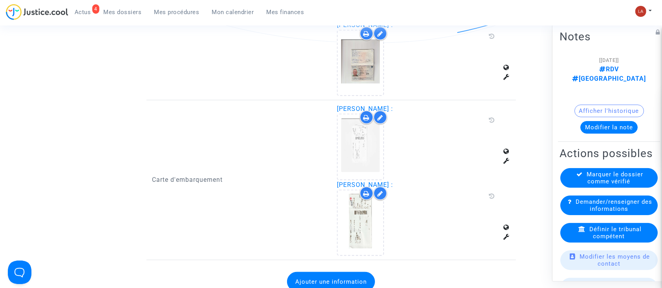
click at [309, 280] on button "Ajouter une information" at bounding box center [331, 282] width 88 height 20
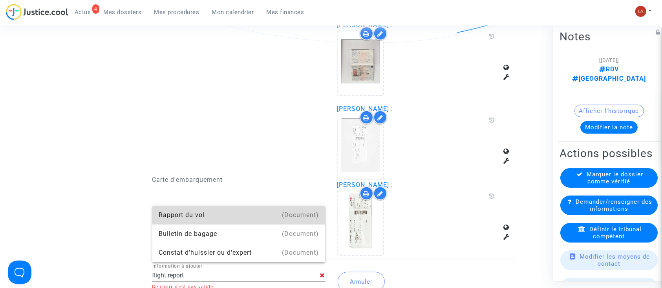
click at [314, 206] on div "(Document)" at bounding box center [300, 215] width 37 height 19
type input "Rapport du vol"
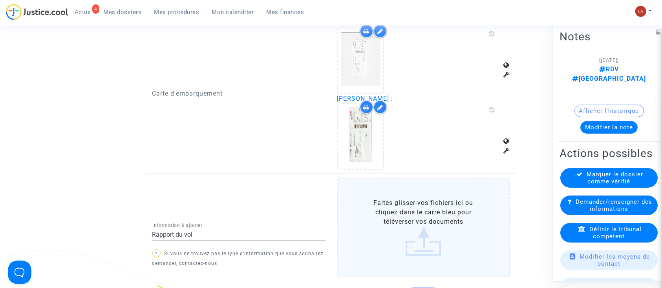
scroll to position [697, 0]
click at [399, 230] on label "Faites glisser vos fichiers ici ou cliquez dans le carré bleu pour téléverser v…" at bounding box center [423, 227] width 173 height 99
click at [0, 0] on input "Faites glisser vos fichiers ici ou cliquez dans le carré bleu pour téléverser v…" at bounding box center [0, 0] width 0 height 0
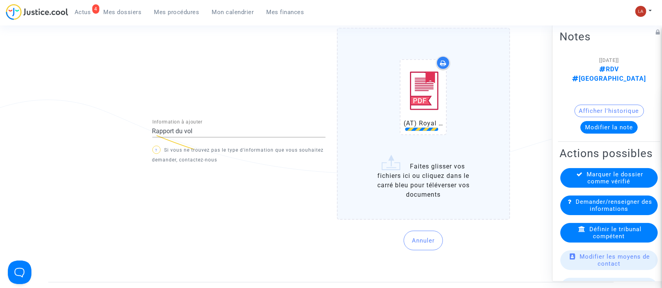
scroll to position [847, 0]
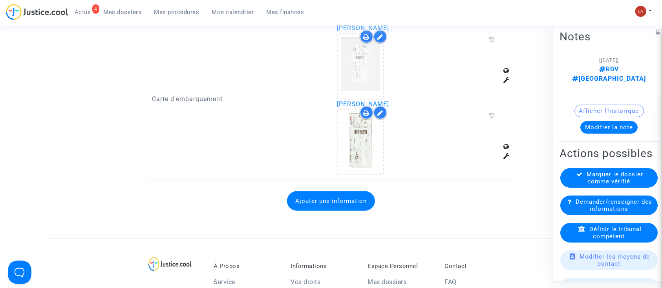
click at [325, 195] on button "Ajouter une information" at bounding box center [331, 201] width 88 height 20
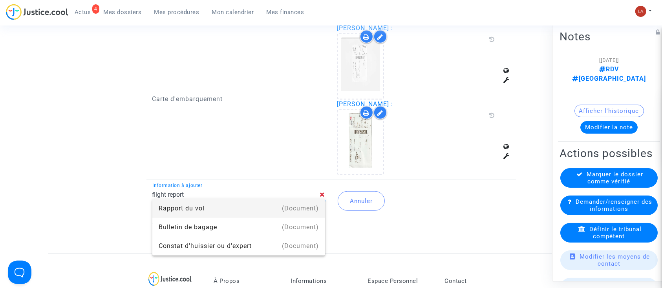
click at [315, 208] on div "(Document)" at bounding box center [300, 208] width 37 height 19
type input "Rapport du vol"
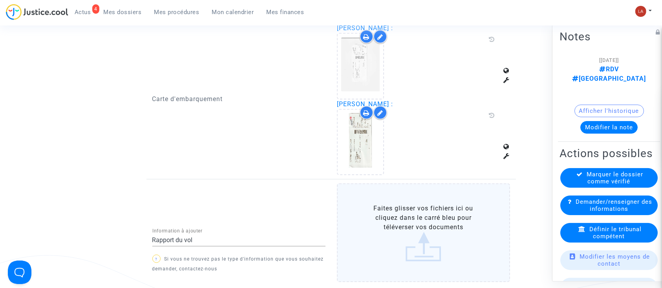
click at [406, 237] on label "Faites glisser vos fichiers ici ou cliquez dans le carré bleu pour téléverser v…" at bounding box center [423, 233] width 173 height 99
click at [0, 0] on input "Faites glisser vos fichiers ici ou cliquez dans le carré bleu pour téléverser v…" at bounding box center [0, 0] width 0 height 0
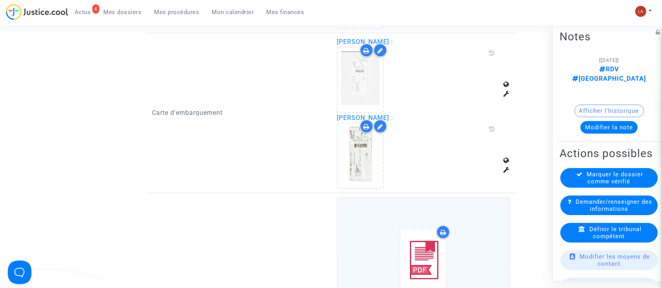
scroll to position [669, 0]
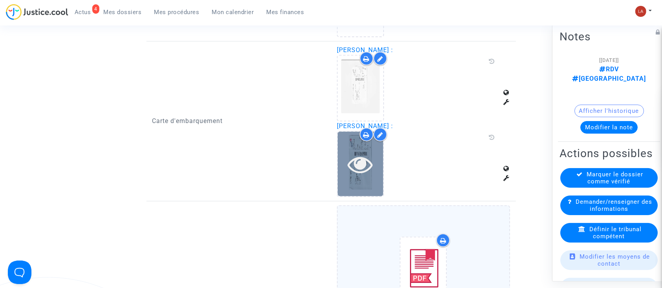
click at [364, 160] on icon at bounding box center [361, 164] width 26 height 25
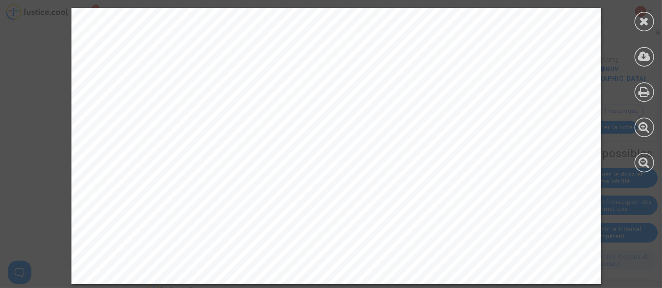
scroll to position [900, 0]
click at [650, 23] on div at bounding box center [644, 22] width 20 height 20
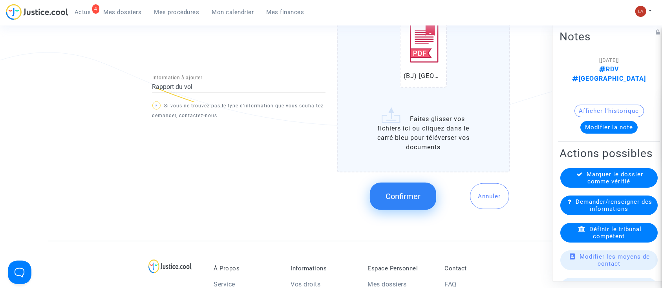
scroll to position [895, 0]
click at [417, 198] on button "Confirmer" at bounding box center [403, 195] width 66 height 27
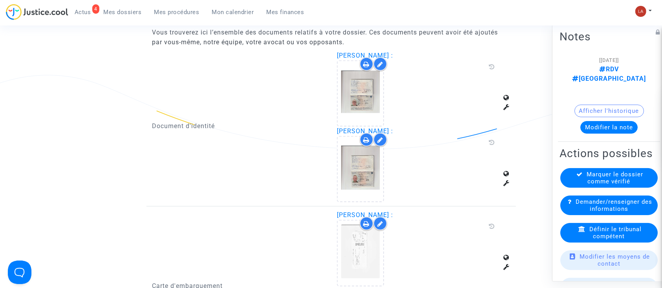
scroll to position [503, 0]
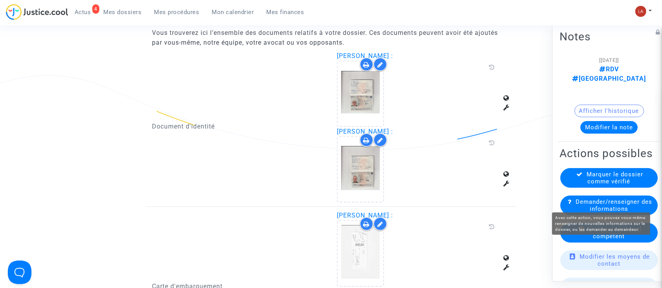
click at [605, 199] on span "Demander/renseigner des informations" at bounding box center [613, 206] width 77 height 14
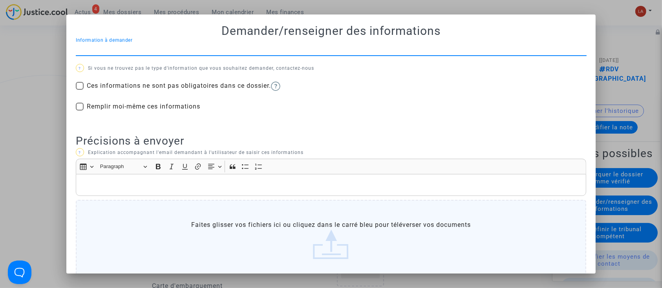
scroll to position [0, 0]
type input "b"
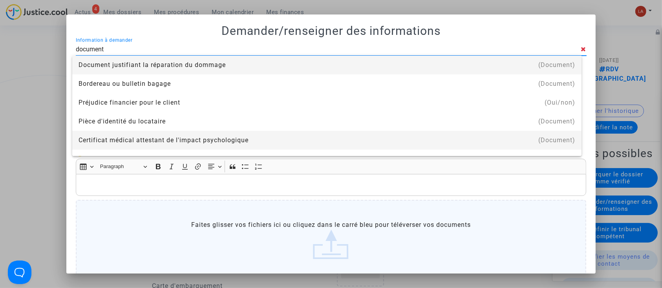
type input "document de réservation"
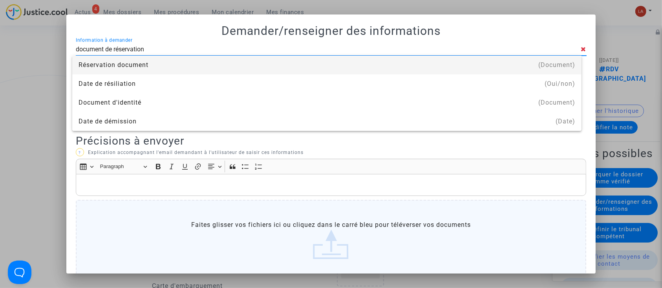
click at [142, 62] on div "Réservation document" at bounding box center [326, 65] width 496 height 19
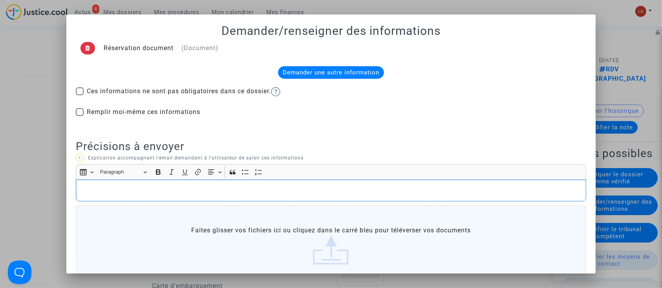
click at [153, 181] on div "Rich Text Editor, main" at bounding box center [331, 191] width 510 height 22
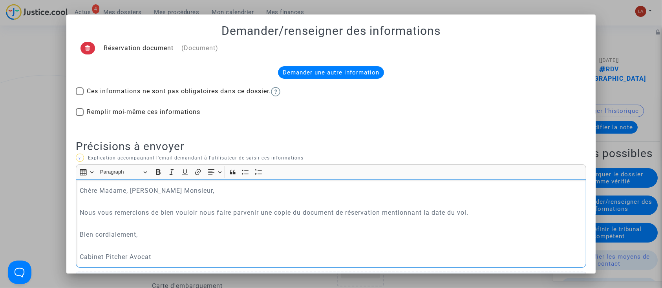
scroll to position [125, 0]
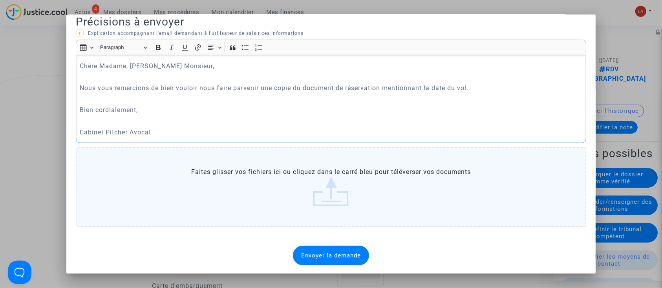
click at [306, 252] on span "Envoyer la demande" at bounding box center [331, 255] width 60 height 7
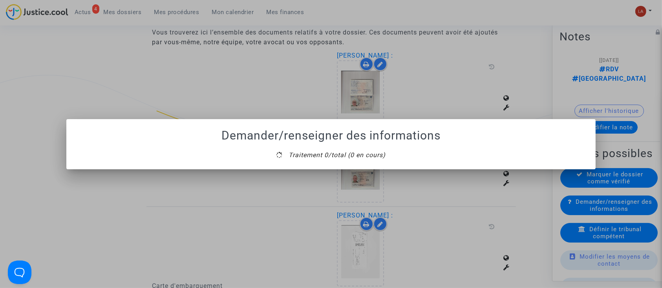
scroll to position [0, 0]
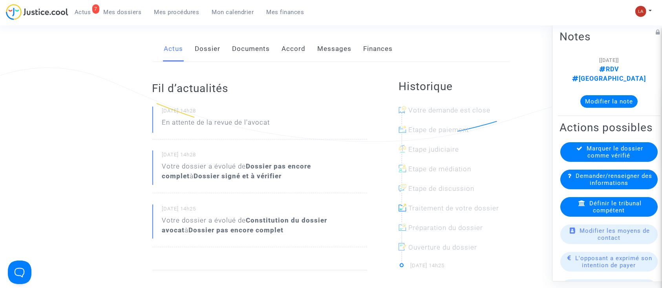
scroll to position [135, 0]
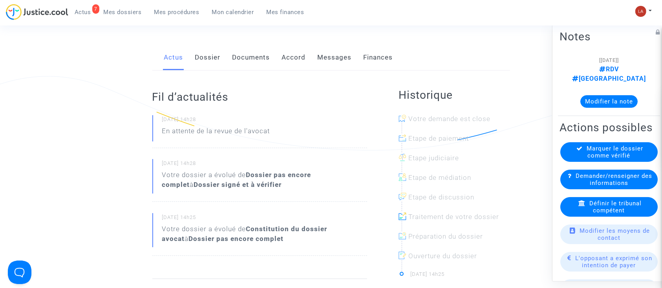
click at [213, 52] on link "Dossier" at bounding box center [208, 58] width 26 height 26
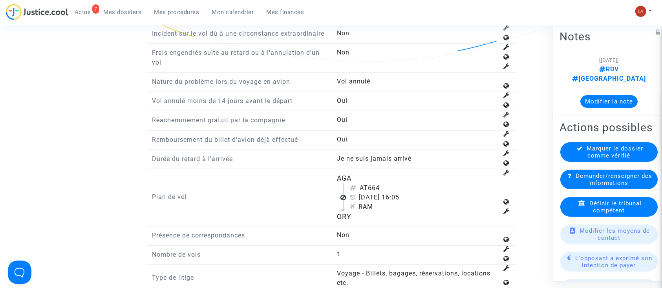
scroll to position [959, 0]
click at [569, 211] on div "Définir le tribunal compétent" at bounding box center [608, 207] width 97 height 20
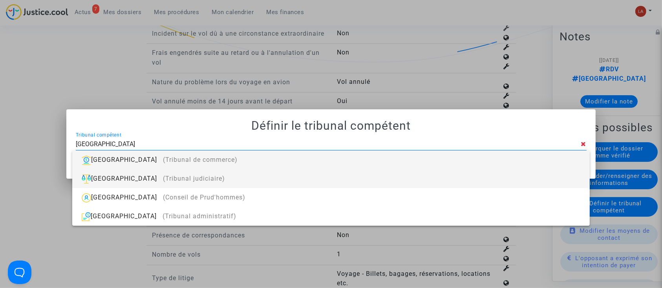
type input "[GEOGRAPHIC_DATA]"
click at [392, 181] on div "Paris (Tribunal judiciaire)" at bounding box center [330, 178] width 504 height 19
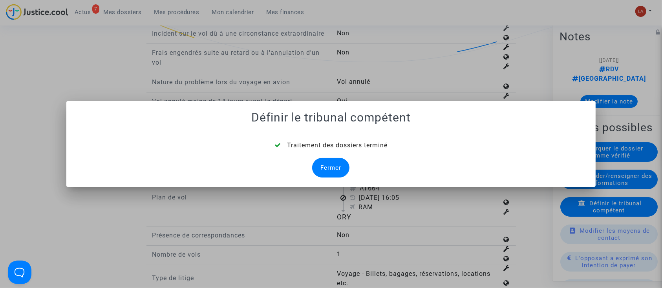
click at [326, 163] on div "Fermer" at bounding box center [330, 168] width 37 height 20
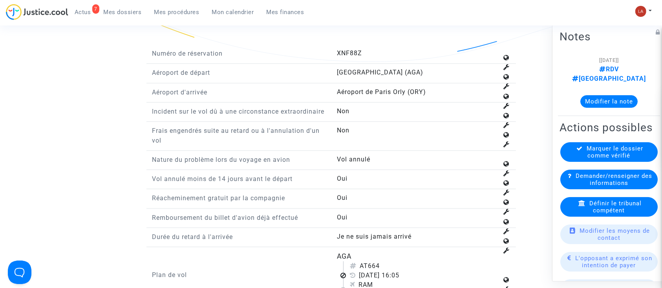
scroll to position [1084, 0]
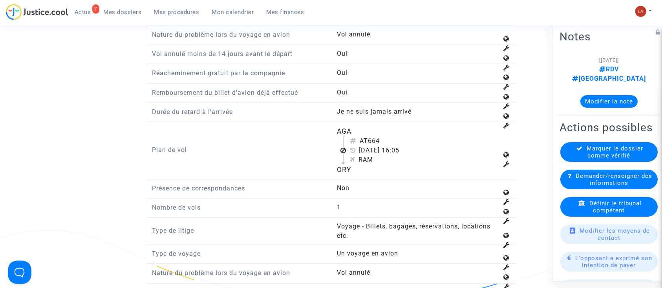
drag, startPoint x: 370, startPoint y: 149, endPoint x: 382, endPoint y: 151, distance: 12.7
click at [382, 146] on div "AT664" at bounding box center [424, 141] width 148 height 9
copy div "664"
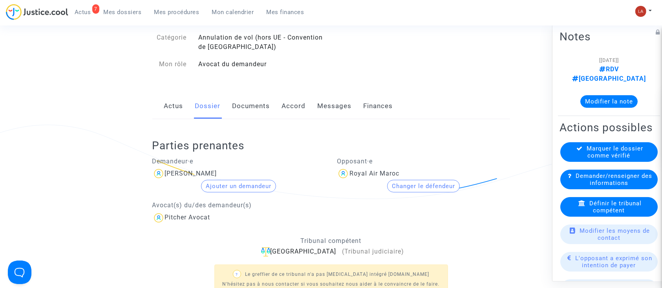
scroll to position [79, 0]
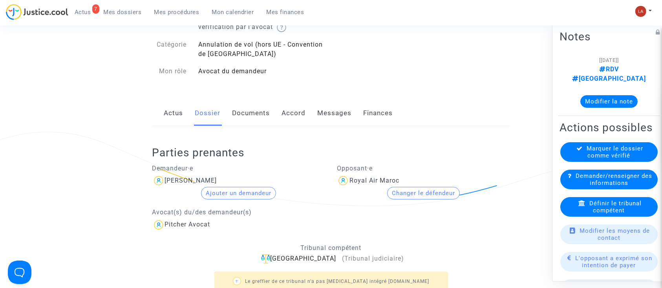
click at [258, 123] on link "Documents" at bounding box center [251, 113] width 38 height 26
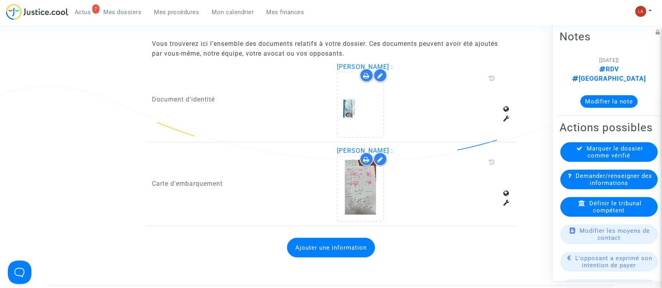
scroll to position [490, 0]
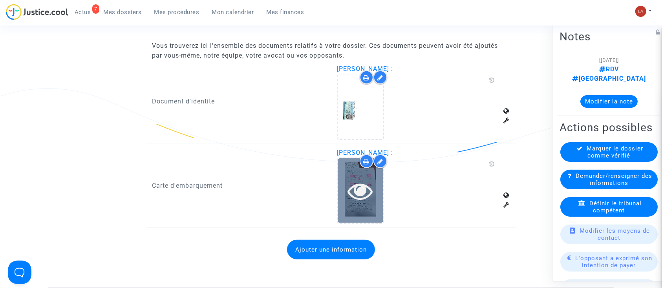
click at [367, 198] on icon at bounding box center [361, 191] width 26 height 25
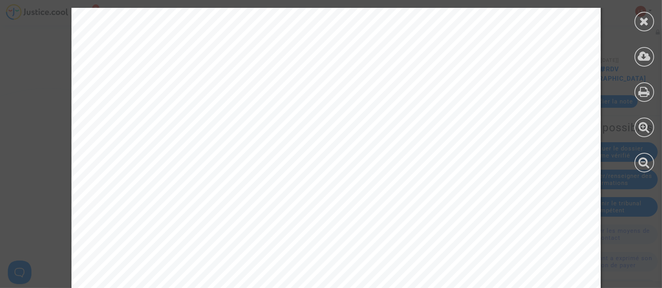
scroll to position [146, 0]
click at [641, 24] on icon at bounding box center [644, 21] width 10 height 12
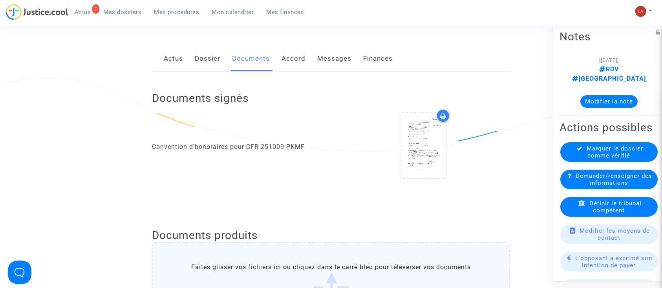
scroll to position [0, 0]
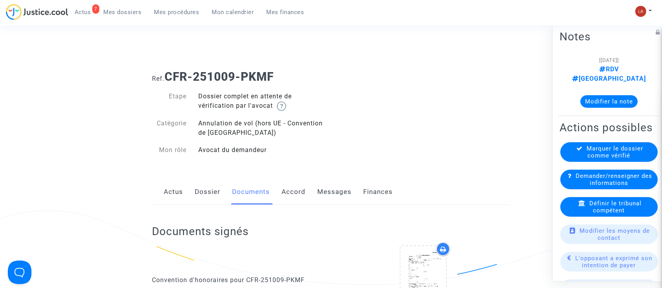
click at [339, 194] on link "Messages" at bounding box center [334, 192] width 34 height 26
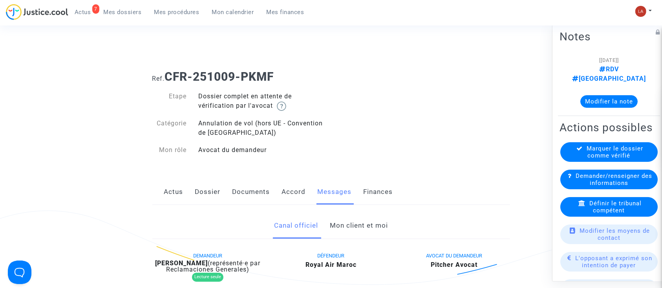
click at [346, 232] on link "Mon client et moi" at bounding box center [359, 226] width 58 height 26
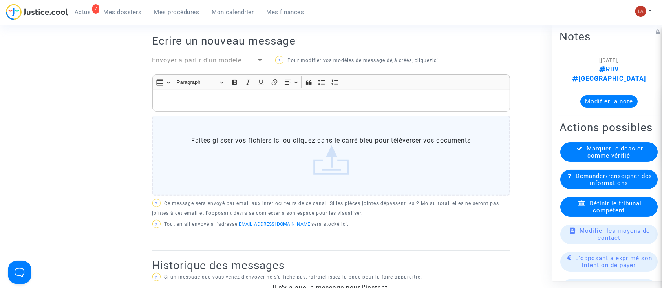
scroll to position [279, 0]
click at [238, 97] on p "Rich Text Editor, main" at bounding box center [330, 102] width 349 height 10
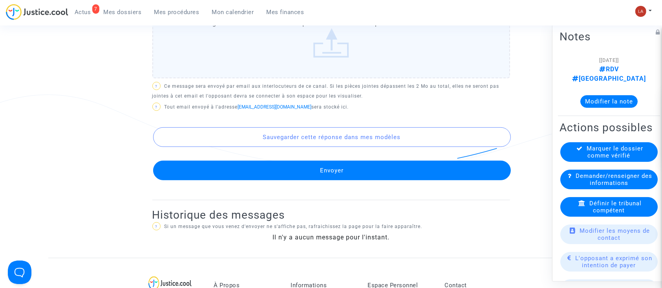
scroll to position [487, 0]
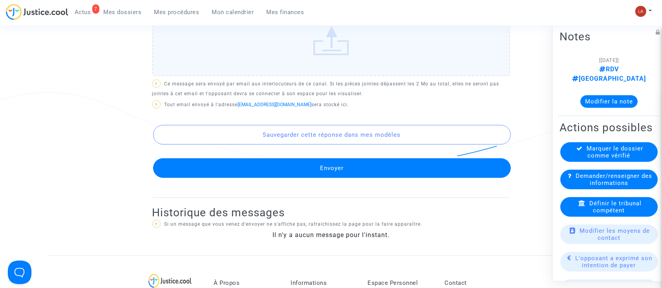
click at [236, 166] on button "Envoyer" at bounding box center [331, 169] width 357 height 20
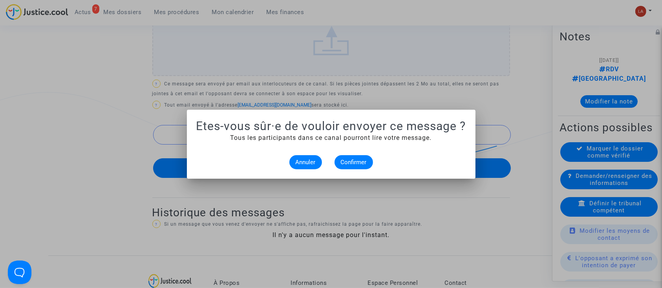
scroll to position [0, 0]
click at [361, 155] on button "Confirmer" at bounding box center [353, 162] width 38 height 14
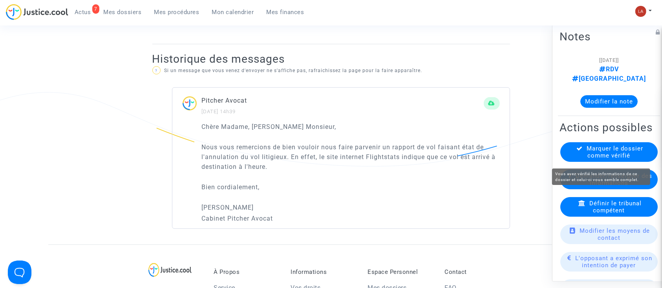
click at [604, 153] on span "Marquer le dossier comme vérifié" at bounding box center [615, 152] width 56 height 14
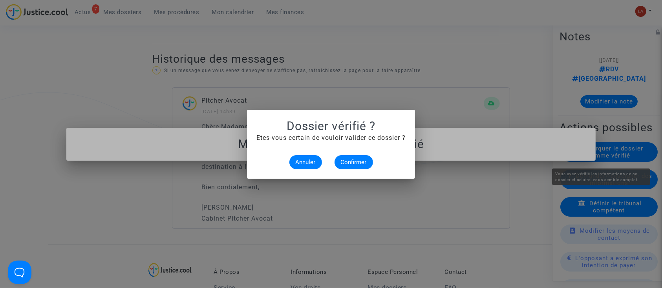
scroll to position [0, 0]
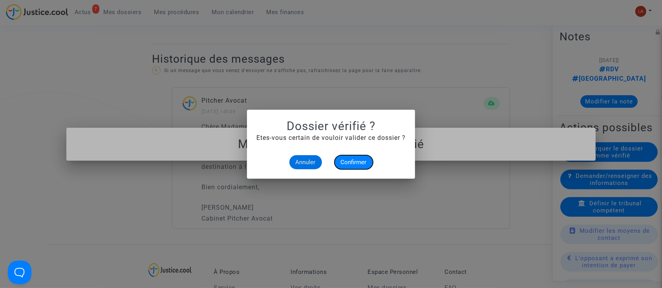
click at [344, 159] on span "Confirmer" at bounding box center [354, 162] width 26 height 7
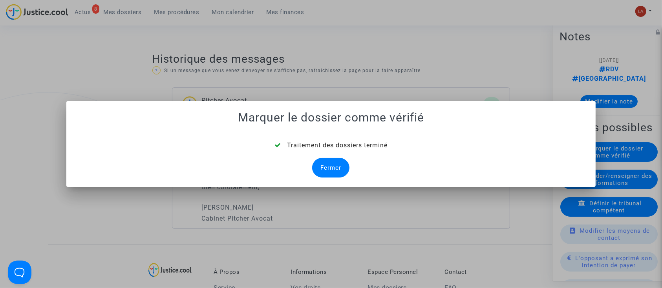
click at [213, 84] on div at bounding box center [331, 144] width 662 height 288
click at [355, 182] on mat-dialog-container "Marquer le dossier comme vérifié Traitement des dossiers terminé Fermer" at bounding box center [330, 144] width 529 height 86
click at [321, 165] on div "Fermer" at bounding box center [330, 168] width 37 height 20
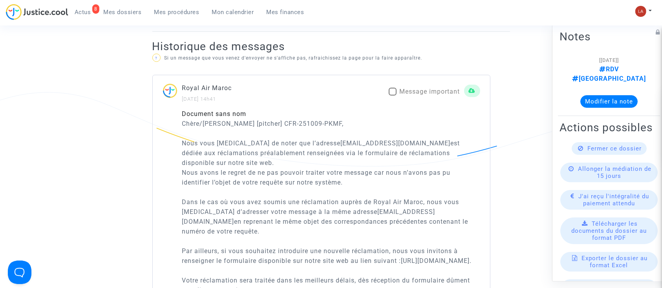
click at [116, 13] on span "Mes dossiers" at bounding box center [123, 12] width 38 height 7
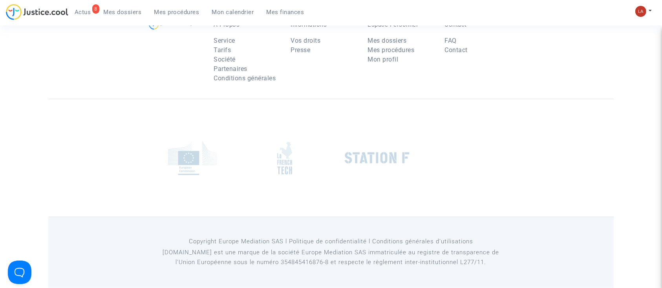
scroll to position [95, 0]
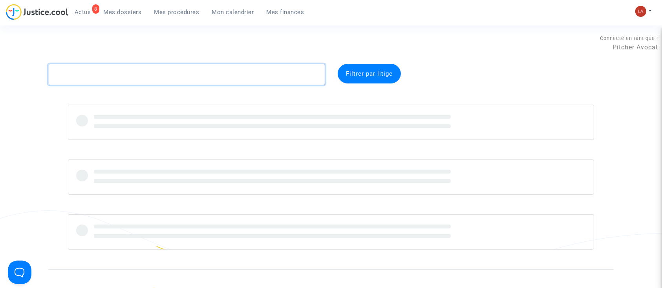
click at [122, 73] on textarea at bounding box center [186, 74] width 277 height 21
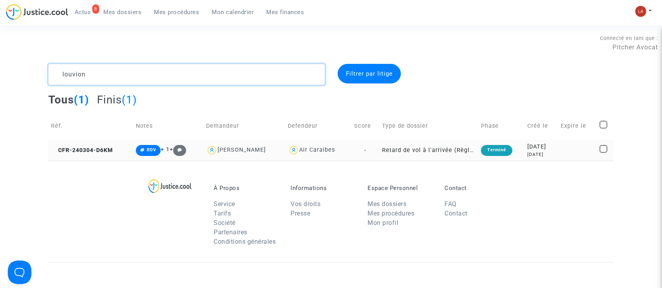
type textarea "louvion"
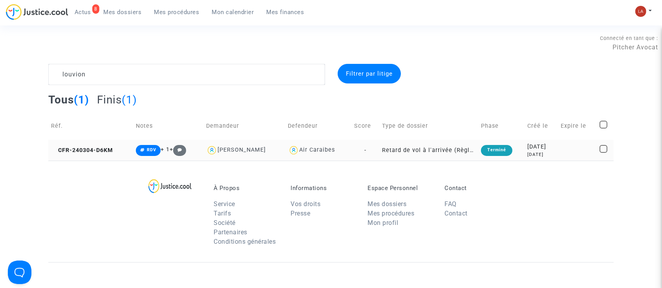
click at [108, 143] on td "CFR-240304-D6KM" at bounding box center [90, 150] width 85 height 21
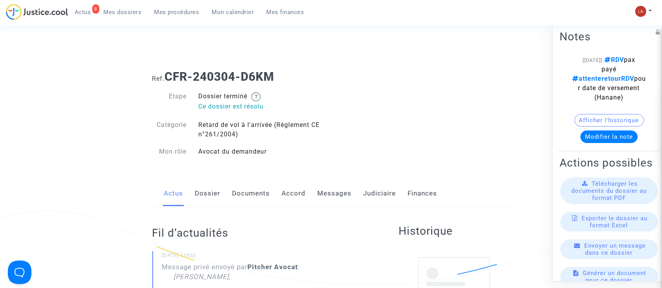
drag, startPoint x: 0, startPoint y: 0, endPoint x: 336, endPoint y: 199, distance: 390.5
click at [336, 199] on link "Messages" at bounding box center [334, 194] width 34 height 26
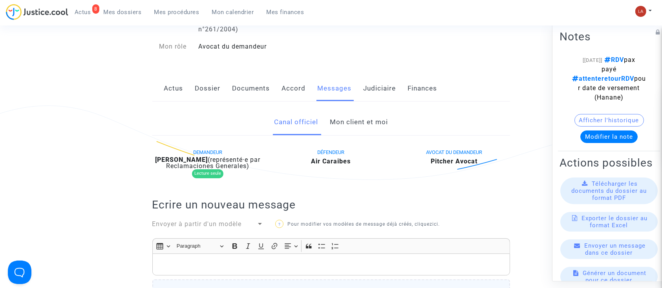
scroll to position [129, 0]
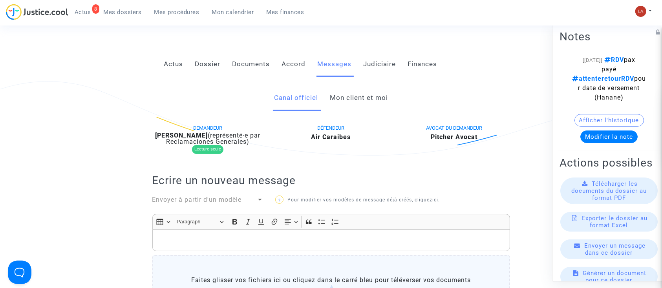
drag, startPoint x: 354, startPoint y: 94, endPoint x: 345, endPoint y: 95, distance: 8.3
click at [345, 95] on link "Mon client et moi" at bounding box center [359, 98] width 58 height 26
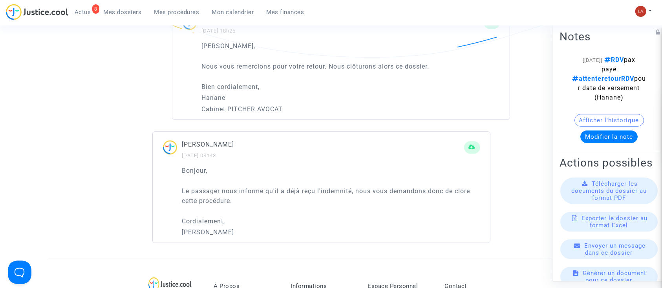
scroll to position [2054, 0]
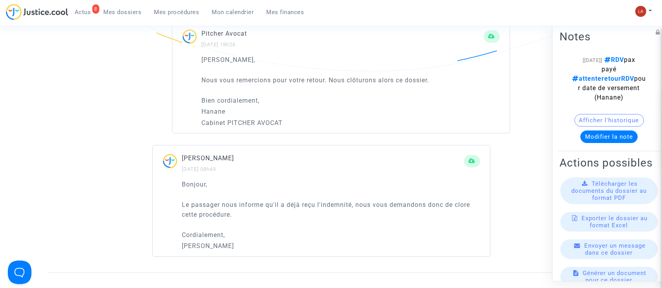
drag, startPoint x: 271, startPoint y: 133, endPoint x: 214, endPoint y: 173, distance: 69.9
click at [214, 173] on div "Aurelie Louvion 04/12/2024 - 08h43" at bounding box center [321, 166] width 337 height 26
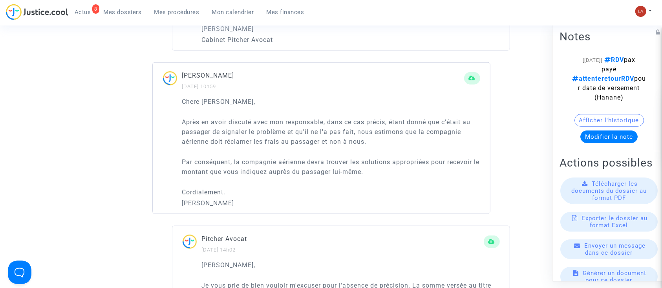
scroll to position [654, 0]
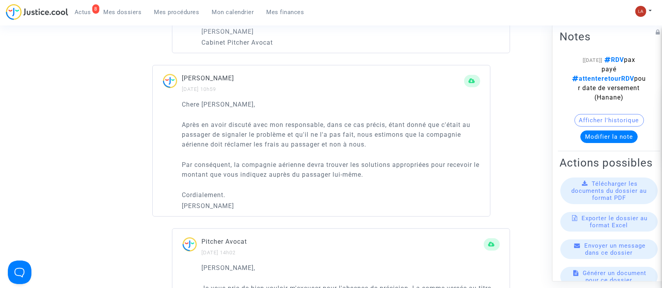
click at [206, 147] on p "Après en avoir discuté avec mon responsable, dans ce cas précis, étant donné qu…" at bounding box center [331, 134] width 298 height 29
click at [328, 187] on div "Chere Laurene, Après en avoir discuté avec mon responsable, dans ce cas précis,…" at bounding box center [331, 156] width 298 height 112
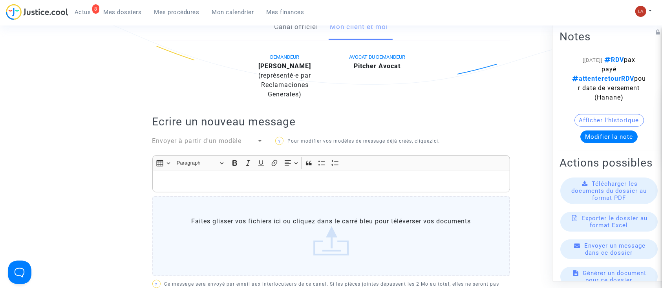
scroll to position [187, 0]
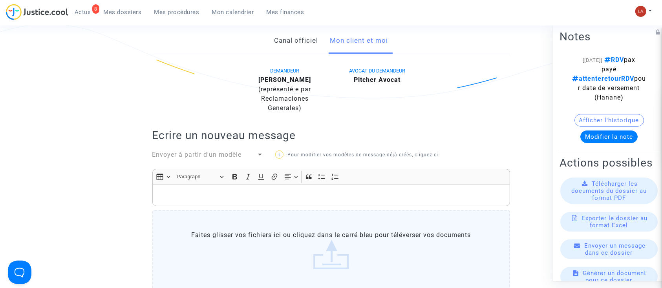
click at [192, 184] on div "Insert table Insert table Heading Paragraph Paragraph Heading 1 Heading 2 Headi…" at bounding box center [331, 176] width 354 height 15
click at [193, 188] on div "Rich Text Editor, main" at bounding box center [330, 196] width 357 height 22
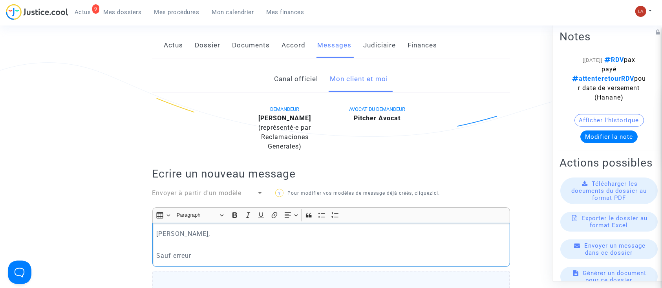
scroll to position [0, 0]
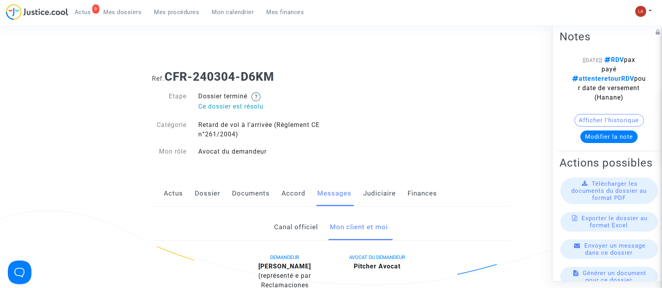
click at [173, 193] on link "Actus" at bounding box center [173, 194] width 19 height 26
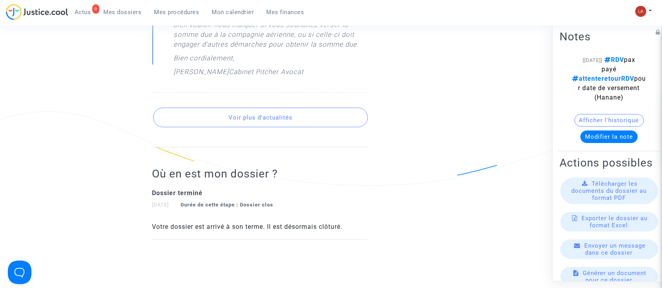
scroll to position [822, 0]
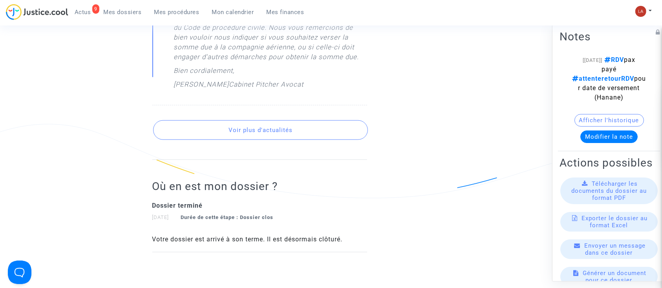
drag, startPoint x: 215, startPoint y: 140, endPoint x: 223, endPoint y: 116, distance: 25.2
drag, startPoint x: 223, startPoint y: 116, endPoint x: 223, endPoint y: 133, distance: 17.7
click at [223, 133] on button "Voir plus d'actualités" at bounding box center [260, 130] width 215 height 20
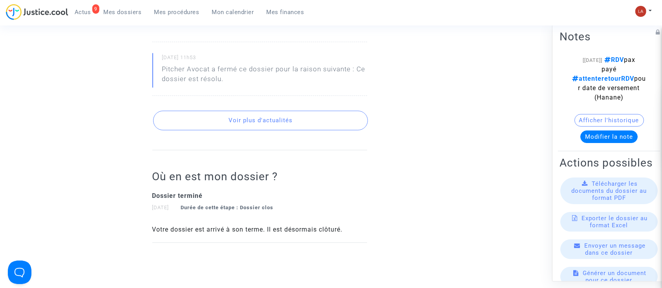
scroll to position [1387, 0]
click at [198, 109] on button "Voir plus d'actualités" at bounding box center [260, 119] width 215 height 20
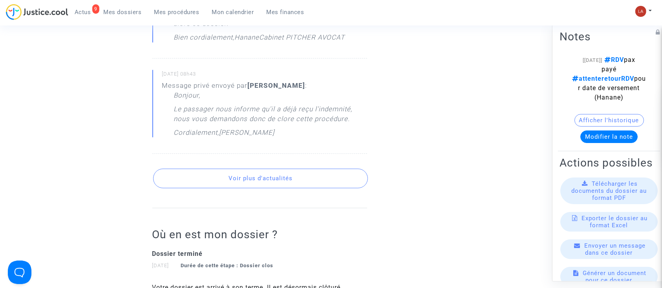
scroll to position [1769, 0]
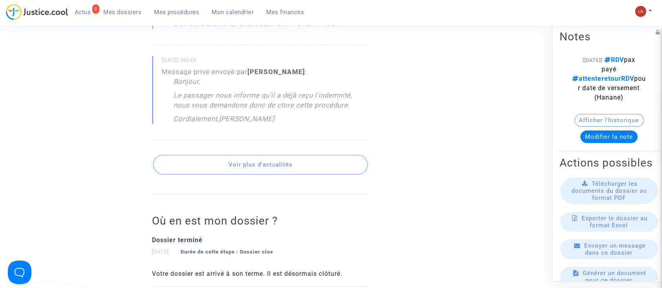
click at [204, 155] on button "Voir plus d'actualités" at bounding box center [260, 165] width 215 height 20
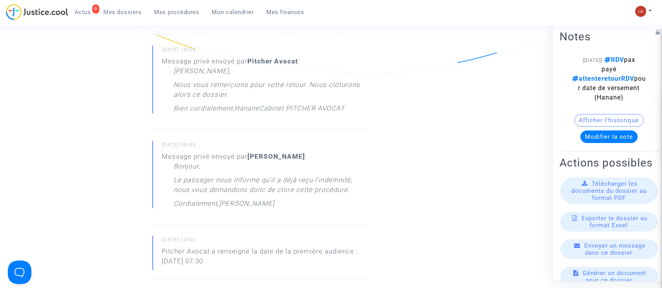
scroll to position [1683, 0]
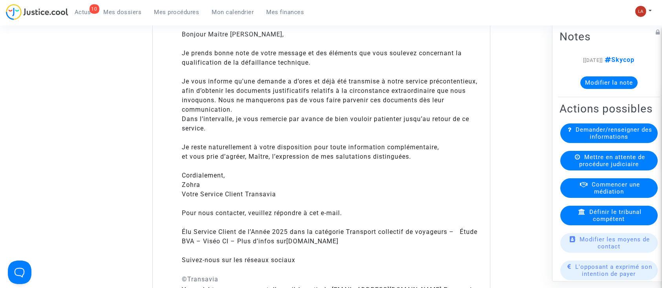
scroll to position [652, 0]
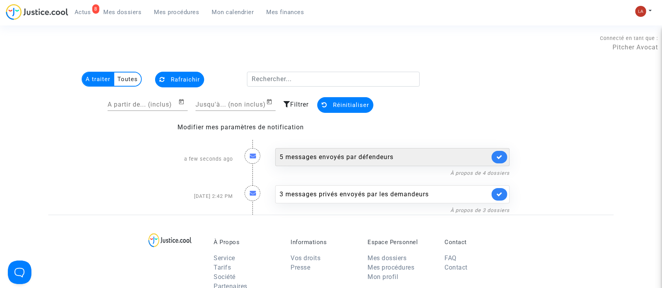
click at [304, 155] on div "5 messages envoyés par défendeurs" at bounding box center [384, 157] width 210 height 9
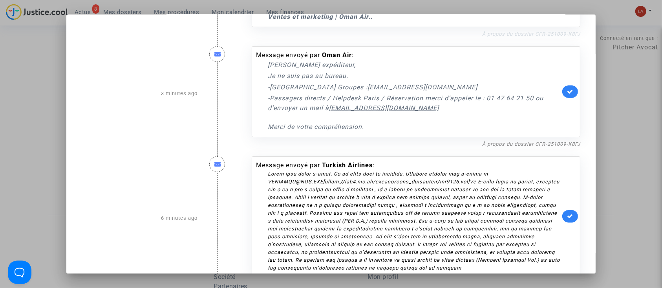
scroll to position [160, 0]
drag, startPoint x: 571, startPoint y: 91, endPoint x: 582, endPoint y: 120, distance: 31.2
click at [582, 120] on mat-dialog-container "a few seconds ago Message envoyé par Oman Air : Cher invité. Formules de polite…" at bounding box center [330, 145] width 529 height 260
click at [583, 142] on mat-dialog-container "a few seconds ago Message envoyé par Oman Air : Cher invité. Formules de polite…" at bounding box center [330, 145] width 529 height 260
click at [567, 89] on icon at bounding box center [570, 92] width 6 height 6
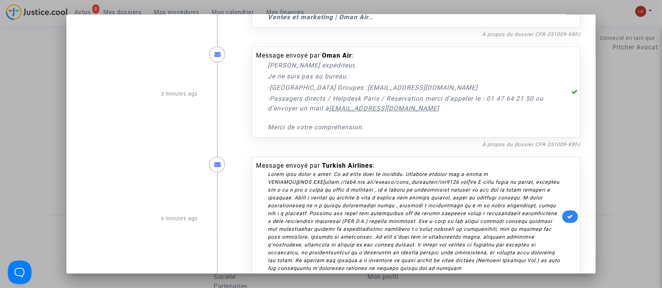
click at [567, 221] on link at bounding box center [570, 217] width 16 height 13
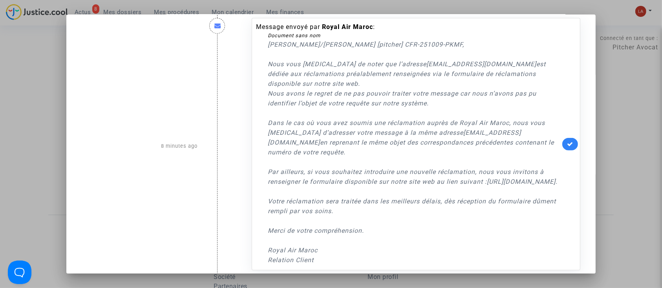
scroll to position [439, 0]
click at [562, 149] on link at bounding box center [570, 143] width 16 height 13
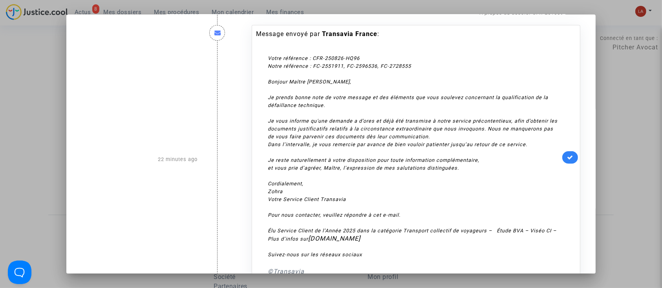
scroll to position [758, 0]
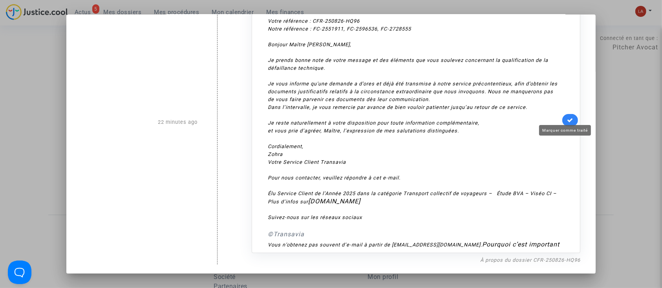
click at [568, 119] on icon at bounding box center [570, 120] width 6 height 6
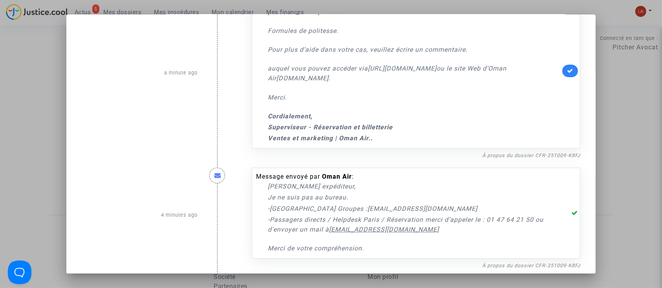
scroll to position [0, 0]
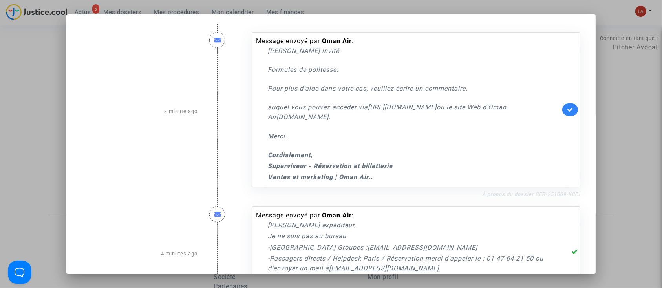
click at [547, 191] on link "À propos du dossier CFR-251009-K8FJ" at bounding box center [531, 194] width 98 height 6
click at [569, 106] on link at bounding box center [570, 110] width 16 height 13
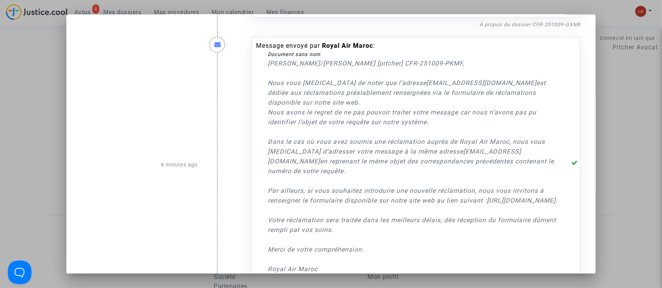
scroll to position [468, 0]
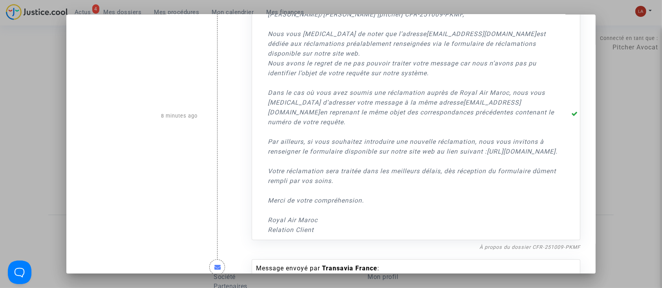
click at [618, 119] on div at bounding box center [331, 144] width 662 height 288
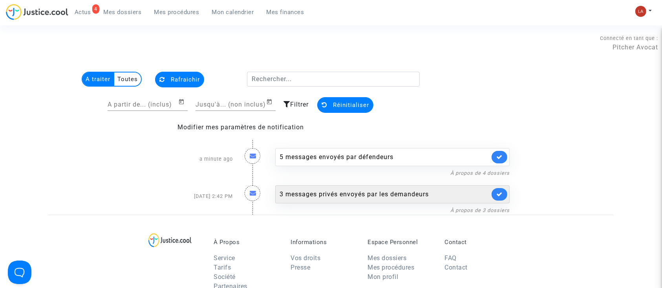
click at [330, 201] on div "3 messages privés envoyés par les demandeurs" at bounding box center [392, 195] width 234 height 18
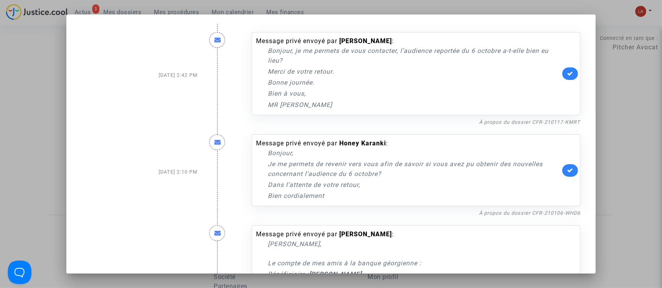
click at [42, 79] on div at bounding box center [331, 144] width 662 height 288
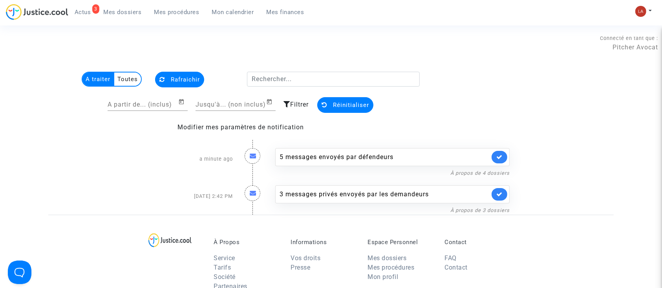
click at [126, 11] on span "Mes dossiers" at bounding box center [123, 12] width 38 height 7
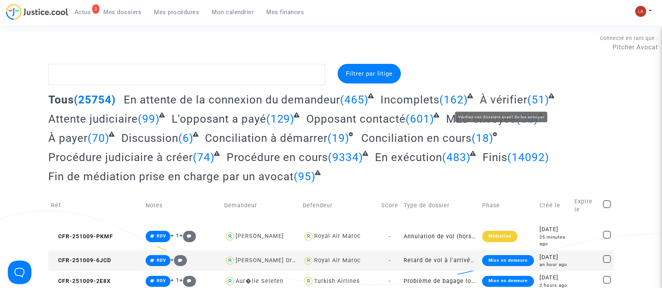
click at [499, 99] on span "À vérifier" at bounding box center [502, 99] width 47 height 13
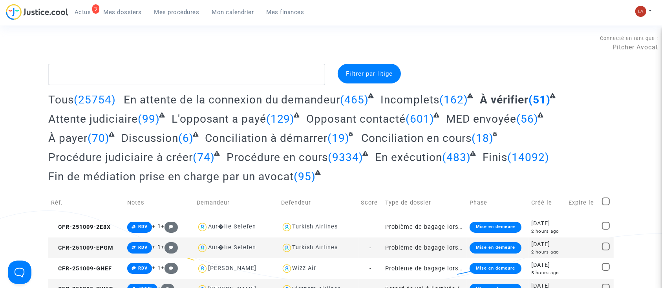
scroll to position [228, 0]
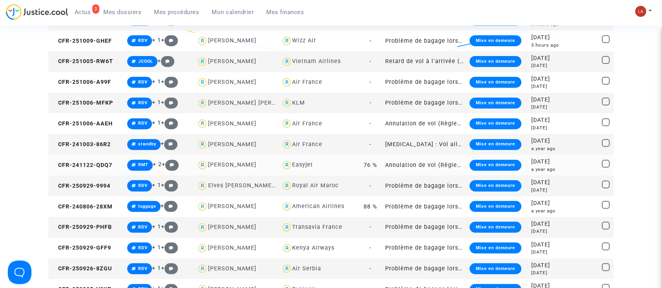
drag, startPoint x: 160, startPoint y: 126, endPoint x: 118, endPoint y: 162, distance: 55.1
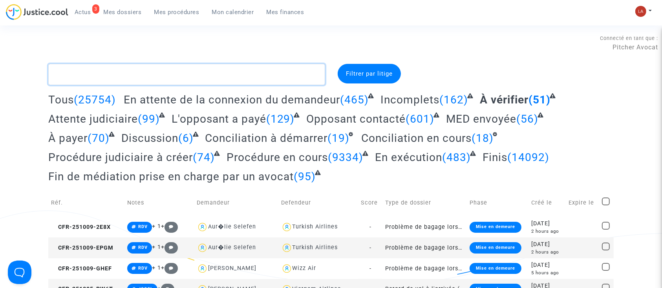
click at [148, 76] on textarea at bounding box center [186, 74] width 277 height 21
click at [171, 69] on textarea at bounding box center [186, 74] width 277 height 21
type textarea "#standby"
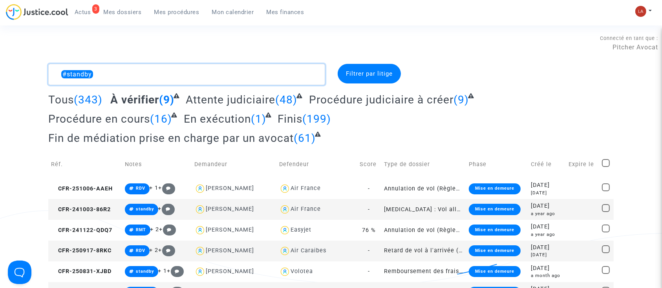
click at [129, 65] on textarea at bounding box center [186, 74] width 277 height 21
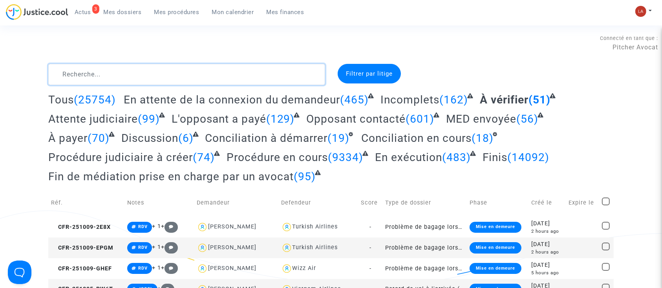
click at [298, 73] on textarea at bounding box center [186, 74] width 277 height 21
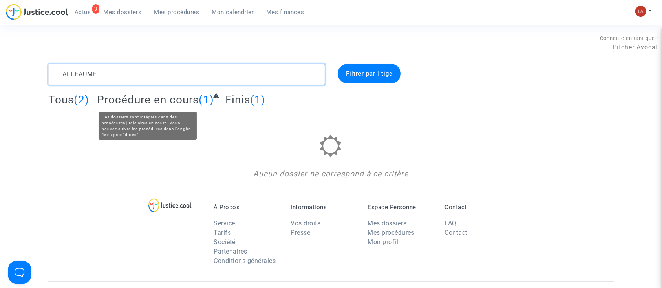
type textarea "ALLEAUME"
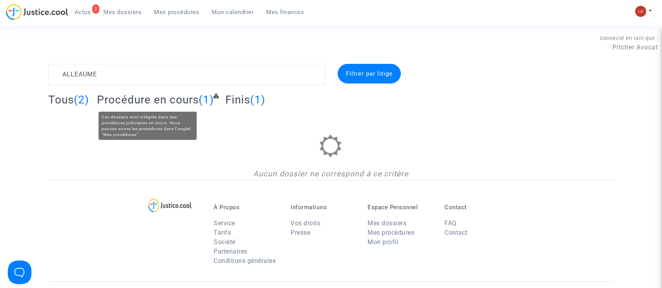
click at [116, 102] on span "Procédure en cours" at bounding box center [148, 99] width 102 height 13
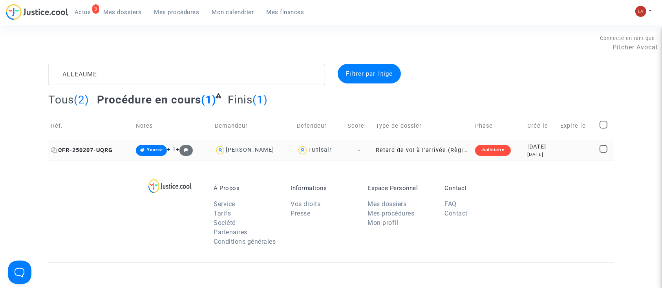
click at [80, 152] on span "CFR-250207-UQRG" at bounding box center [82, 150] width 62 height 7
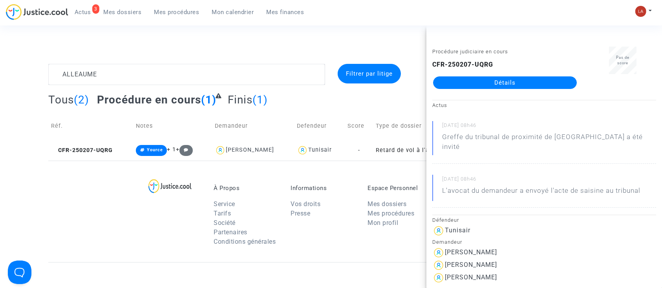
click at [224, 97] on div "Tous (2) Procédure en cours (1) Finis (1)" at bounding box center [330, 102] width 565 height 19
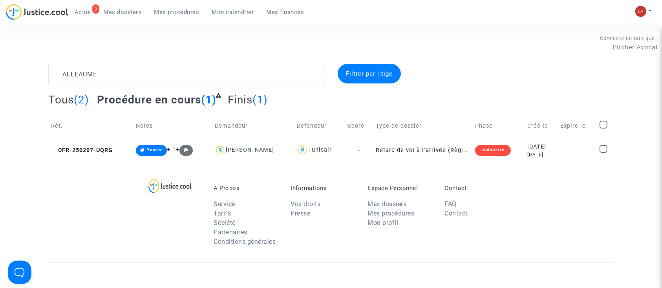
click at [236, 102] on span "Finis" at bounding box center [240, 99] width 25 height 13
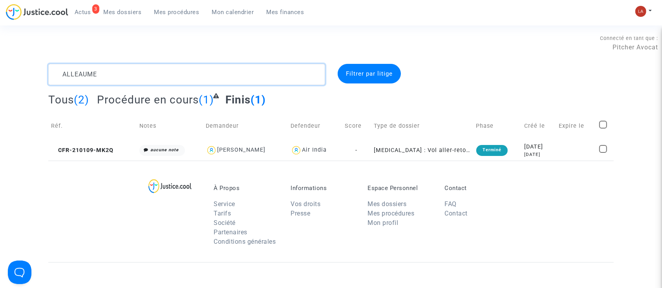
click at [137, 75] on textarea at bounding box center [186, 74] width 277 height 21
click at [126, 77] on textarea at bounding box center [186, 74] width 277 height 21
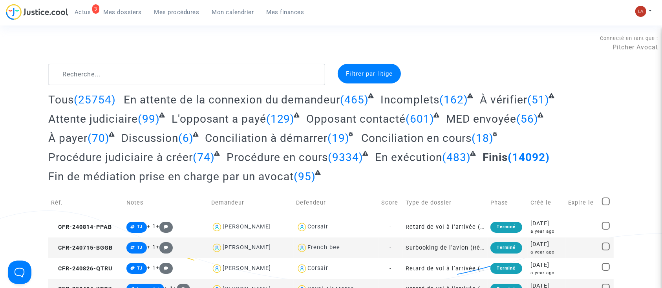
click at [87, 9] on span "Actus" at bounding box center [83, 12] width 16 height 7
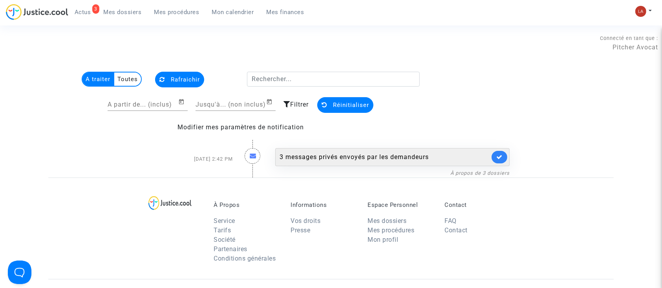
click at [421, 148] on div "3 messages privés envoyés par les demandeurs" at bounding box center [392, 157] width 234 height 18
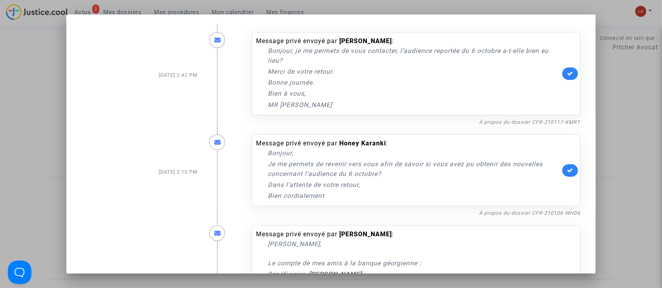
click at [639, 105] on div at bounding box center [331, 144] width 662 height 288
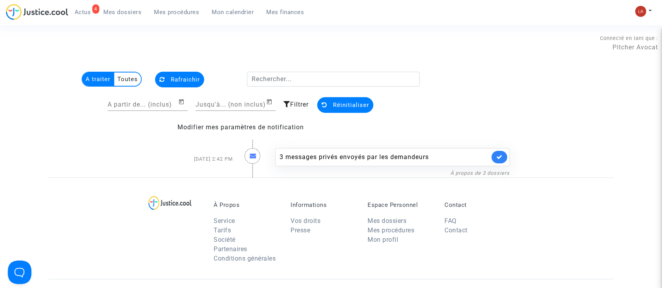
click at [138, 29] on section "Connecté en tant que : Pitcher Avocat A traiter Toutes Rafraichir A partir de..…" at bounding box center [331, 234] width 662 height 469
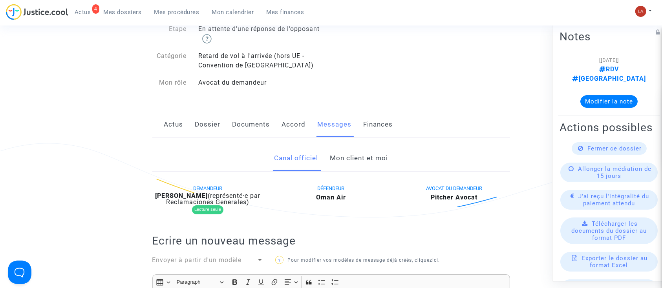
click at [353, 157] on link "Mon client et moi" at bounding box center [359, 159] width 58 height 26
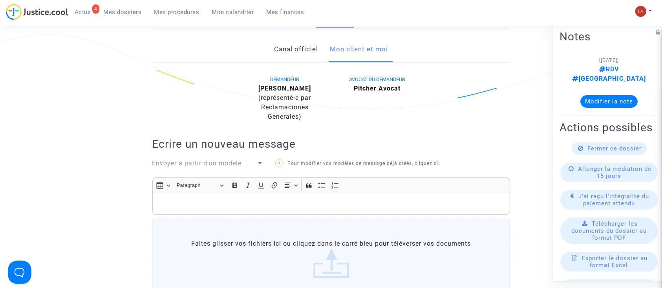
scroll to position [176, 0]
click at [286, 57] on link "Canal officiel" at bounding box center [296, 50] width 44 height 26
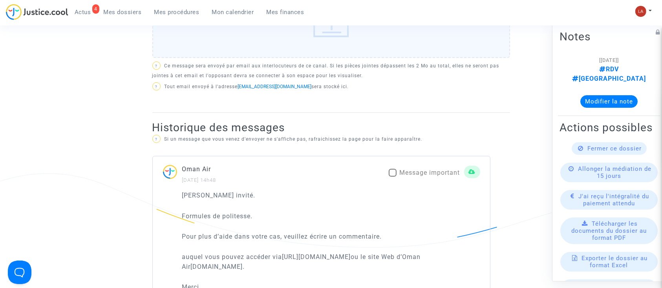
scroll to position [660, 0]
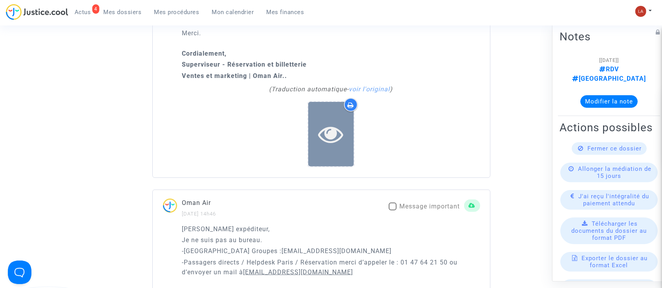
click at [314, 138] on div at bounding box center [331, 134] width 46 height 25
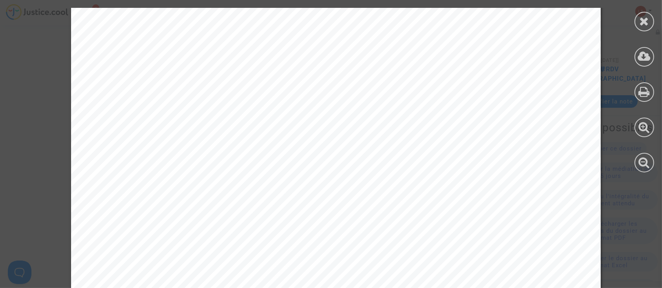
scroll to position [369, 0]
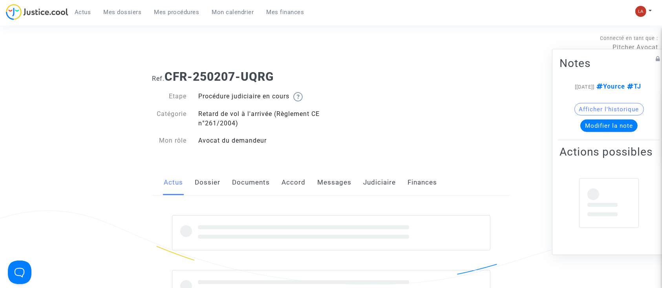
click at [381, 187] on link "Judiciaire" at bounding box center [379, 183] width 33 height 26
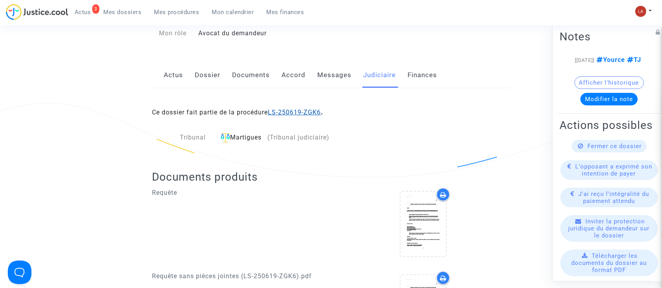
scroll to position [109, 0]
click at [200, 72] on link "Dossier" at bounding box center [208, 74] width 26 height 26
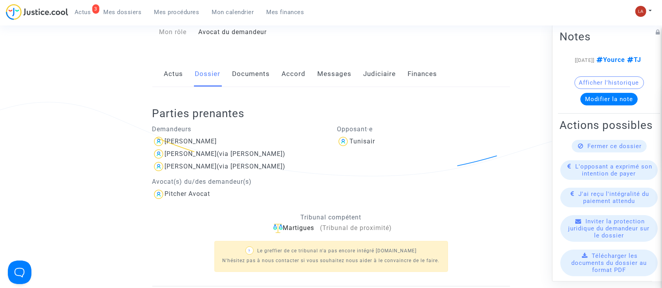
click at [179, 75] on link "Actus" at bounding box center [173, 74] width 19 height 26
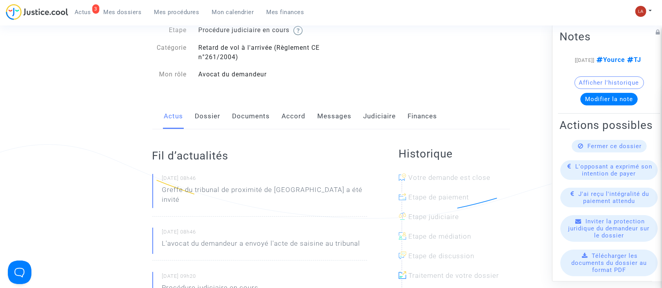
scroll to position [57, 0]
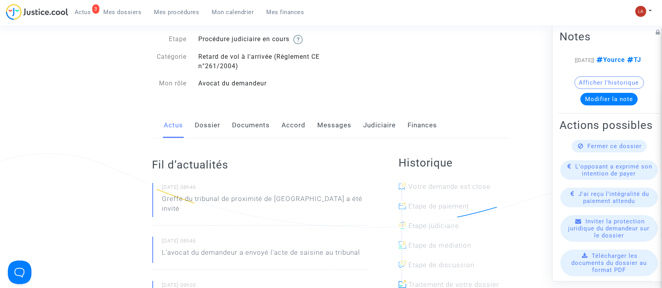
click at [330, 130] on link "Messages" at bounding box center [334, 126] width 34 height 26
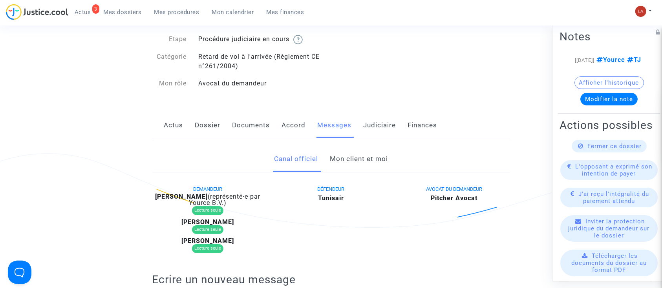
click at [338, 164] on link "Mon client et moi" at bounding box center [359, 159] width 58 height 26
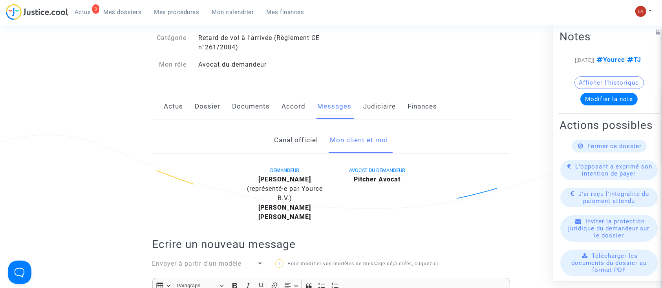
scroll to position [75, 0]
click at [210, 107] on link "Dossier" at bounding box center [208, 108] width 26 height 26
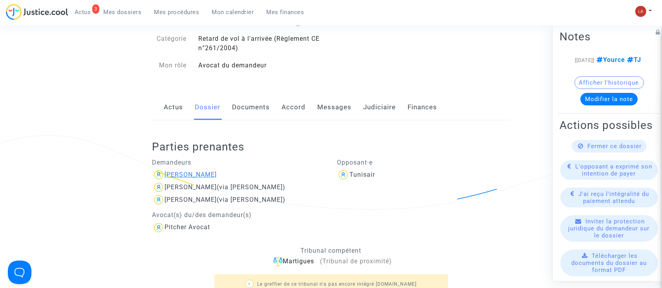
click at [188, 174] on div "[PERSON_NAME]" at bounding box center [191, 174] width 52 height 7
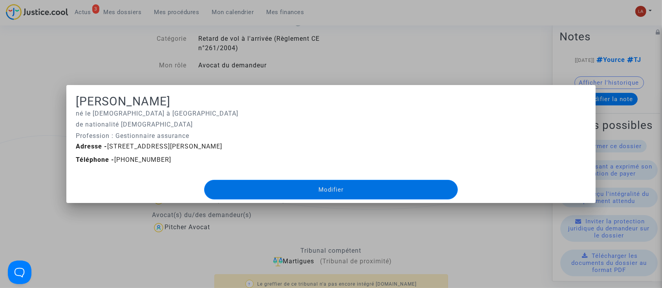
click at [327, 71] on div at bounding box center [331, 144] width 662 height 288
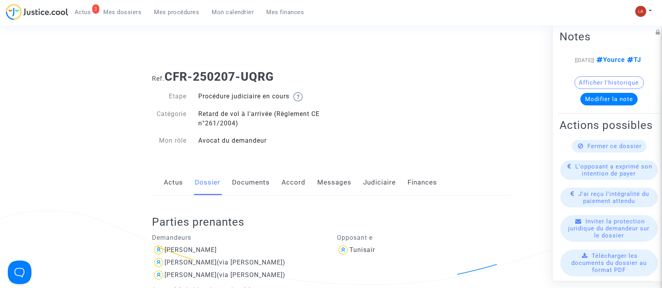
click at [299, 183] on link "Accord" at bounding box center [294, 183] width 24 height 26
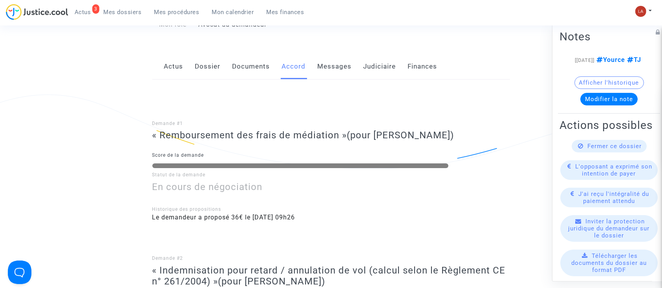
scroll to position [93, 0]
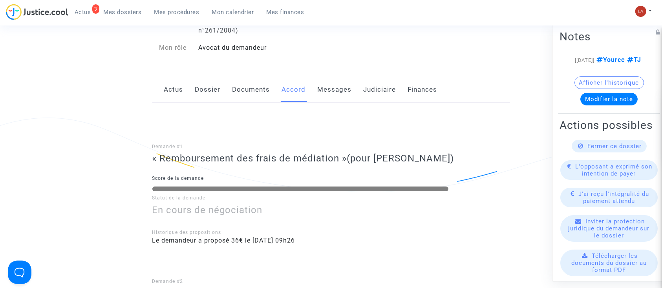
click at [209, 98] on link "Dossier" at bounding box center [208, 90] width 26 height 26
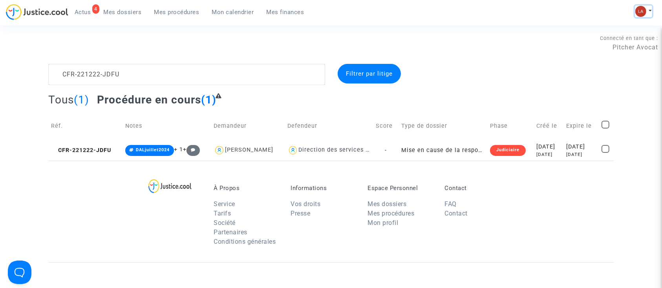
click at [642, 13] on img at bounding box center [640, 11] width 11 height 11
click at [587, 44] on link "Changer de compte" at bounding box center [611, 40] width 79 height 13
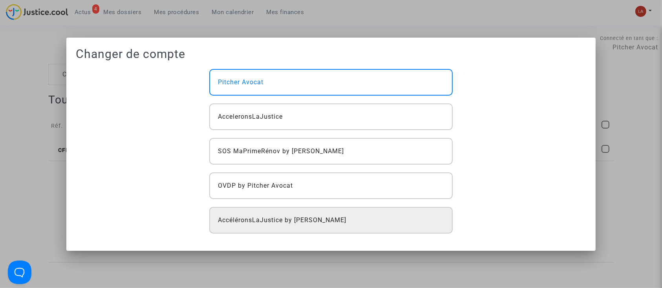
click at [294, 213] on div "AccéléronsLaJustice by [PERSON_NAME]" at bounding box center [330, 220] width 243 height 27
